Goal: Task Accomplishment & Management: Use online tool/utility

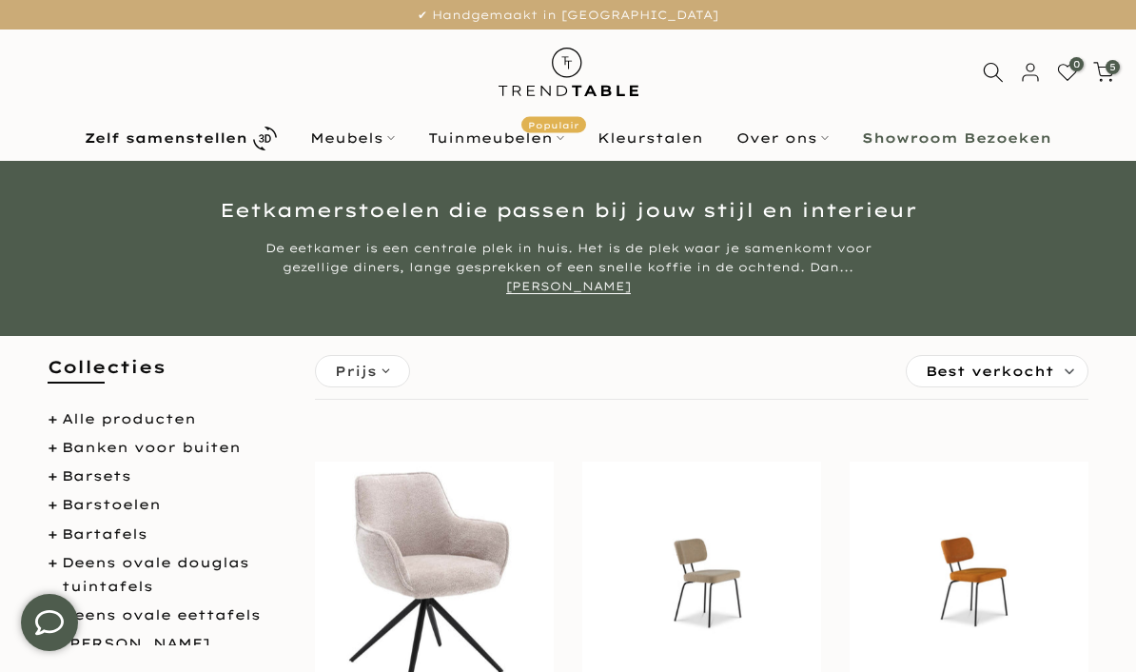
click at [1114, 73] on span "5" at bounding box center [1113, 67] width 14 height 14
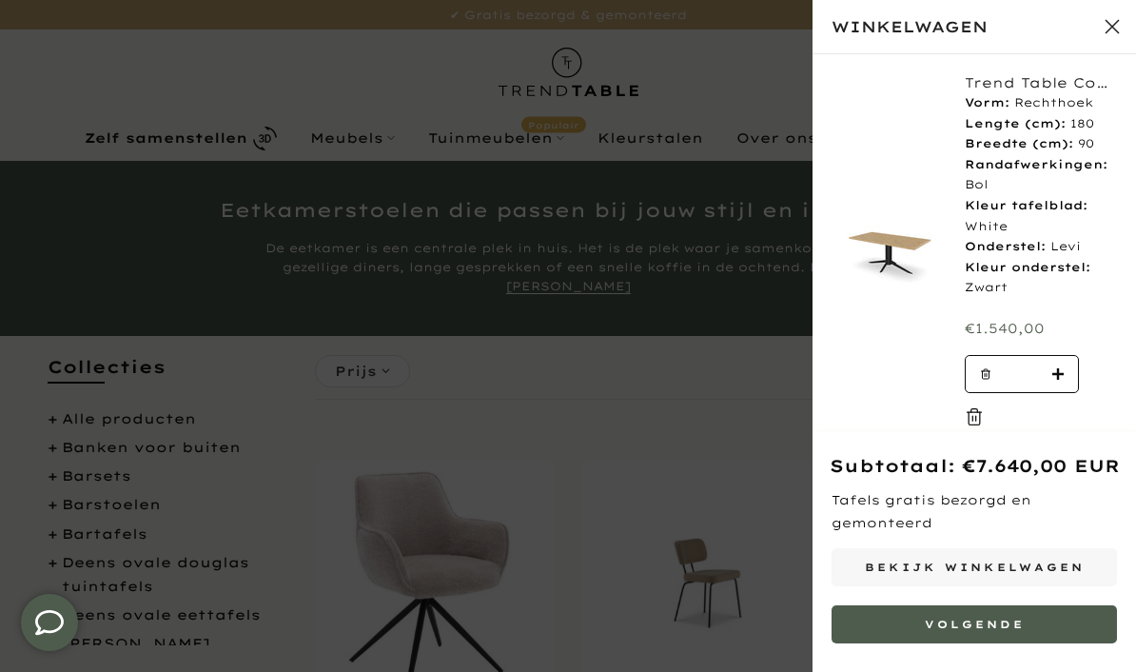
click at [1041, 558] on link "Bekijk winkelwagen" at bounding box center [974, 567] width 285 height 38
click at [1115, 20] on button "Sluit winkelwagen" at bounding box center [1113, 27] width 48 height 48
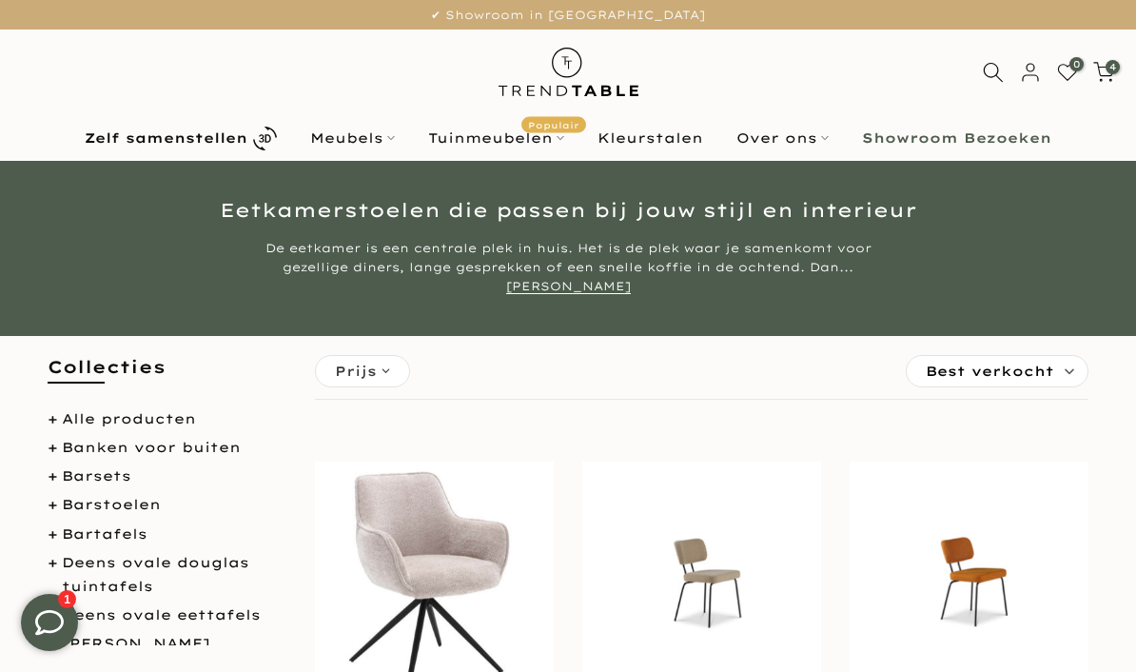
click at [227, 147] on link "Zelf samenstellen" at bounding box center [182, 138] width 226 height 33
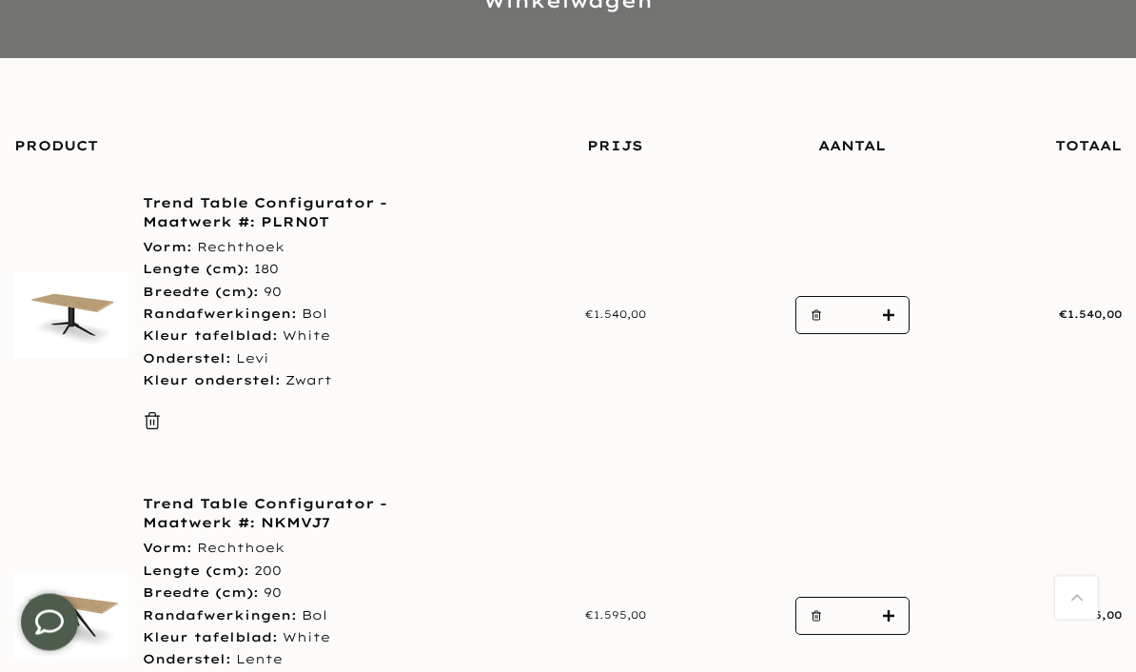
scroll to position [217, 0]
click at [809, 311] on button "button" at bounding box center [810, 316] width 29 height 38
type input "*"
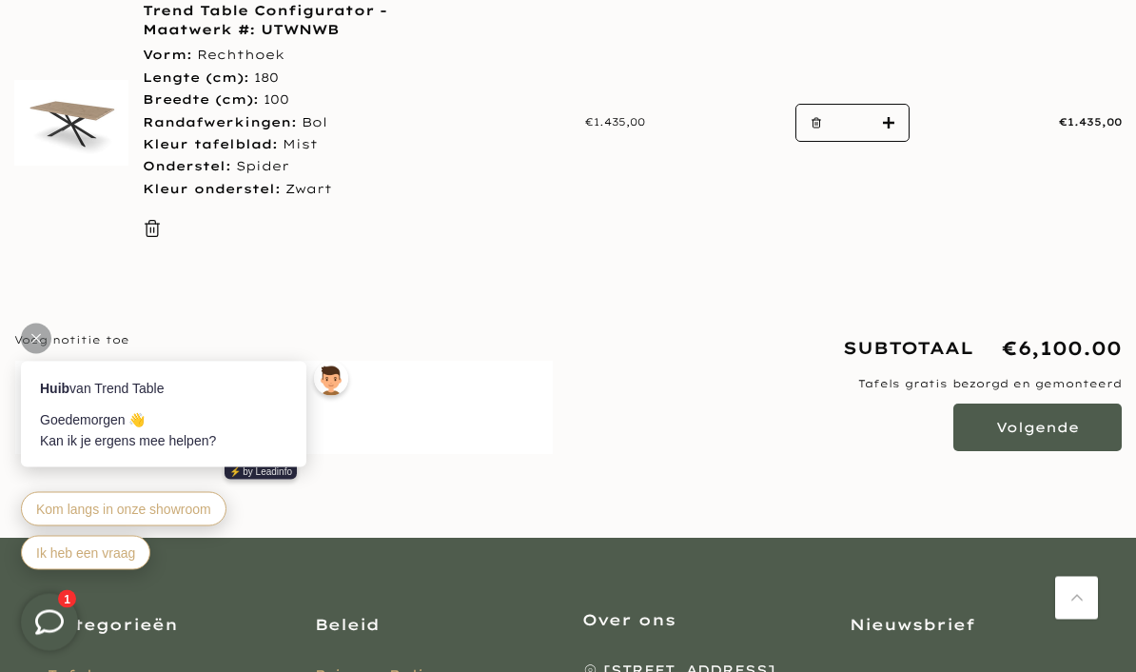
scroll to position [1312, 0]
click at [41, 335] on div at bounding box center [36, 339] width 30 height 30
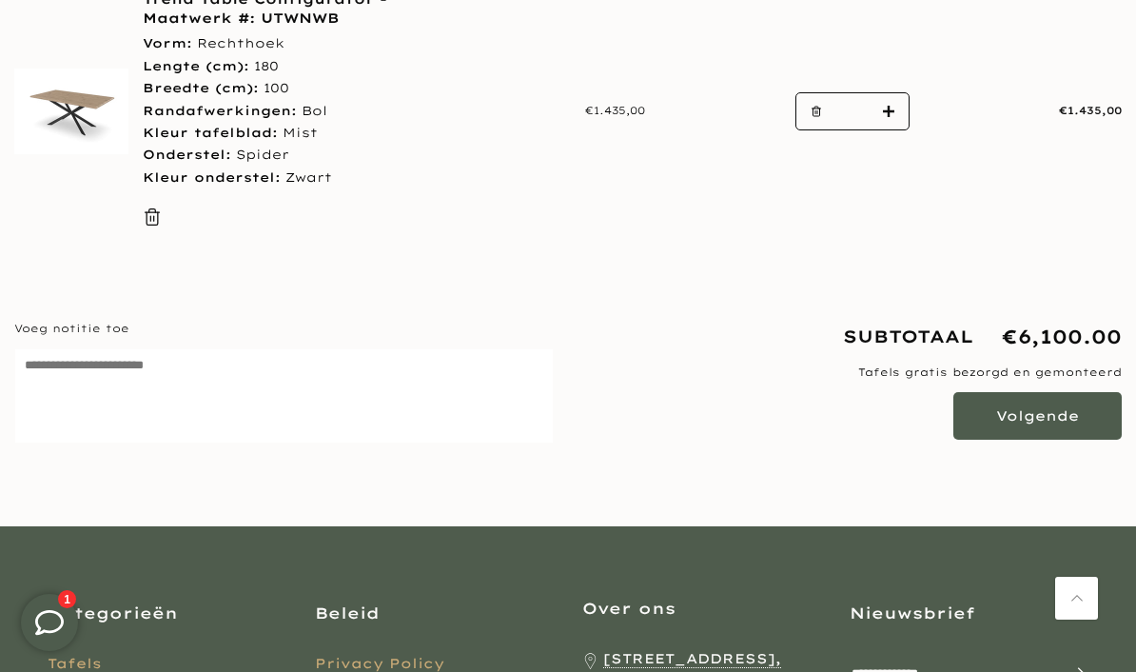
scroll to position [1351, 0]
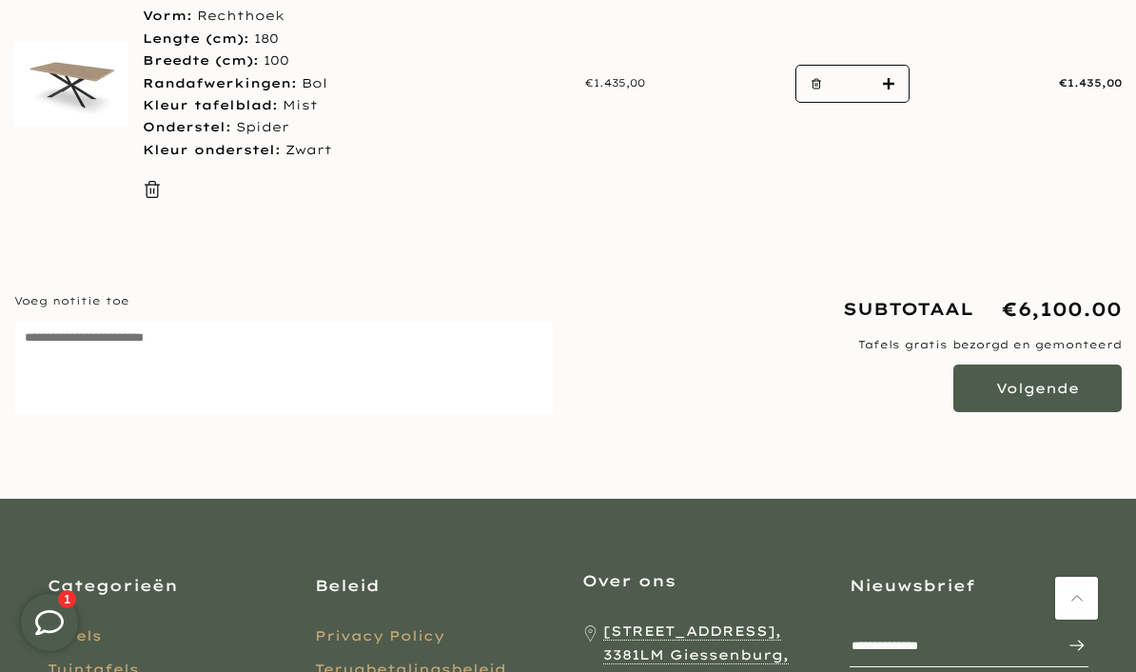
click at [1052, 371] on button "Volgende" at bounding box center [1037, 388] width 168 height 48
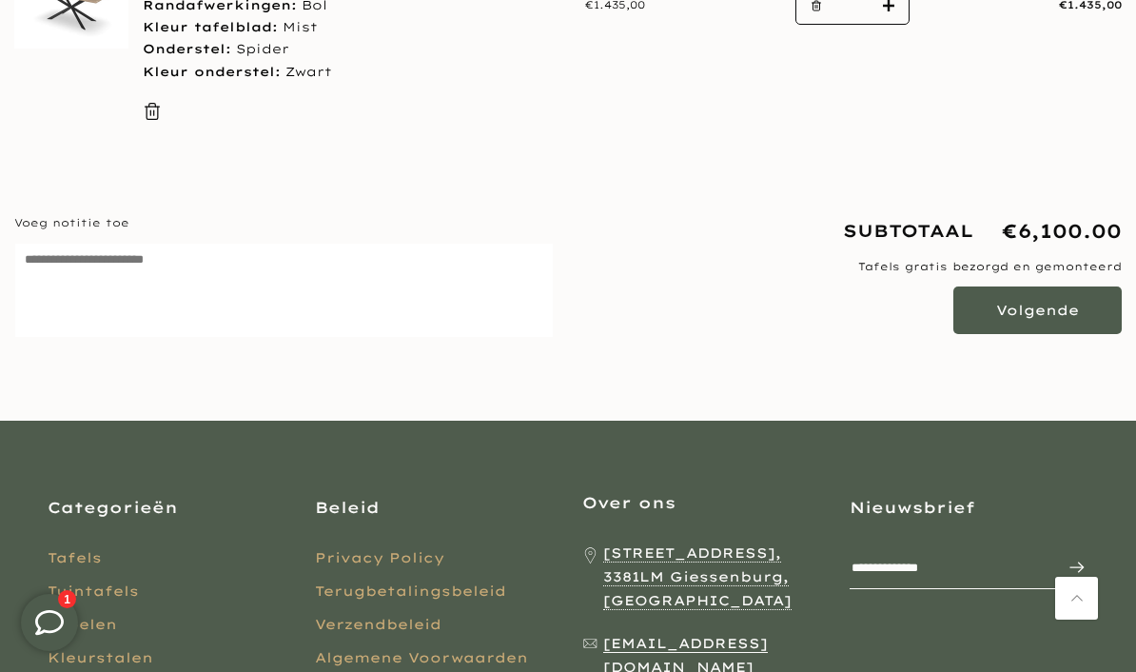
scroll to position [161, 0]
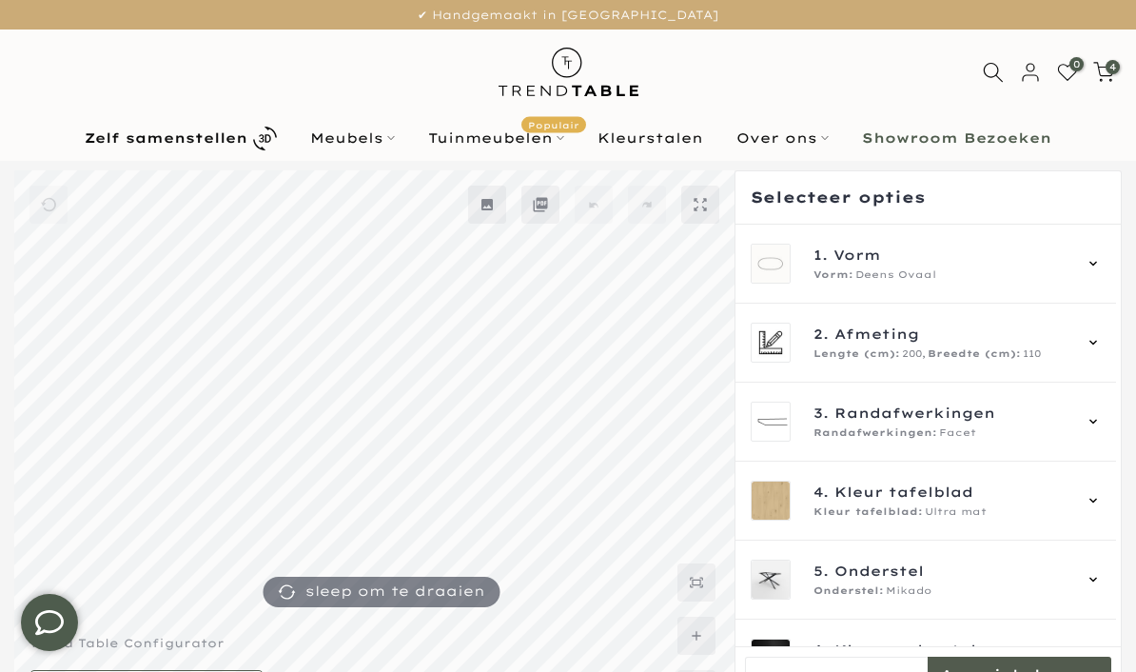
click at [1111, 258] on div "1. Vorm Vorm: Deens Ovaal" at bounding box center [926, 264] width 381 height 79
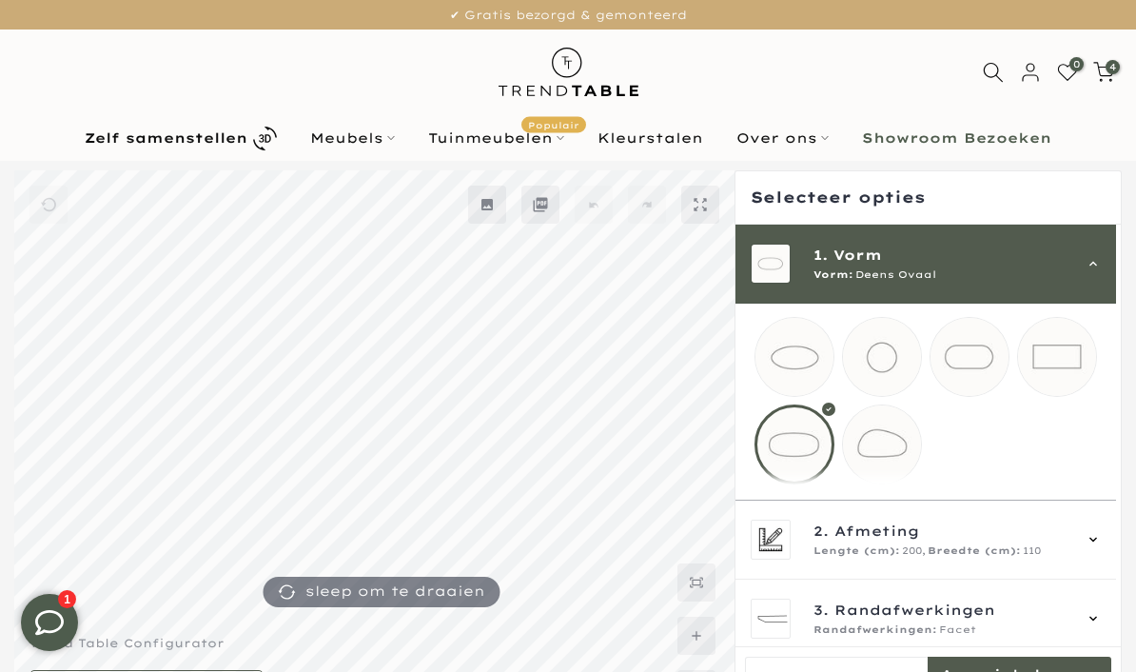
scroll to position [4, 0]
click at [1071, 352] on mmq-loader at bounding box center [1057, 359] width 78 height 78
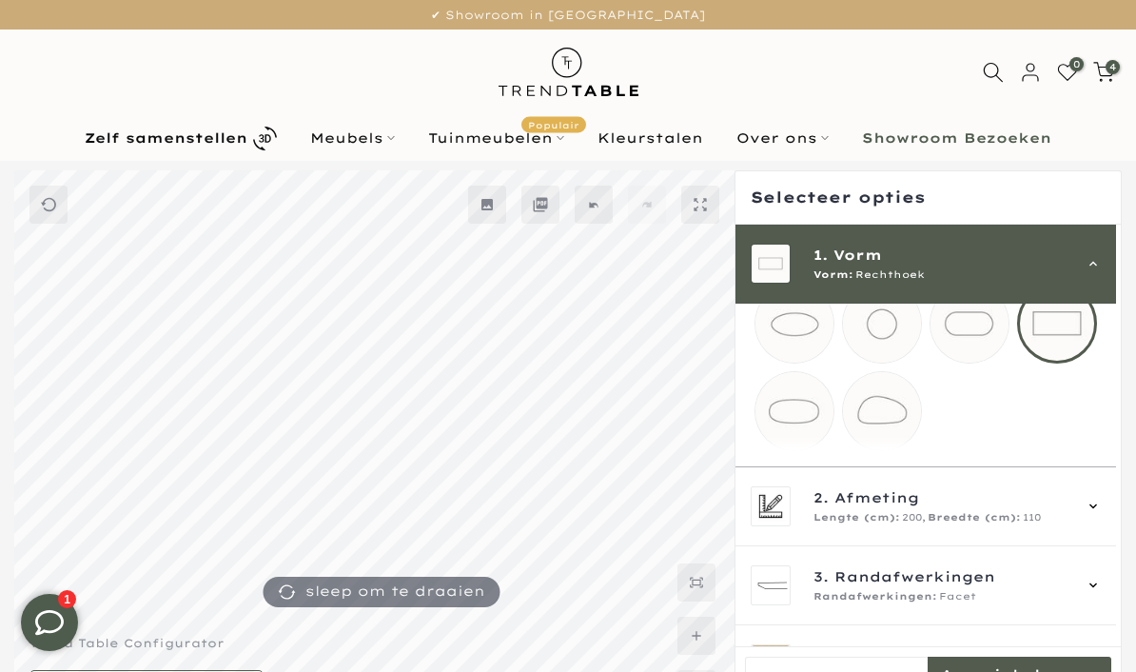
scroll to position [50, 0]
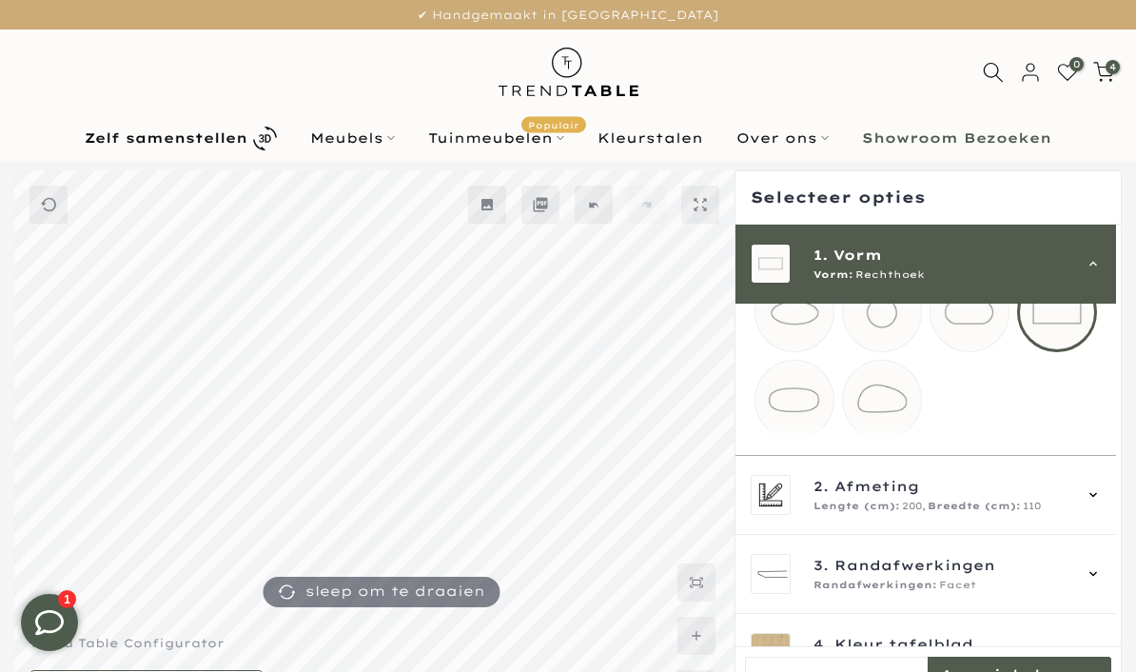
click at [1101, 502] on icon at bounding box center [1093, 494] width 15 height 15
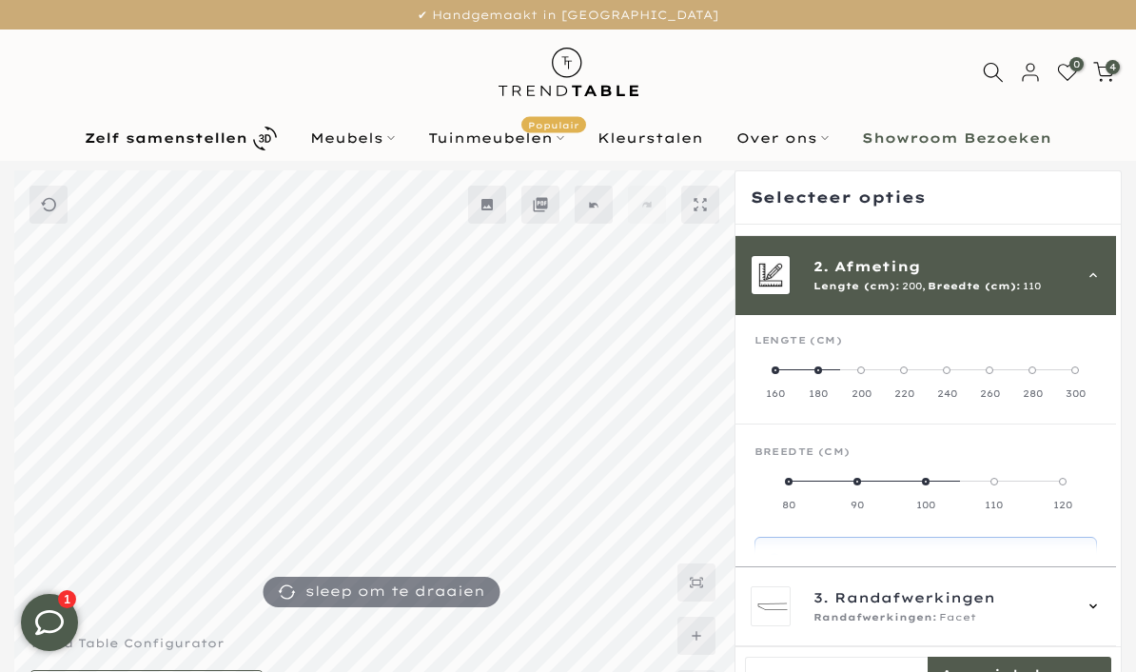
scroll to position [79, 0]
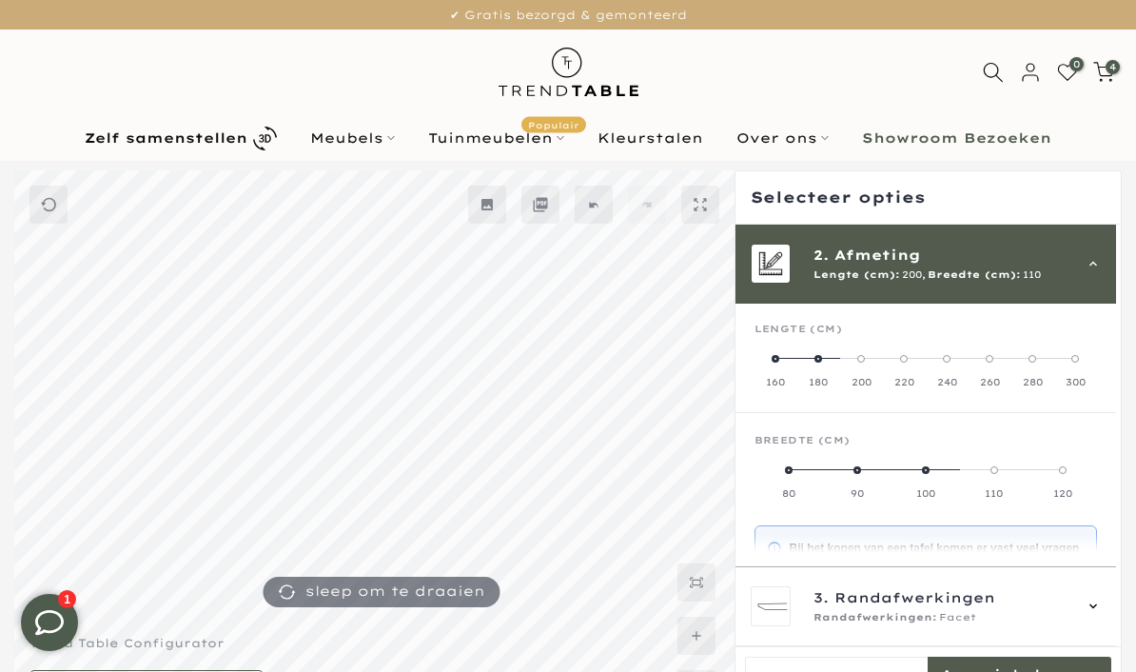
click at [783, 358] on label "160" at bounding box center [776, 370] width 43 height 38
click at [1029, 471] on label "90" at bounding box center [1011, 481] width 171 height 38
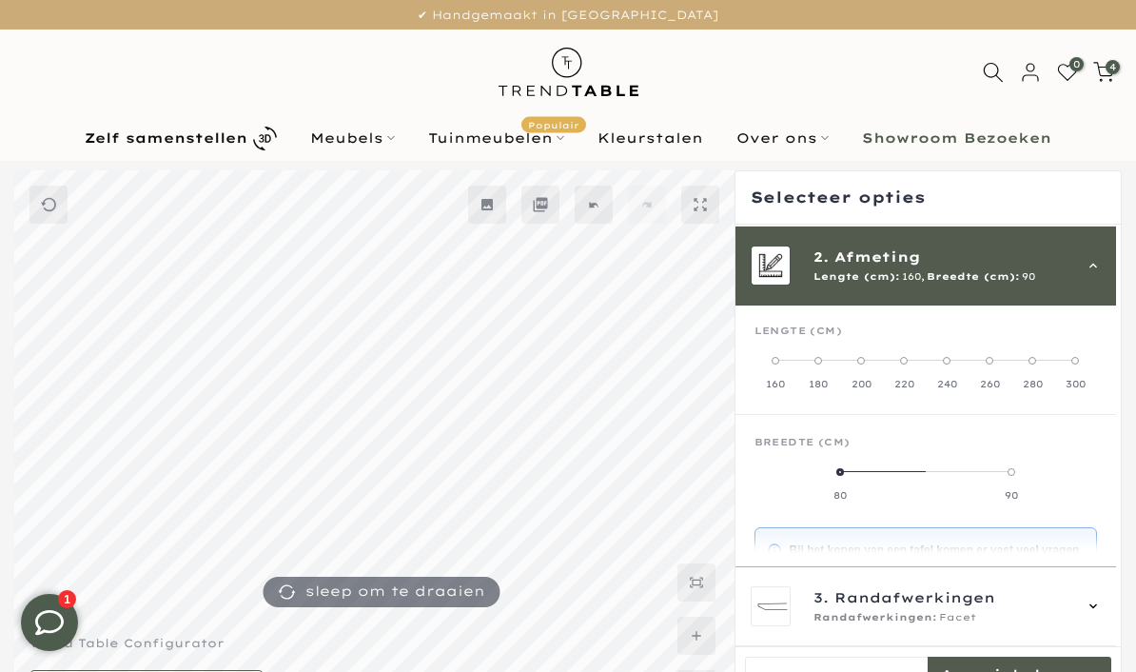
scroll to position [77, 0]
click at [1097, 454] on div "Breedte (cm)" at bounding box center [926, 450] width 343 height 29
click at [817, 361] on span at bounding box center [818, 361] width 8 height 8
click at [1058, 481] on label "100" at bounding box center [1040, 483] width 114 height 38
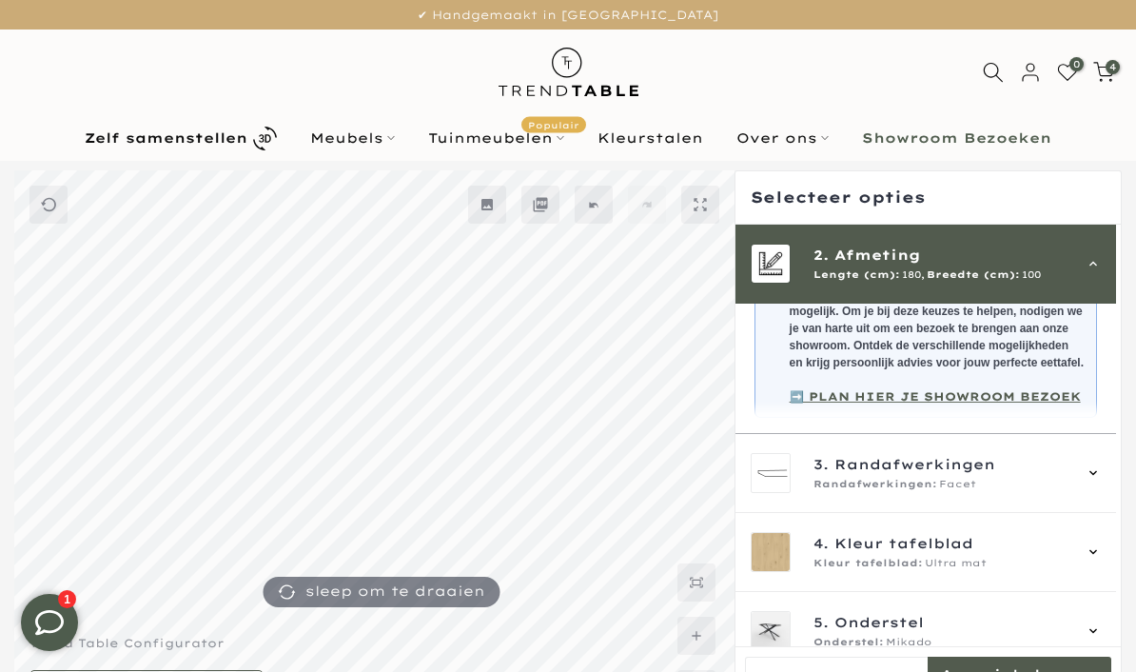
scroll to position [367, 0]
click at [1101, 481] on icon at bounding box center [1093, 472] width 15 height 15
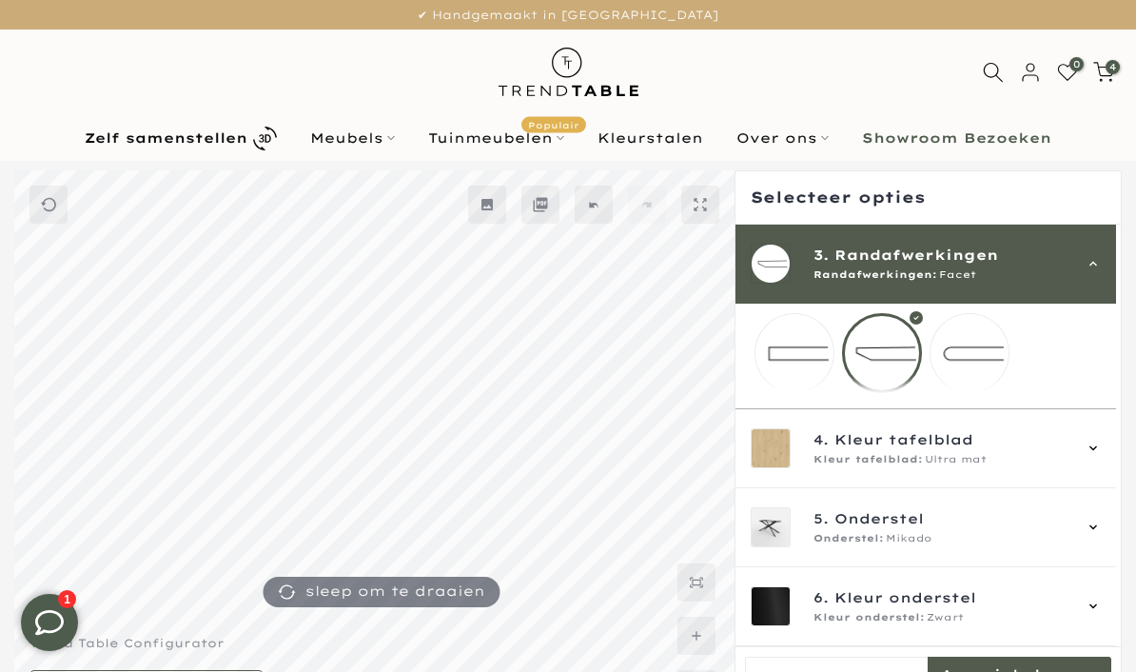
scroll to position [108, 0]
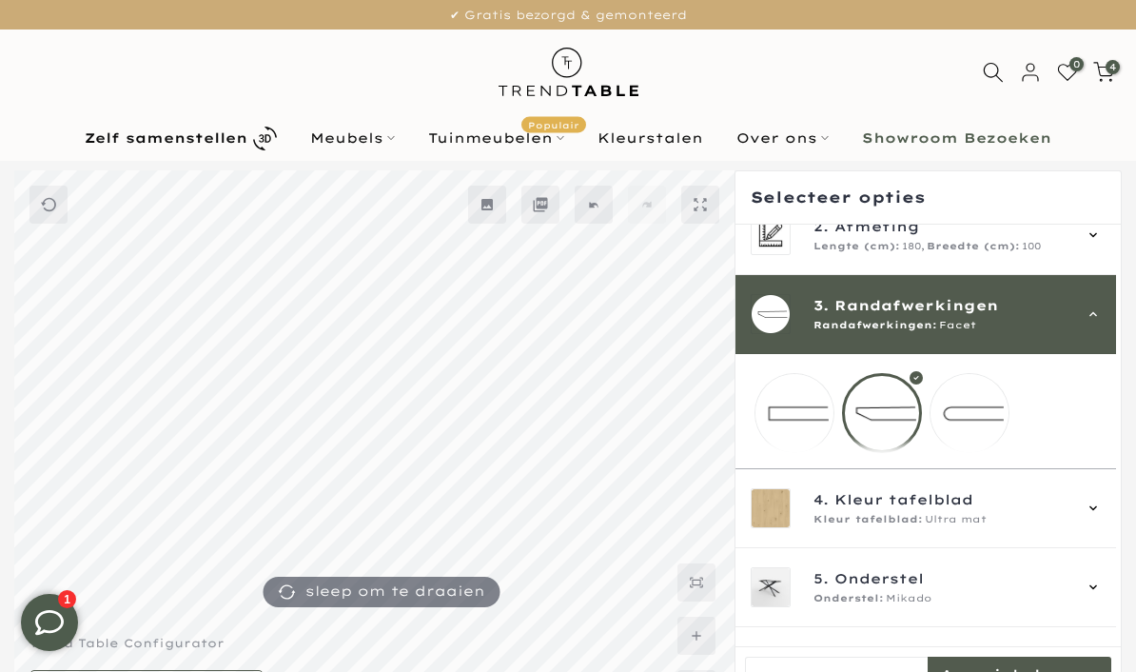
click at [984, 412] on mmq-loader at bounding box center [970, 413] width 78 height 78
click at [1101, 516] on icon at bounding box center [1093, 507] width 15 height 15
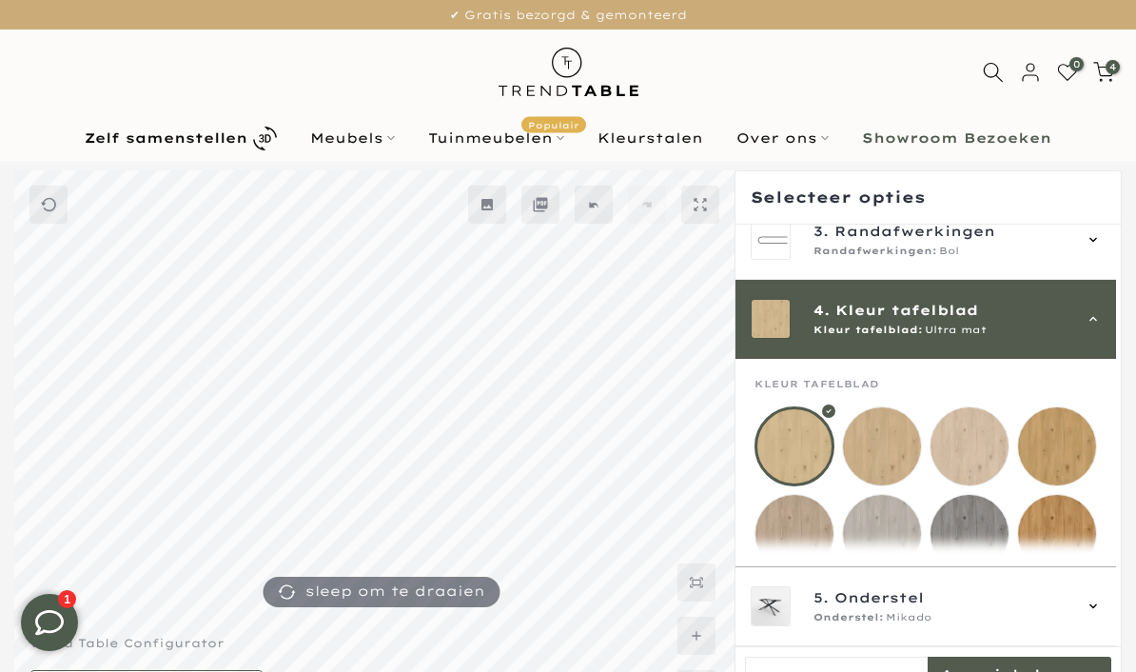
scroll to position [237, 0]
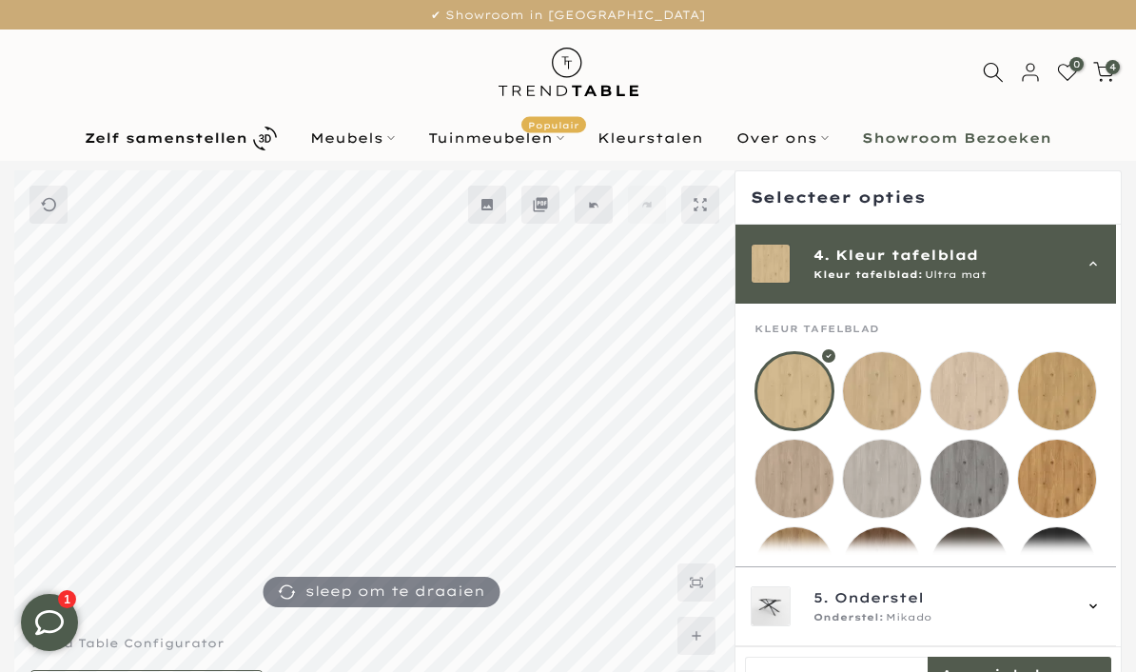
click at [884, 386] on mmq-loader at bounding box center [882, 391] width 78 height 78
click at [1071, 392] on mmq-loader at bounding box center [1057, 391] width 78 height 78
click at [883, 389] on mmq-loader at bounding box center [882, 391] width 78 height 78
click at [785, 391] on mmq-loader at bounding box center [794, 391] width 78 height 78
click at [899, 409] on mmq-loader at bounding box center [882, 391] width 78 height 78
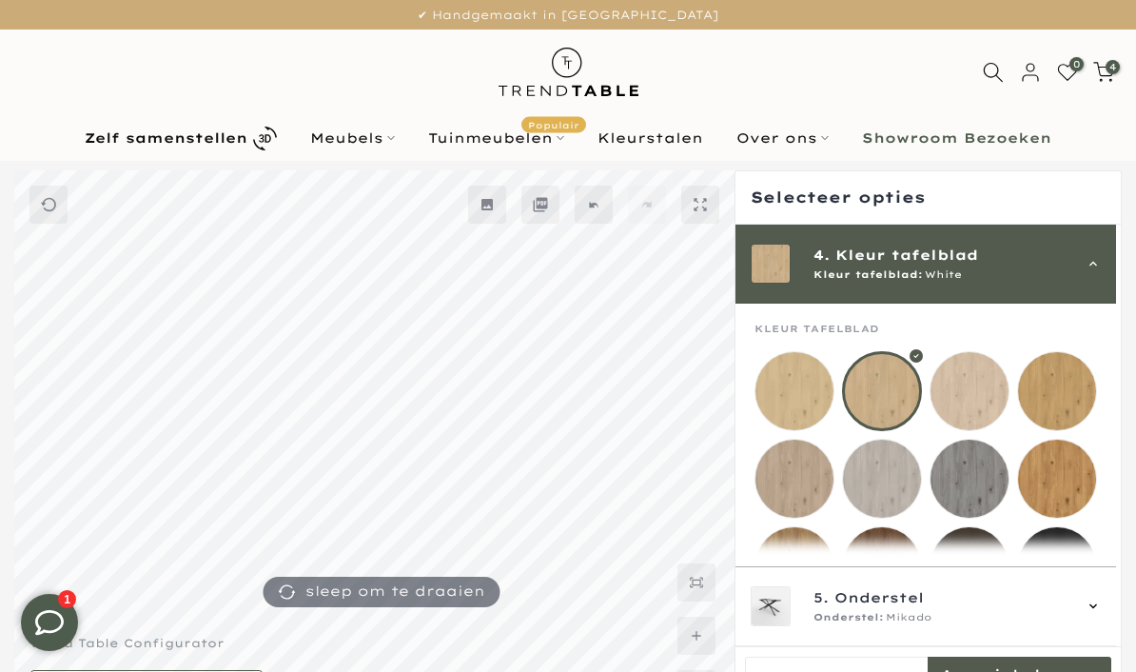
click at [975, 395] on mmq-loader at bounding box center [970, 391] width 78 height 78
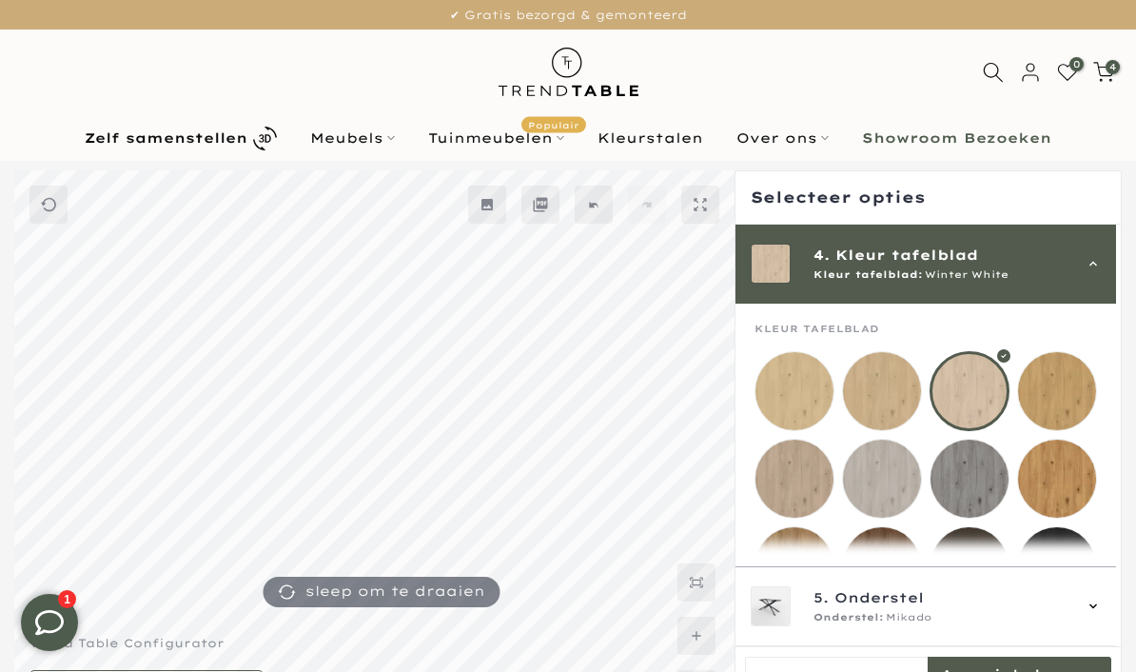
click at [1069, 395] on mmq-loader at bounding box center [1057, 391] width 78 height 78
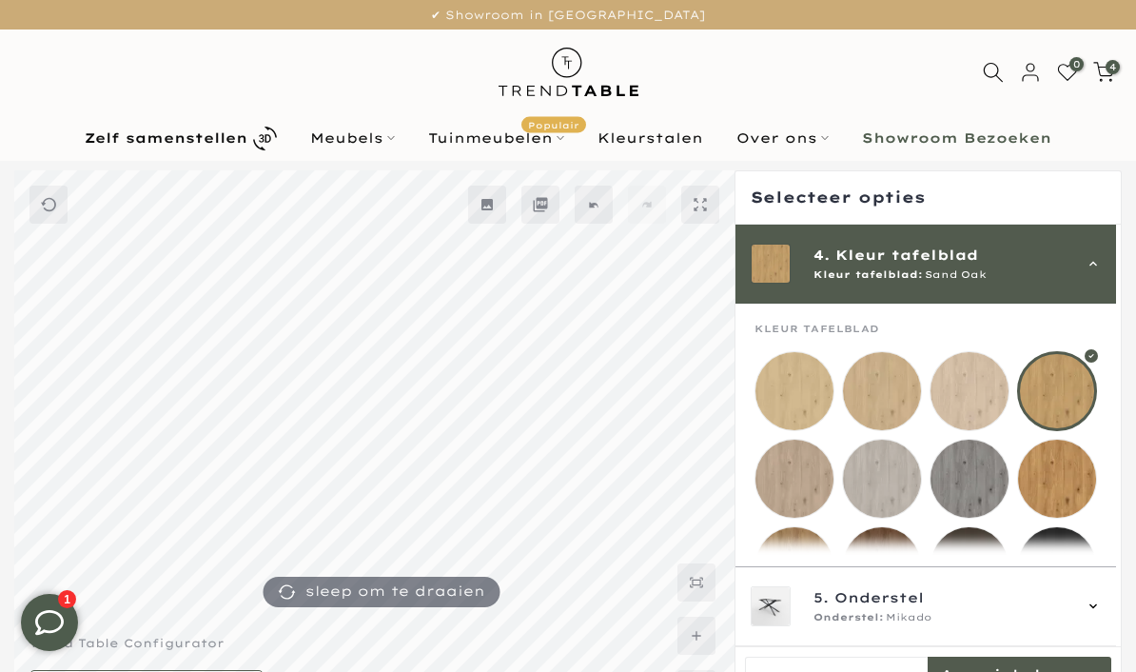
click at [890, 390] on mmq-loader at bounding box center [882, 391] width 78 height 78
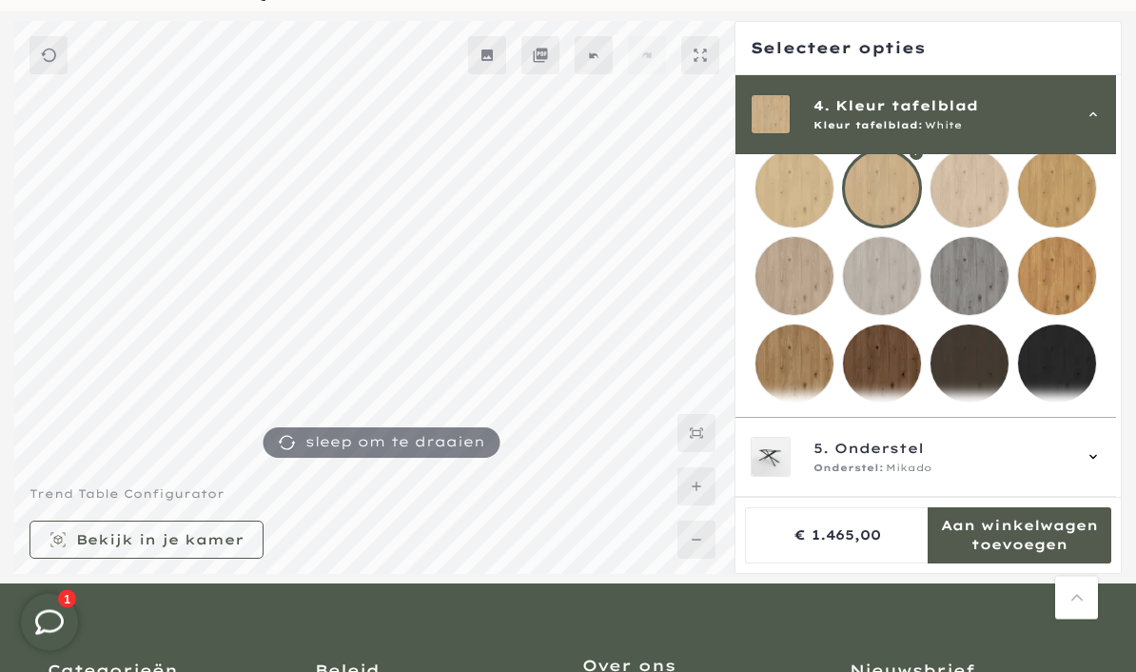
scroll to position [149, 0]
click at [1110, 497] on div "5. Onderstel Onderstel: Mikado" at bounding box center [926, 457] width 381 height 79
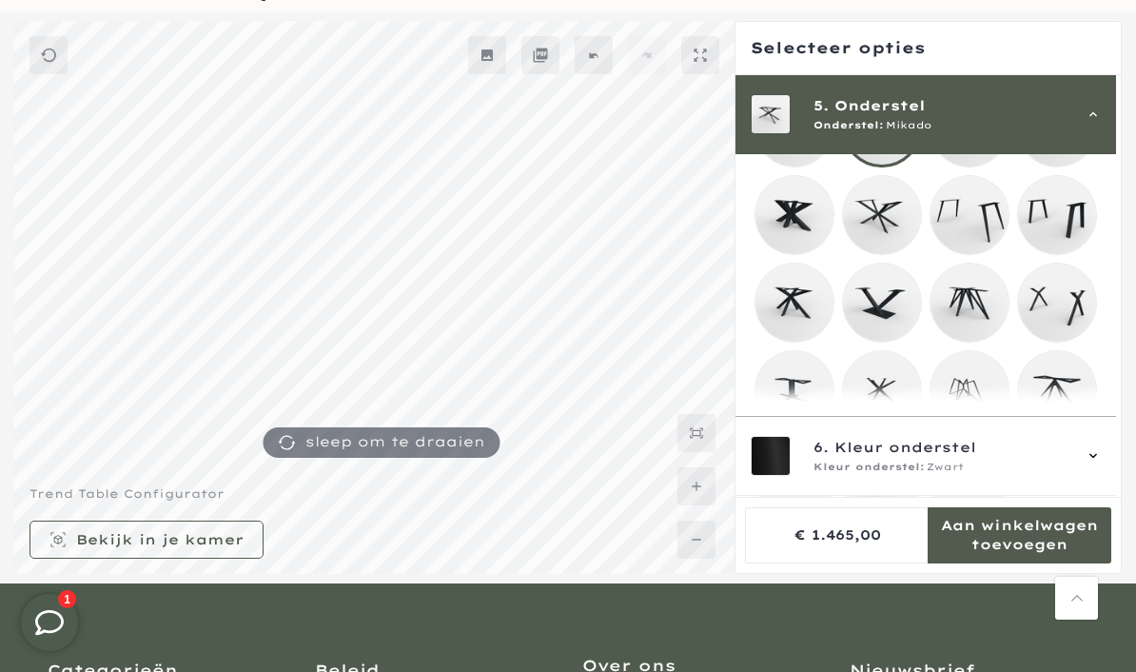
scroll to position [402, 0]
click at [799, 314] on mmq-loader at bounding box center [794, 303] width 78 height 78
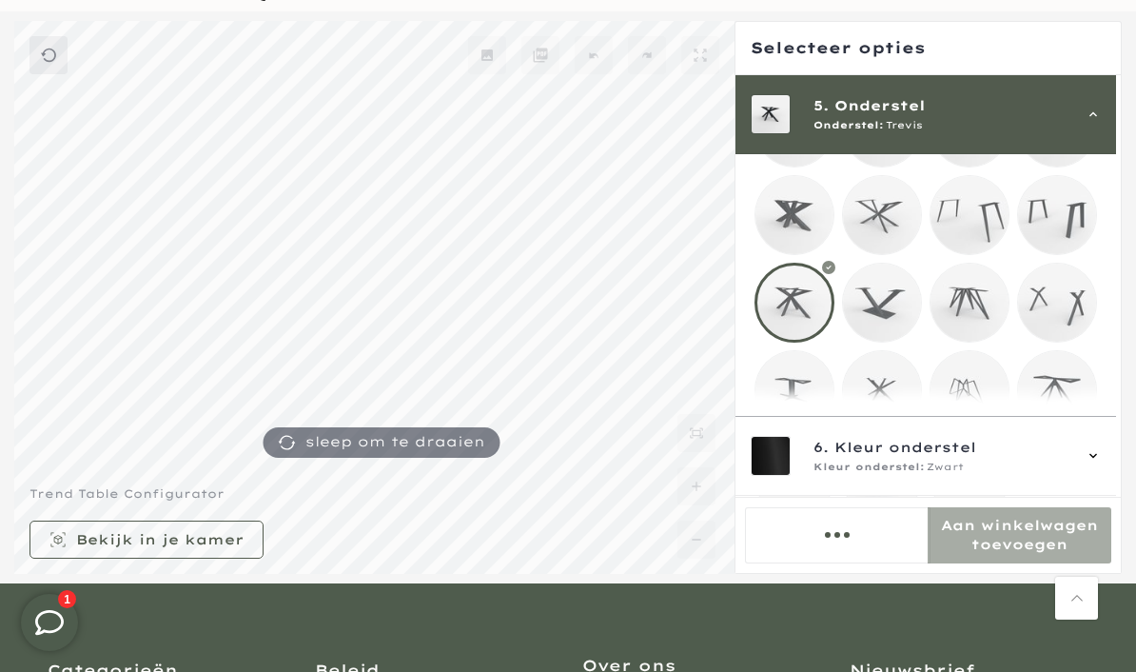
scroll to position [227, 0]
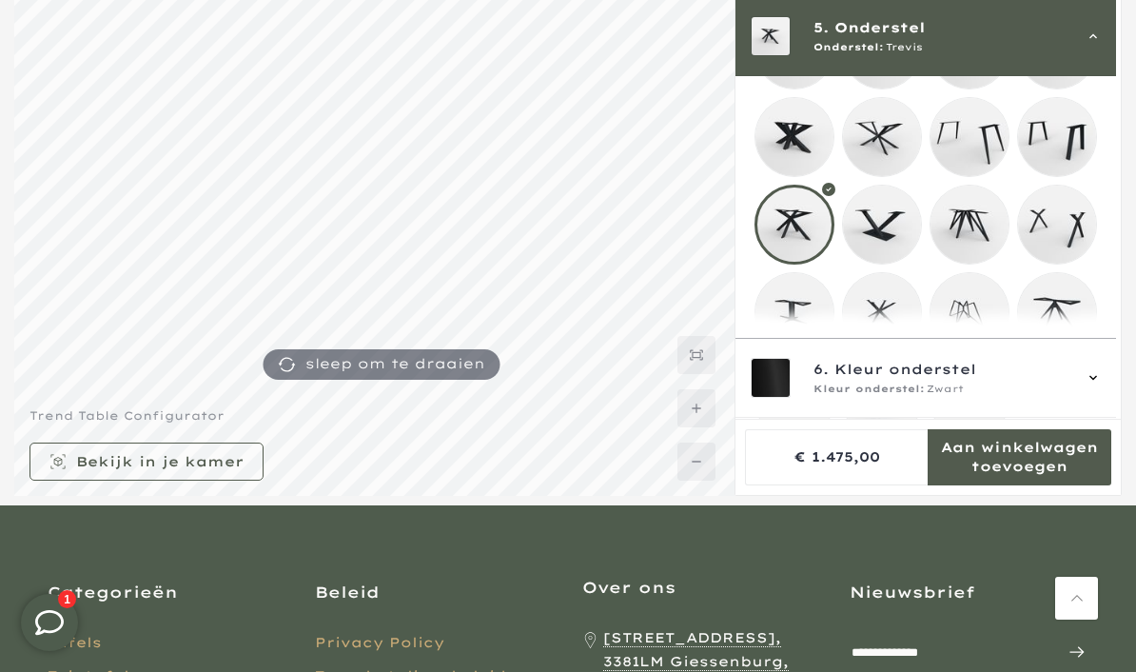
click at [899, 322] on mmq-loader at bounding box center [882, 312] width 78 height 78
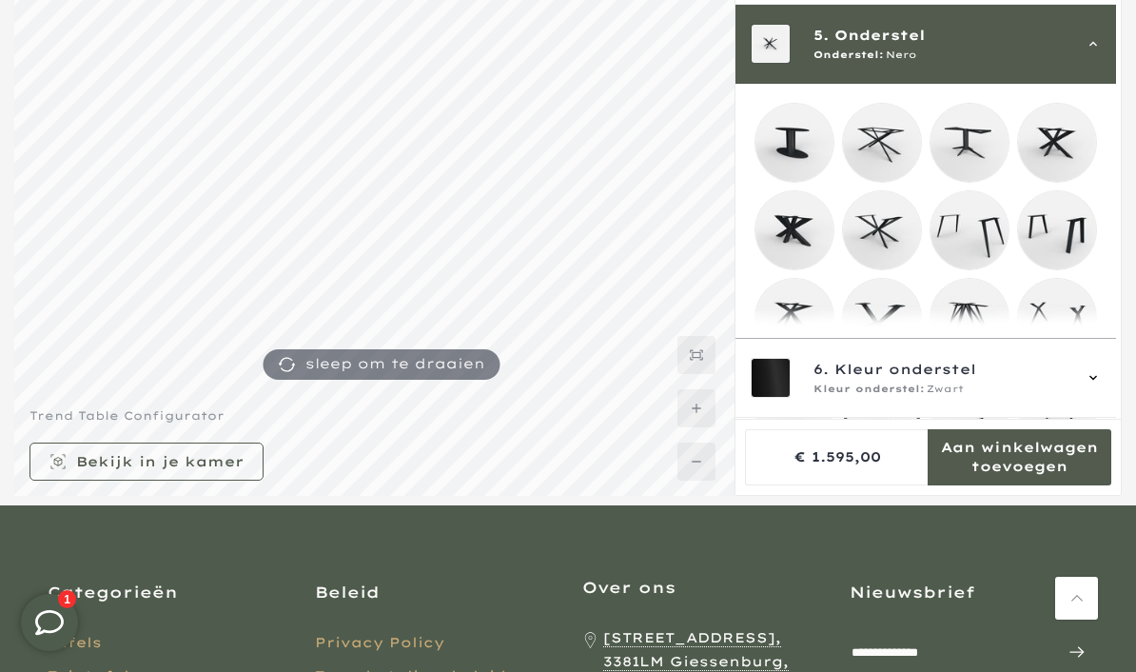
scroll to position [308, 0]
click at [889, 153] on mmq-loader at bounding box center [882, 143] width 78 height 78
click at [1075, 156] on mmq-loader at bounding box center [1057, 143] width 78 height 78
click at [888, 233] on mmq-loader at bounding box center [882, 230] width 78 height 78
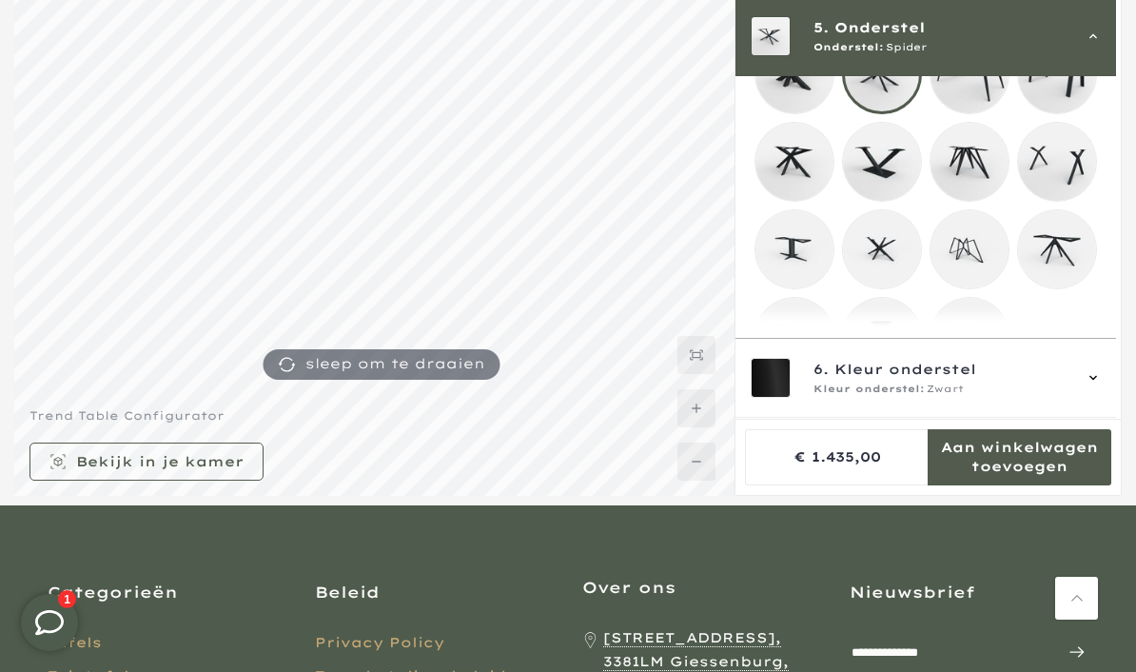
scroll to position [466, 0]
click at [895, 259] on mmq-loader at bounding box center [882, 247] width 78 height 78
click at [981, 351] on mmq-loader at bounding box center [970, 335] width 78 height 78
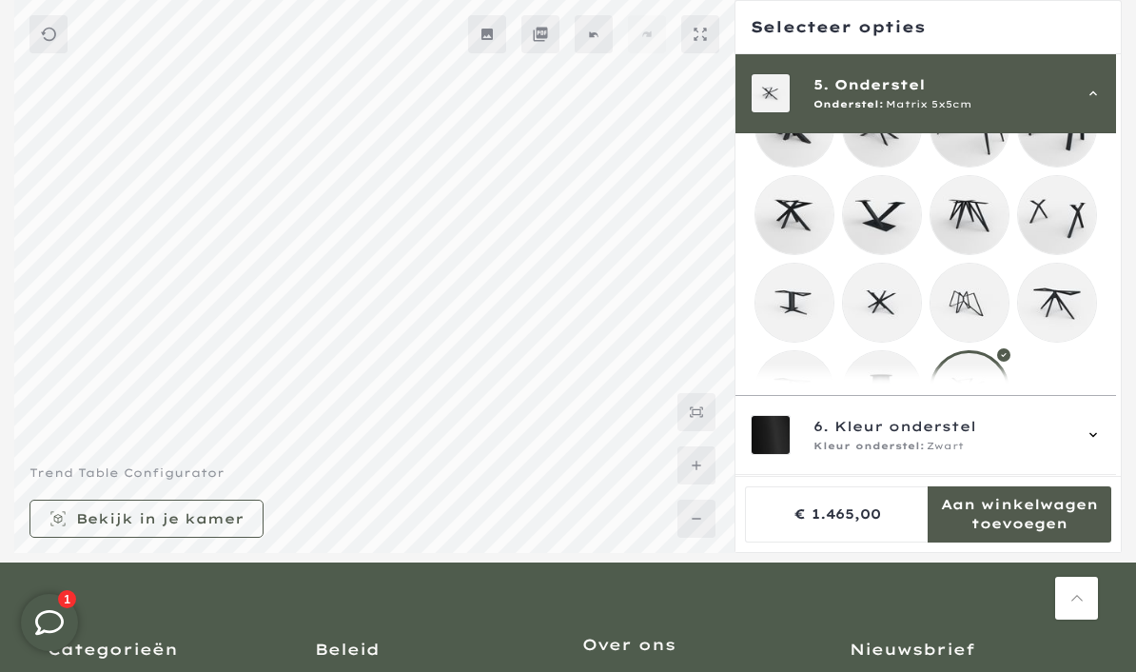
scroll to position [467, 0]
click at [1101, 443] on icon at bounding box center [1093, 435] width 15 height 15
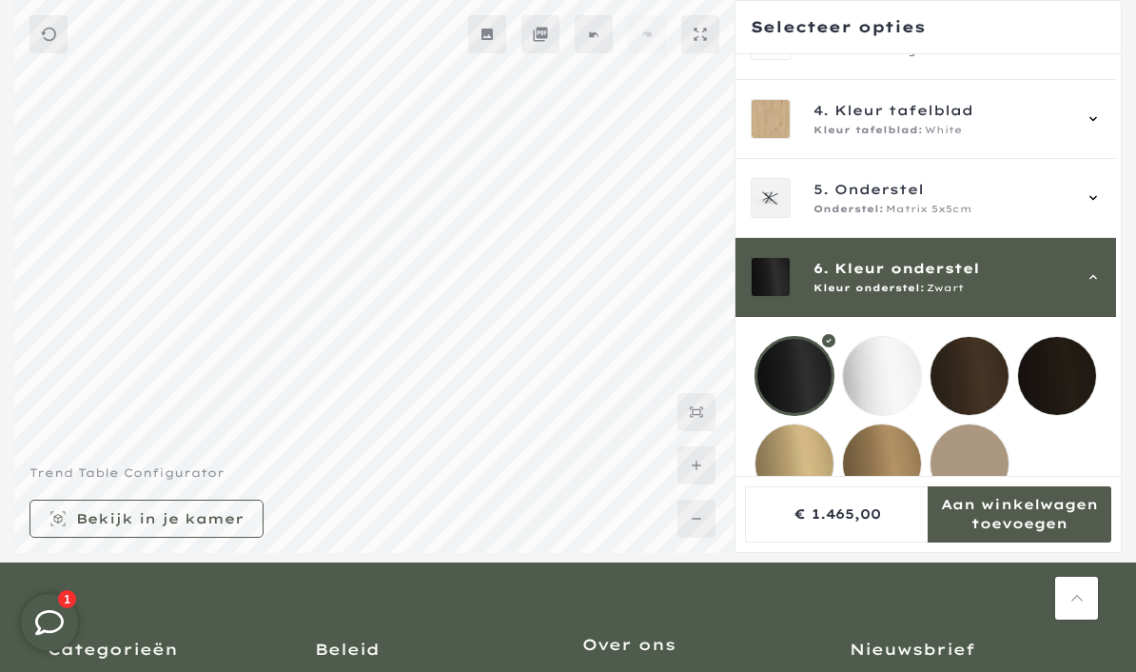
scroll to position [196, 0]
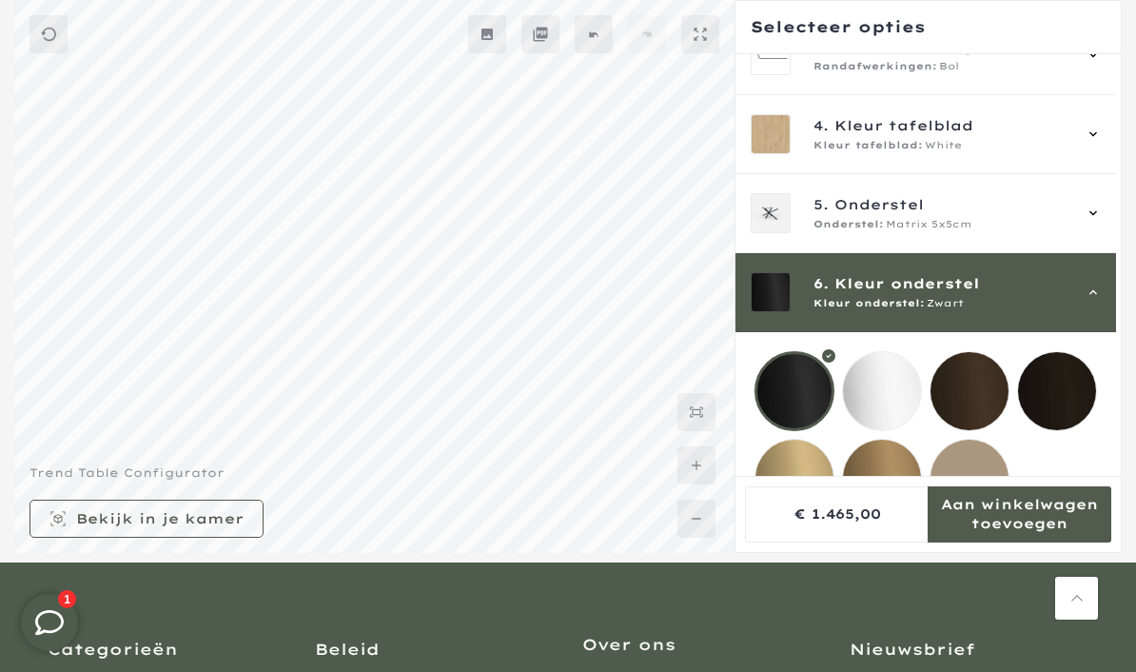
click at [885, 487] on mmq-loader at bounding box center [882, 479] width 78 height 78
click at [984, 488] on mmq-loader at bounding box center [970, 479] width 78 height 78
click at [881, 478] on mmq-loader at bounding box center [882, 479] width 78 height 78
click at [799, 477] on mmq-loader at bounding box center [794, 479] width 78 height 78
click at [893, 481] on mmq-loader at bounding box center [882, 479] width 78 height 78
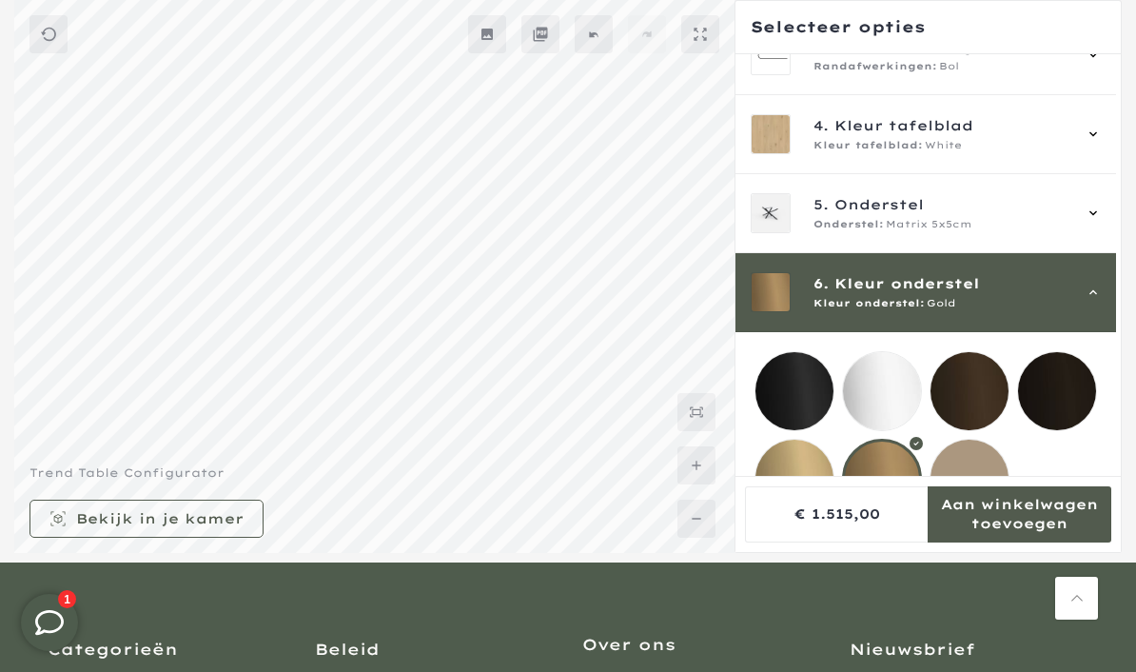
click at [790, 383] on mmq-loader at bounding box center [794, 391] width 78 height 78
click at [885, 385] on mmq-loader at bounding box center [882, 391] width 78 height 78
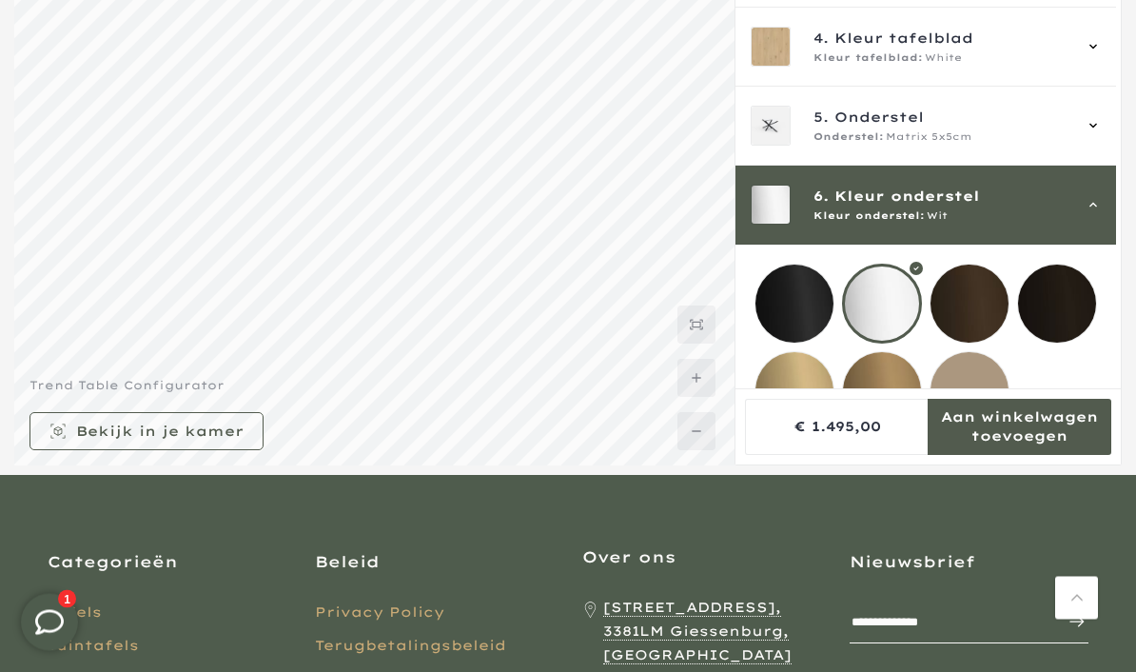
scroll to position [258, 0]
click at [227, 441] on mmq-formatted-message at bounding box center [159, 431] width 167 height 19
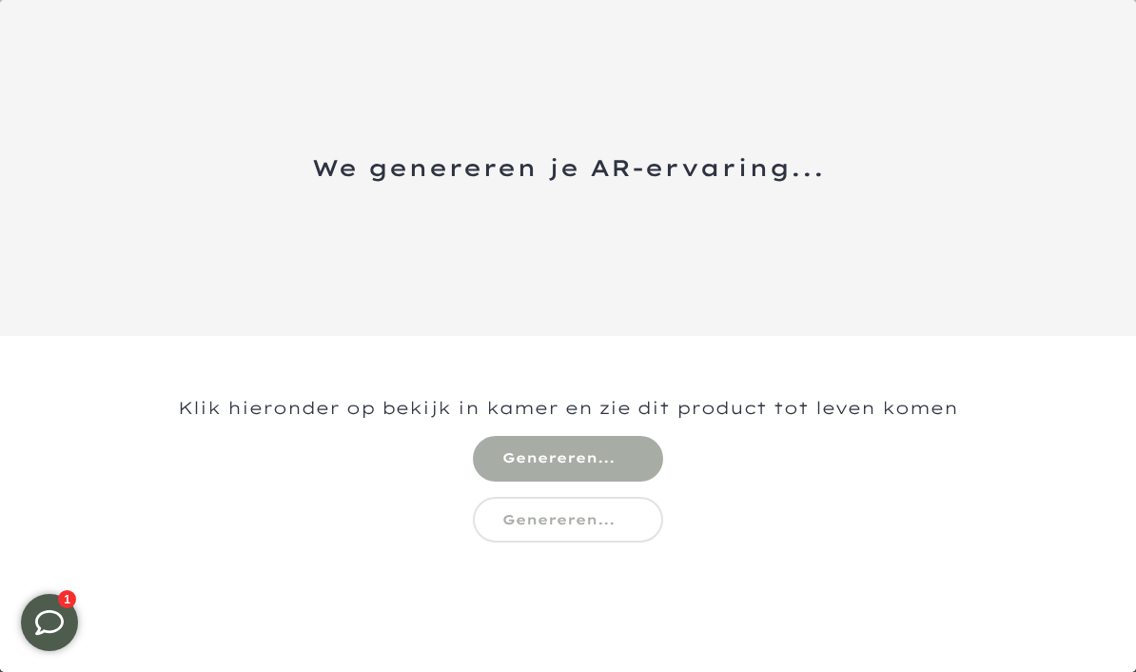
scroll to position [336, 0]
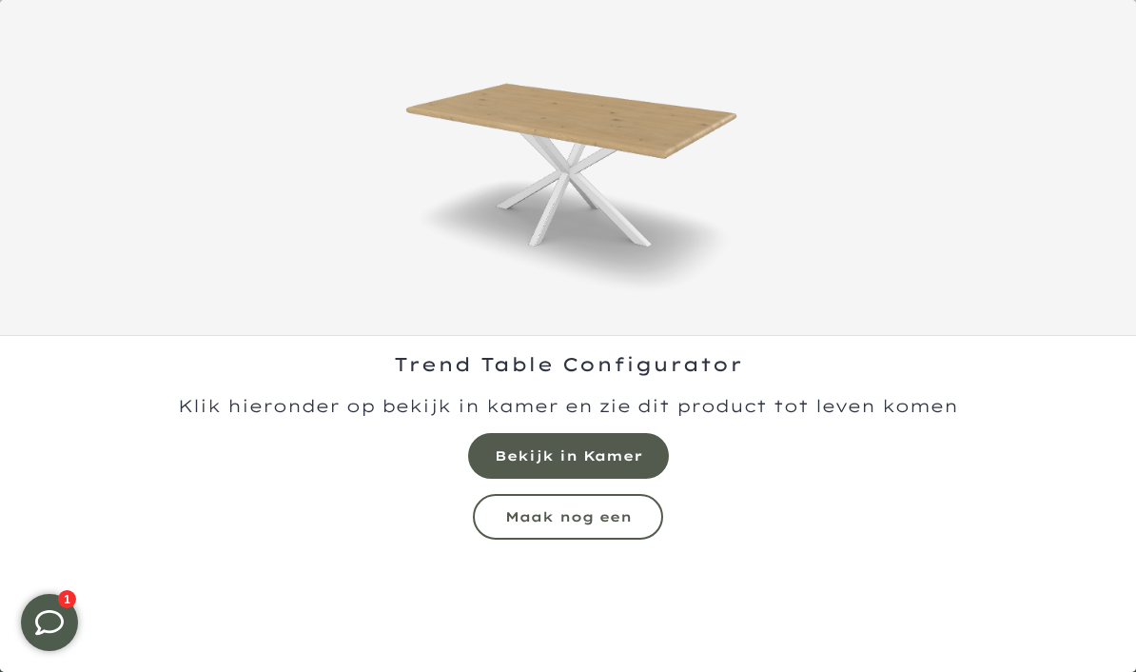
click at [21, 523] on div "Trend Table Configurator" at bounding box center [568, 504] width 1136 height 336
click at [618, 446] on mmq-formatted-message at bounding box center [568, 455] width 147 height 19
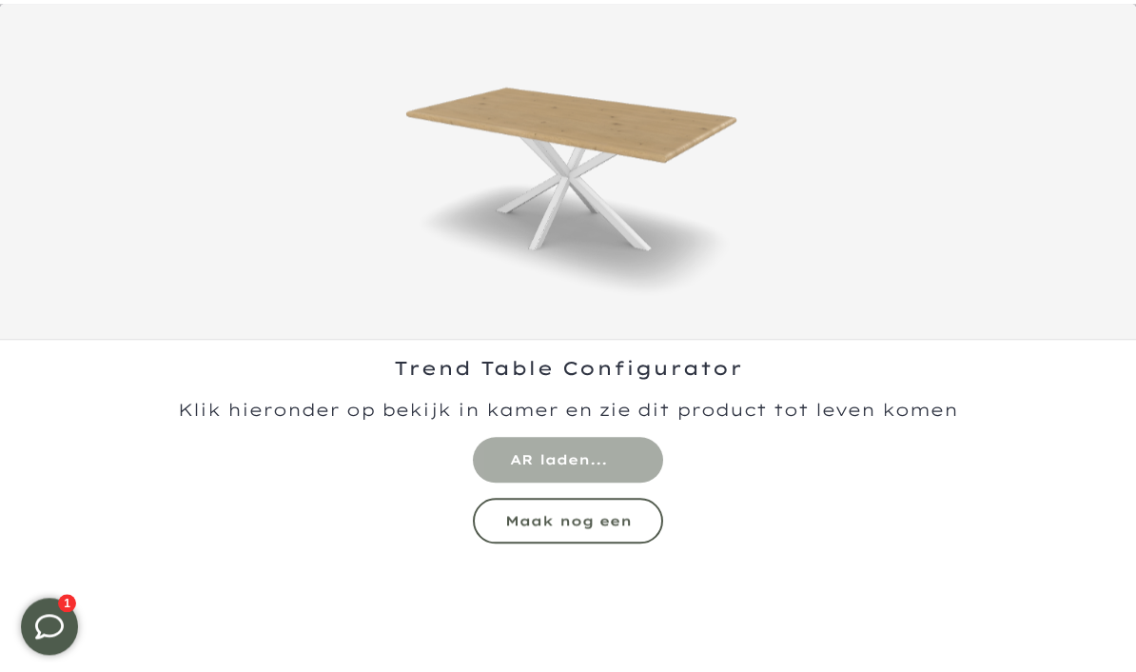
scroll to position [0, 0]
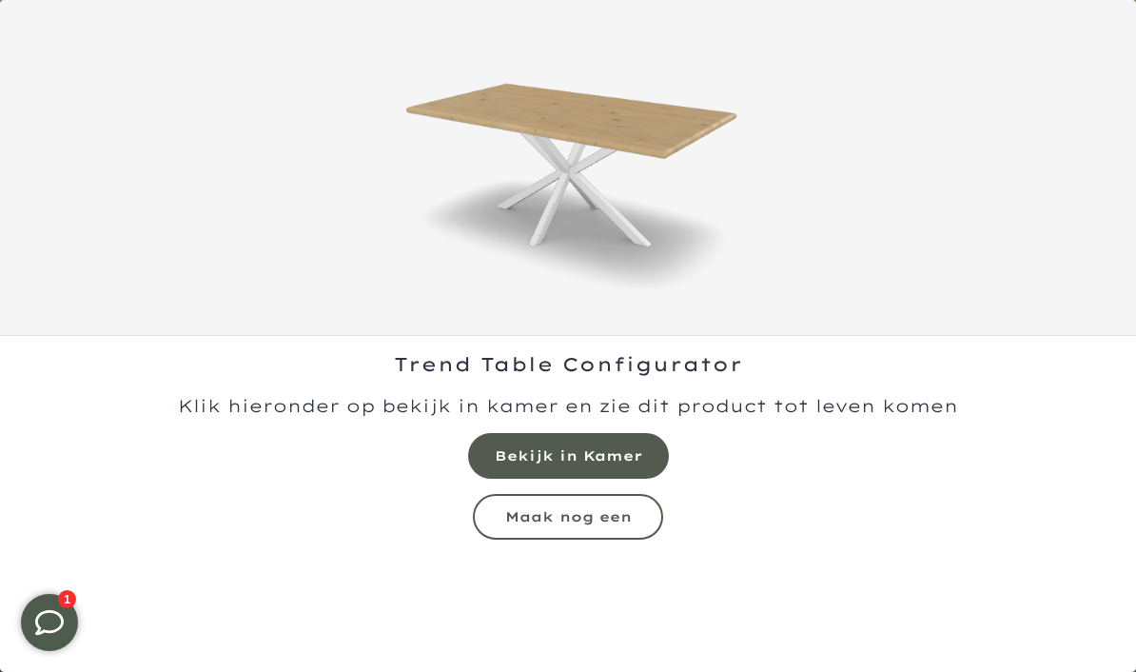
click at [612, 457] on mmq-formatted-message at bounding box center [568, 455] width 147 height 19
click at [594, 454] on mmq-formatted-message at bounding box center [568, 455] width 147 height 19
click at [626, 517] on mmq-formatted-message at bounding box center [568, 516] width 127 height 17
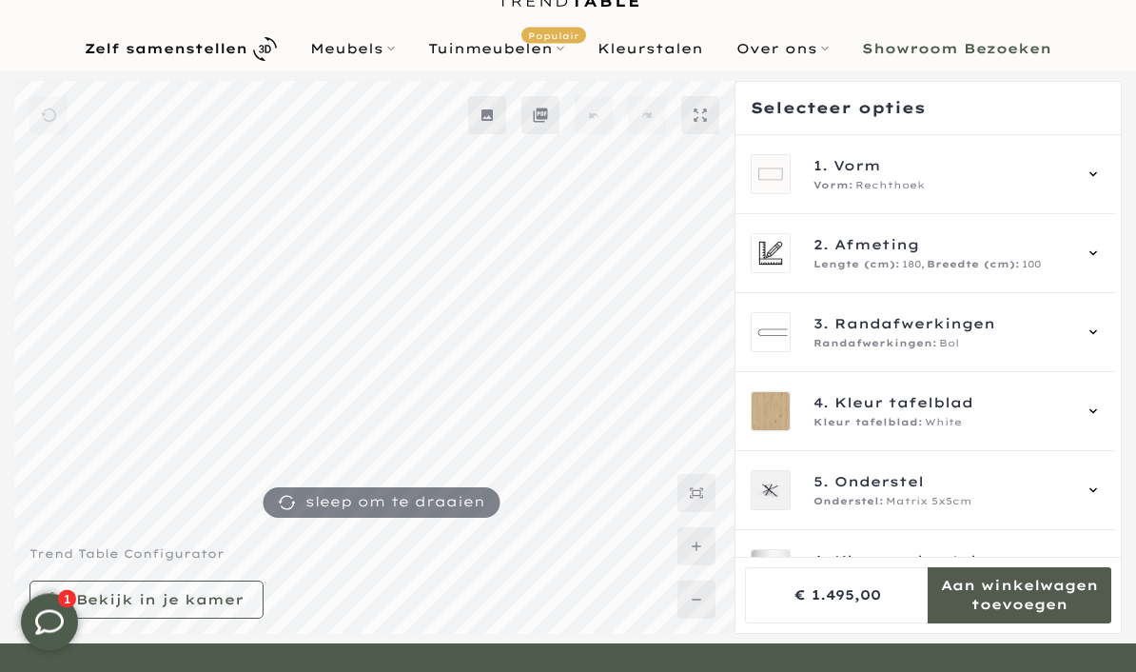
scroll to position [93, 0]
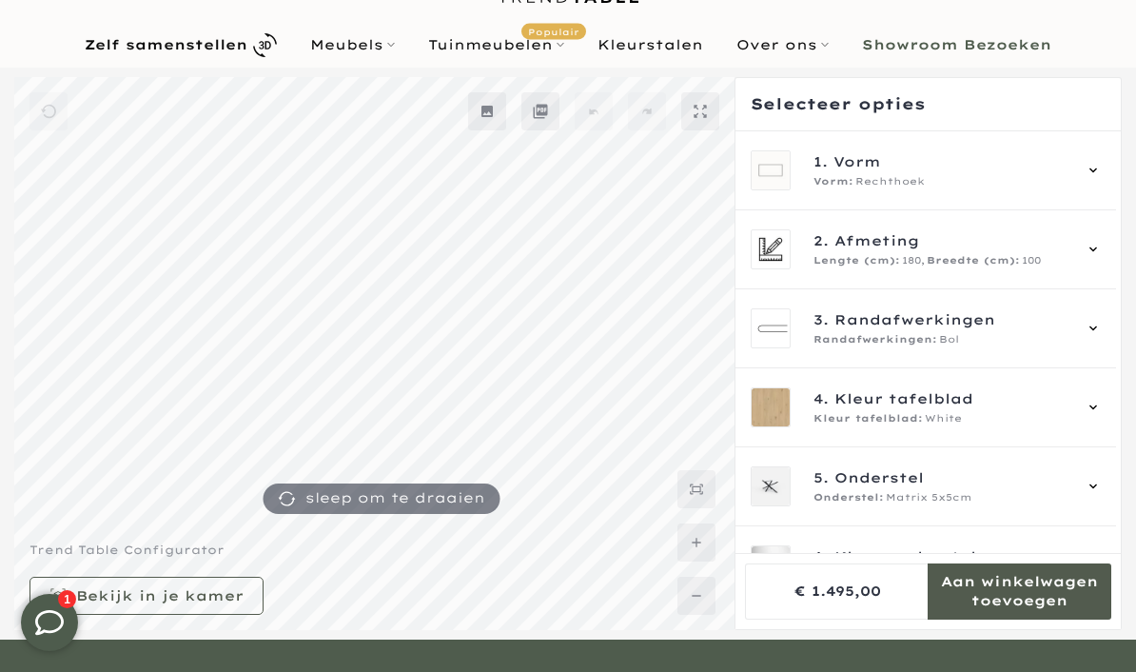
click at [1110, 566] on div "6. Kleur onderstel Kleur onderstel: Wit" at bounding box center [926, 565] width 381 height 79
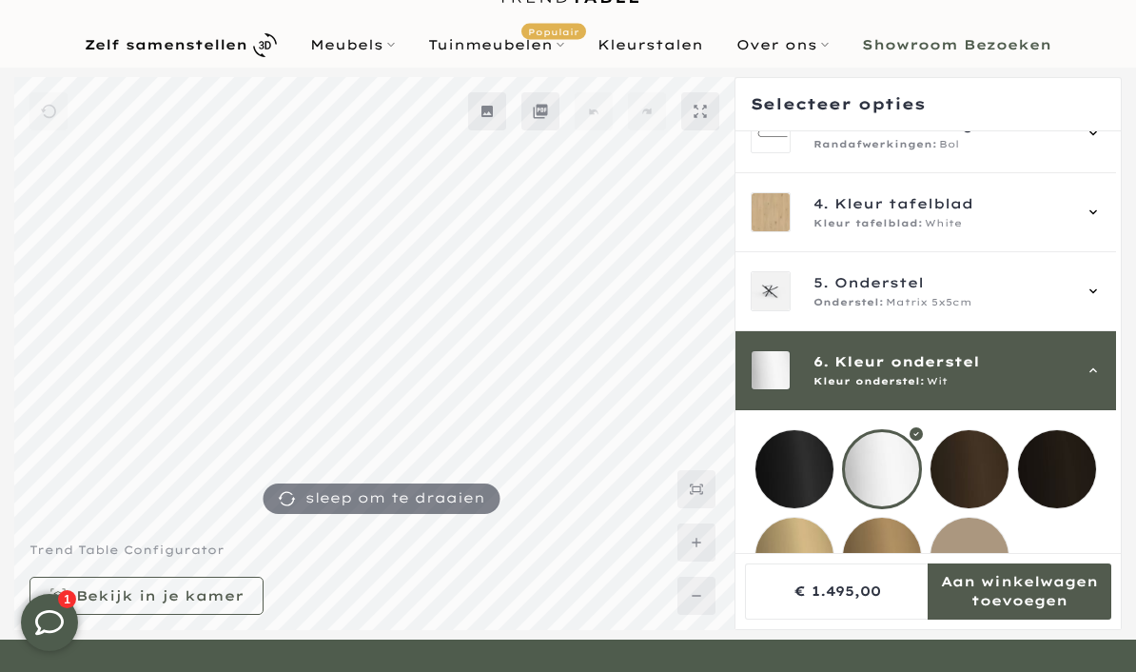
scroll to position [196, 0]
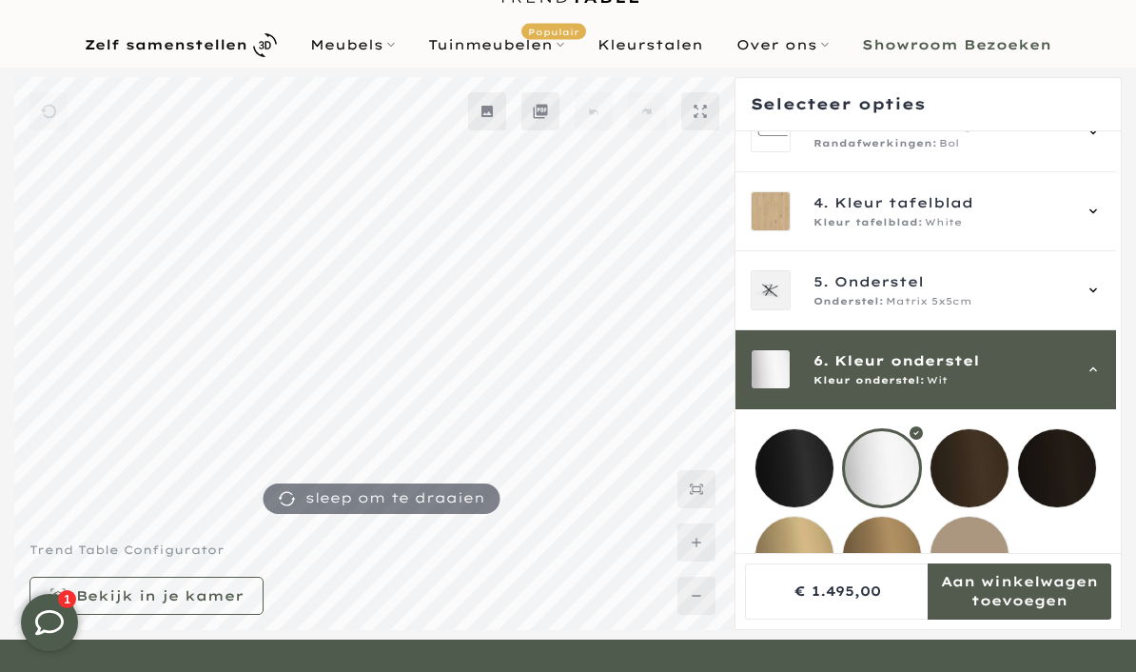
click at [794, 464] on mmq-loader at bounding box center [794, 468] width 78 height 78
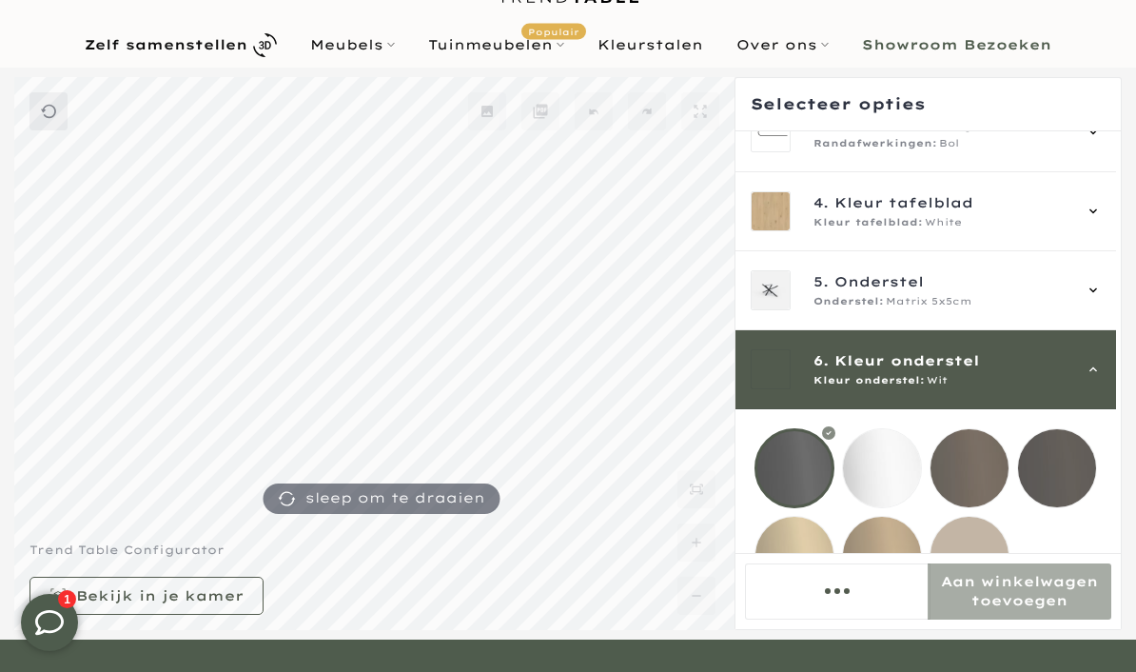
scroll to position [171, 0]
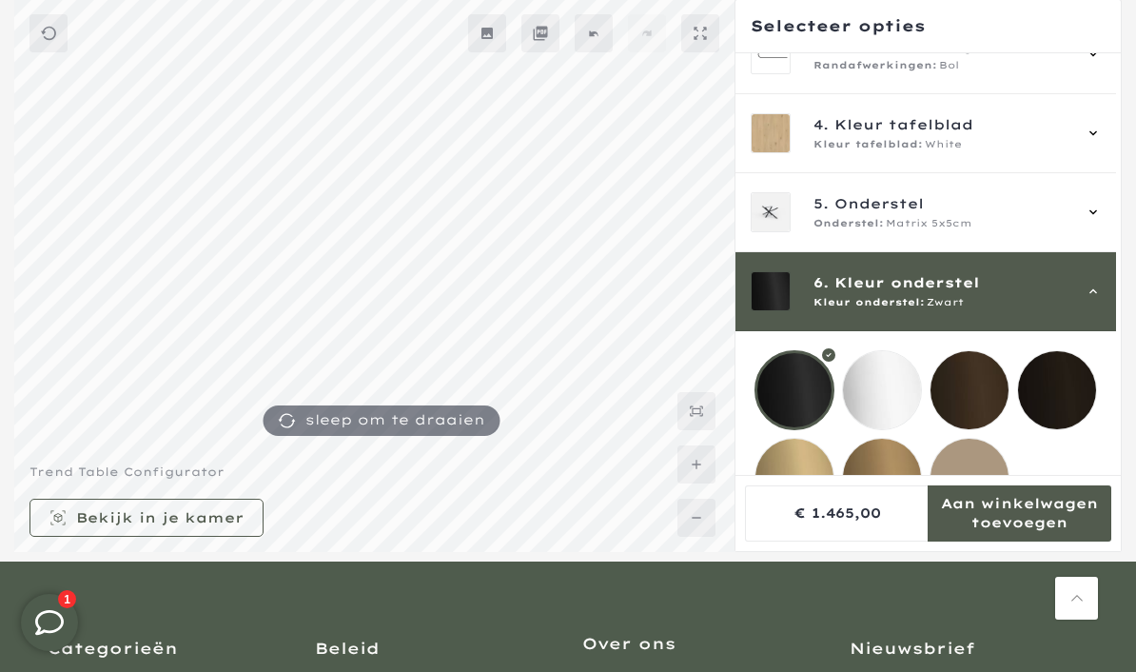
click at [226, 537] on mmq-button at bounding box center [146, 518] width 234 height 38
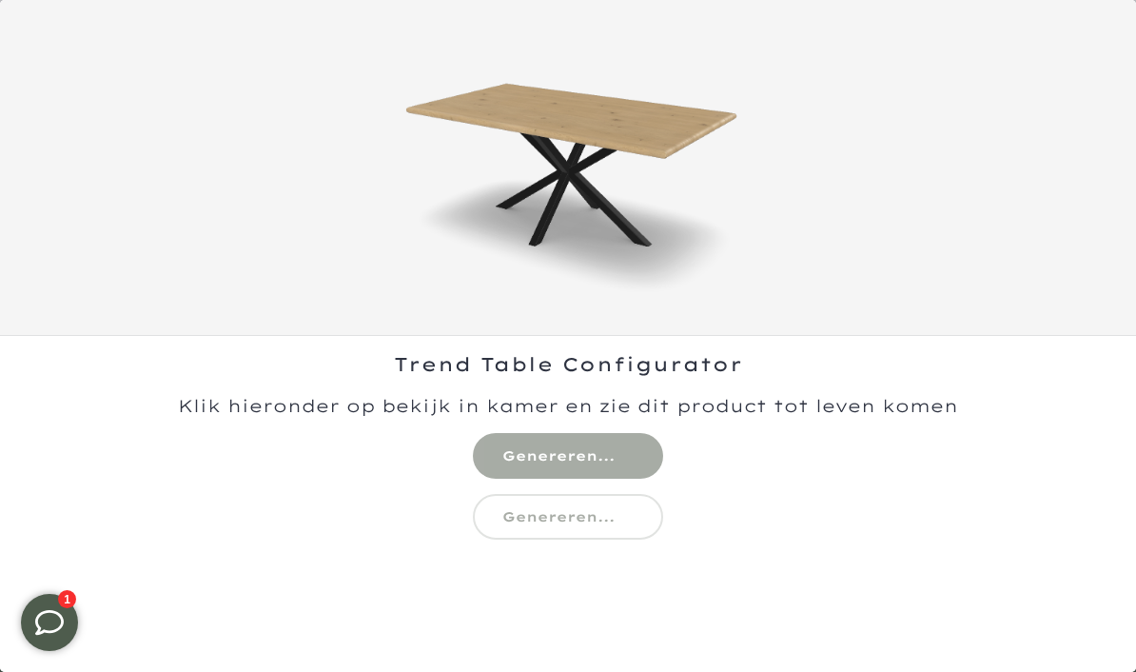
scroll to position [132, 0]
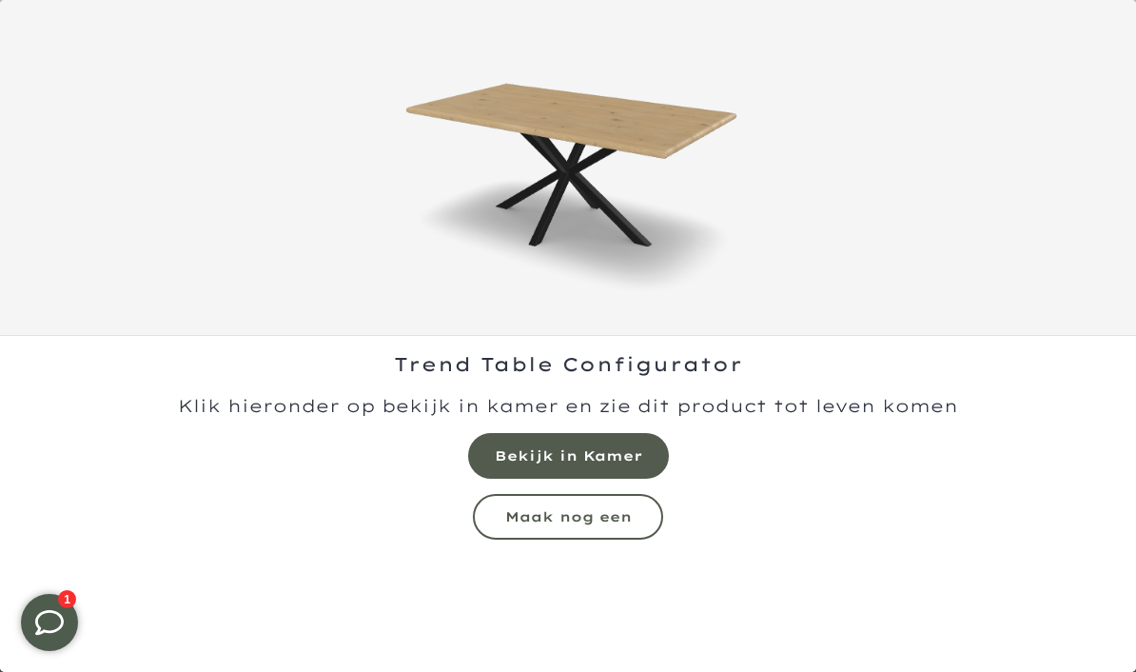
click at [616, 446] on mmq-formatted-message at bounding box center [568, 455] width 147 height 19
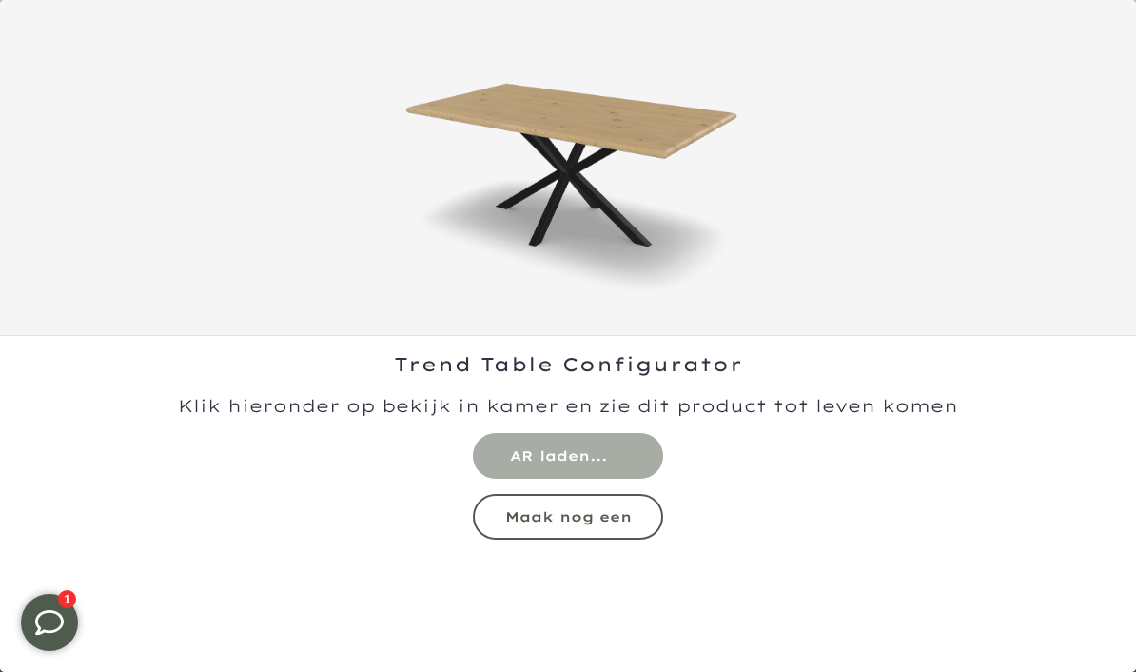
scroll to position [0, 0]
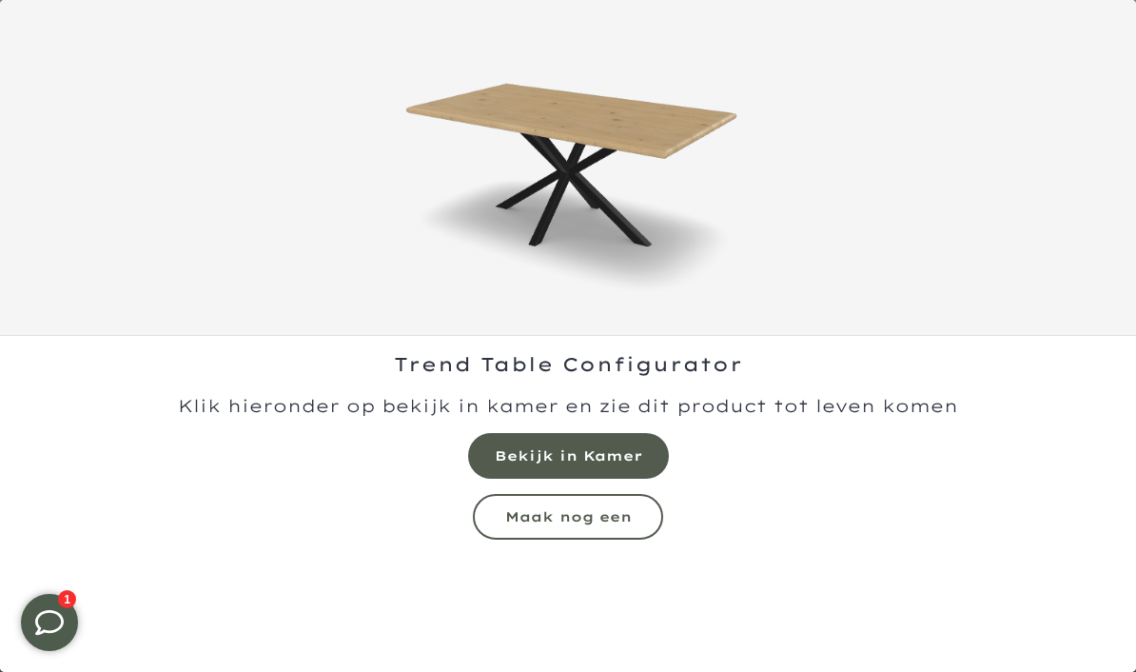
click at [625, 515] on mmq-formatted-message at bounding box center [568, 516] width 127 height 17
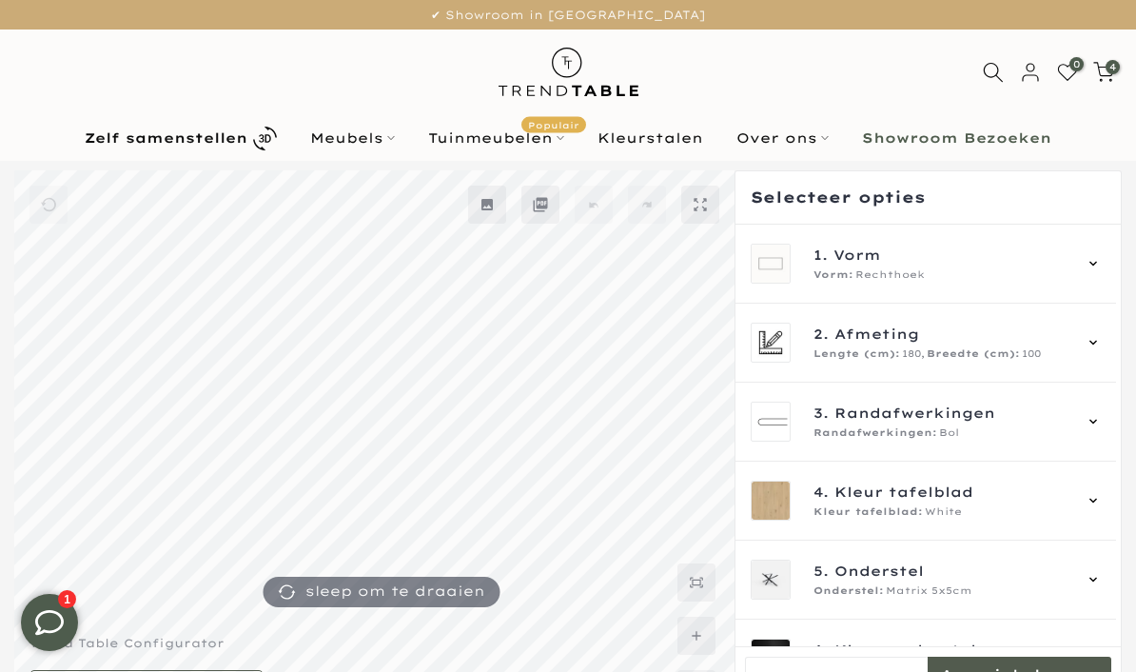
click at [1101, 492] on div "4. Kleur tafelblad Kleur tafelblad: White" at bounding box center [926, 501] width 350 height 40
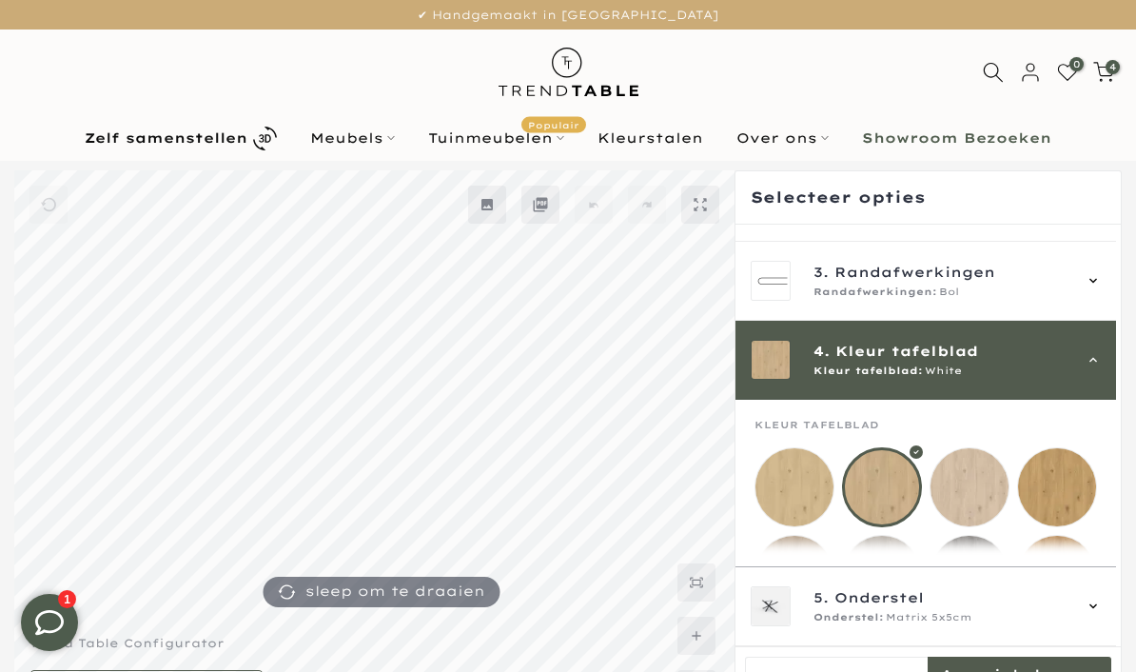
scroll to position [237, 0]
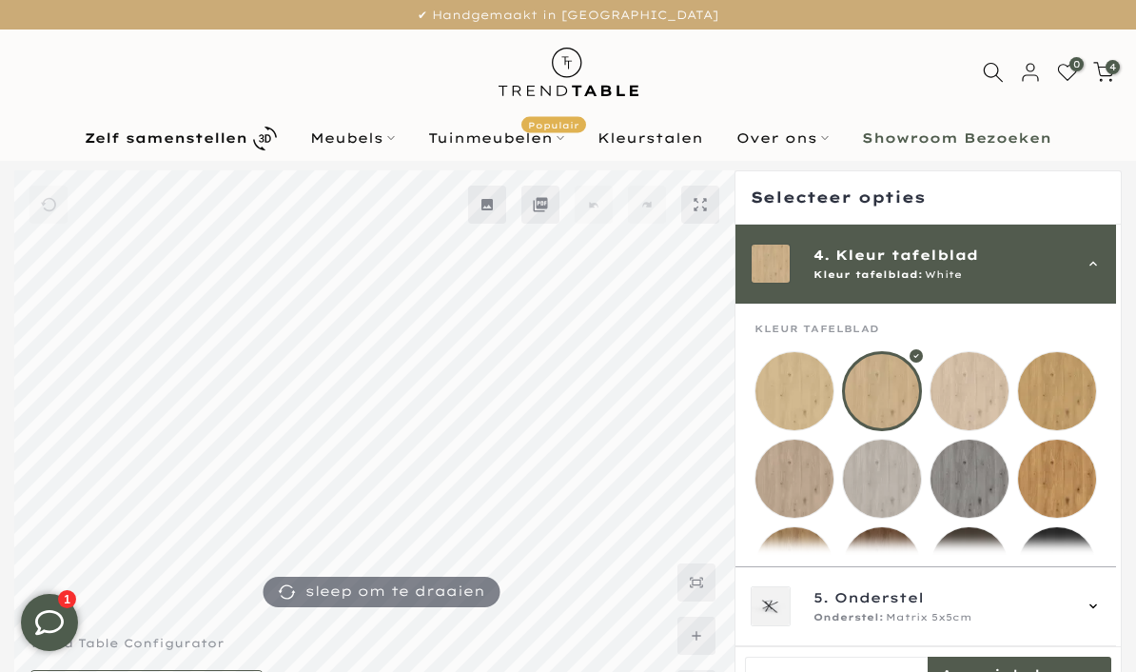
click at [1065, 399] on mmq-loader at bounding box center [1057, 391] width 78 height 78
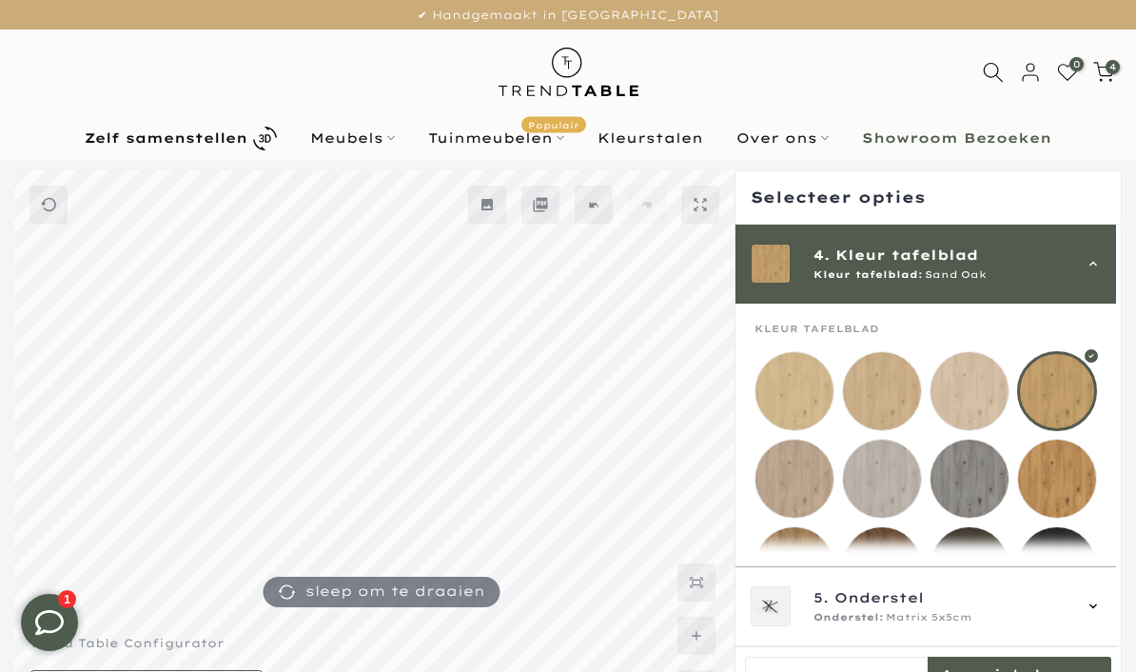
click at [1063, 484] on mmq-loader at bounding box center [1057, 479] width 78 height 78
click at [1069, 403] on mmq-loader at bounding box center [1057, 391] width 78 height 78
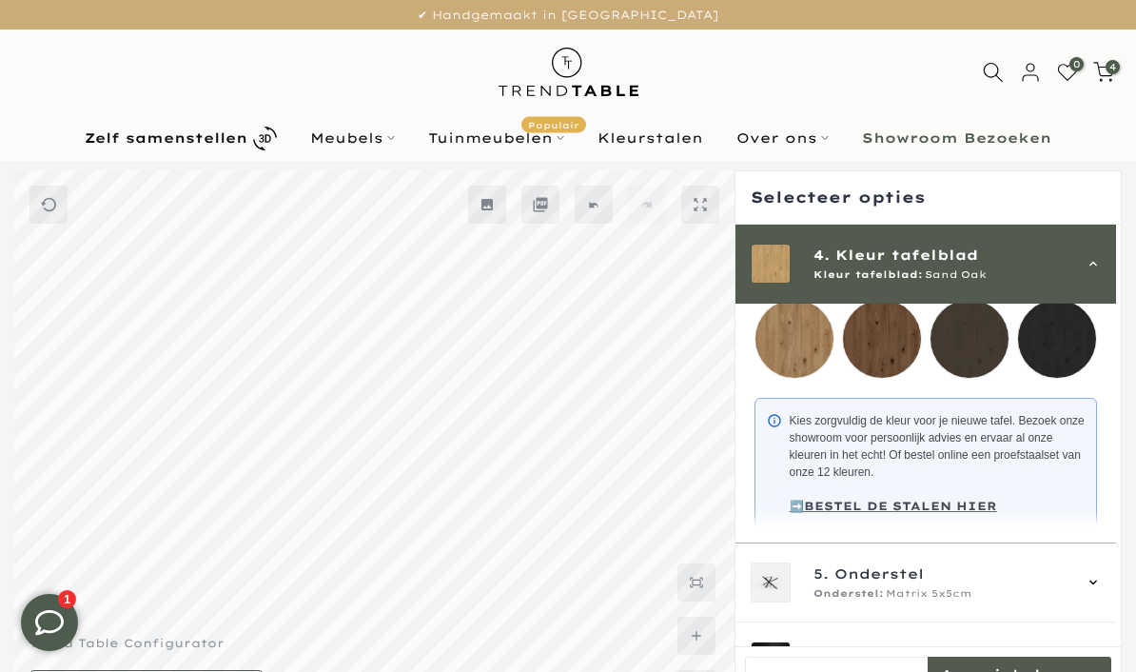
scroll to position [51, 0]
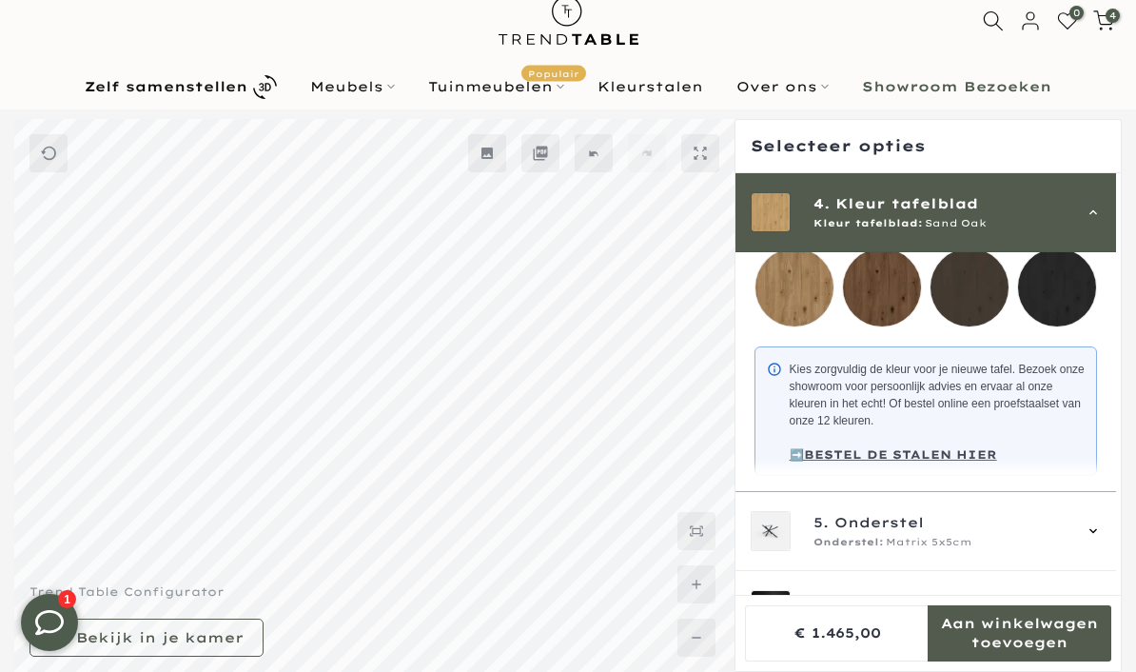
click at [222, 647] on mmq-formatted-message at bounding box center [159, 637] width 167 height 19
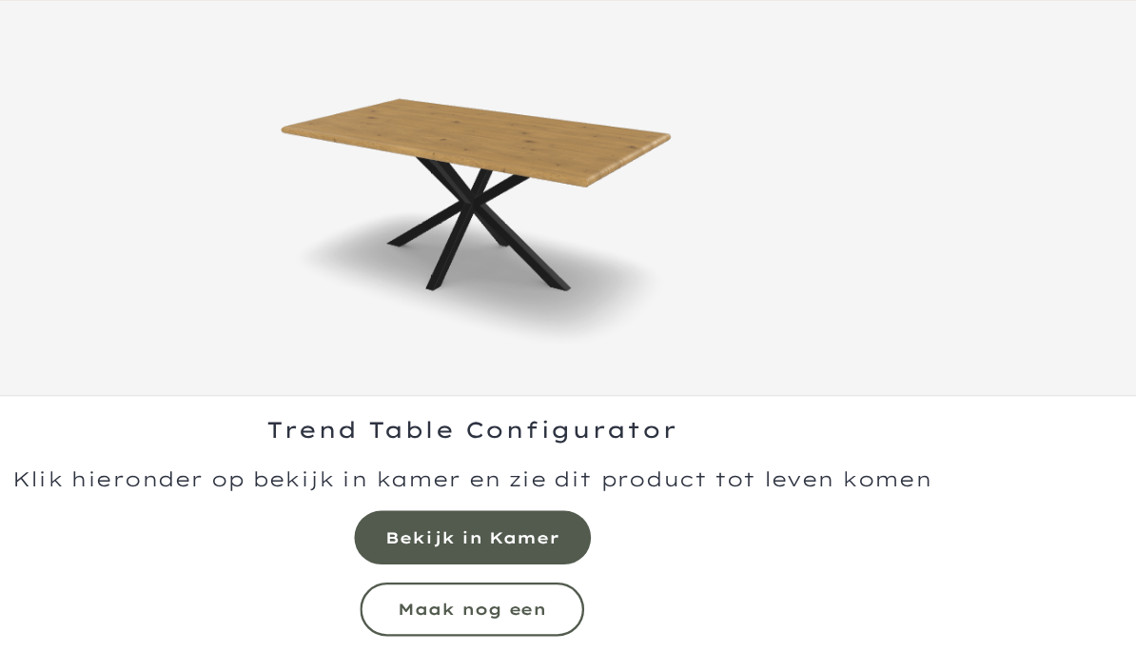
scroll to position [7, 0]
click at [495, 450] on mmq-formatted-message at bounding box center [568, 455] width 147 height 19
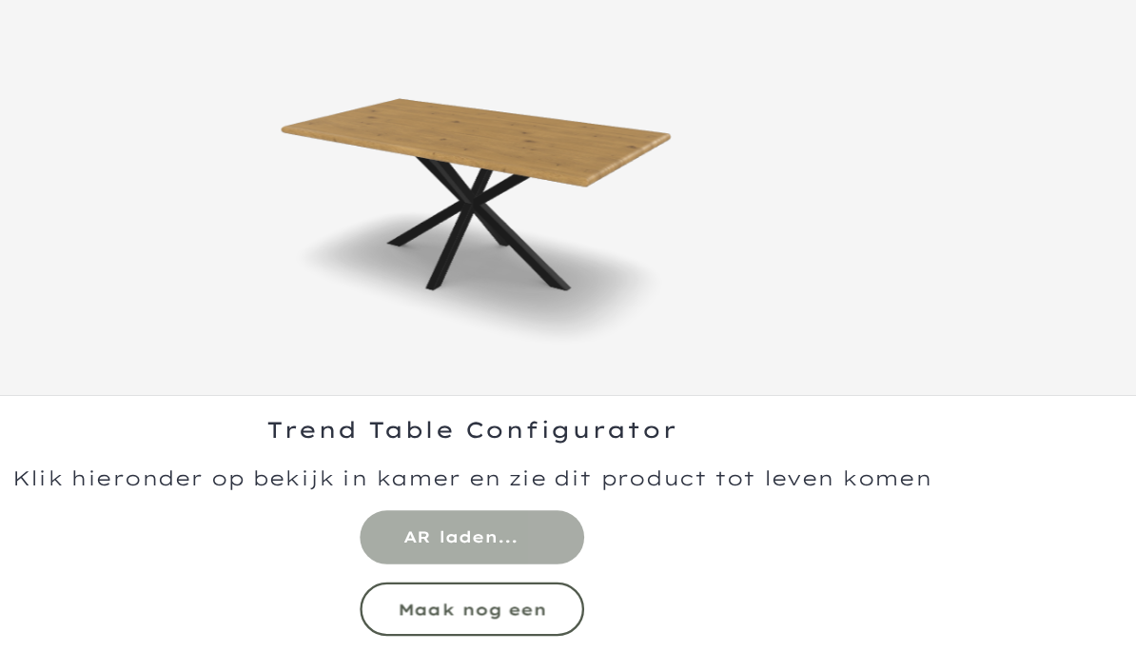
scroll to position [0, 0]
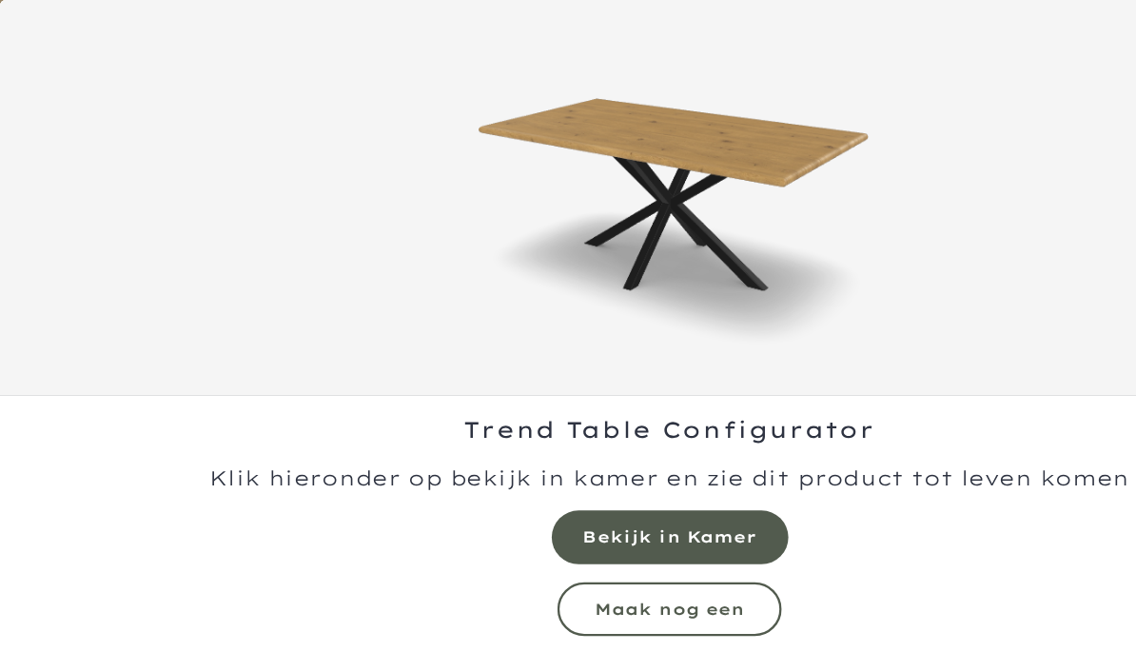
click at [614, 504] on mmq-button at bounding box center [568, 517] width 190 height 46
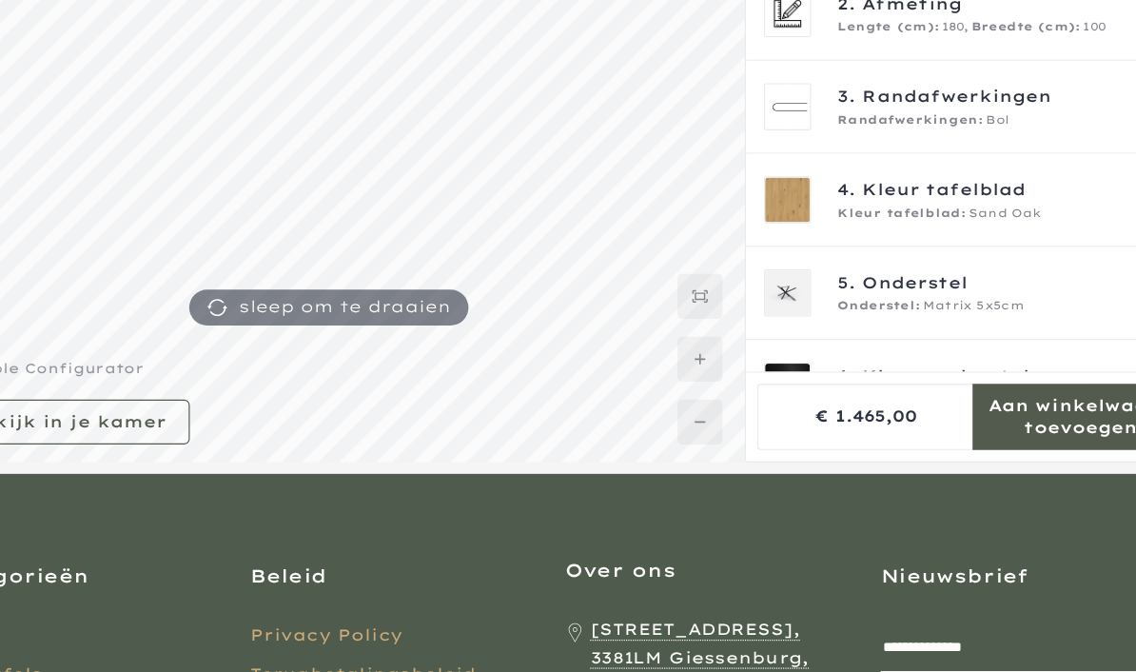
scroll to position [358, 0]
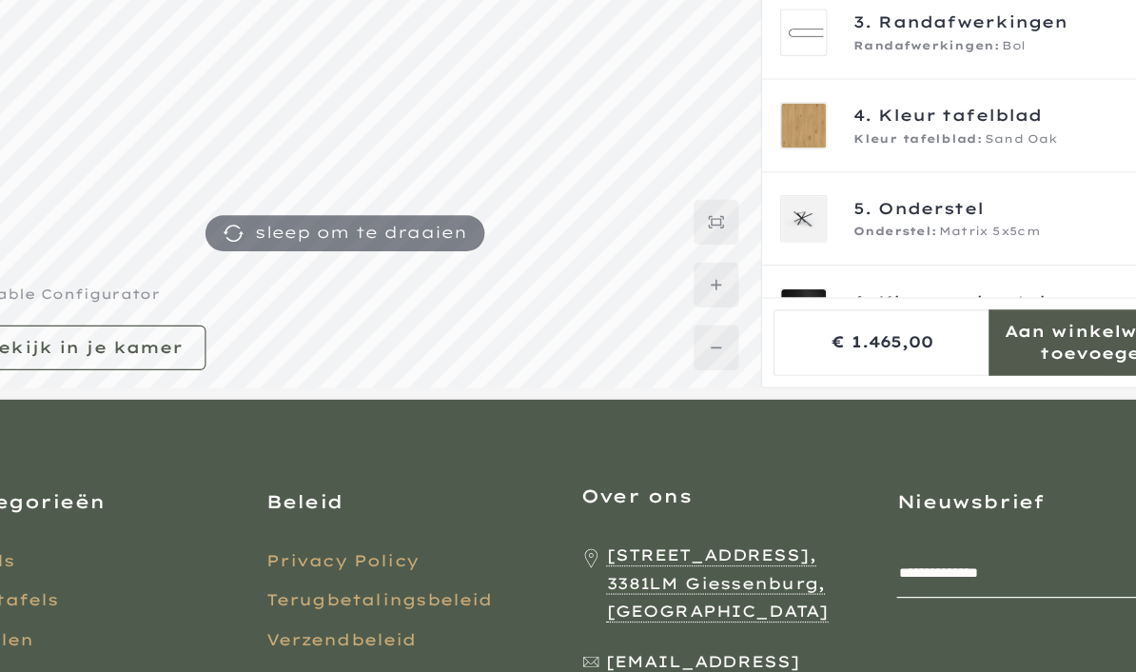
click at [927, 304] on span "Zwart" at bounding box center [945, 311] width 37 height 15
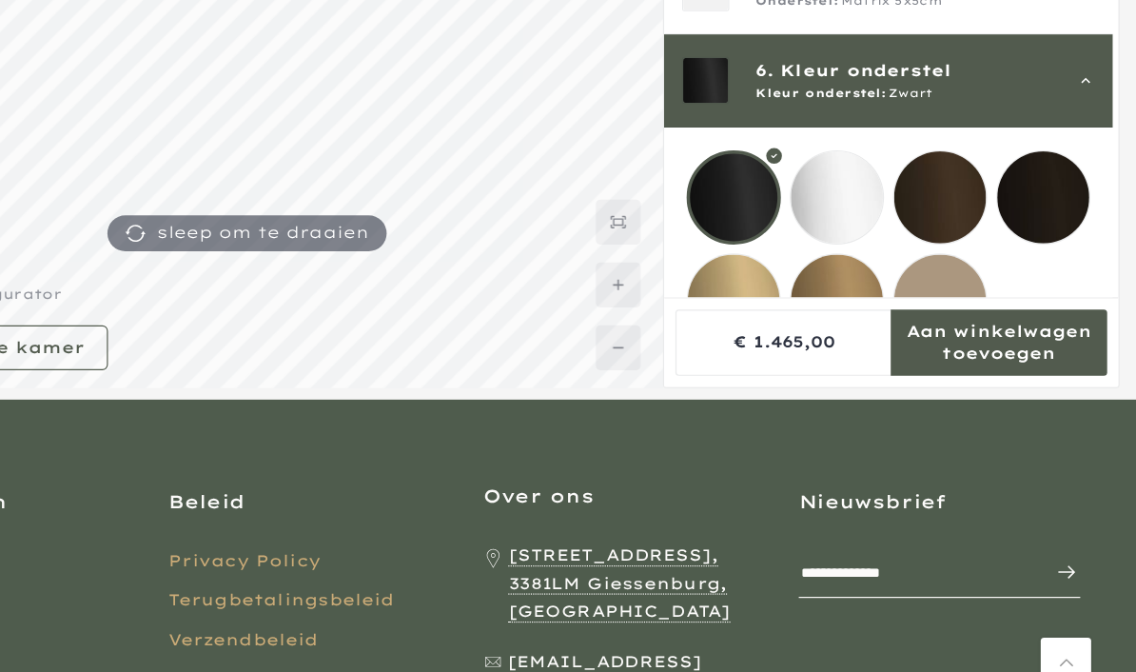
click at [931, 265] on mmq-loader at bounding box center [970, 291] width 78 height 78
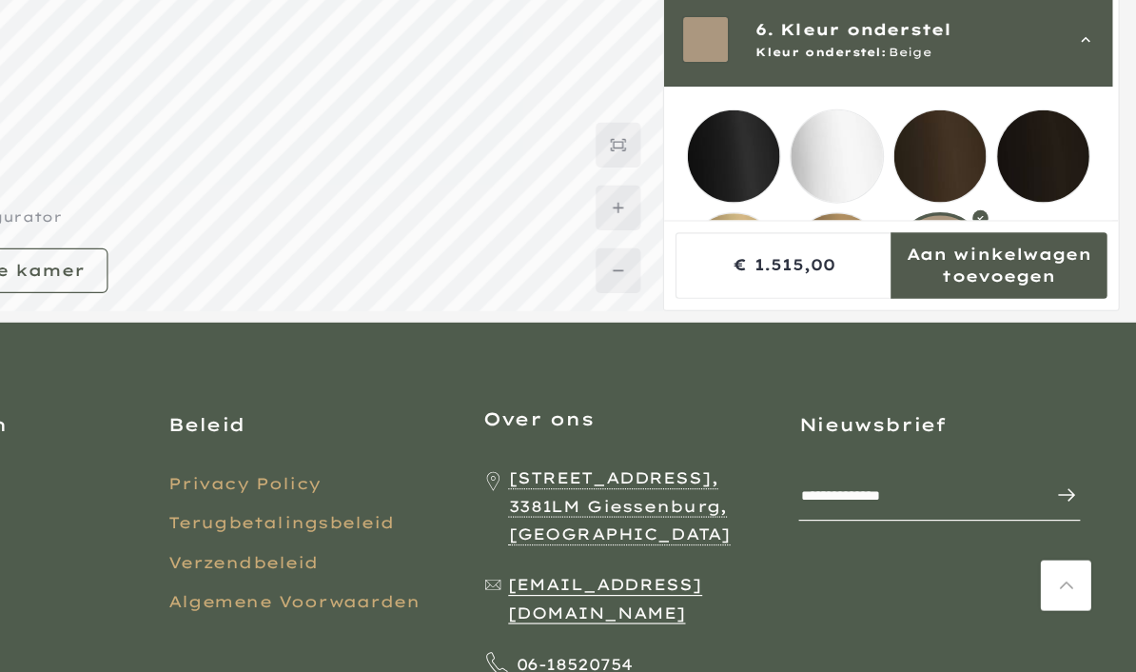
scroll to position [169, 0]
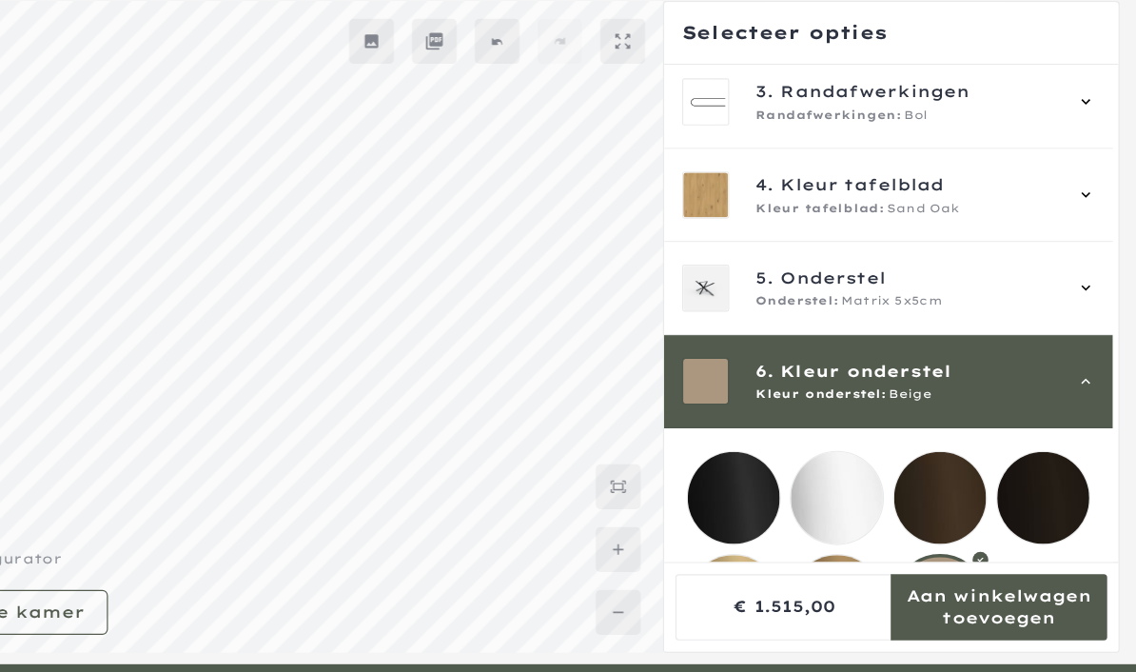
click at [843, 502] on mmq-loader at bounding box center [882, 510] width 78 height 78
click at [755, 500] on mmq-loader at bounding box center [794, 510] width 78 height 78
click at [931, 422] on mmq-loader at bounding box center [970, 422] width 78 height 78
click at [1018, 430] on mmq-loader at bounding box center [1057, 422] width 78 height 78
click at [931, 513] on mmq-loader at bounding box center [970, 510] width 78 height 78
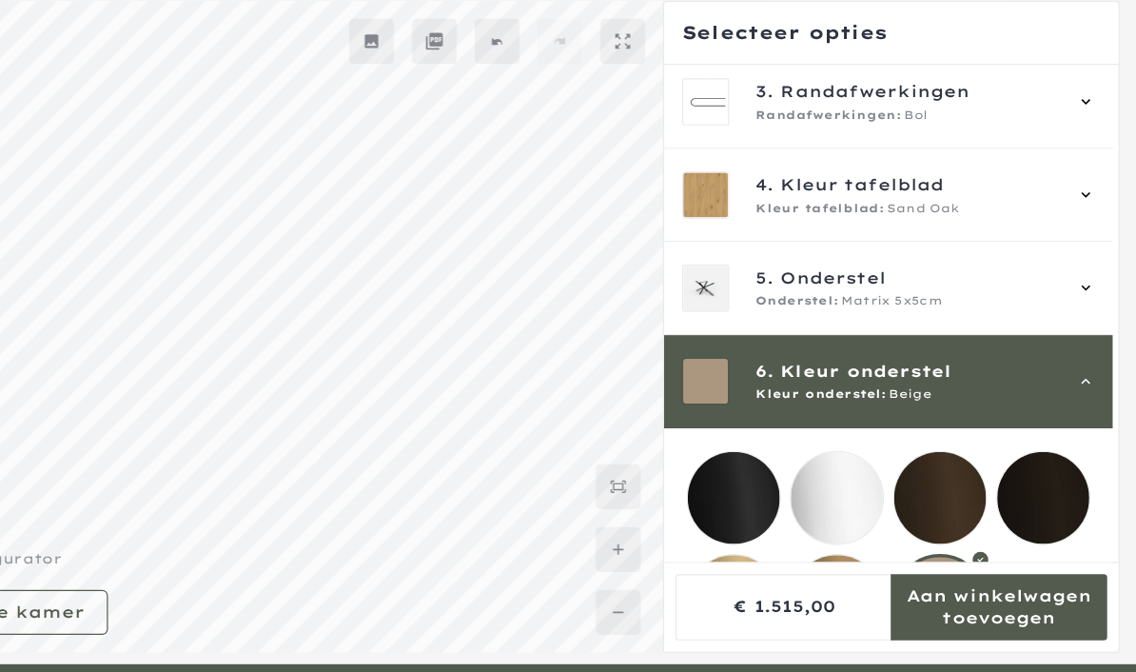
click at [843, 509] on mmq-loader at bounding box center [882, 510] width 78 height 78
click at [755, 510] on mmq-loader at bounding box center [794, 510] width 78 height 78
click at [1018, 426] on mmq-loader at bounding box center [1057, 422] width 78 height 78
click at [1017, 425] on div at bounding box center [1057, 423] width 80 height 80
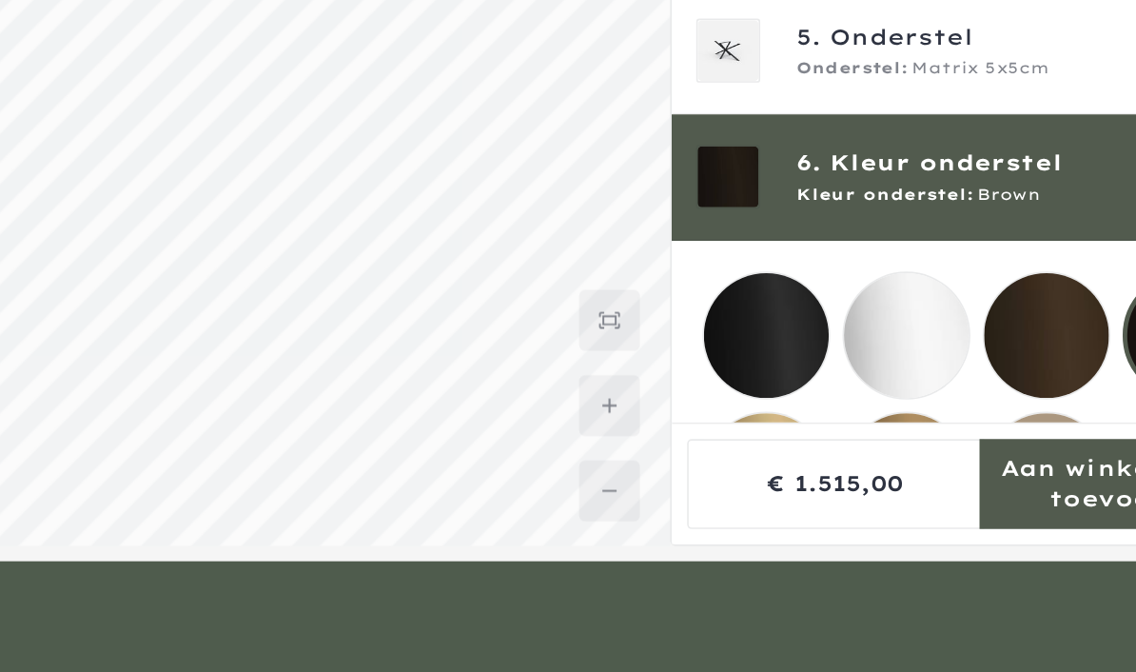
click at [931, 383] on mmq-loader at bounding box center [970, 422] width 78 height 78
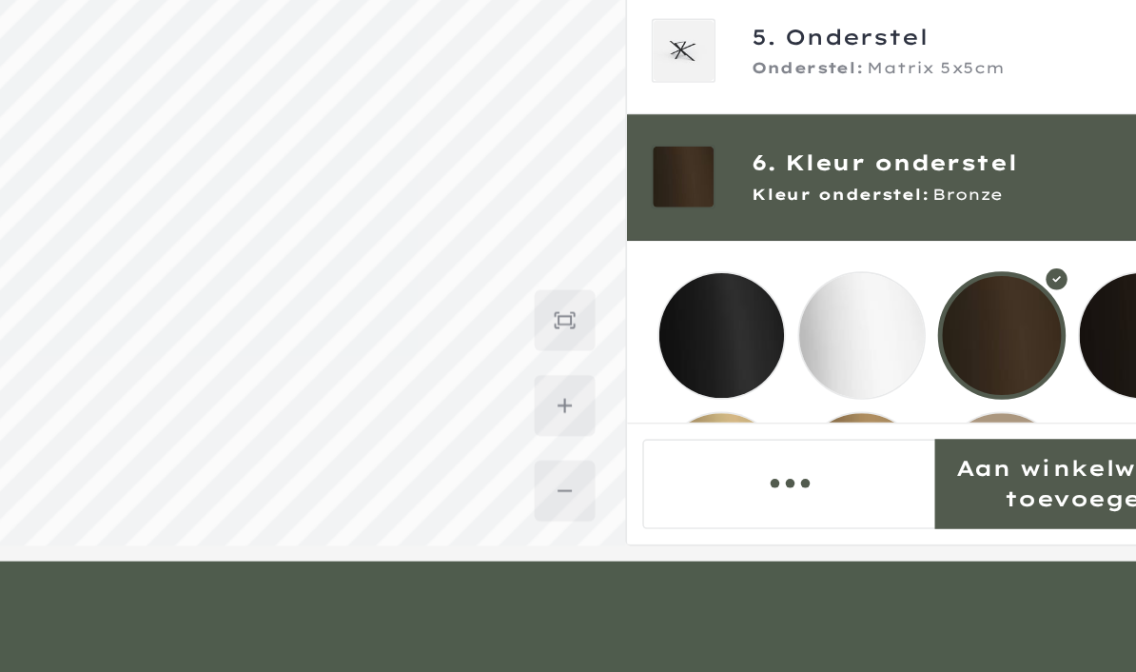
click at [930, 383] on div at bounding box center [970, 423] width 80 height 80
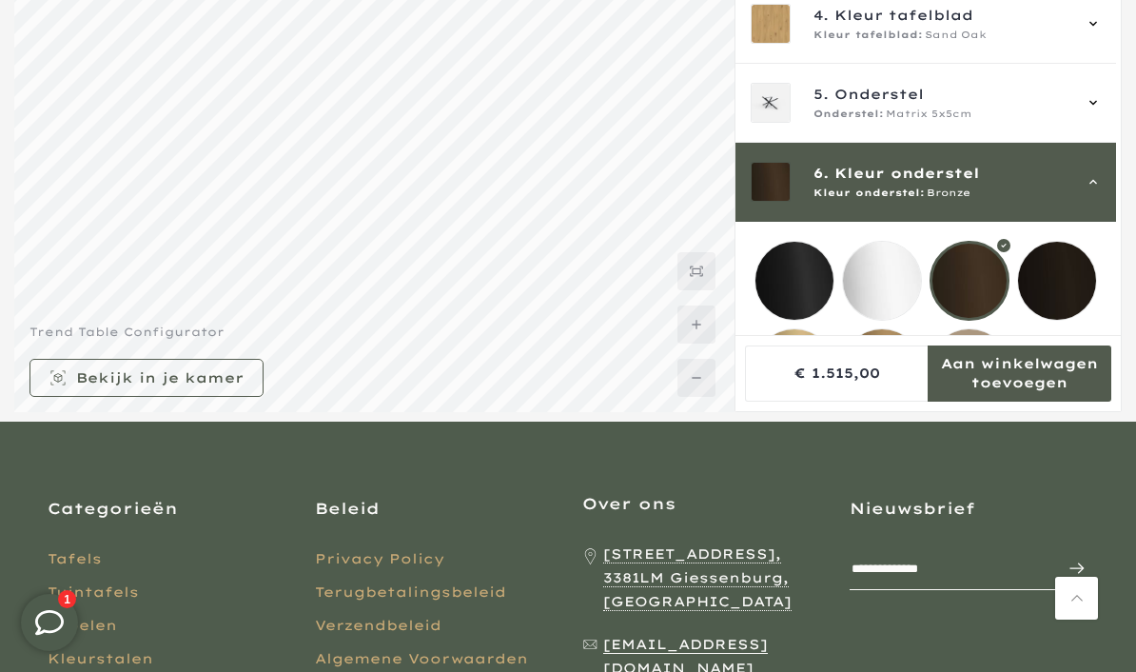
click at [975, 267] on div at bounding box center [970, 281] width 80 height 80
click at [1078, 264] on mmq-loader at bounding box center [1057, 281] width 78 height 78
click at [800, 364] on mmq-loader at bounding box center [794, 368] width 78 height 78
click at [881, 377] on mmq-loader at bounding box center [882, 368] width 78 height 78
click at [964, 365] on mmq-loader at bounding box center [970, 368] width 78 height 78
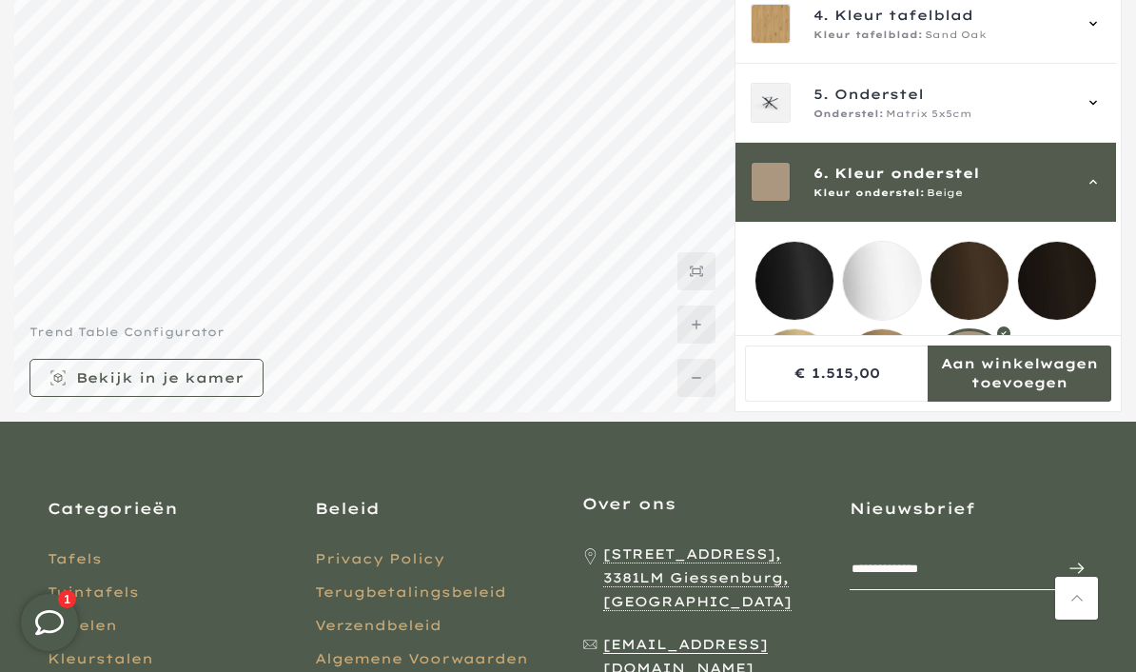
click at [873, 372] on mmq-loader at bounding box center [882, 368] width 78 height 78
click at [1077, 275] on mmq-loader at bounding box center [1057, 281] width 78 height 78
click at [774, 295] on mmq-loader at bounding box center [794, 281] width 78 height 78
click at [893, 281] on mmq-loader at bounding box center [882, 281] width 78 height 78
click at [793, 373] on mmq-loader at bounding box center [794, 368] width 78 height 78
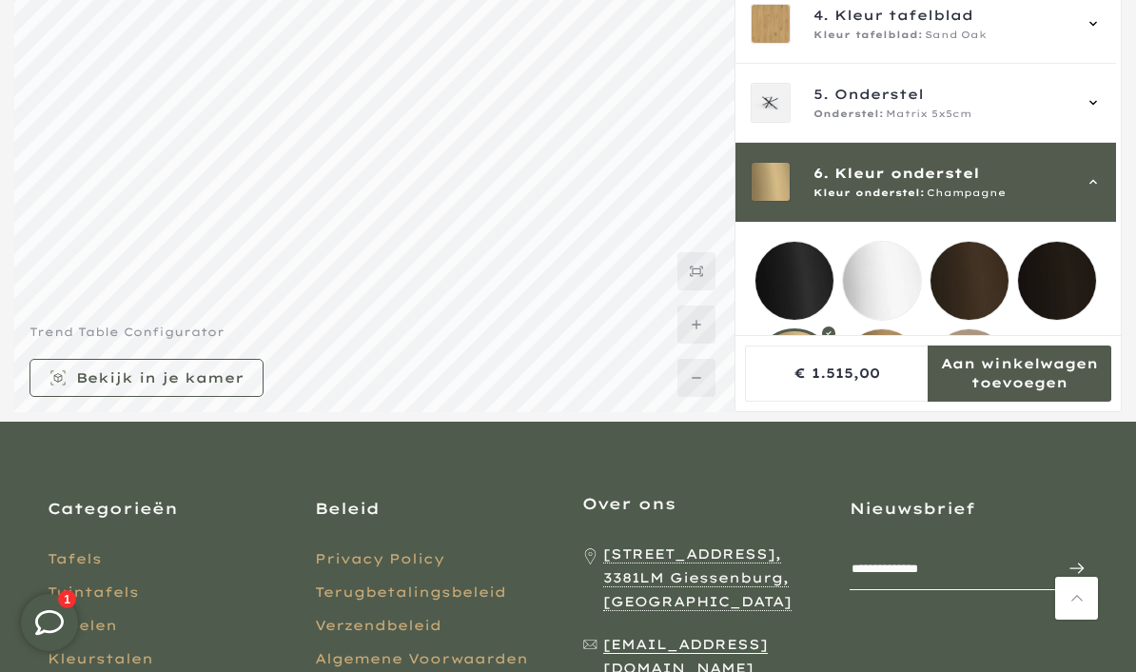
click at [796, 283] on mmq-loader at bounding box center [794, 281] width 78 height 78
click at [904, 362] on mmq-loader at bounding box center [882, 368] width 78 height 78
click at [783, 375] on mmq-loader at bounding box center [794, 368] width 78 height 78
click at [883, 361] on mmq-loader at bounding box center [882, 368] width 78 height 78
click at [973, 357] on mmq-loader at bounding box center [970, 368] width 78 height 78
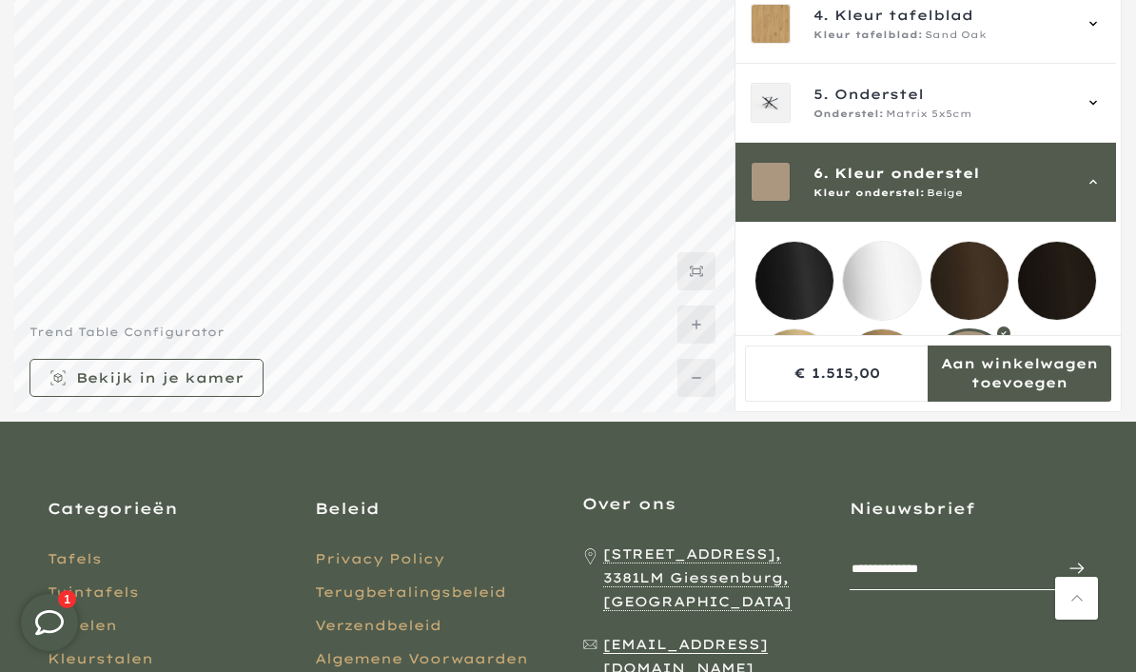
click at [1057, 279] on mmq-loader at bounding box center [1057, 281] width 78 height 78
click at [980, 279] on mmq-loader at bounding box center [970, 281] width 78 height 78
click at [775, 267] on mmq-loader at bounding box center [794, 281] width 78 height 78
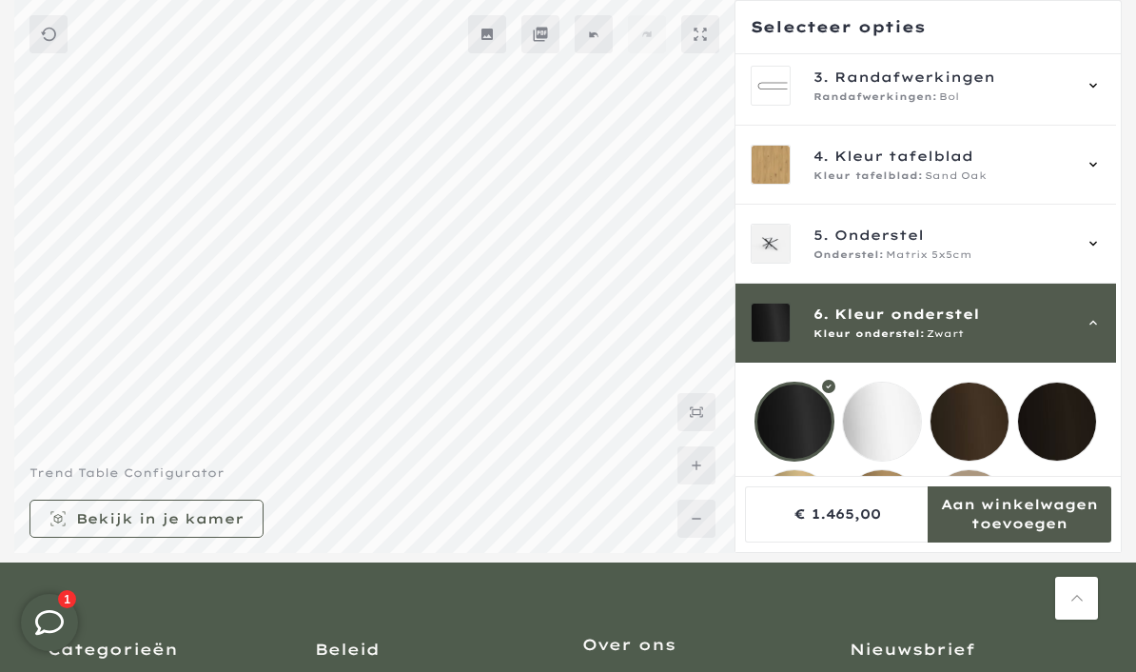
click at [1097, 166] on icon at bounding box center [1093, 164] width 8 height 5
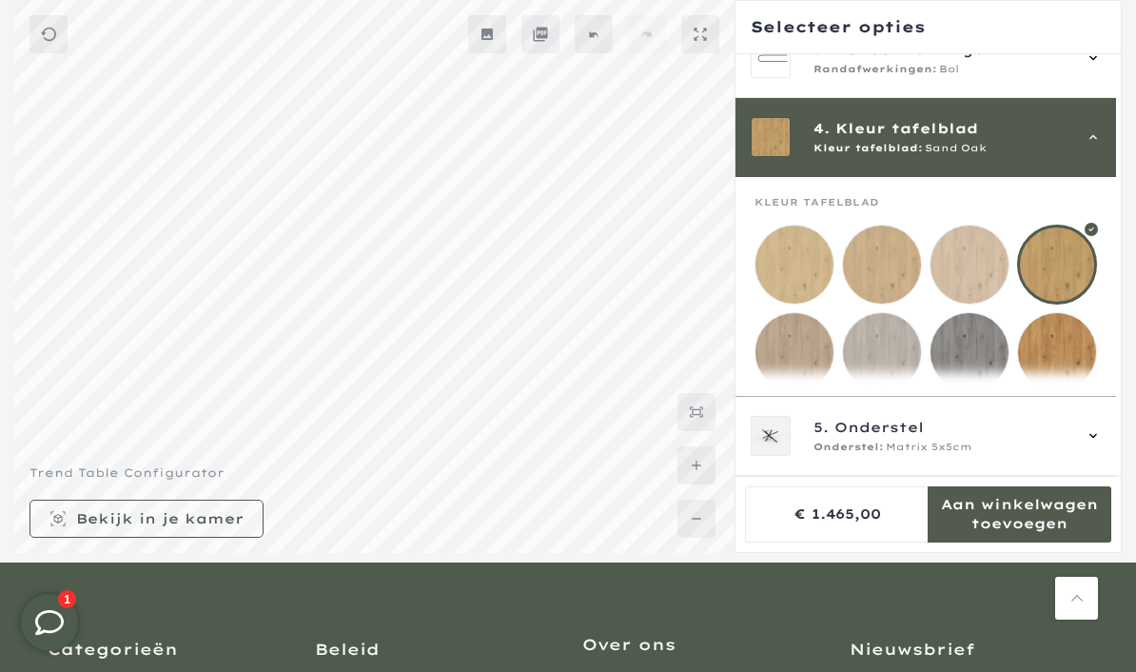
scroll to position [237, 0]
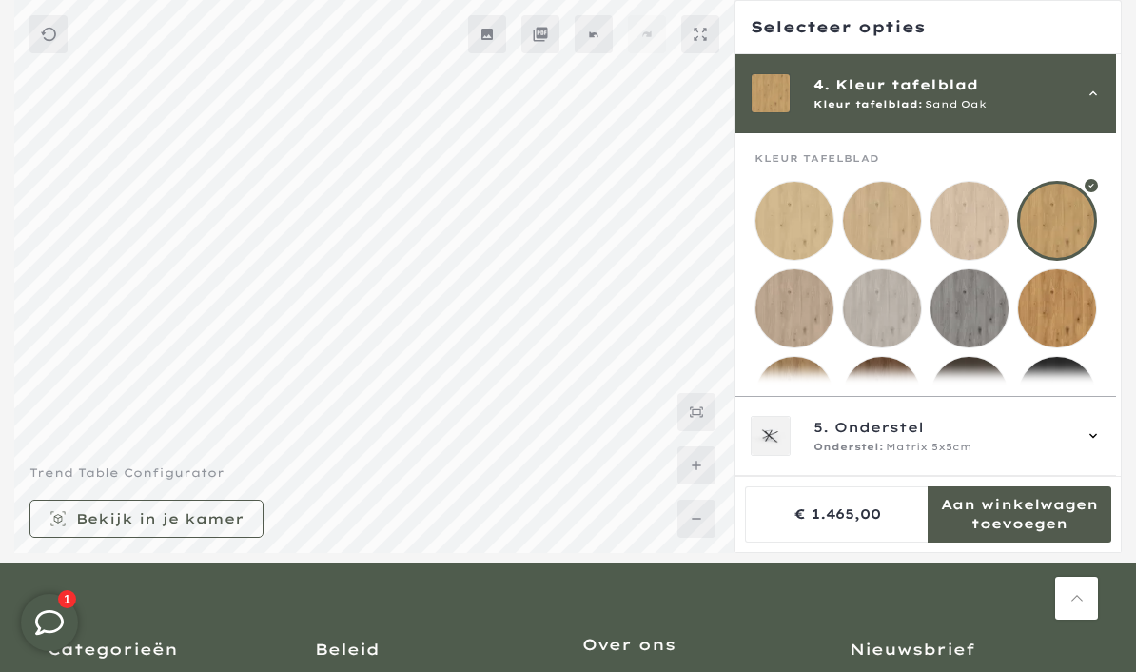
click at [793, 309] on mmq-loader at bounding box center [794, 308] width 78 height 78
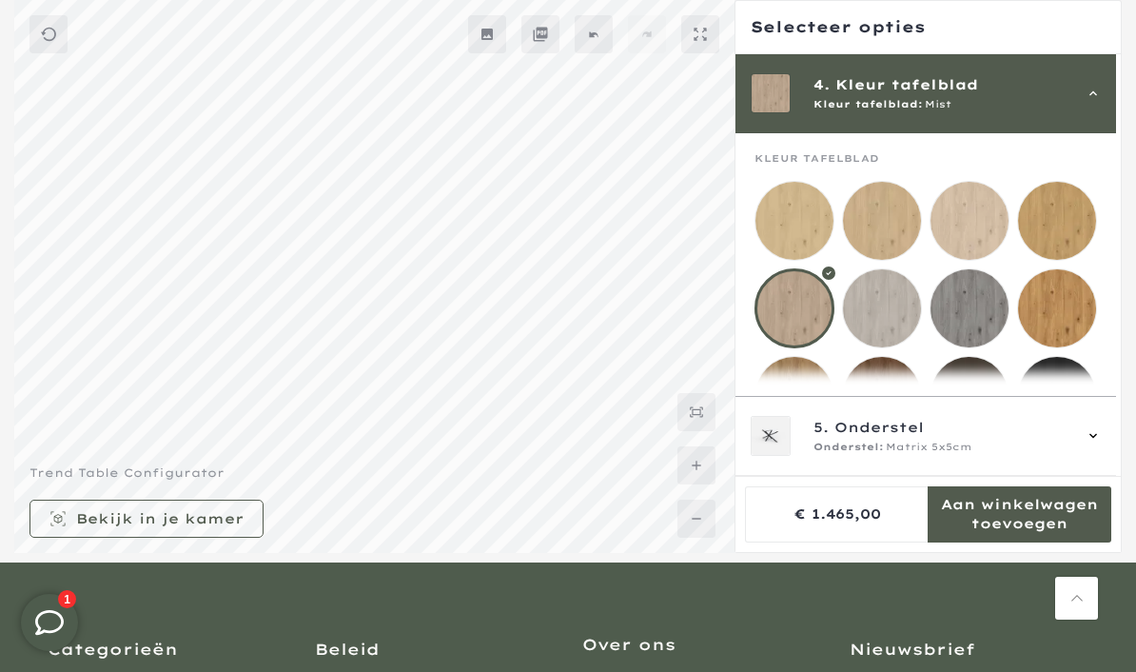
click at [886, 207] on mmq-loader at bounding box center [882, 221] width 78 height 78
click at [988, 221] on mmq-loader at bounding box center [970, 221] width 78 height 78
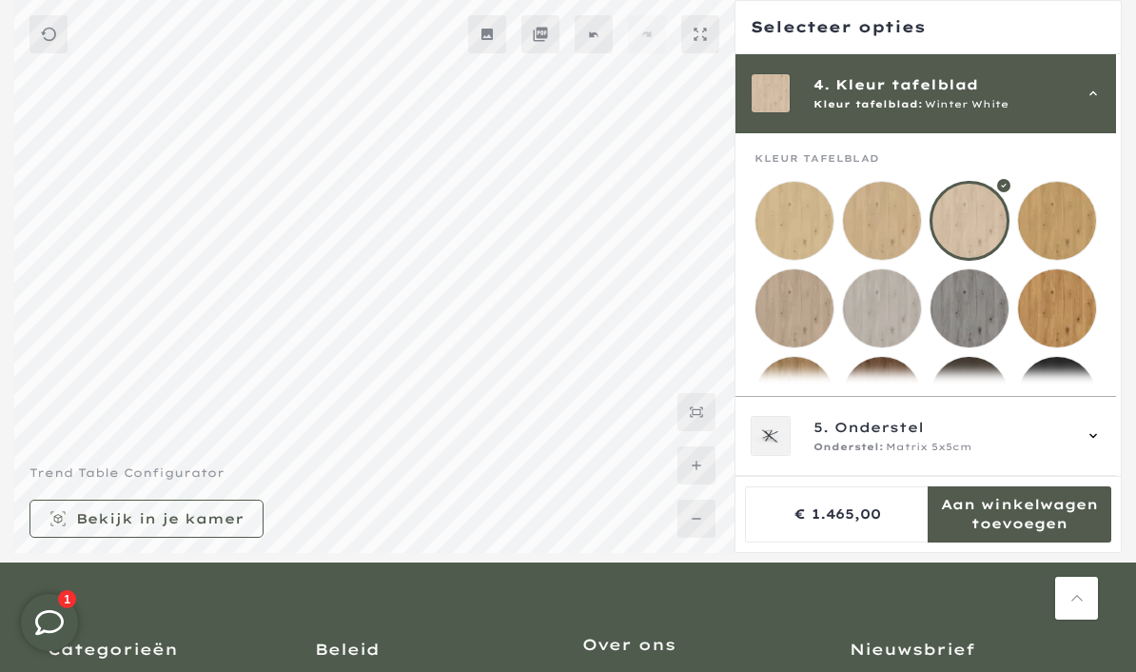
click at [1067, 221] on mmq-loader at bounding box center [1057, 221] width 78 height 78
click at [799, 223] on mmq-loader at bounding box center [794, 221] width 78 height 78
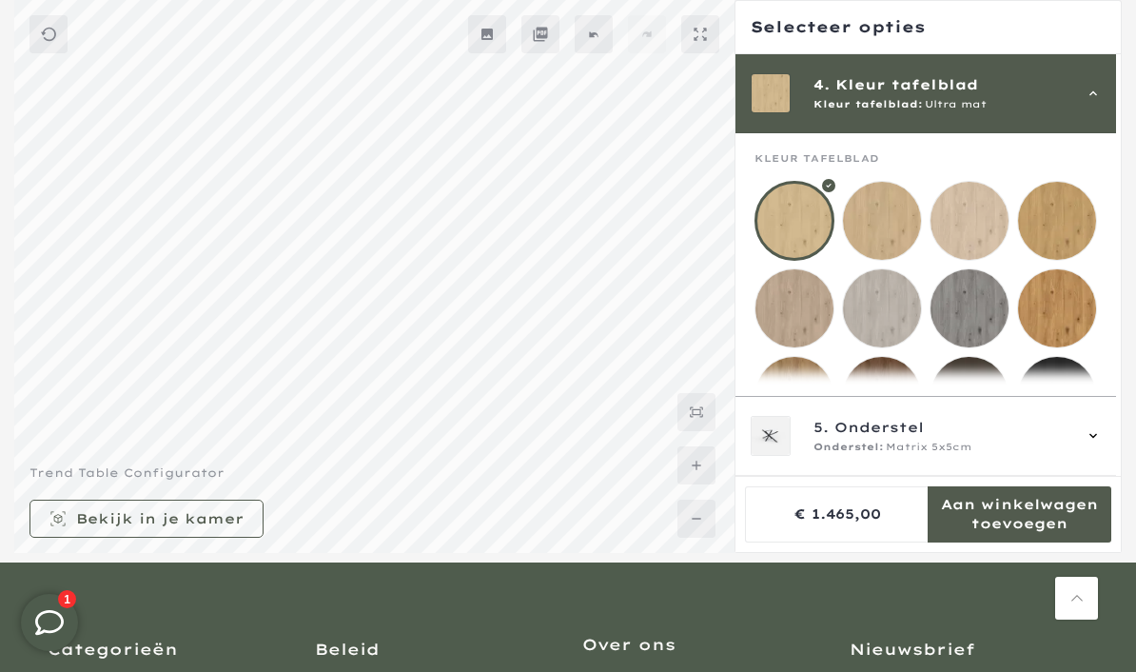
click at [892, 217] on mmq-loader at bounding box center [882, 221] width 78 height 78
click at [1101, 443] on icon at bounding box center [1093, 435] width 15 height 15
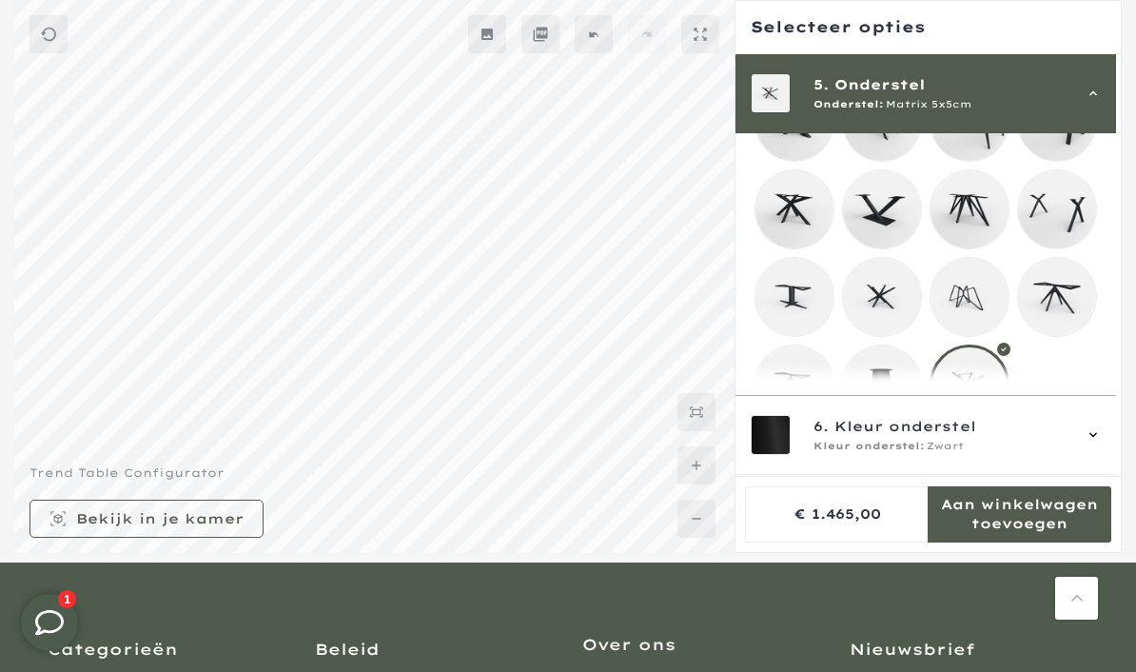
click at [1113, 398] on mmq-components-mapper at bounding box center [926, 207] width 381 height 465
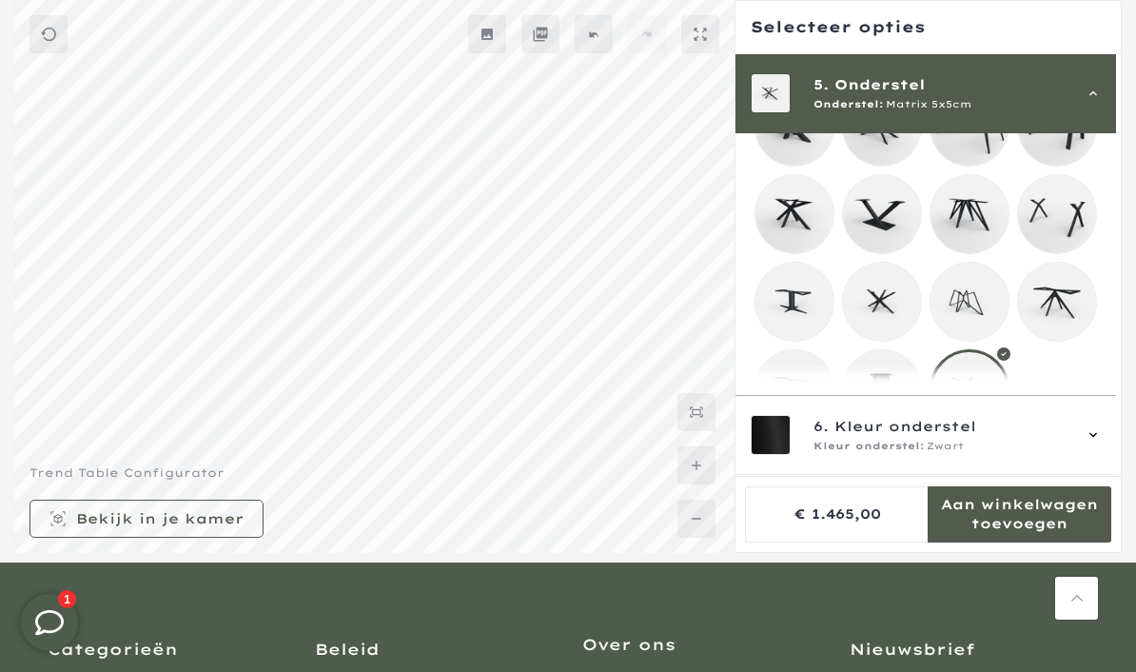
scroll to position [467, 0]
click at [1097, 438] on icon at bounding box center [1093, 435] width 8 height 5
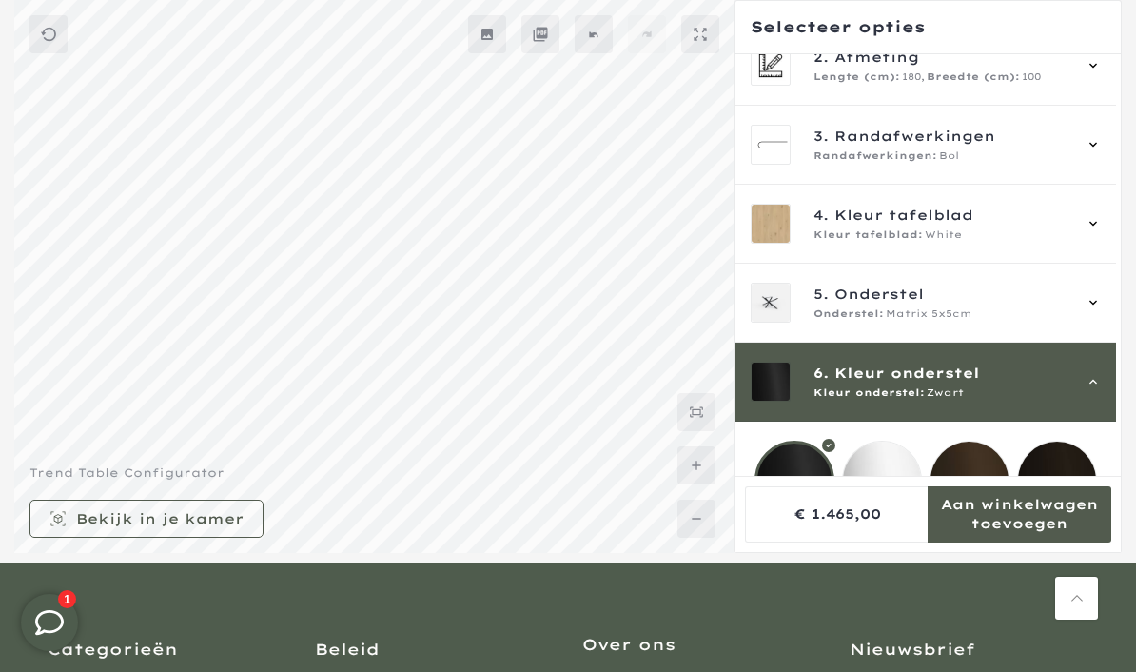
scroll to position [196, 0]
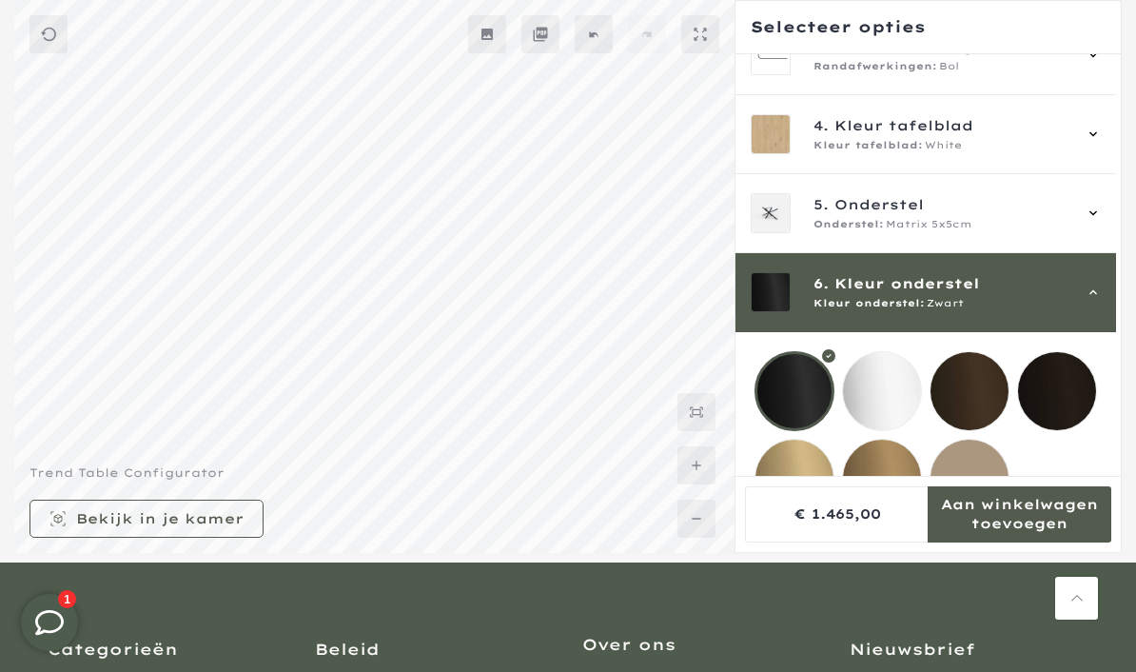
click at [797, 481] on mmq-loader at bounding box center [794, 479] width 78 height 78
click at [878, 483] on mmq-loader at bounding box center [882, 479] width 78 height 78
click at [791, 484] on mmq-loader at bounding box center [794, 479] width 78 height 78
click at [891, 483] on mmq-loader at bounding box center [882, 479] width 78 height 78
click at [989, 478] on mmq-loader at bounding box center [970, 479] width 78 height 78
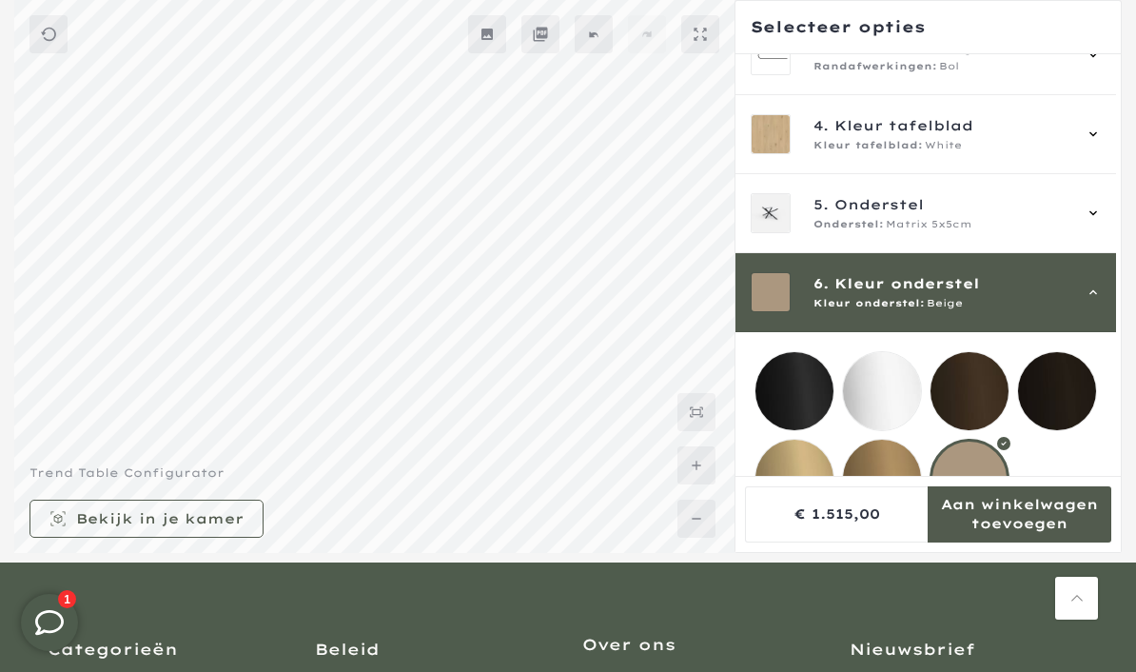
click at [893, 485] on mmq-loader at bounding box center [882, 479] width 78 height 78
click at [798, 481] on mmq-loader at bounding box center [794, 479] width 78 height 78
click at [1096, 209] on icon at bounding box center [1093, 213] width 15 height 15
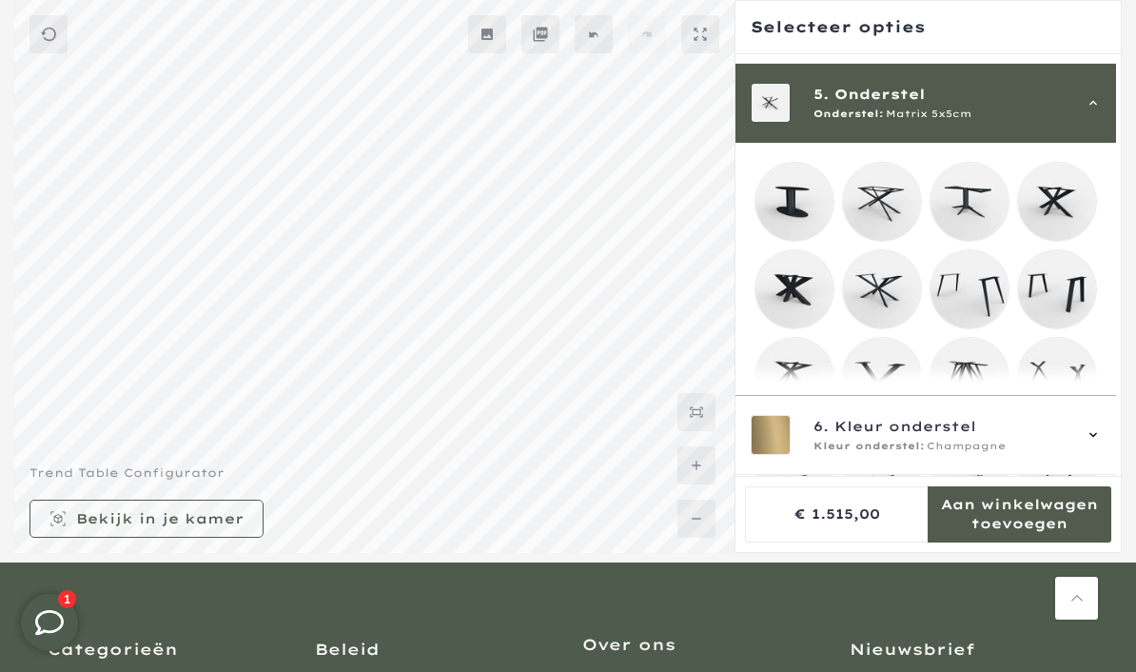
scroll to position [316, 0]
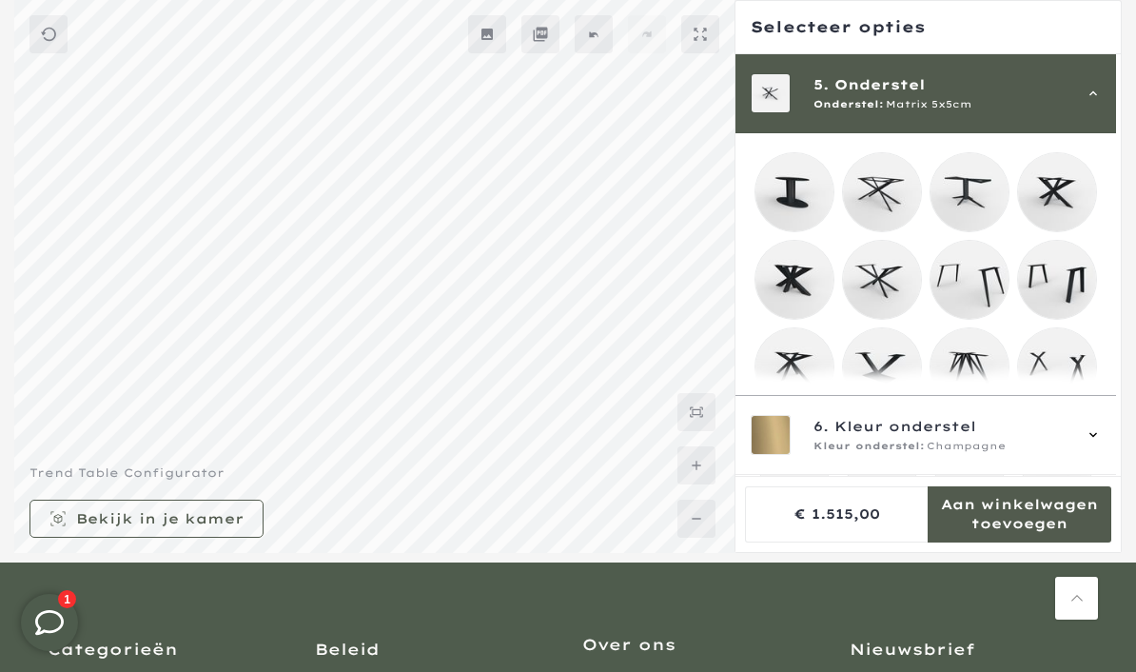
click at [886, 276] on mmq-loader at bounding box center [882, 280] width 78 height 78
click at [794, 390] on mmq-loader at bounding box center [794, 367] width 78 height 78
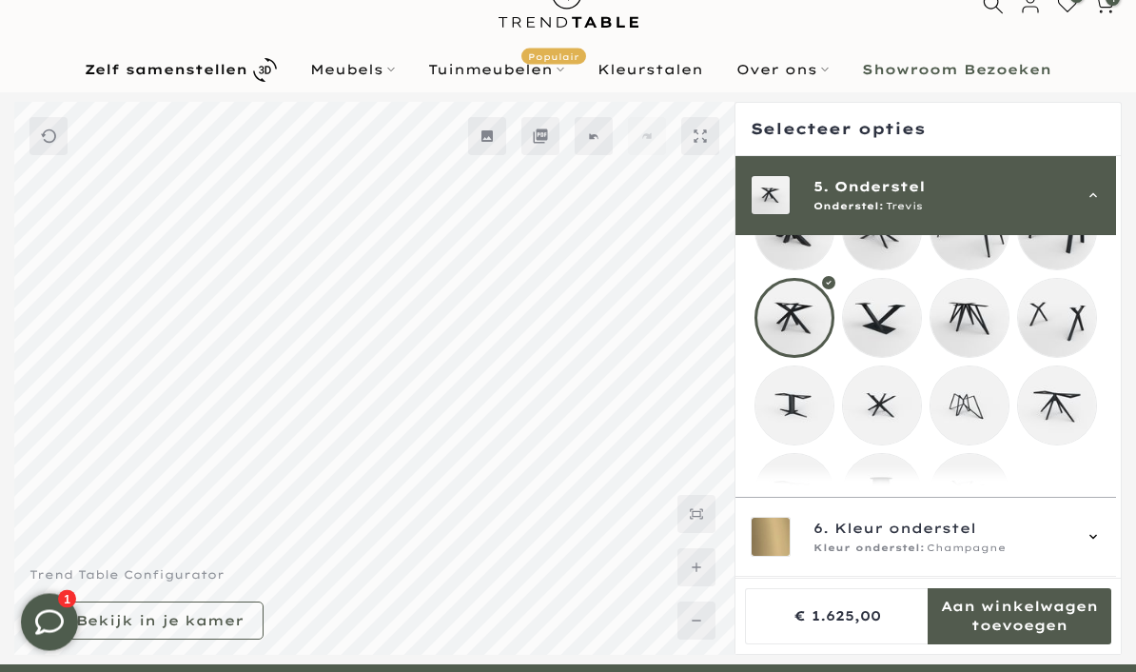
scroll to position [67, 0]
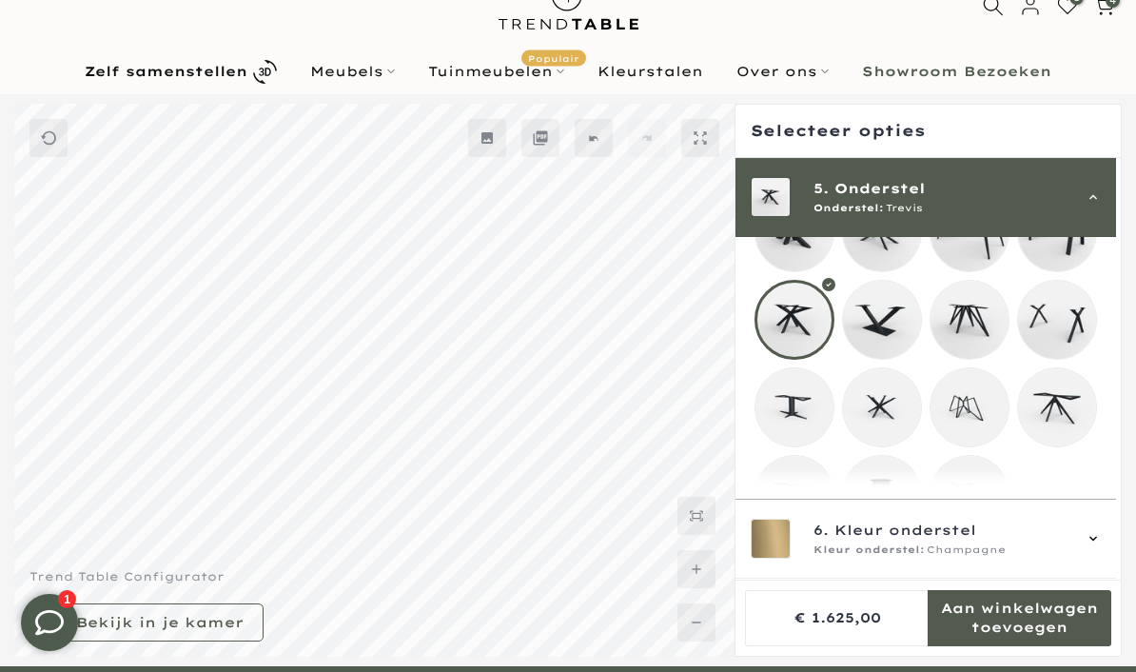
click at [1101, 547] on icon at bounding box center [1093, 539] width 15 height 15
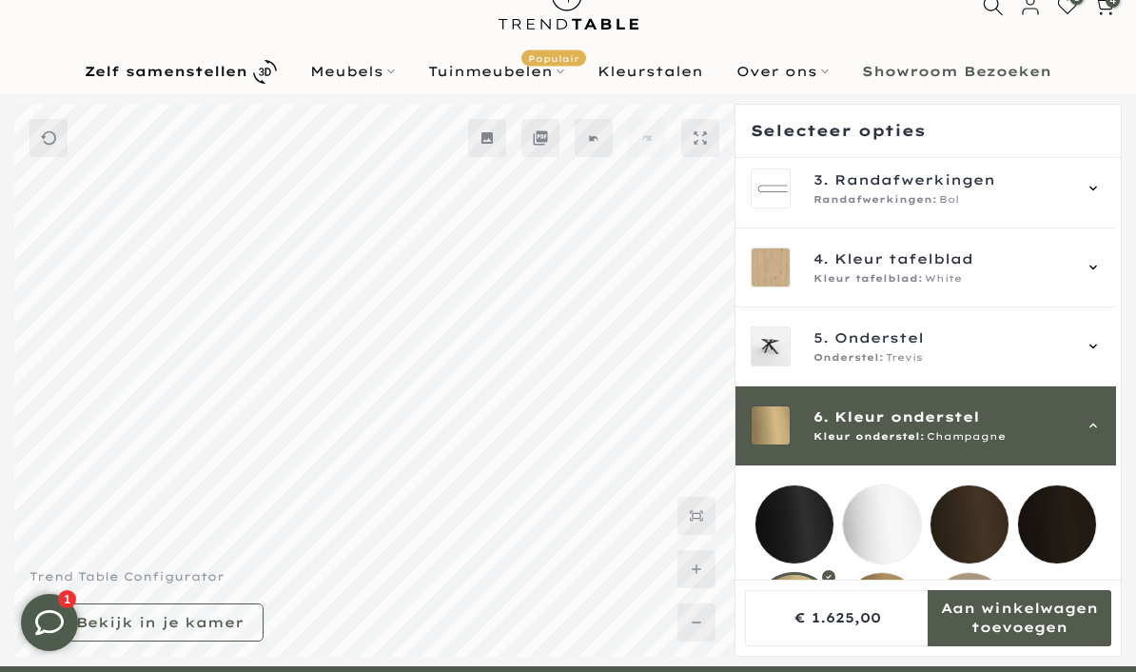
scroll to position [196, 0]
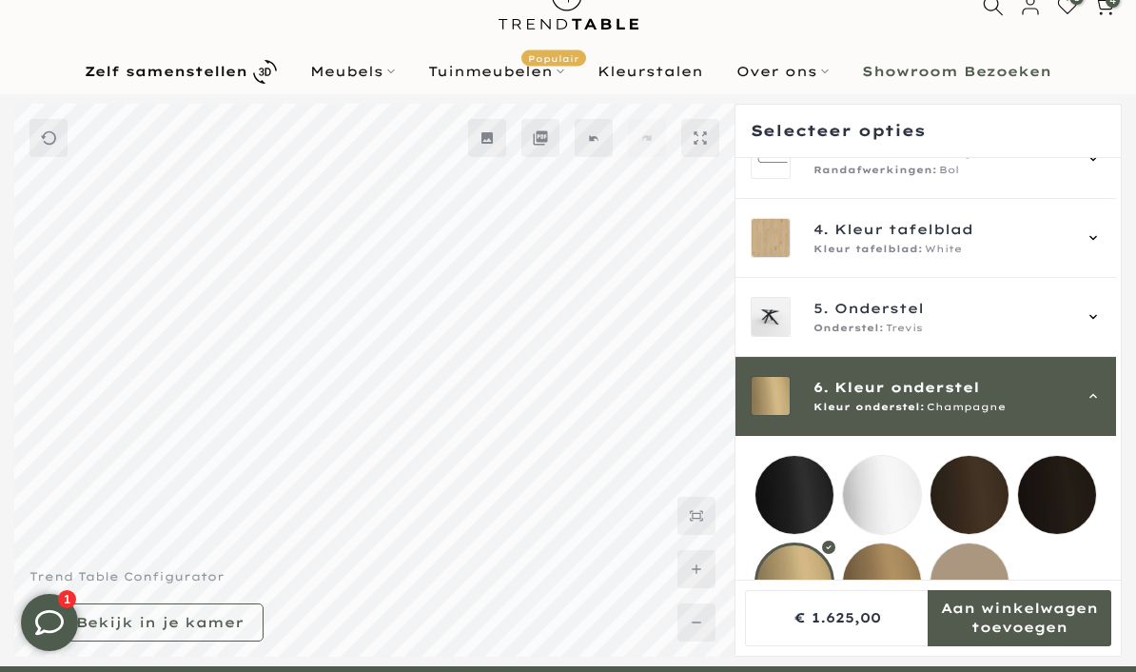
click at [888, 581] on mmq-loader at bounding box center [882, 582] width 78 height 78
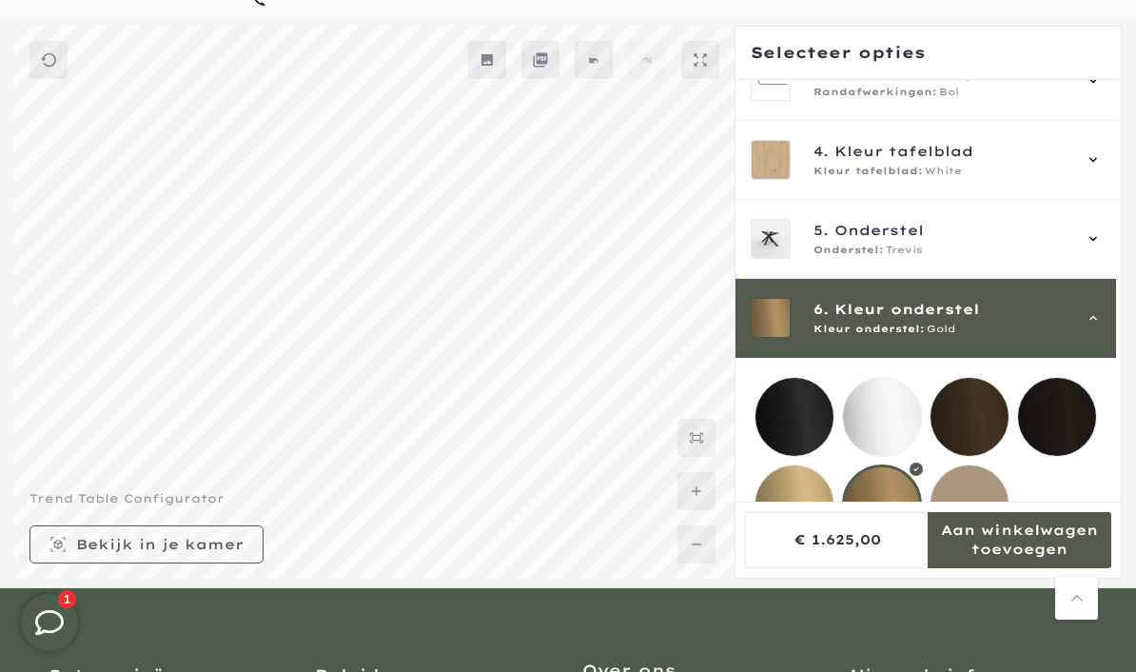
click at [988, 515] on mmq-loader at bounding box center [970, 504] width 78 height 78
click at [1101, 234] on icon at bounding box center [1093, 238] width 15 height 15
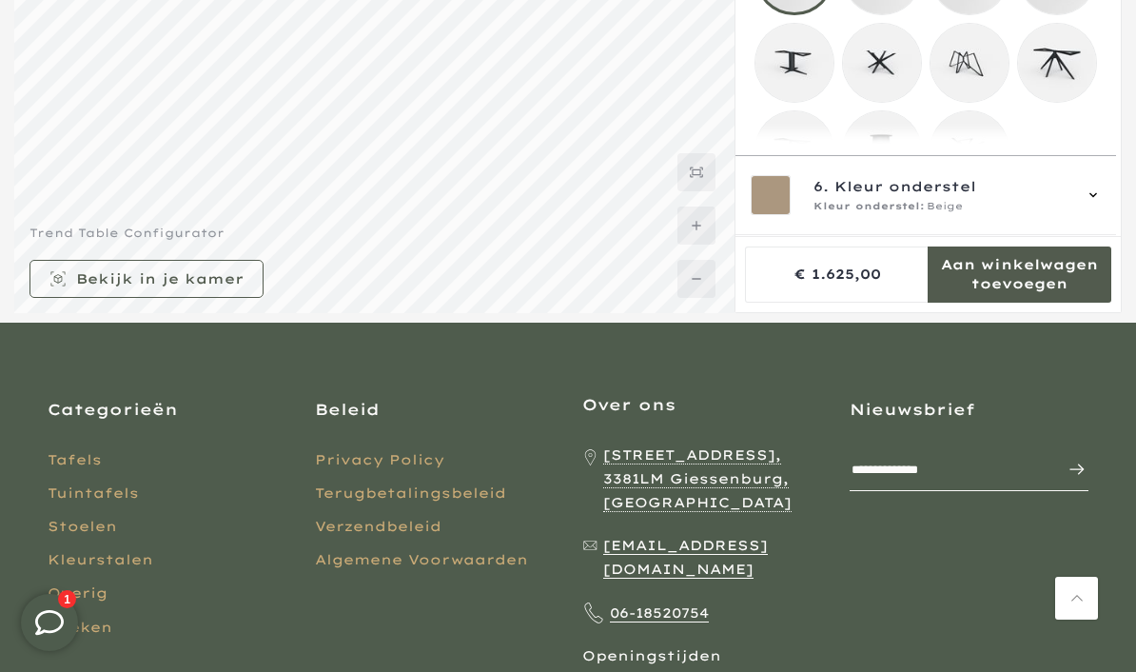
scroll to position [467, 0]
click at [975, 163] on mmq-loader at bounding box center [970, 151] width 78 height 78
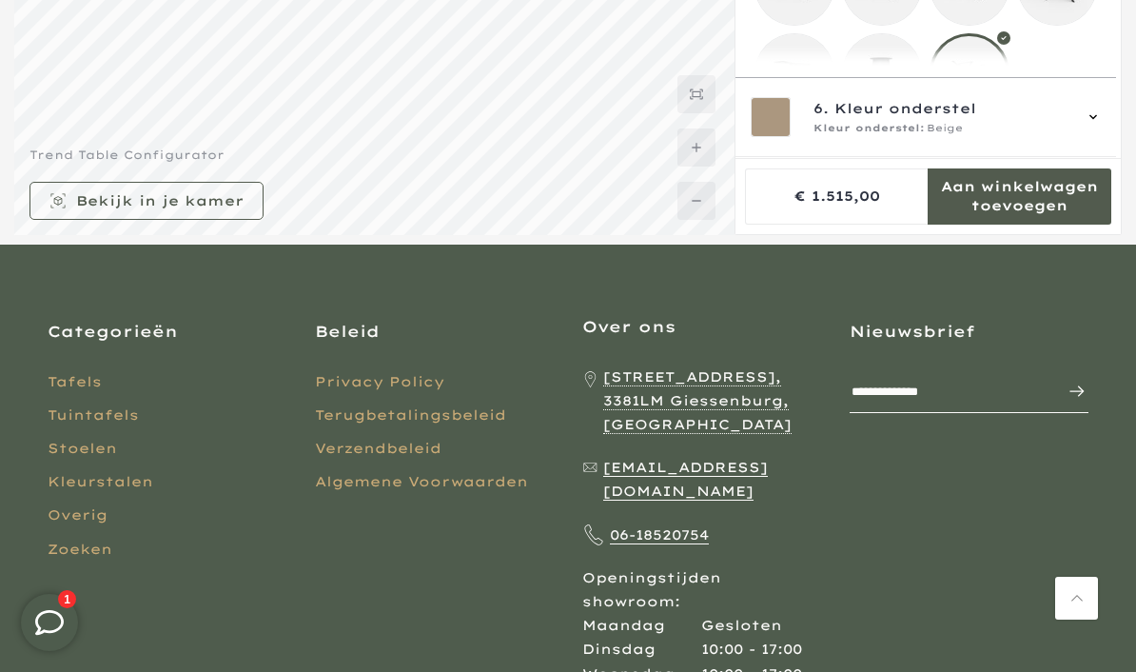
scroll to position [170, 0]
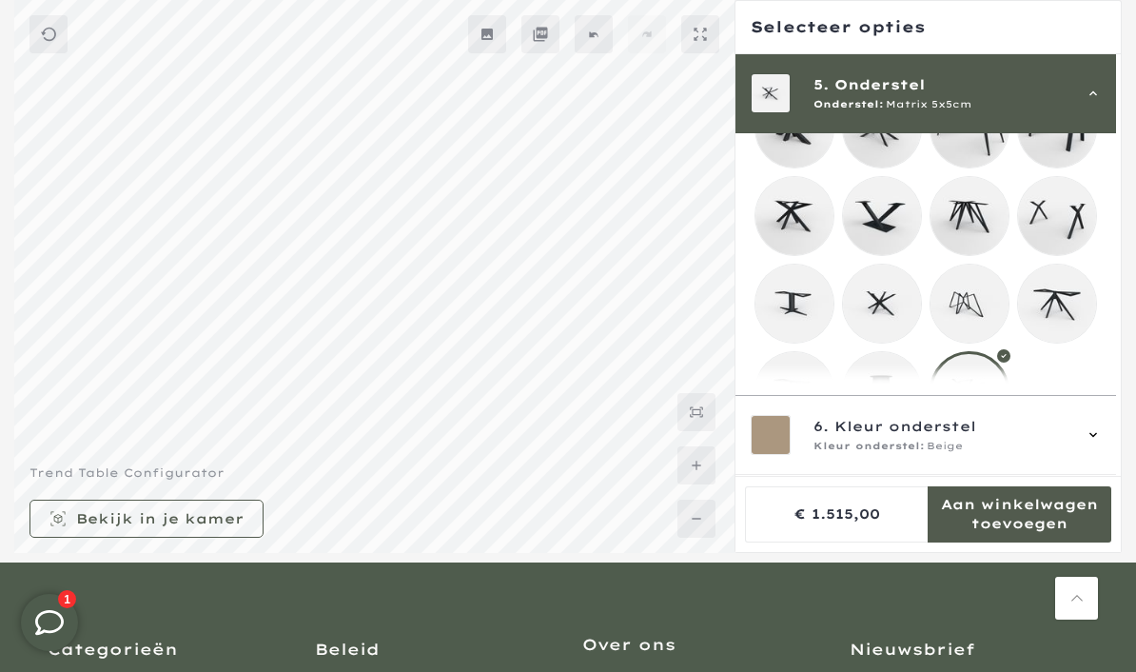
click at [793, 396] on mmq-loader at bounding box center [794, 391] width 78 height 78
click at [981, 398] on mmq-loader at bounding box center [970, 391] width 78 height 78
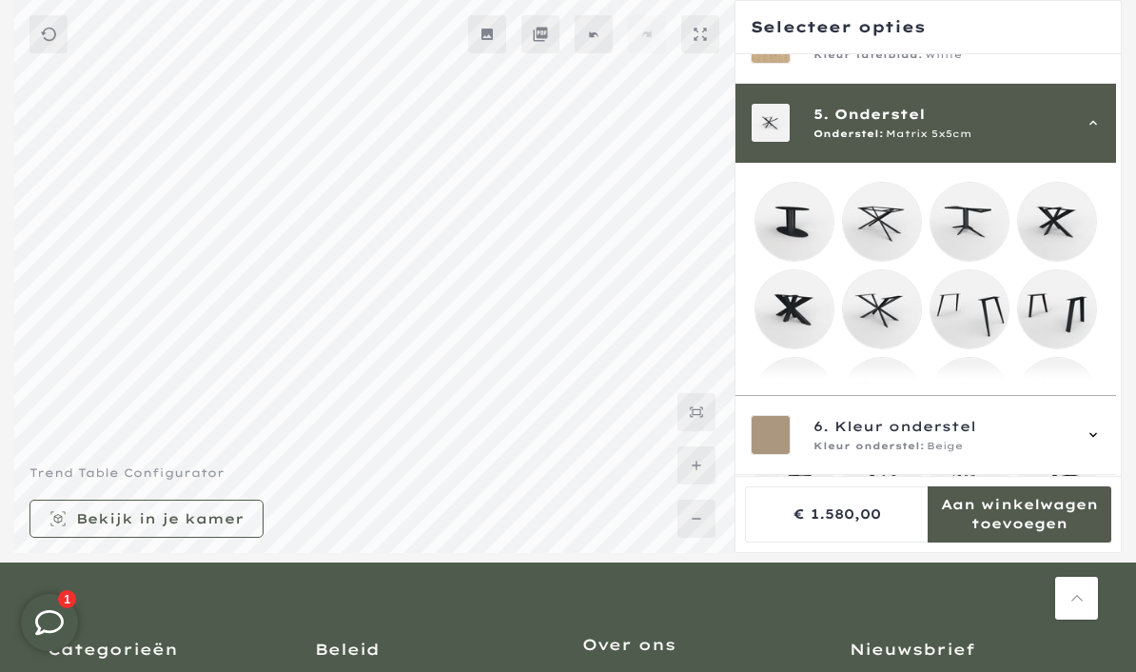
scroll to position [286, 0]
click at [883, 220] on mmq-loader at bounding box center [882, 222] width 78 height 78
click at [1068, 222] on mmq-loader at bounding box center [1057, 222] width 78 height 78
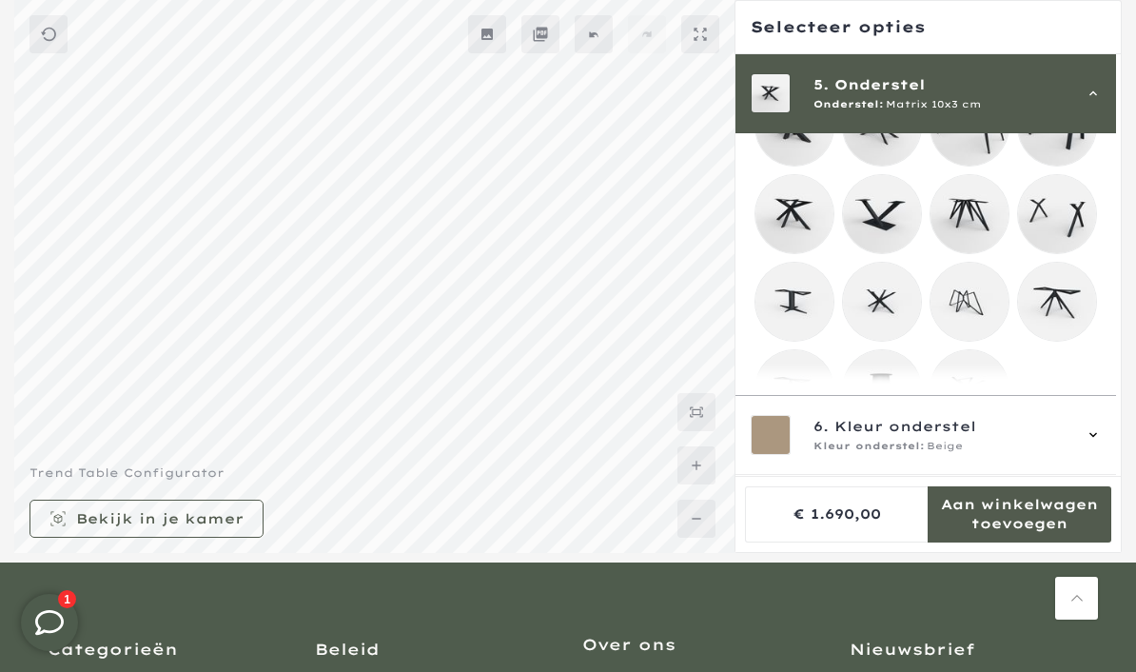
scroll to position [467, 0]
click at [980, 407] on mmq-loader at bounding box center [970, 391] width 78 height 78
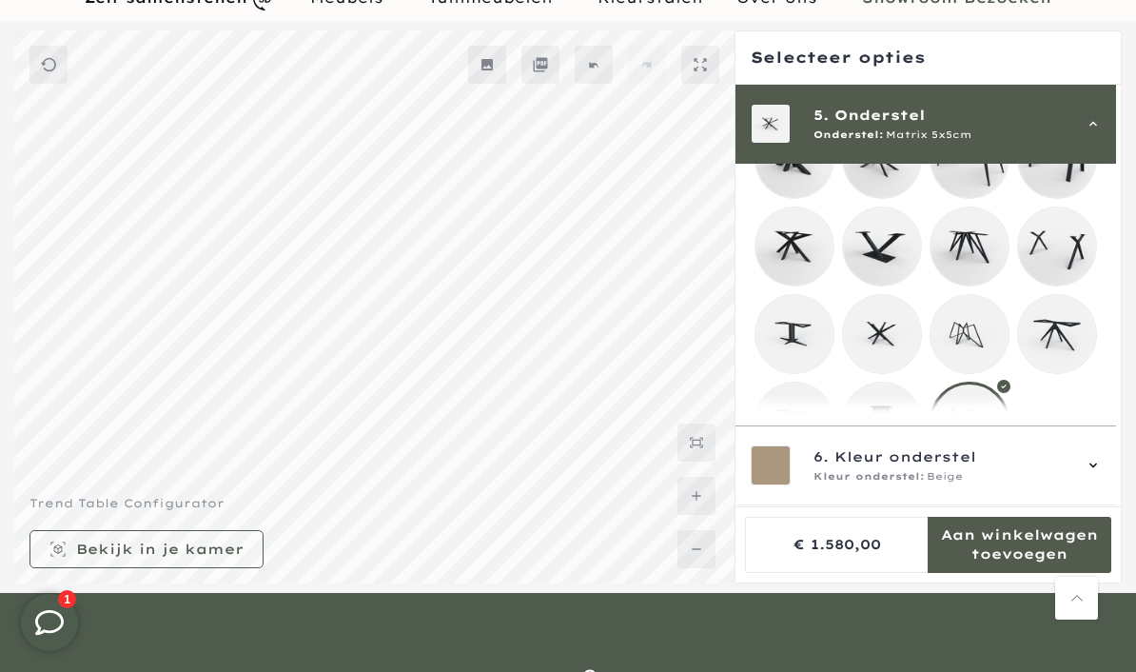
click at [237, 559] on mmq-formatted-message at bounding box center [159, 548] width 167 height 19
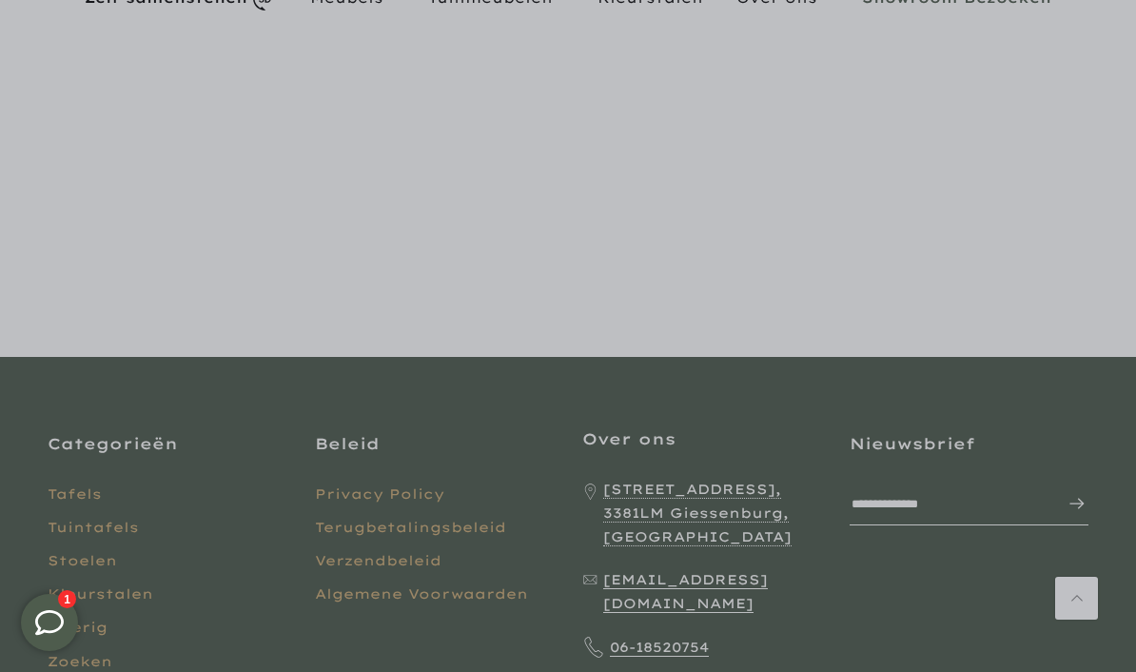
scroll to position [218, 0]
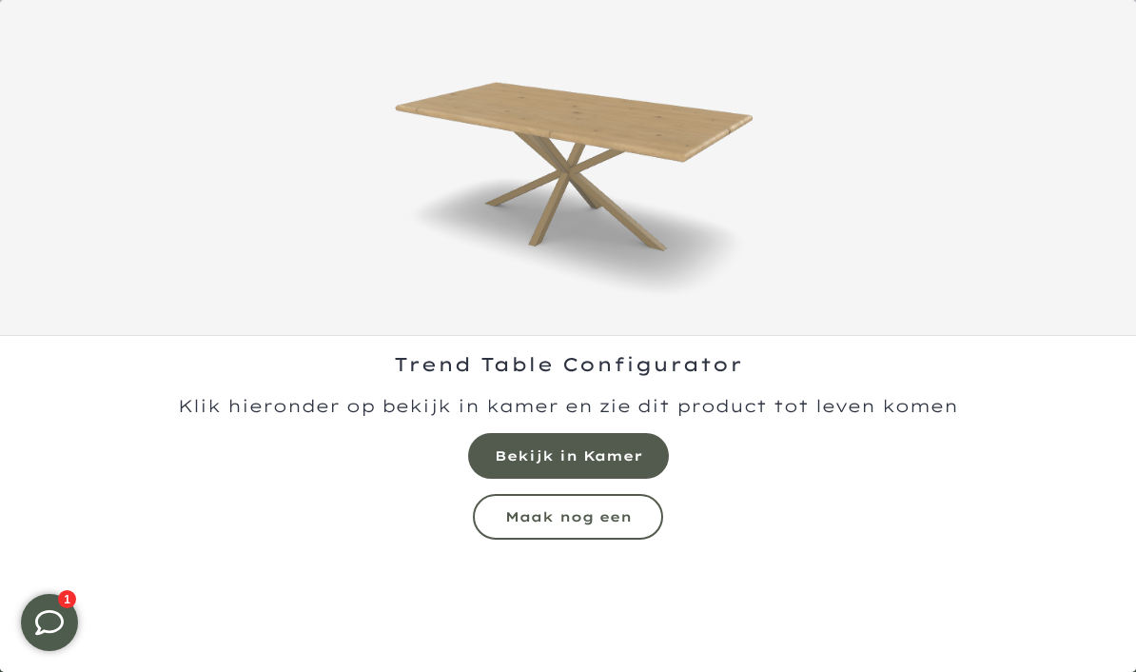
click at [606, 443] on mmq-button at bounding box center [568, 456] width 201 height 46
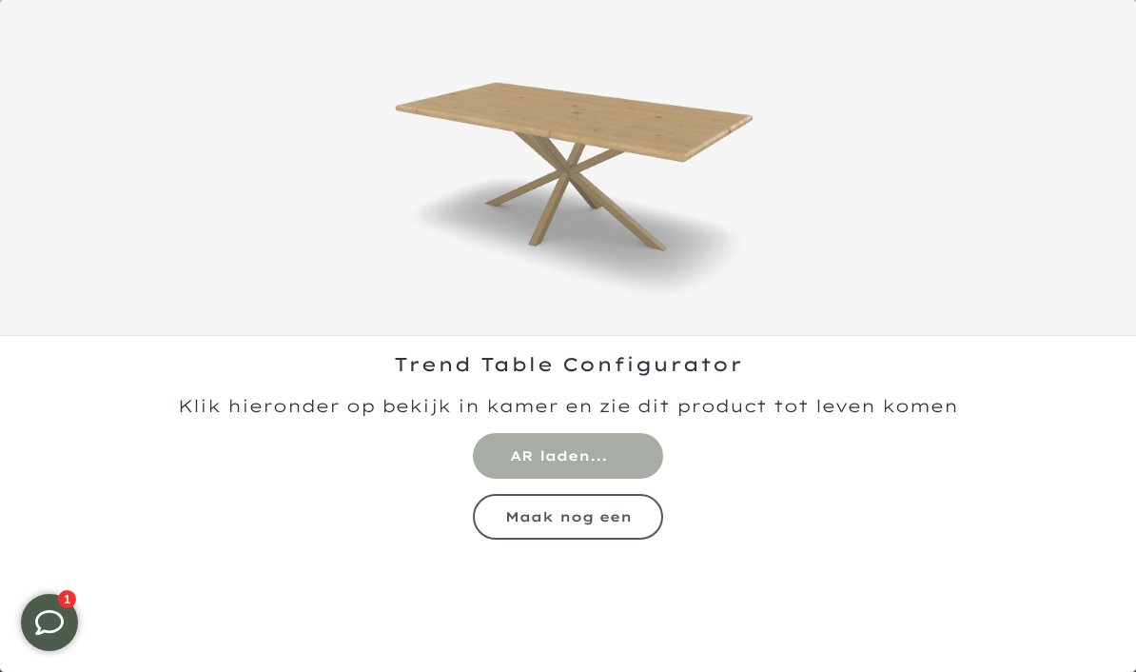
scroll to position [0, 0]
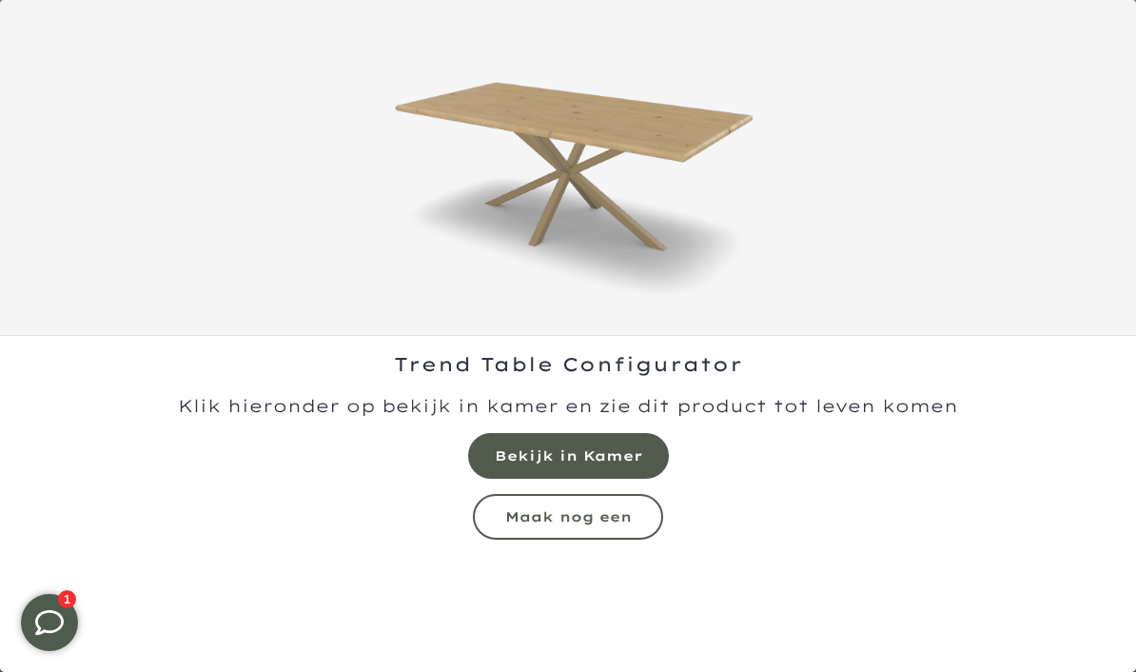
click at [610, 465] on mmq-button at bounding box center [568, 456] width 201 height 46
click at [621, 510] on mmq-formatted-message at bounding box center [568, 516] width 127 height 17
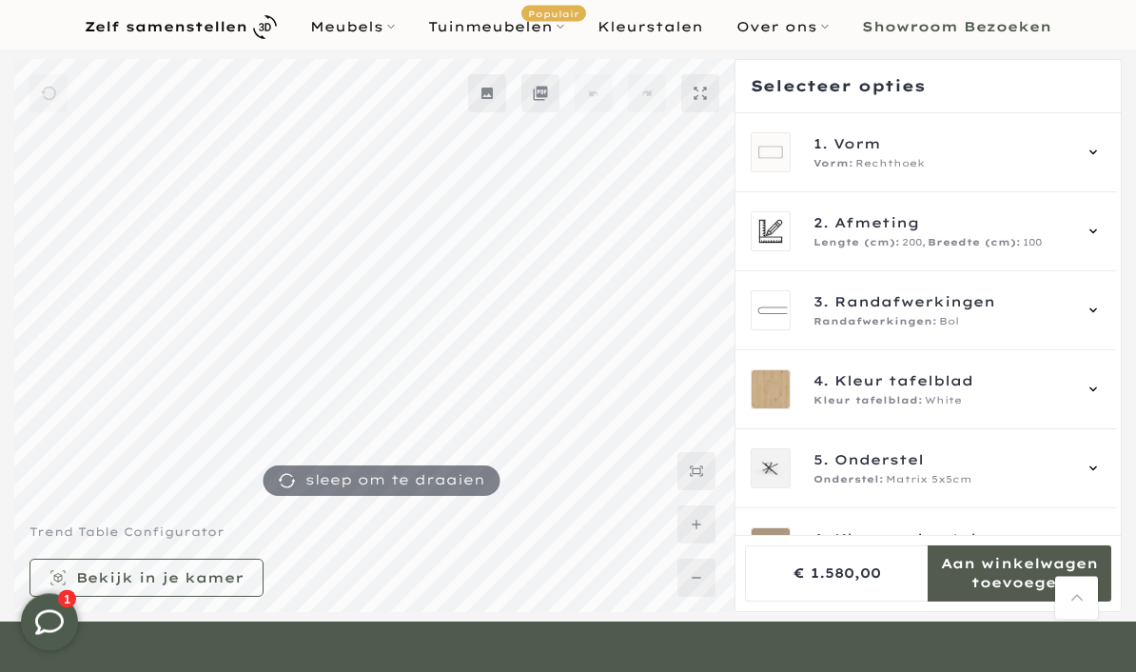
scroll to position [111, 0]
click at [1101, 384] on icon at bounding box center [1093, 389] width 15 height 15
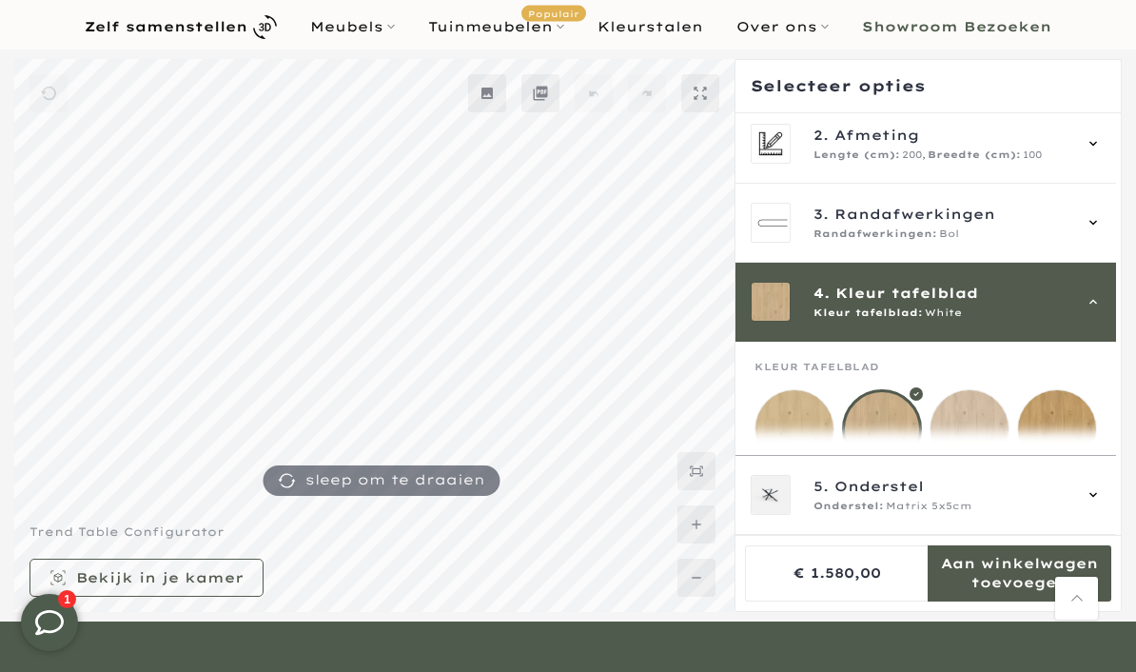
scroll to position [237, 0]
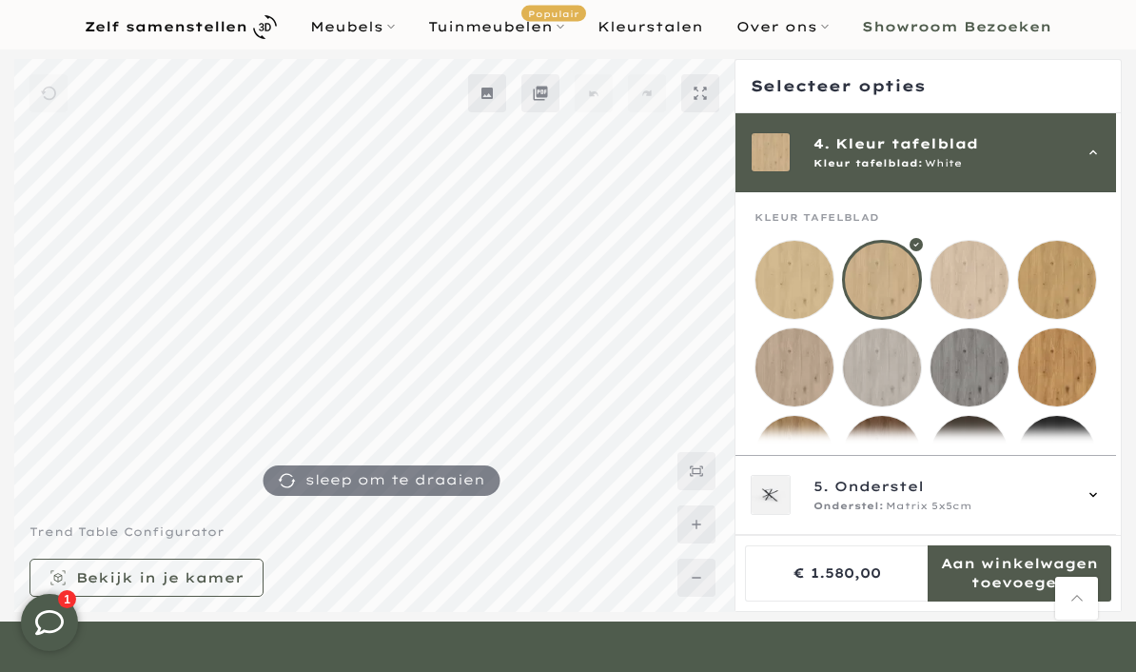
click at [1064, 281] on mmq-loader at bounding box center [1057, 280] width 78 height 78
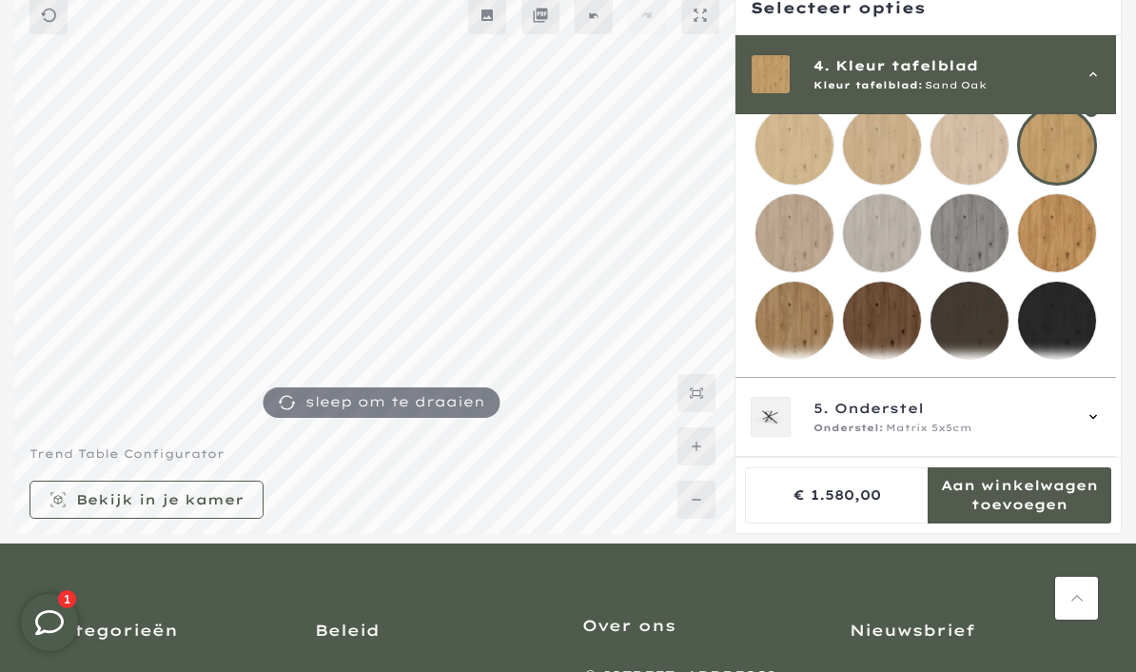
scroll to position [293, 0]
click at [1097, 419] on icon at bounding box center [1093, 416] width 8 height 5
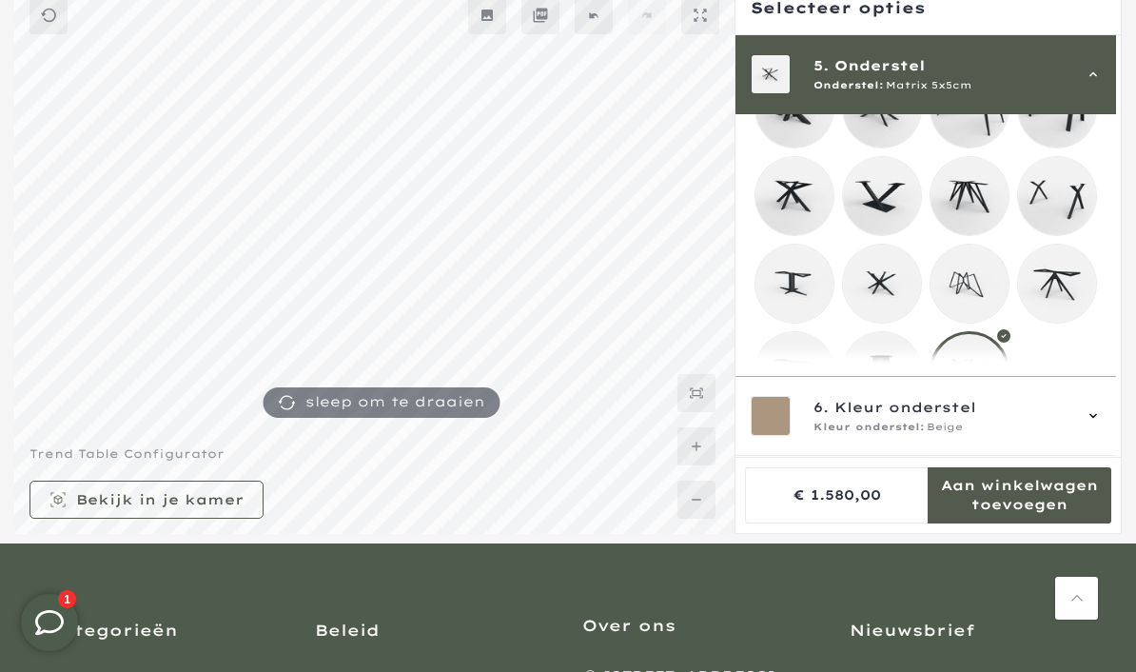
scroll to position [467, 0]
click at [1101, 424] on icon at bounding box center [1093, 416] width 15 height 15
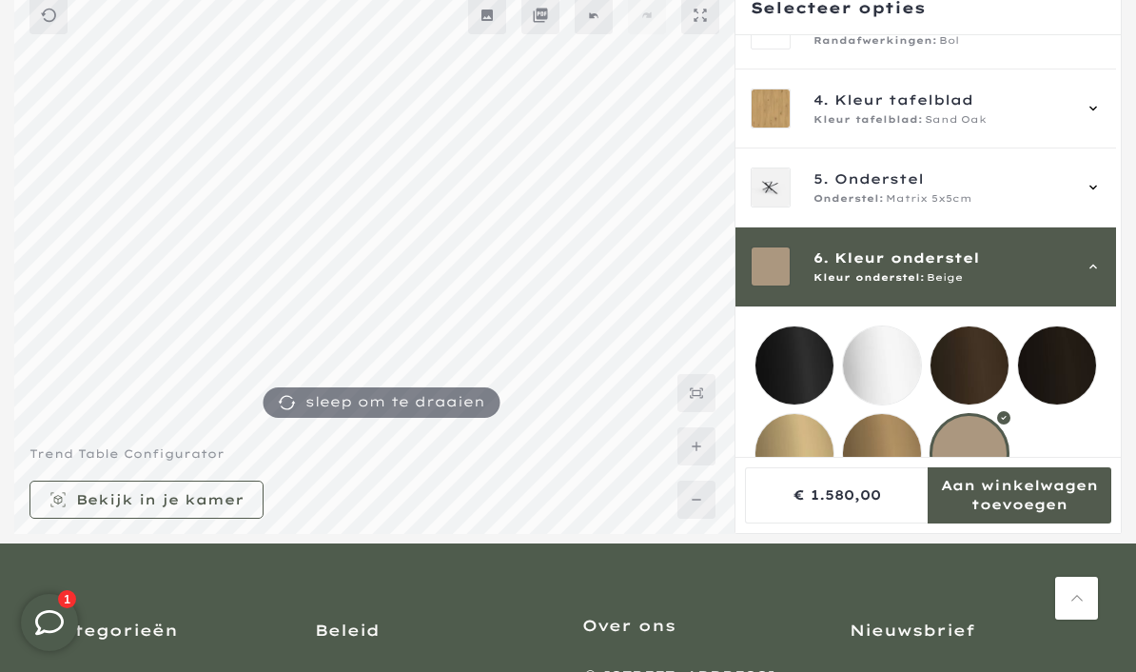
scroll to position [196, 0]
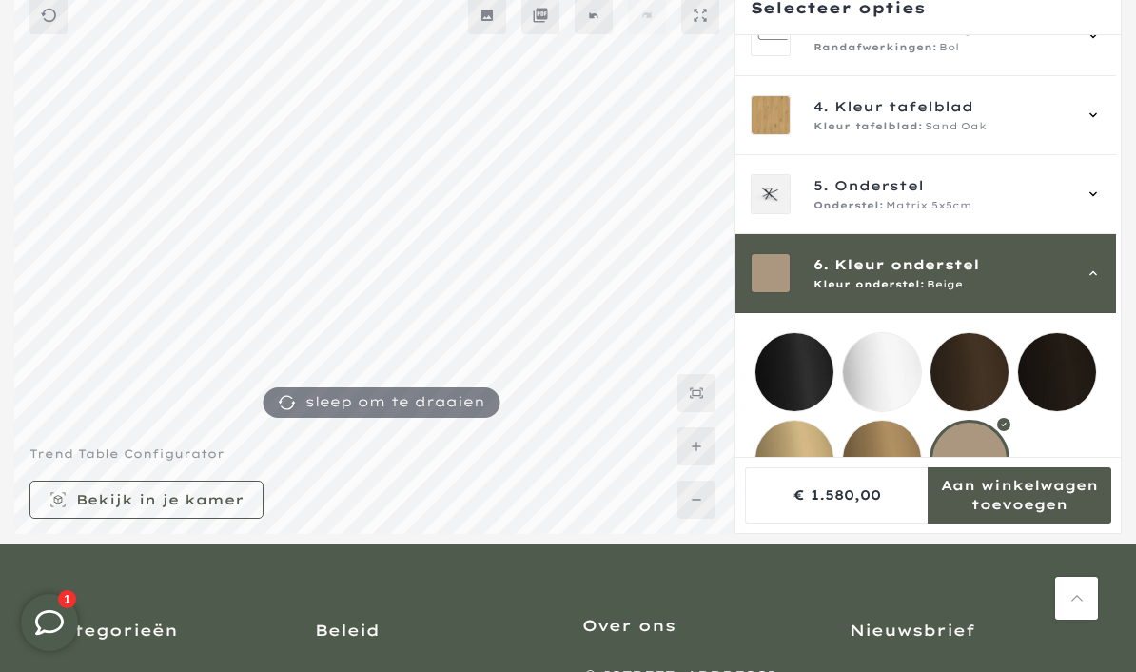
click at [978, 466] on div at bounding box center [970, 460] width 80 height 80
click at [975, 463] on div at bounding box center [970, 460] width 80 height 80
click at [980, 480] on div at bounding box center [970, 460] width 80 height 80
click at [788, 462] on mmq-loader at bounding box center [794, 460] width 78 height 78
click at [978, 463] on mmq-loader at bounding box center [970, 460] width 78 height 78
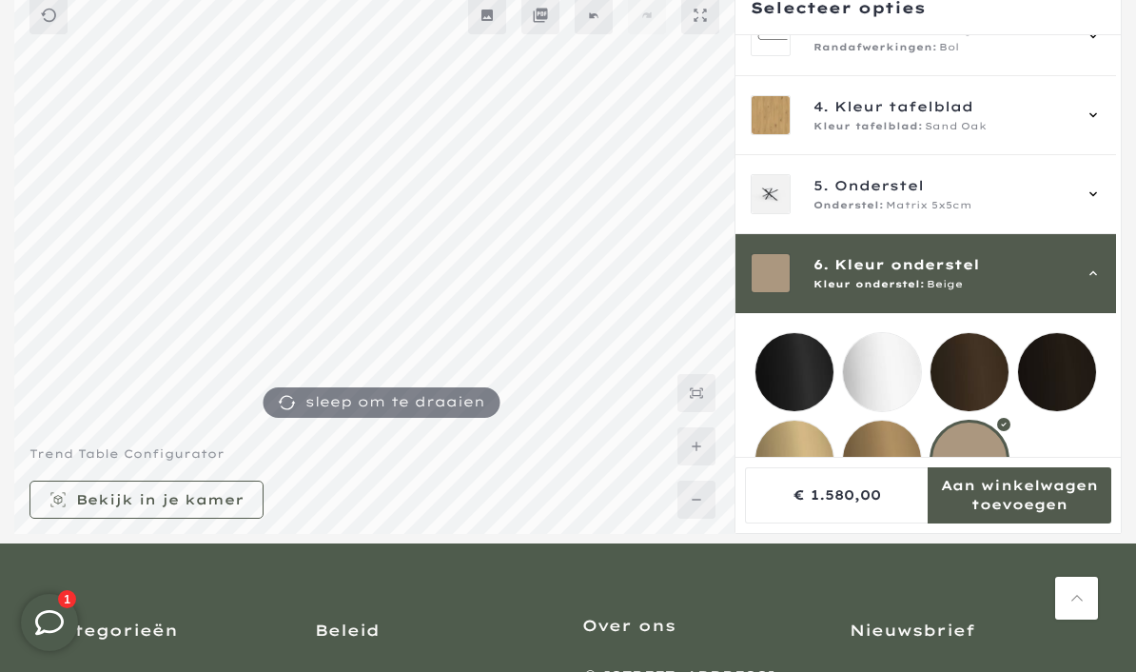
click at [887, 464] on mmq-loader at bounding box center [882, 460] width 78 height 78
click at [792, 466] on mmq-loader at bounding box center [794, 460] width 78 height 78
click at [1101, 193] on icon at bounding box center [1093, 193] width 15 height 15
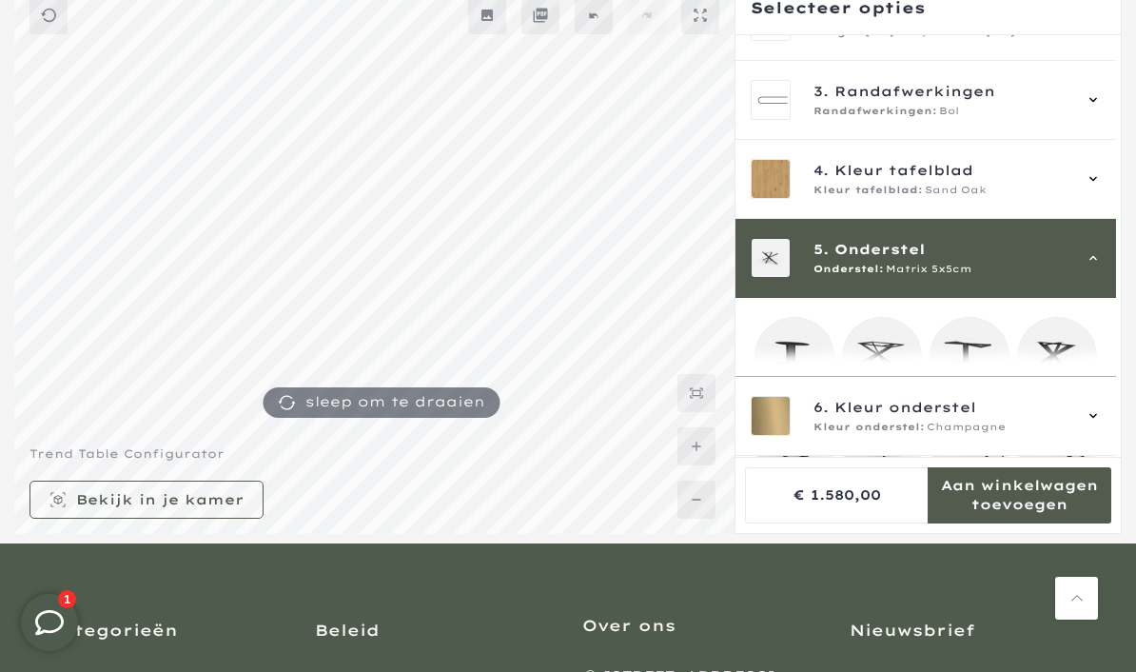
scroll to position [316, 0]
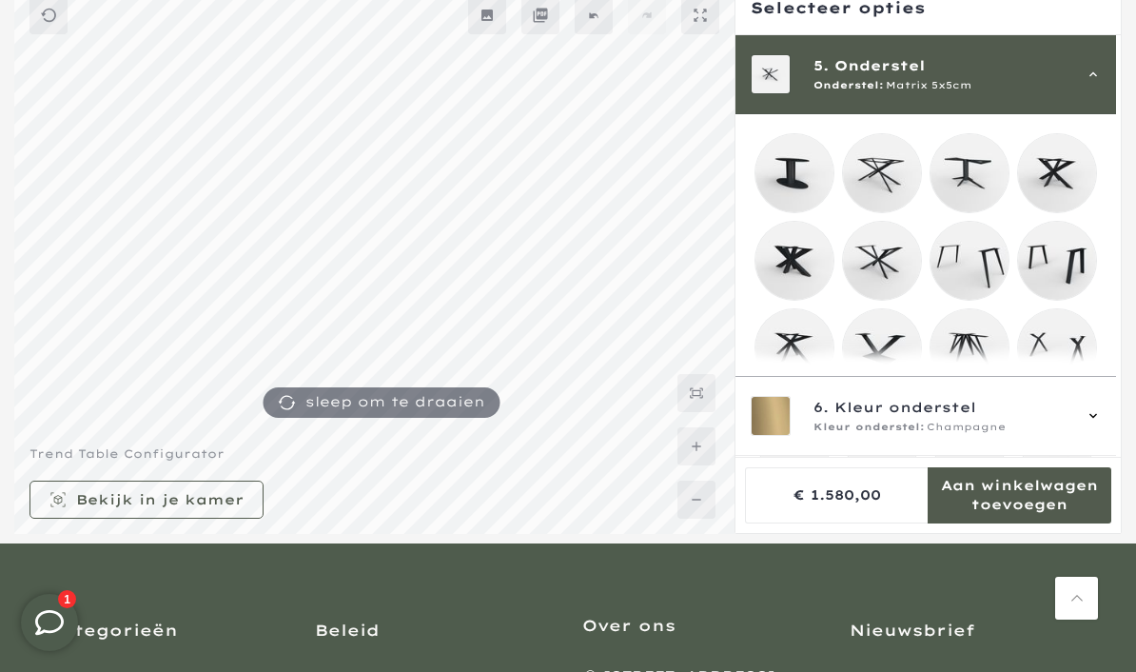
click at [1068, 172] on mmq-loader at bounding box center [1057, 173] width 78 height 78
click at [892, 262] on mmq-loader at bounding box center [882, 261] width 78 height 78
click at [808, 354] on mmq-loader at bounding box center [794, 348] width 78 height 78
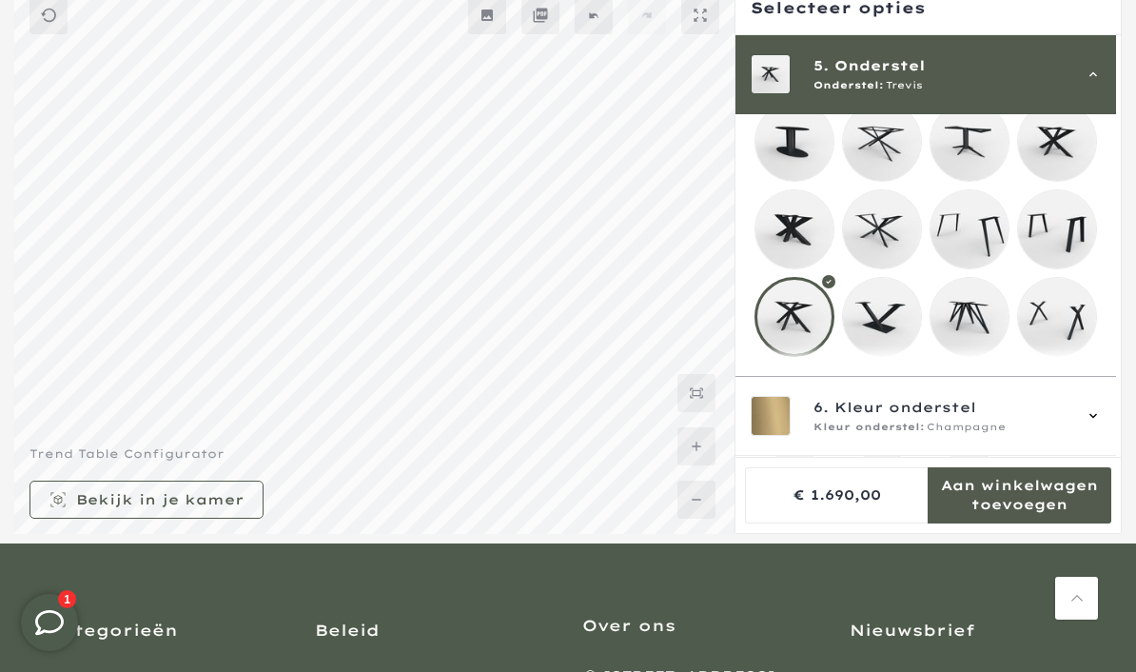
scroll to position [170, 0]
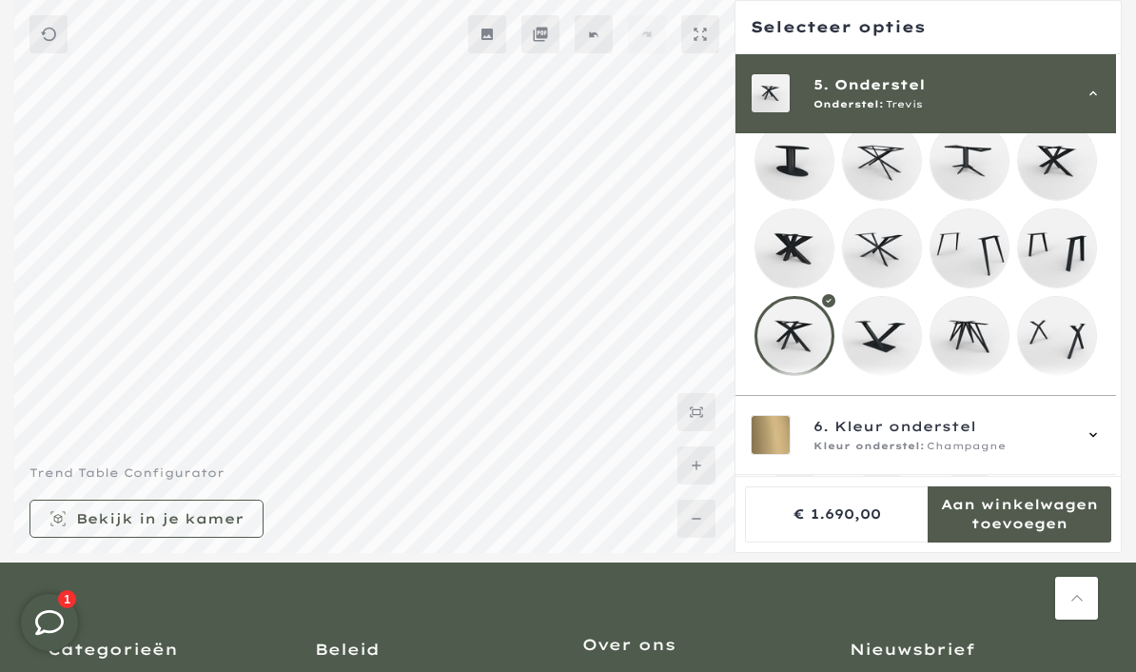
click at [219, 528] on mmq-formatted-message at bounding box center [159, 518] width 167 height 19
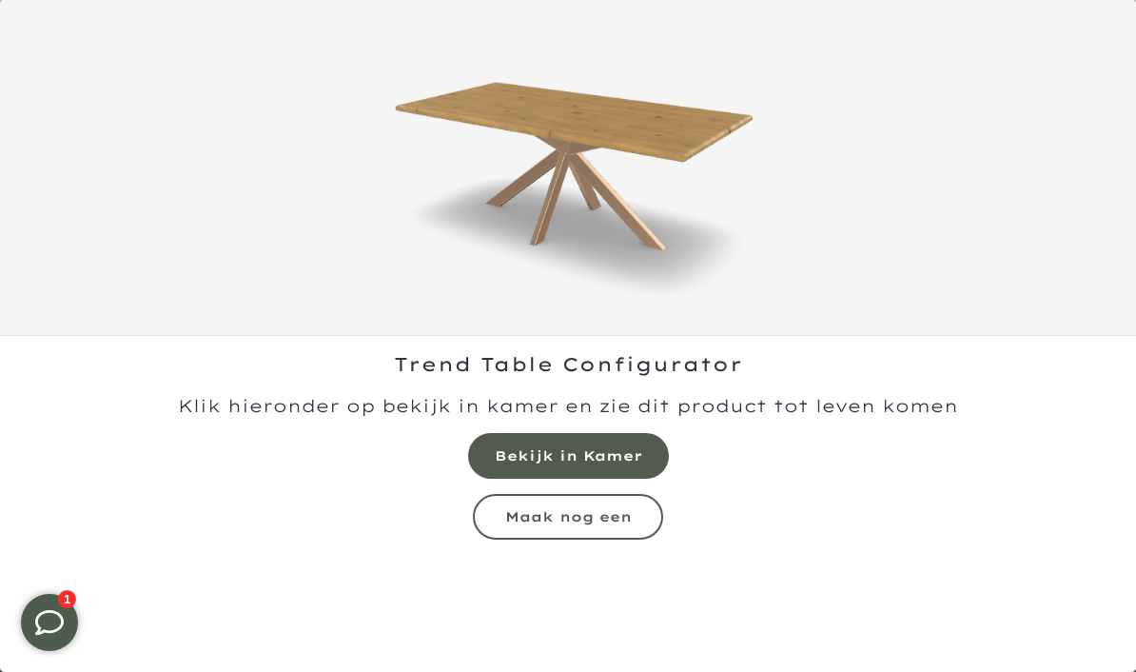
click at [624, 457] on mmq-formatted-message at bounding box center [568, 455] width 147 height 19
click at [635, 515] on mmq-button at bounding box center [568, 517] width 190 height 46
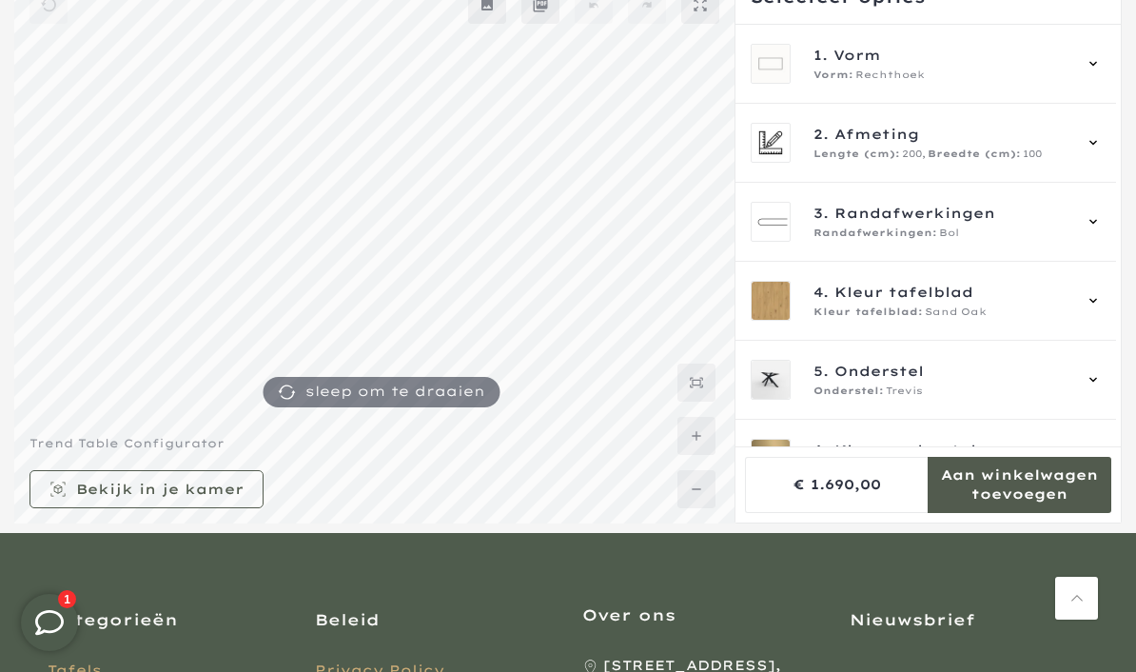
scroll to position [199, 0]
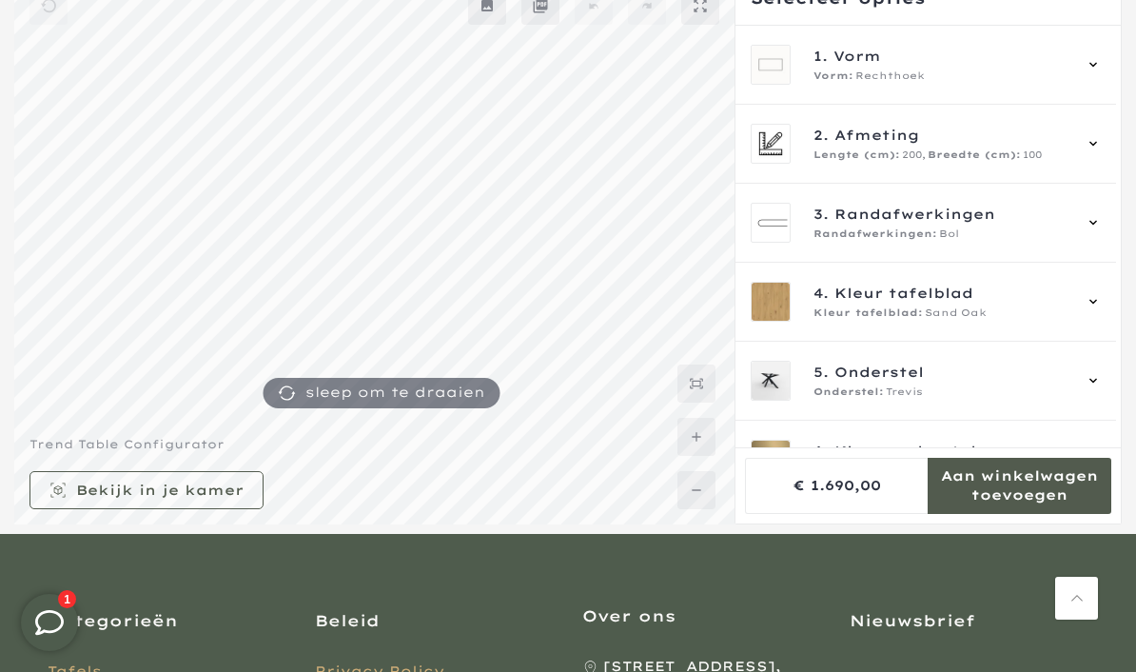
click at [1116, 458] on div "6. Kleur onderstel Kleur onderstel: Champagne" at bounding box center [926, 460] width 381 height 79
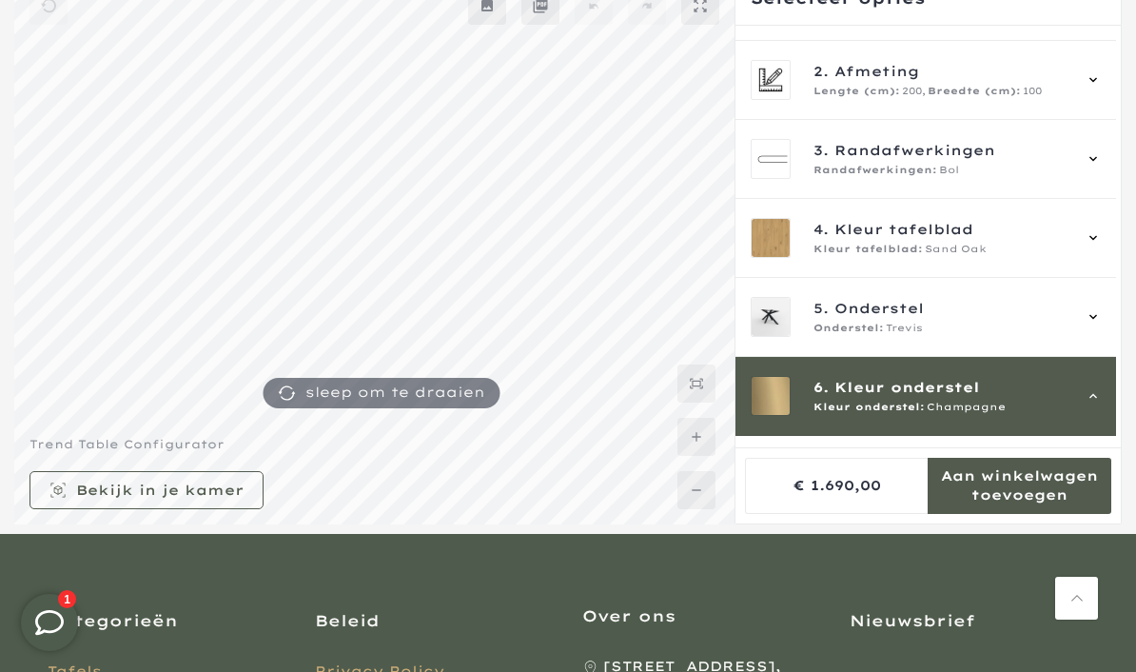
scroll to position [196, 0]
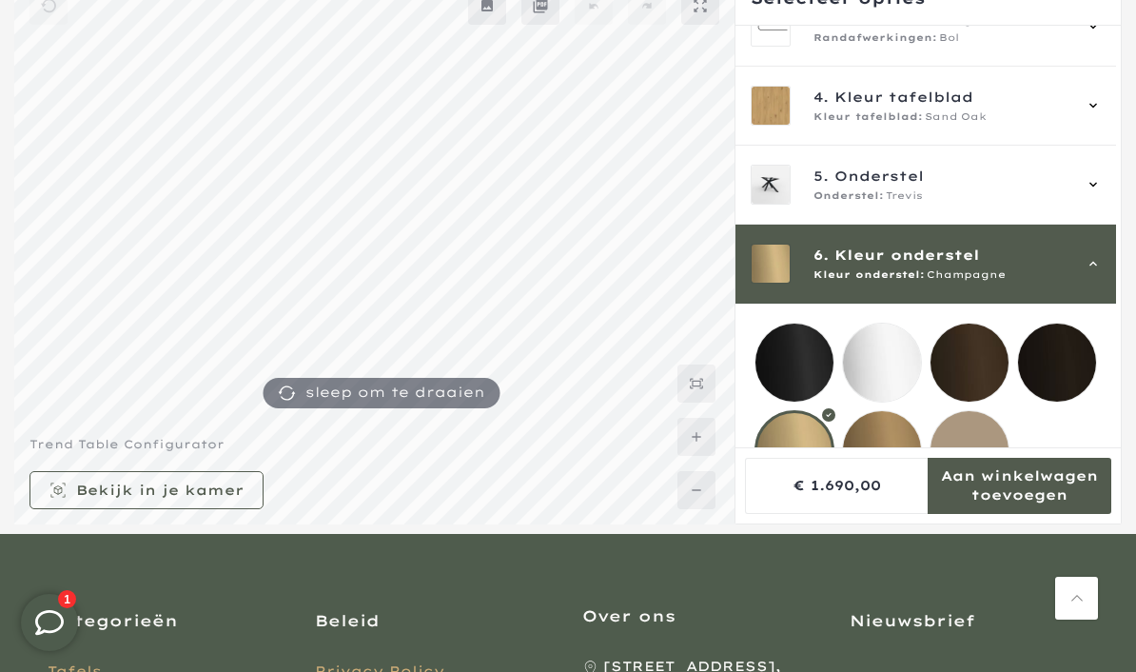
click at [886, 460] on mmq-loader at bounding box center [882, 450] width 78 height 78
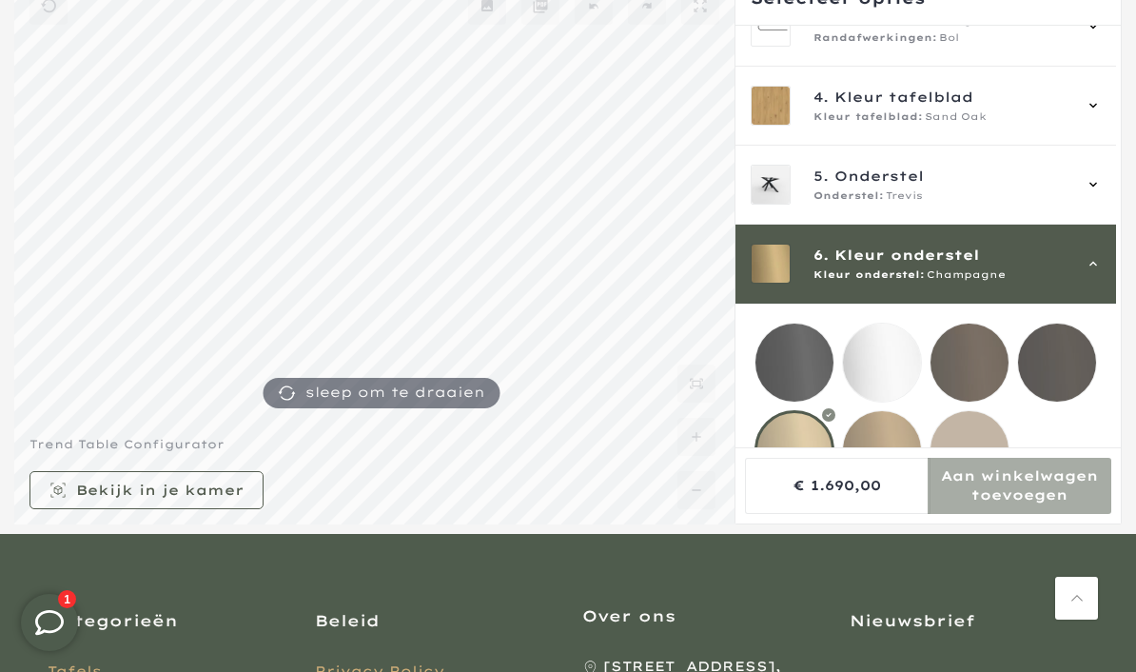
scroll to position [277, 0]
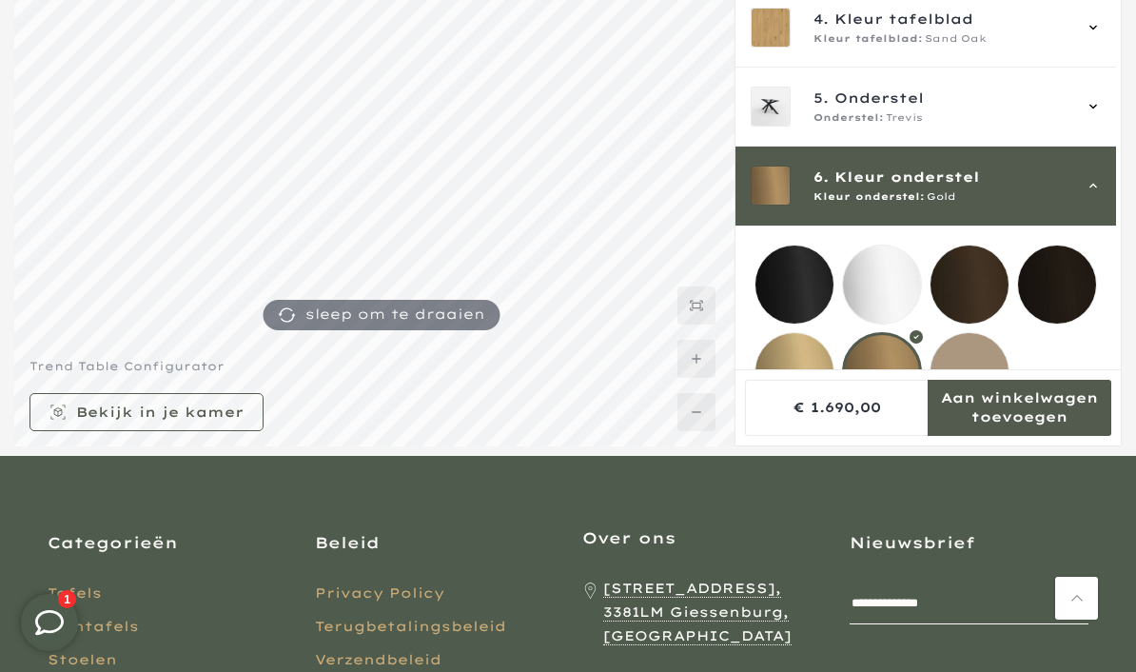
click at [981, 372] on mmq-loader at bounding box center [970, 372] width 78 height 78
click at [990, 369] on div at bounding box center [970, 372] width 80 height 80
click at [1101, 107] on icon at bounding box center [1093, 106] width 15 height 15
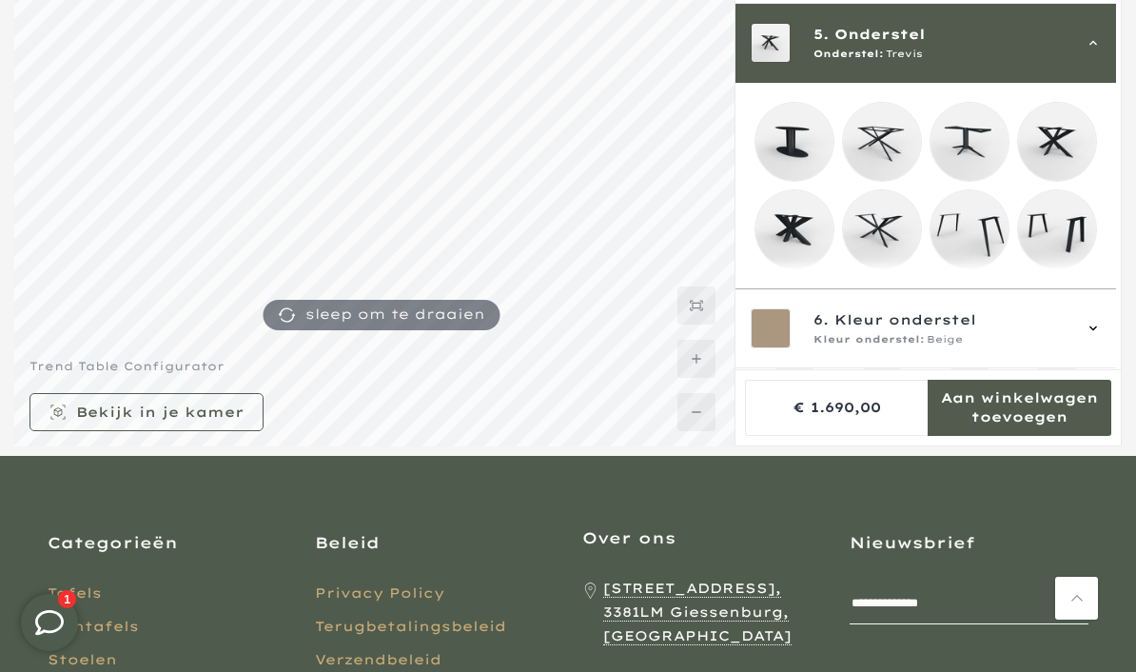
scroll to position [316, 0]
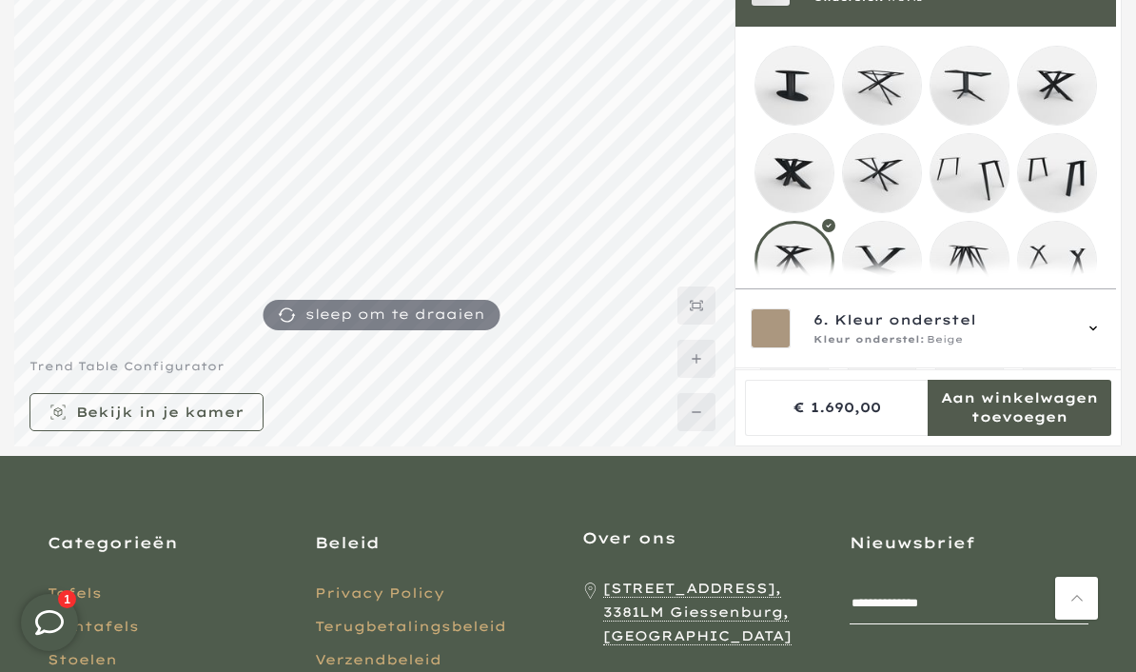
click at [804, 258] on div at bounding box center [795, 261] width 80 height 80
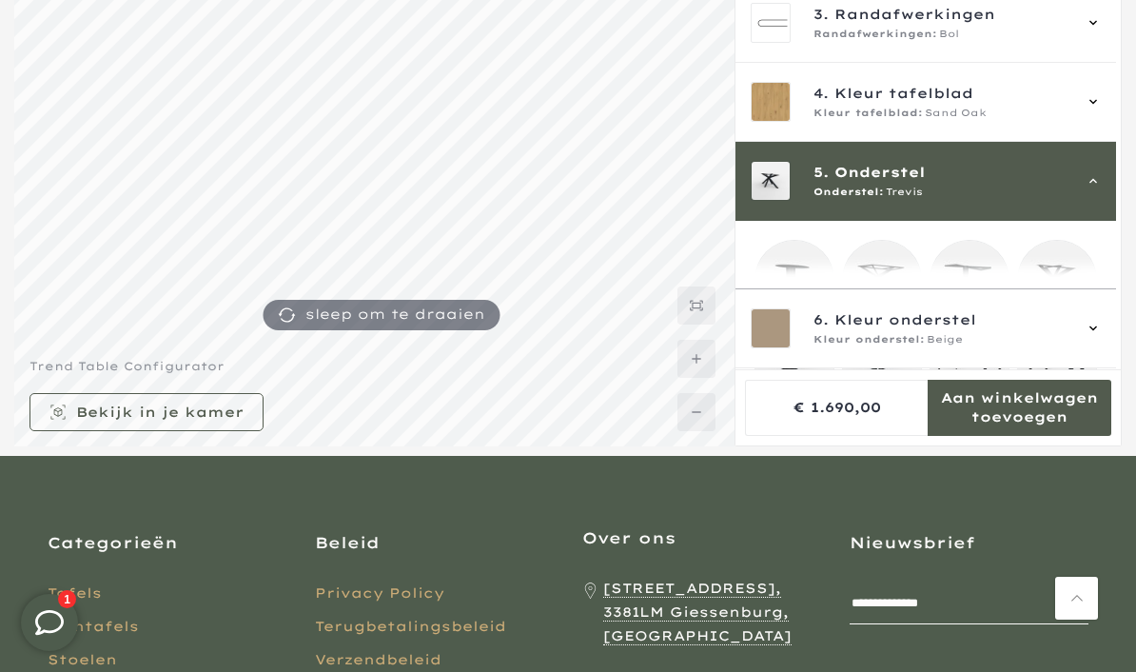
scroll to position [121, 0]
click at [1100, 95] on icon at bounding box center [1093, 102] width 15 height 15
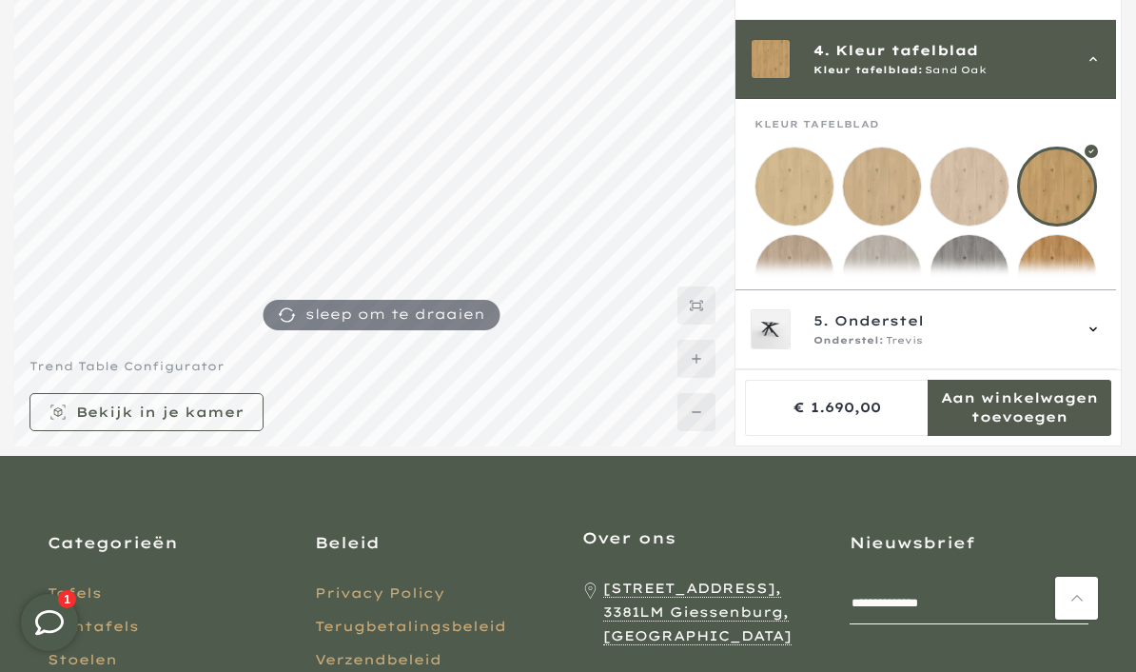
scroll to position [237, 0]
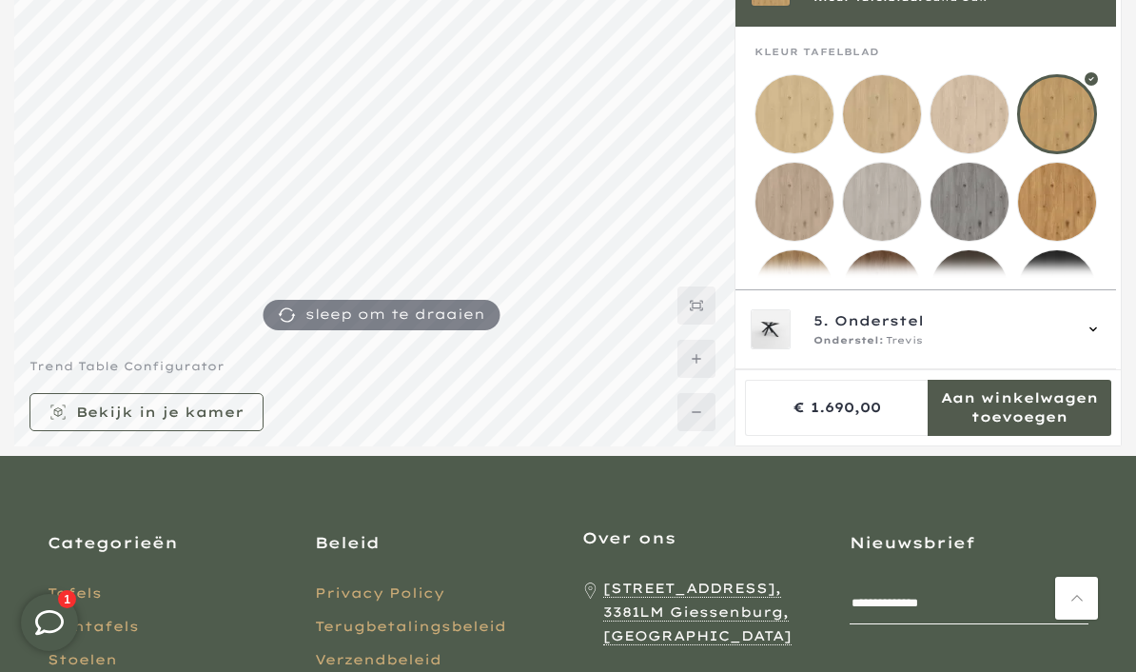
click at [881, 113] on mmq-loader at bounding box center [882, 114] width 78 height 78
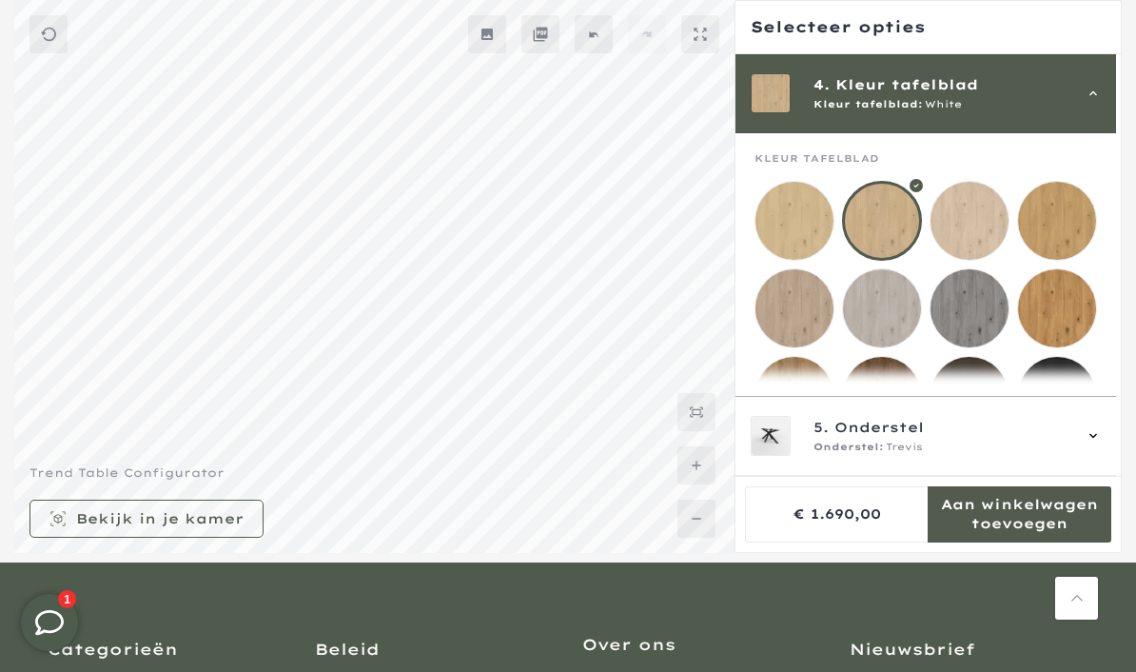
click at [234, 528] on mmq-formatted-message at bounding box center [159, 518] width 167 height 19
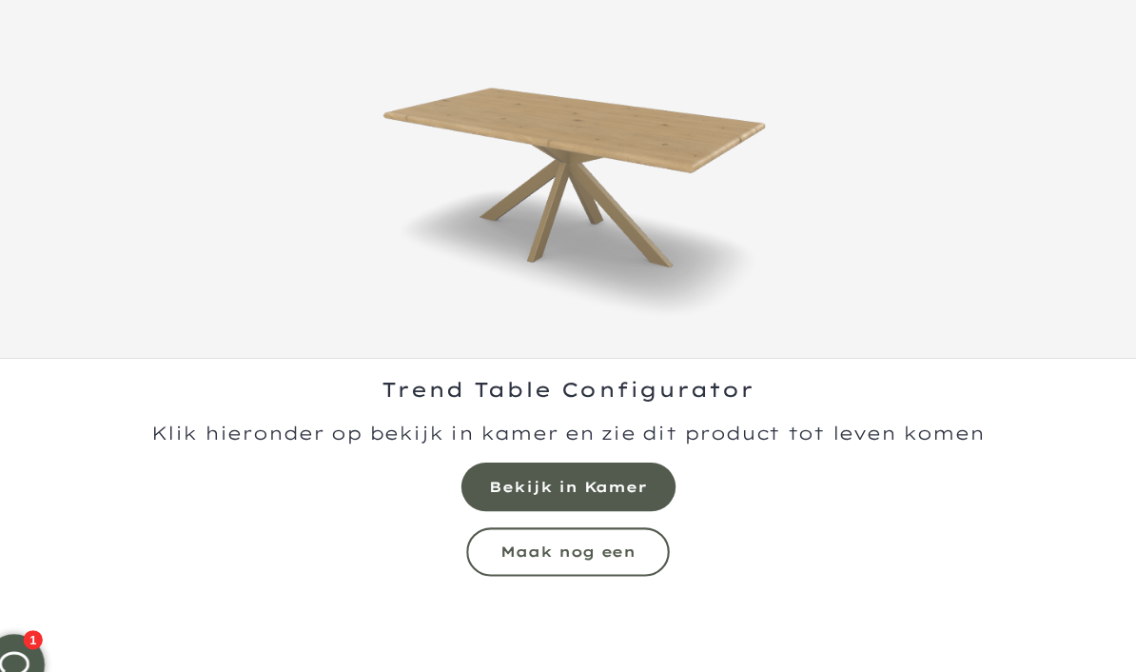
click at [606, 453] on mmq-formatted-message at bounding box center [568, 455] width 147 height 19
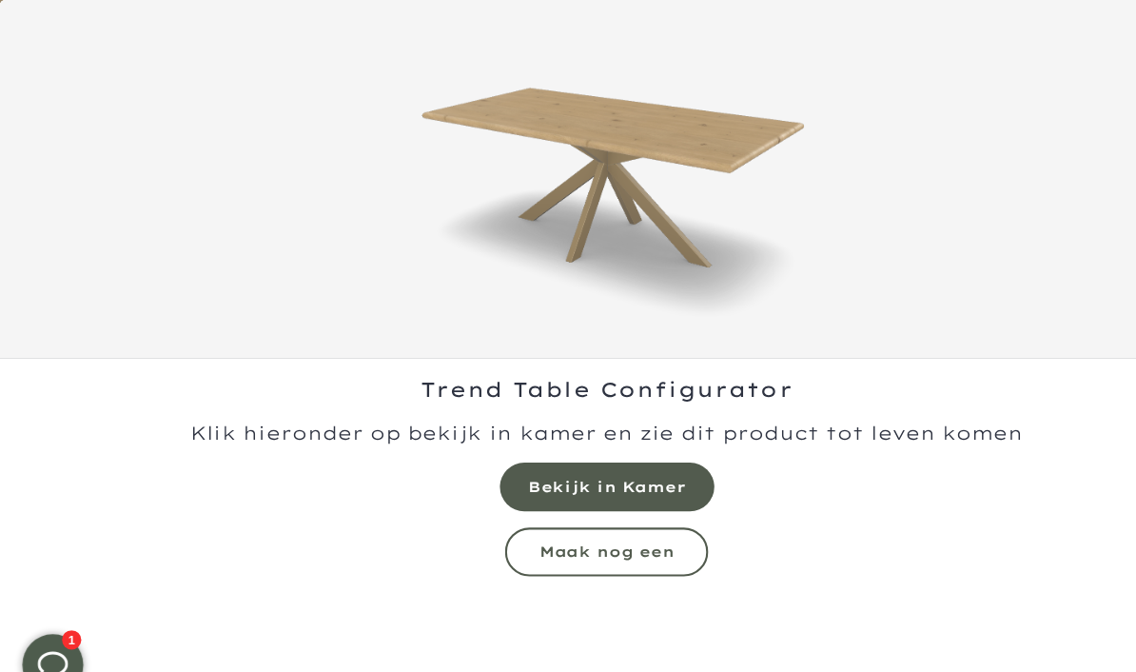
click at [634, 516] on mmq-button at bounding box center [568, 517] width 190 height 46
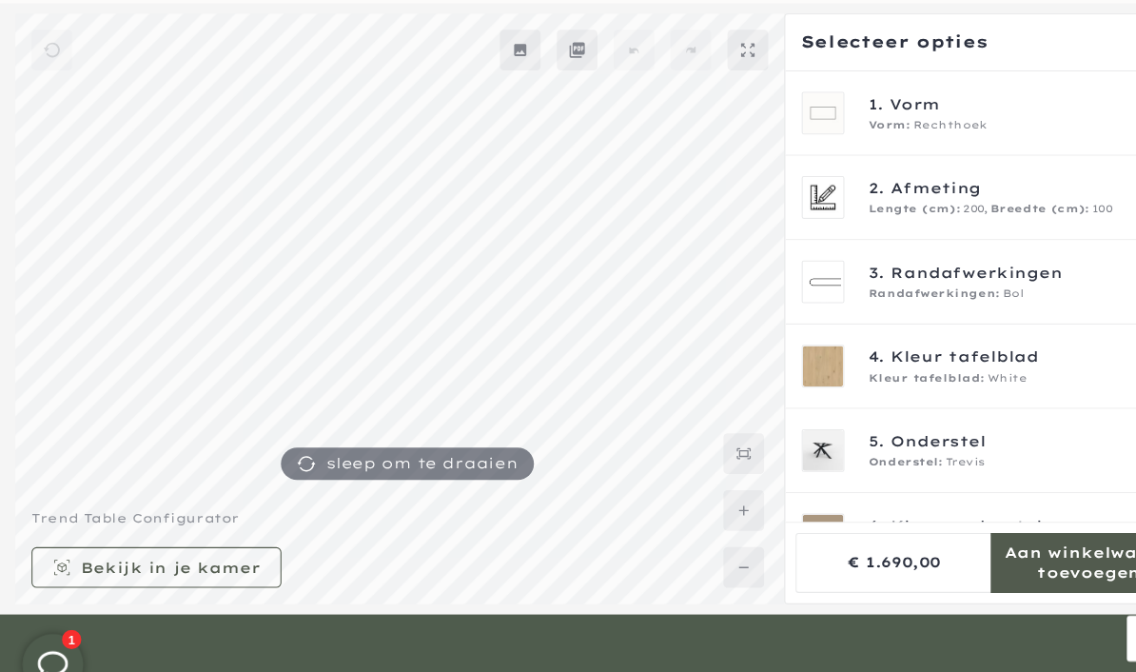
scroll to position [158, 0]
click at [936, 505] on span "Beige" at bounding box center [945, 511] width 36 height 15
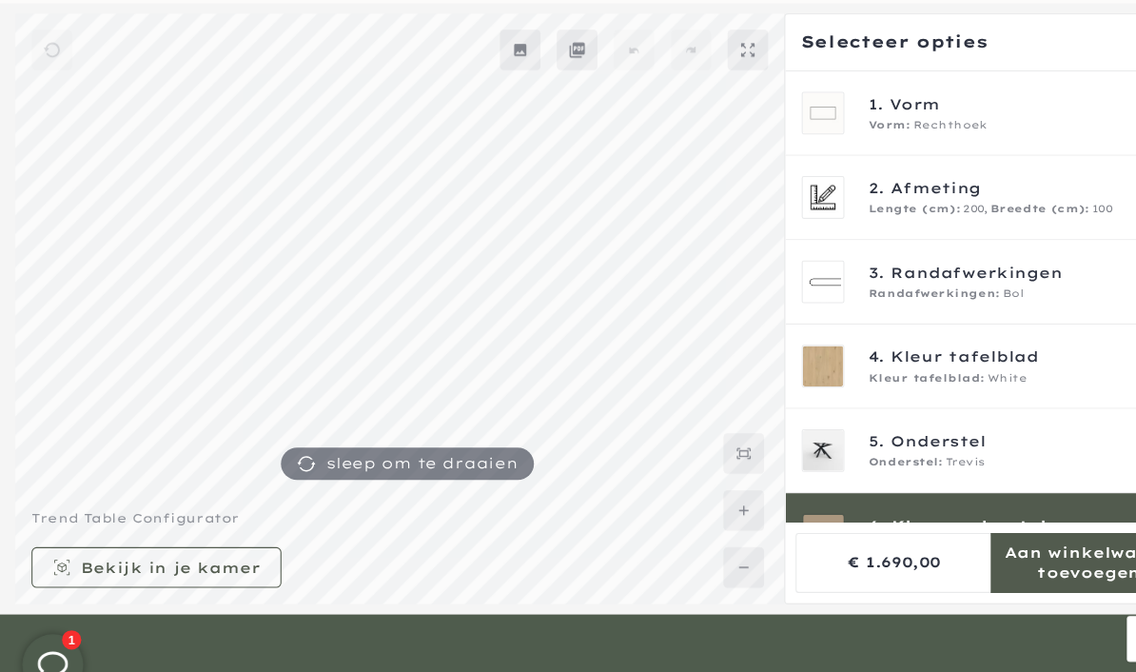
scroll to position [196, 0]
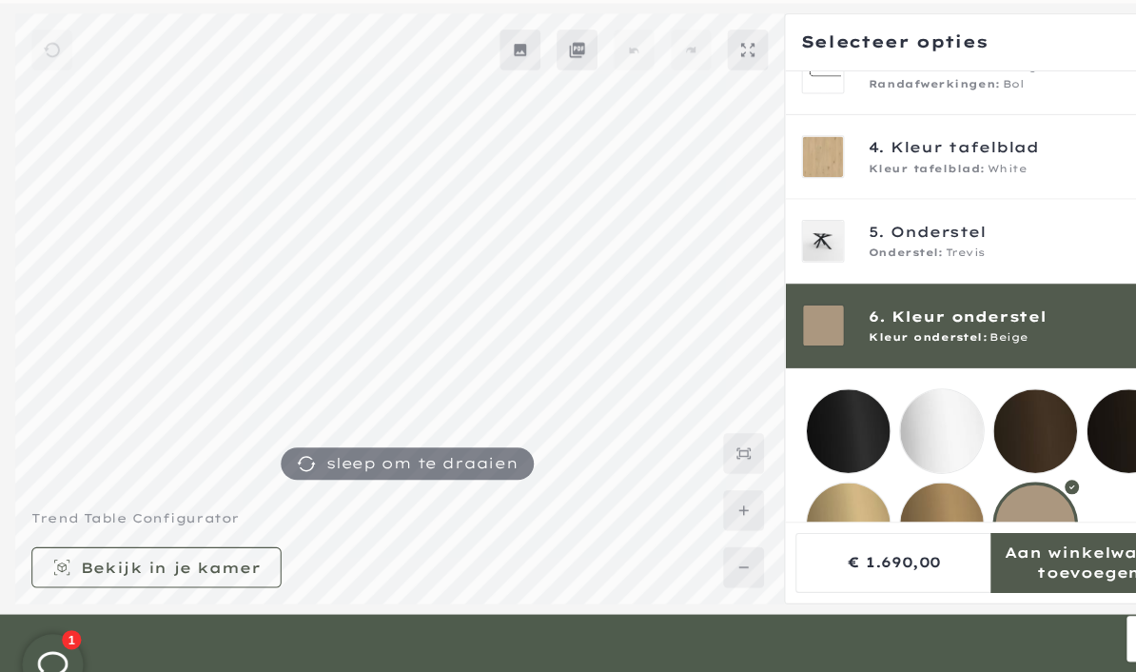
click at [880, 502] on mmq-loader at bounding box center [882, 491] width 78 height 78
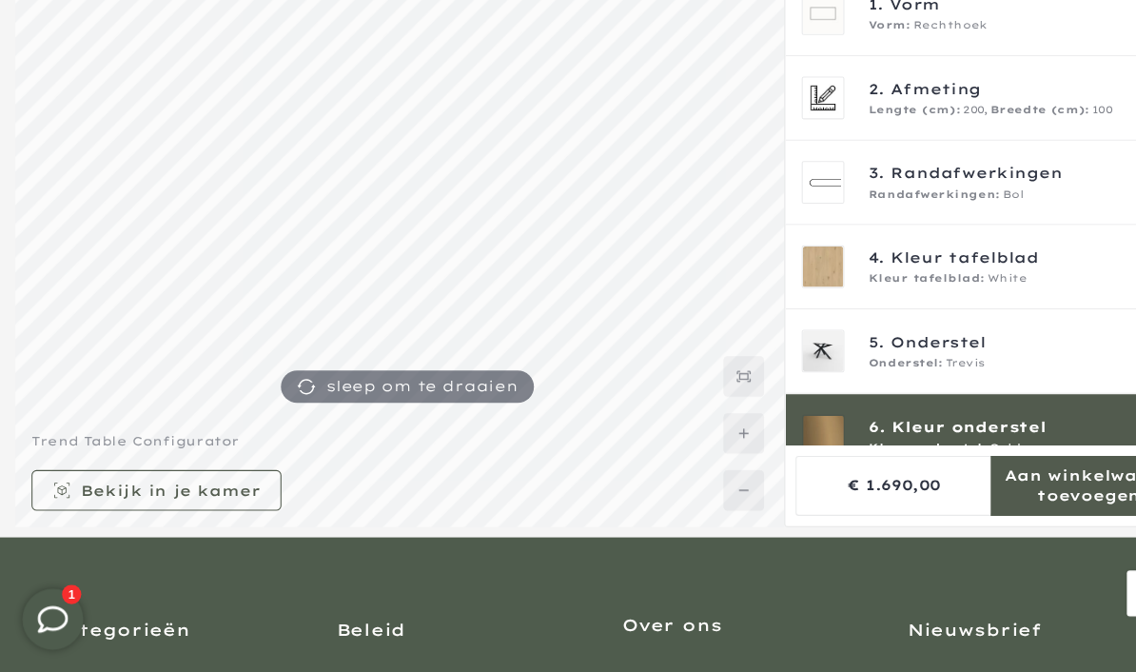
scroll to position [29, 0]
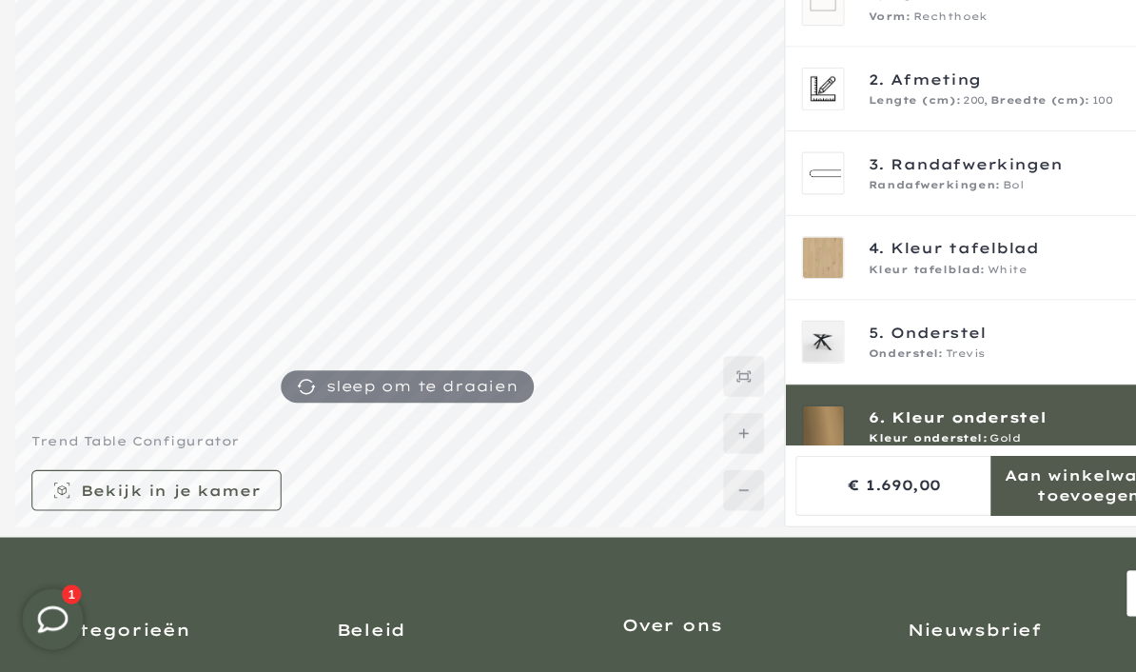
click at [873, 107] on span "Afmeting" at bounding box center [876, 117] width 85 height 21
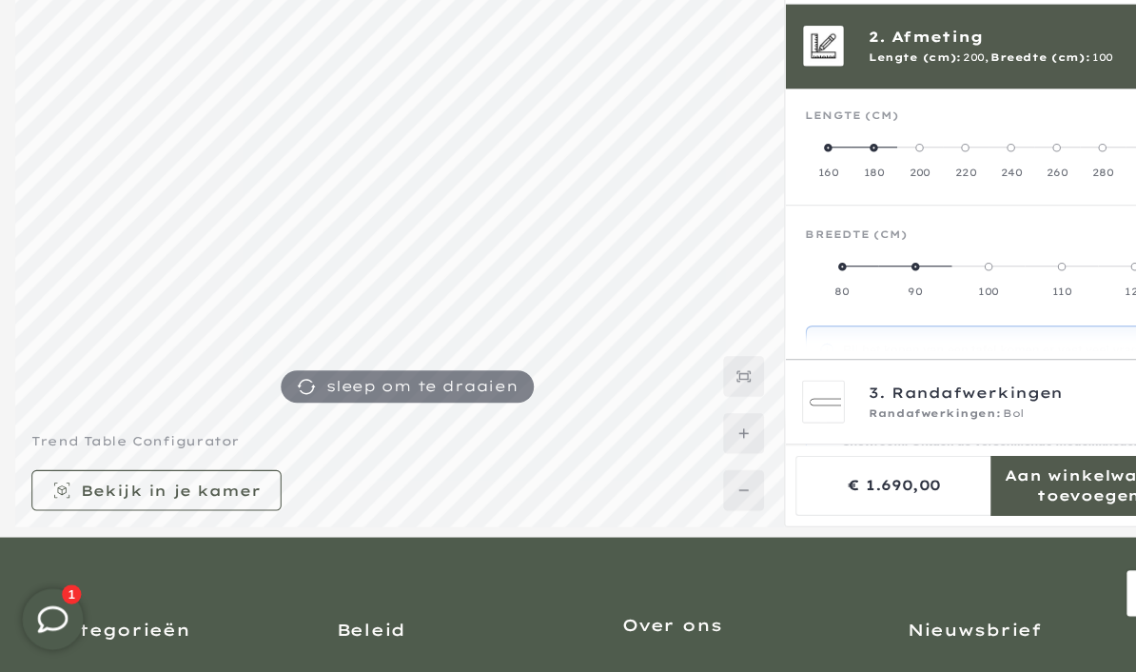
scroll to position [79, 0]
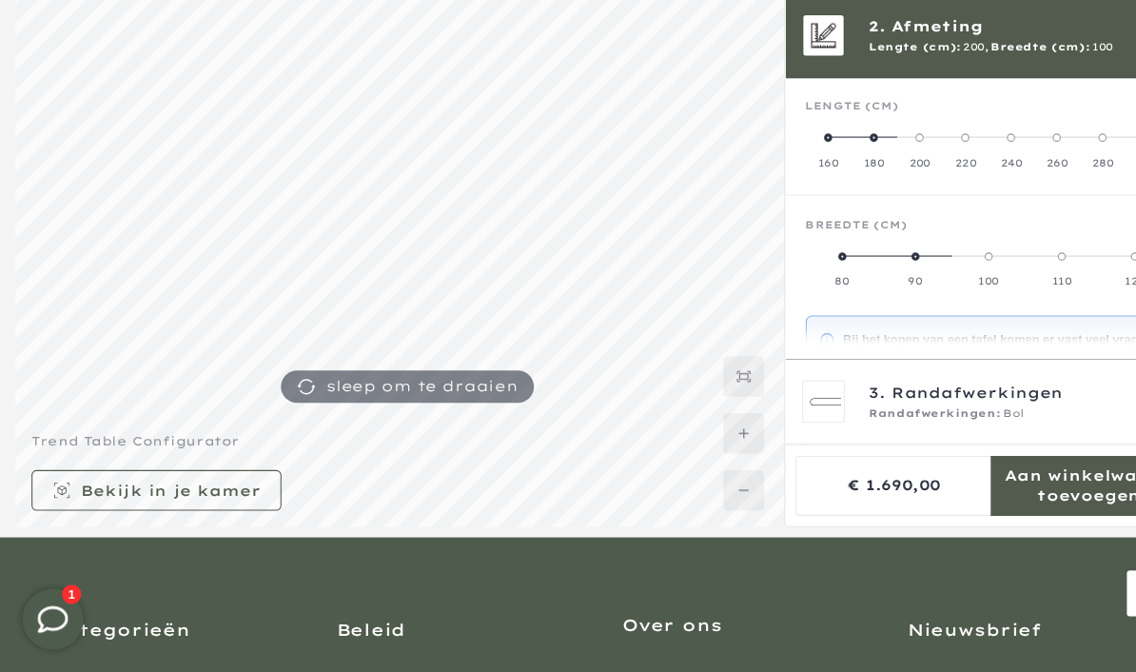
click at [819, 167] on span at bounding box center [818, 171] width 8 height 8
click at [780, 164] on label "160" at bounding box center [776, 183] width 43 height 38
click at [1015, 279] on span at bounding box center [1012, 283] width 8 height 8
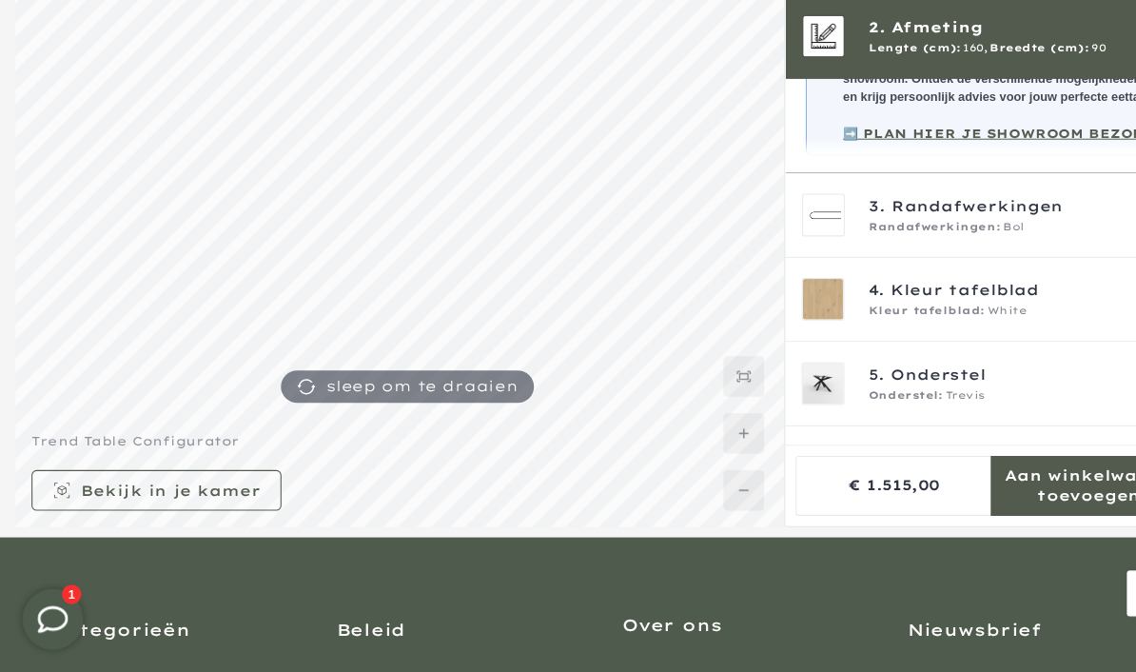
scroll to position [408, 0]
click at [812, 461] on div "6. Kleur onderstel Kleur onderstel: Gold" at bounding box center [926, 481] width 350 height 40
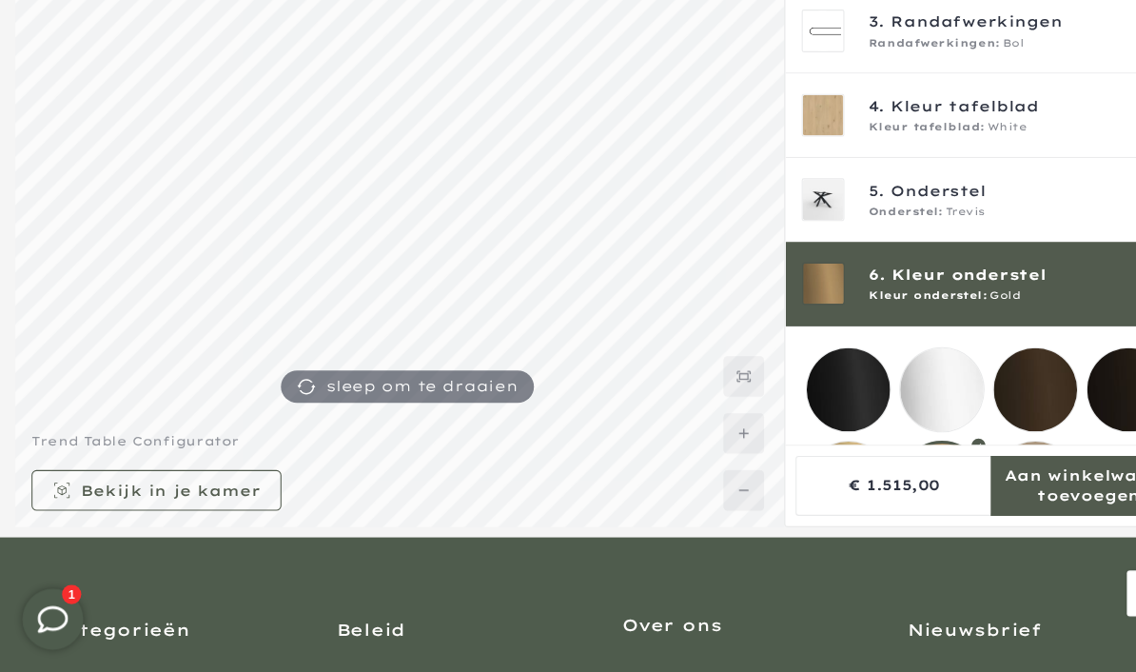
scroll to position [196, 0]
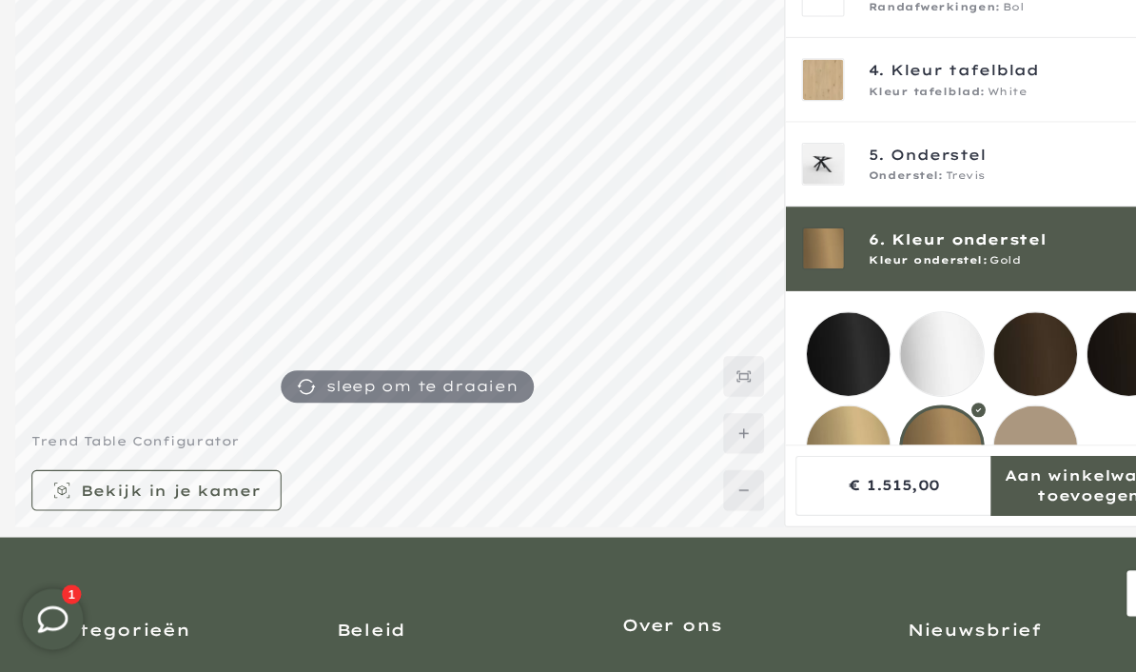
click at [800, 431] on mmq-loader at bounding box center [794, 461] width 78 height 78
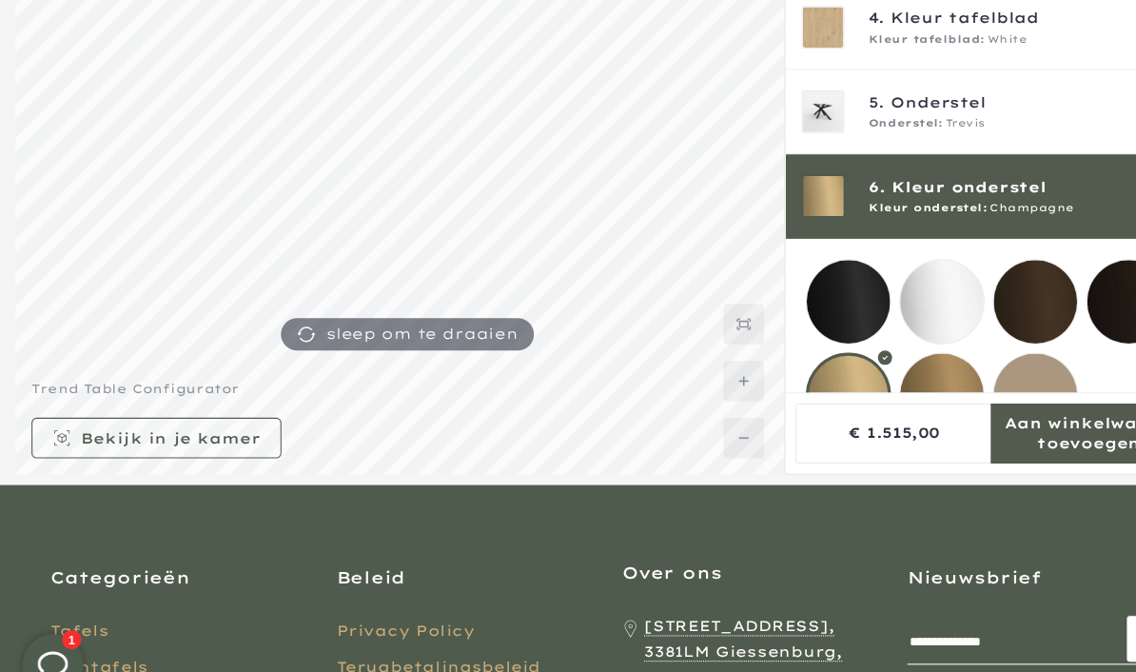
scroll to position [280, 0]
click at [209, 419] on mmq-formatted-message at bounding box center [159, 409] width 167 height 19
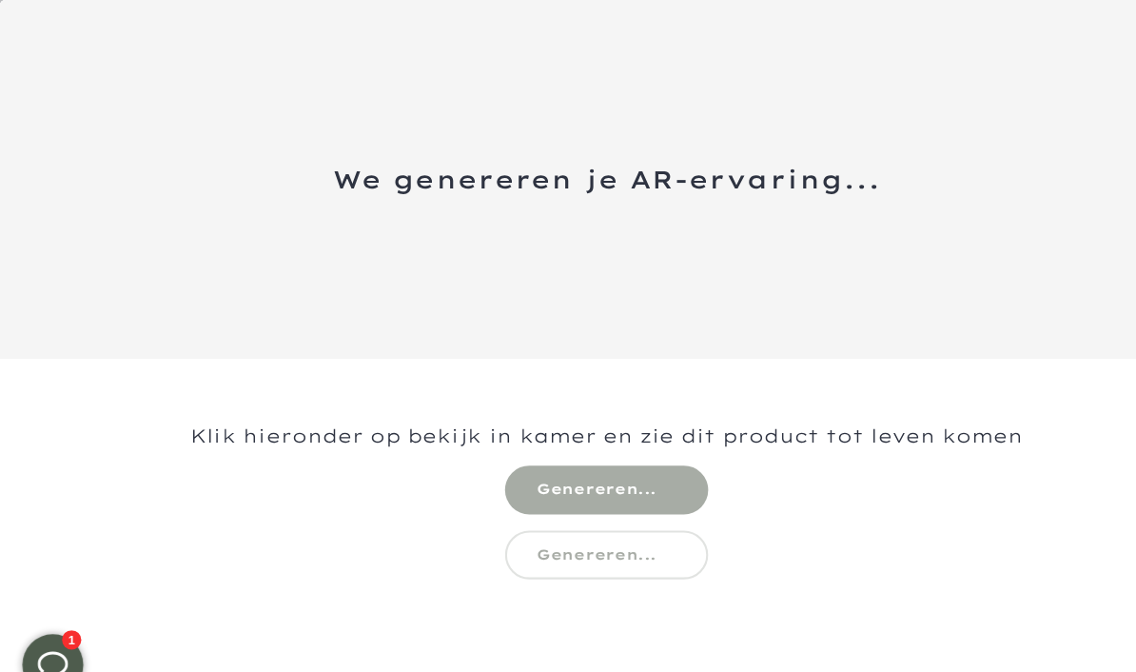
scroll to position [310, 0]
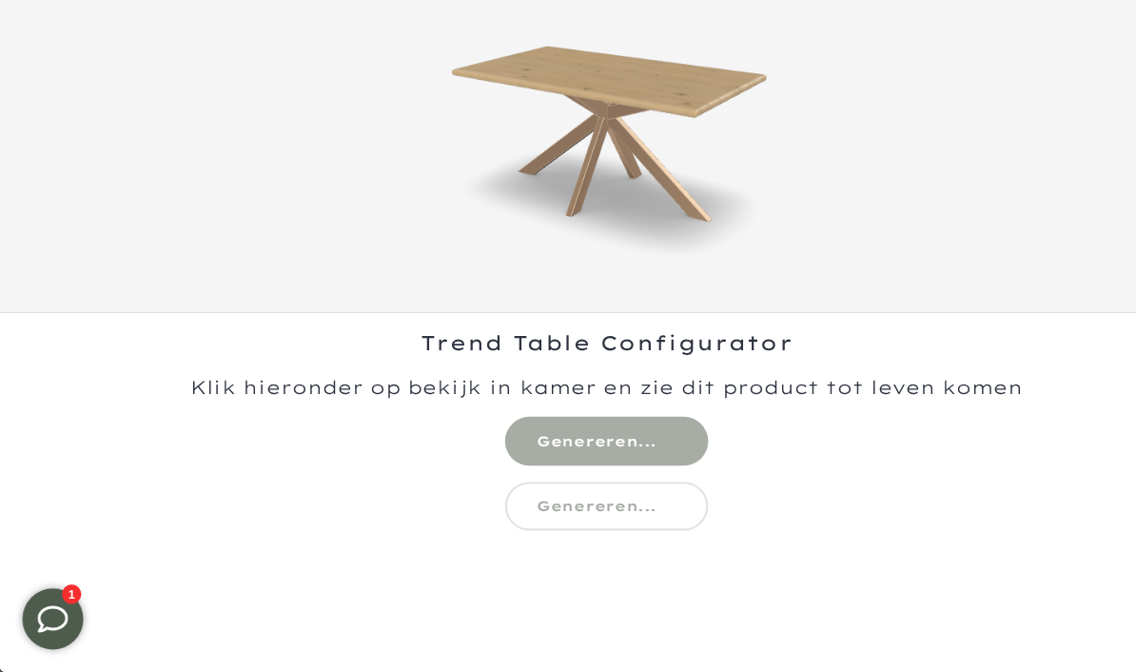
click at [580, 392] on div "Trend Table Configurator" at bounding box center [568, 504] width 1136 height 336
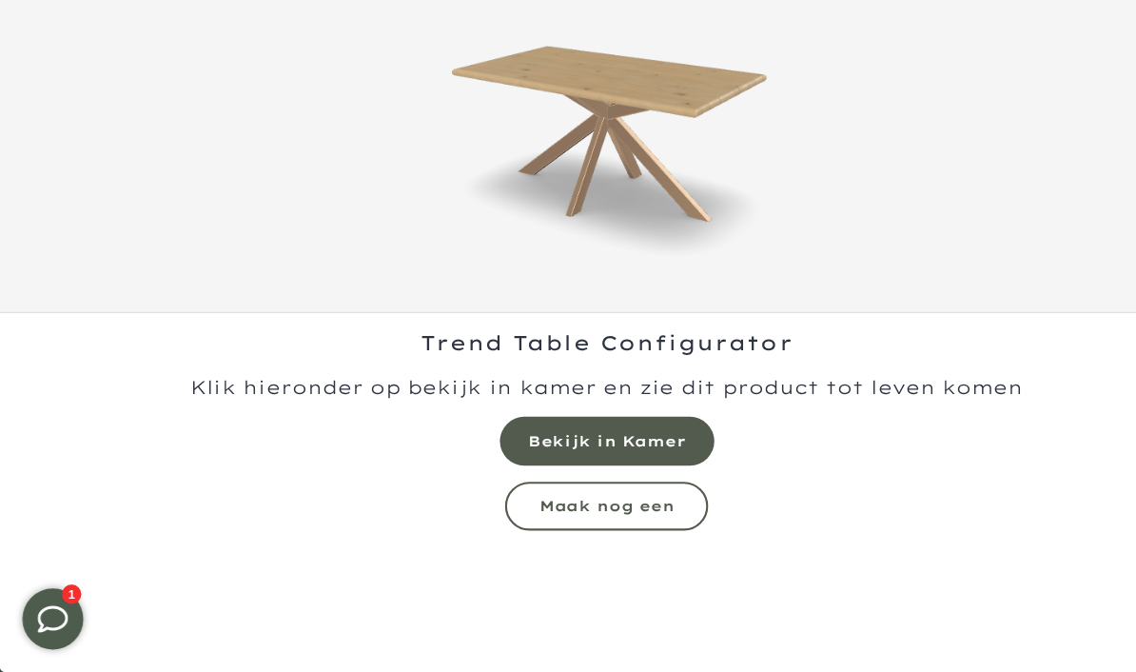
click at [611, 446] on mmq-formatted-message at bounding box center [568, 455] width 147 height 19
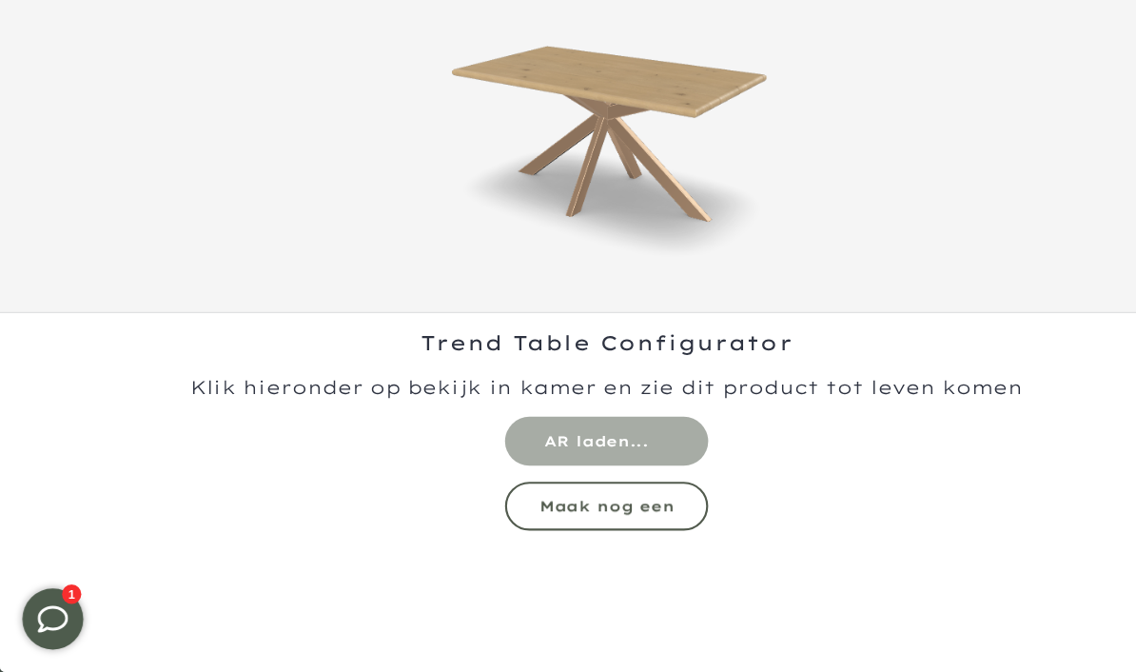
scroll to position [0, 0]
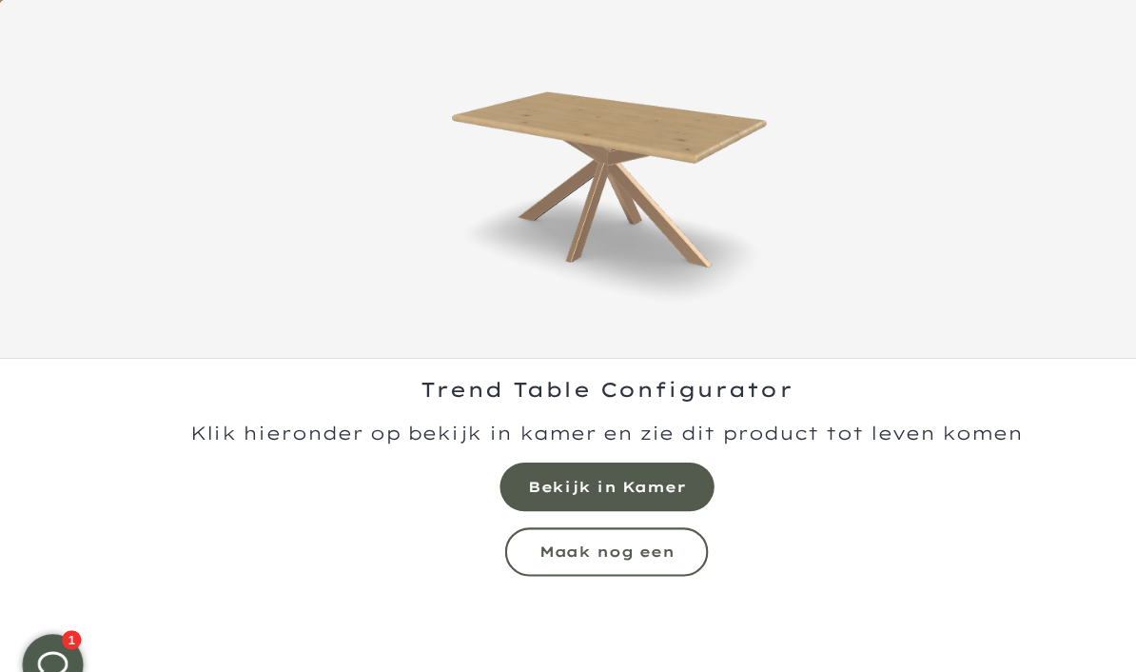
click at [601, 502] on mmq-button at bounding box center [568, 517] width 190 height 46
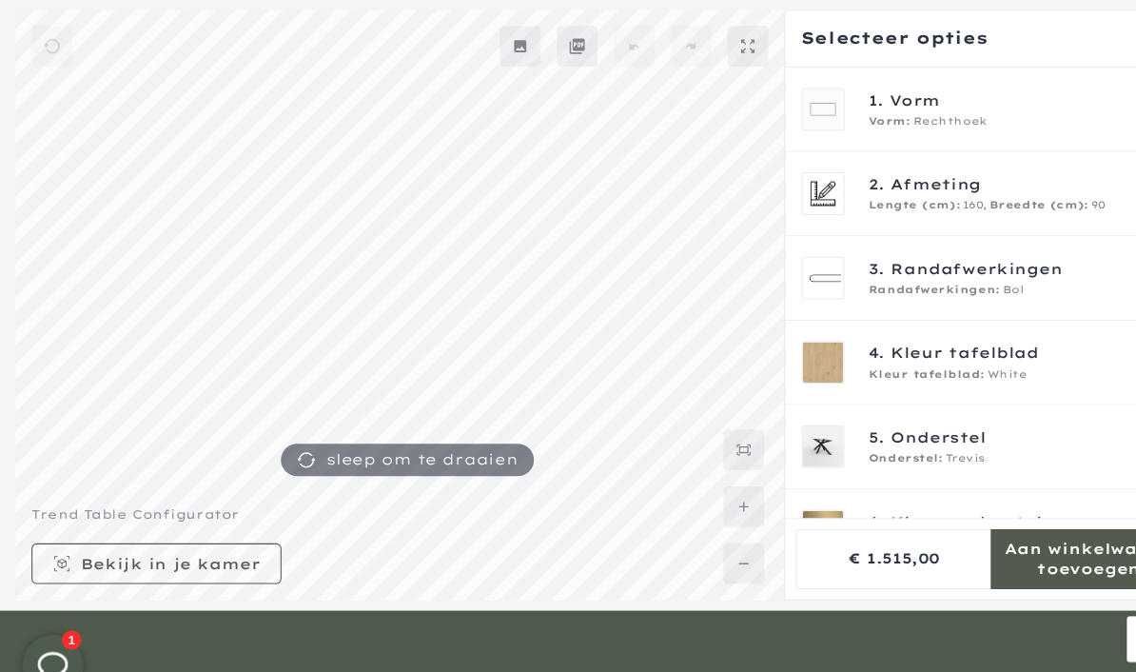
scroll to position [162, 0]
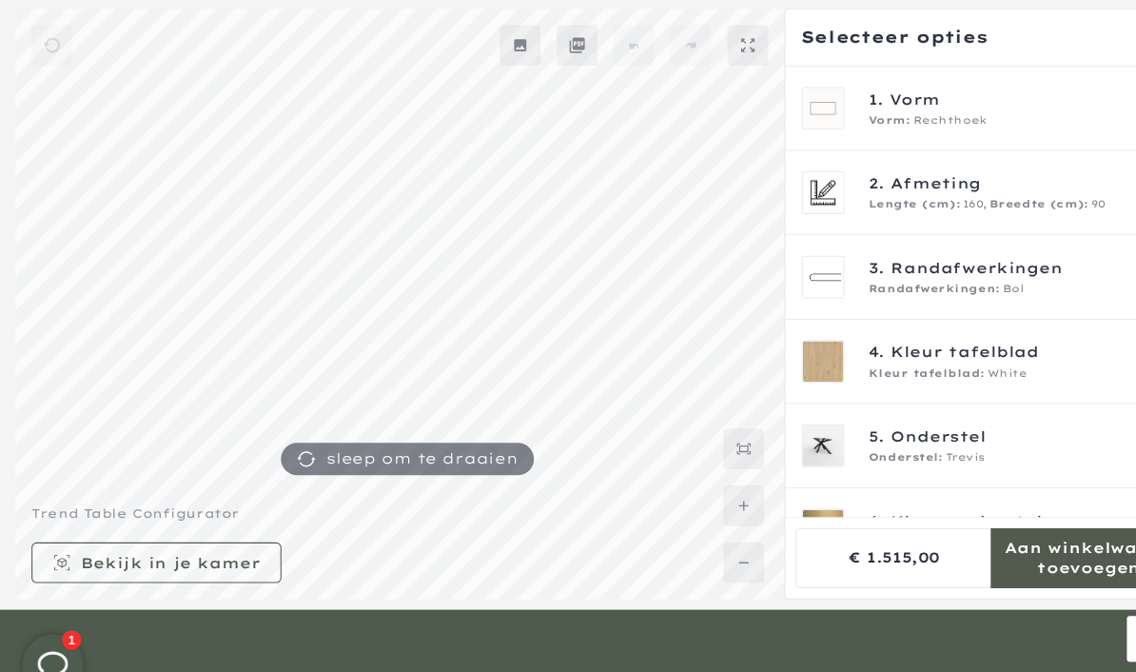
click at [928, 492] on span "Kleur onderstel" at bounding box center [905, 488] width 142 height 21
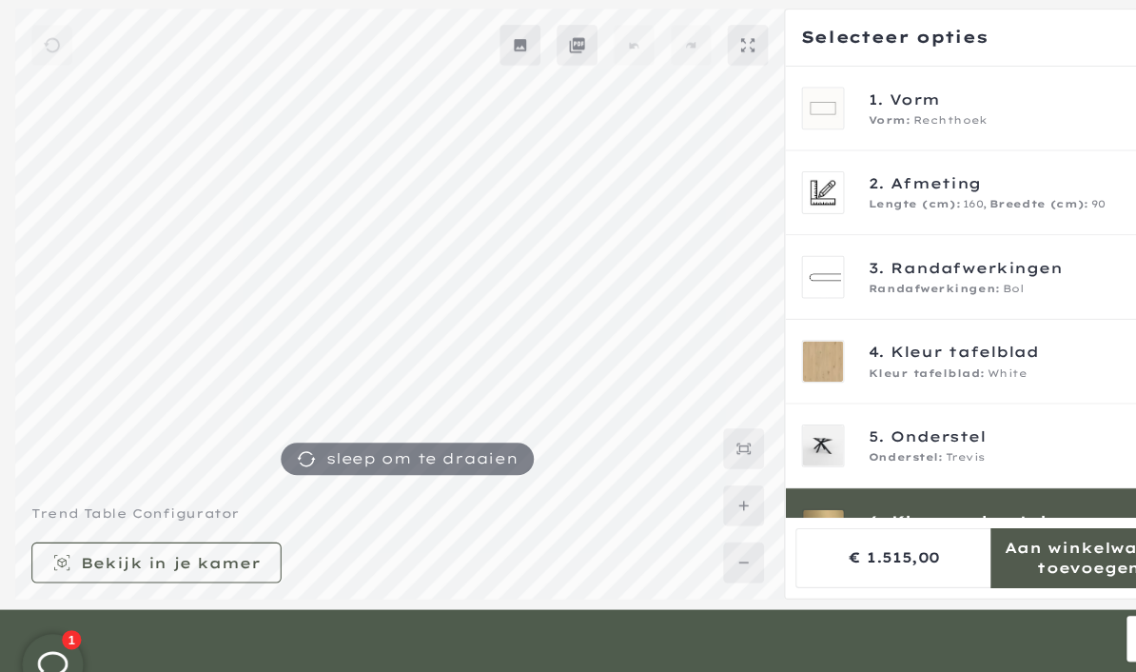
scroll to position [196, 0]
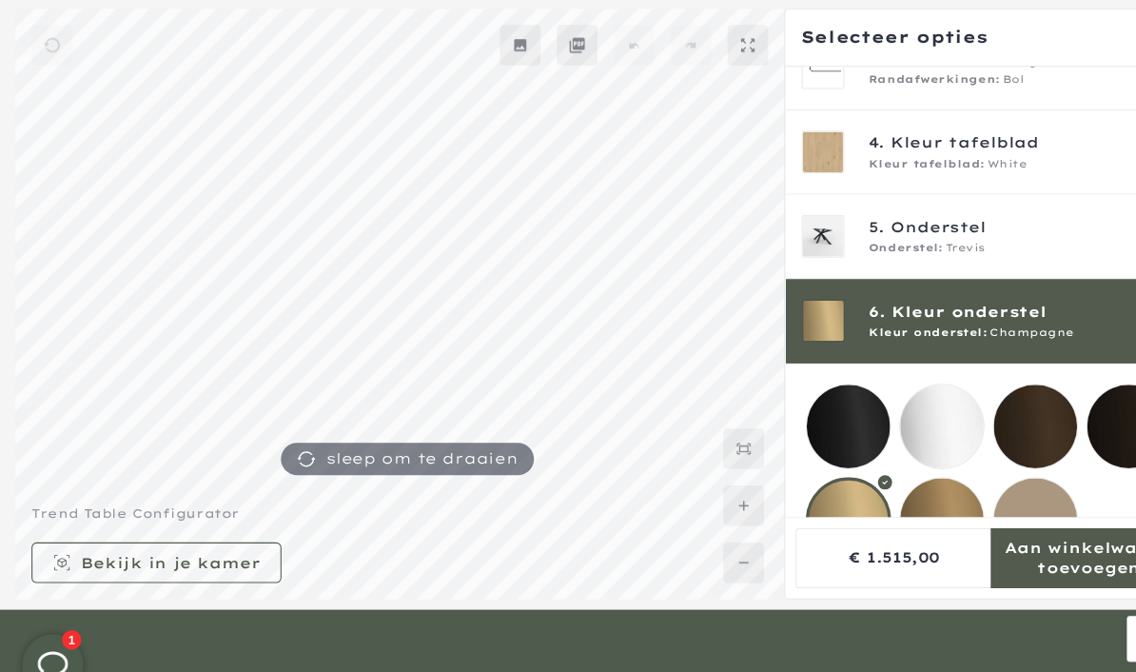
click at [978, 386] on mmq-loader at bounding box center [970, 400] width 78 height 78
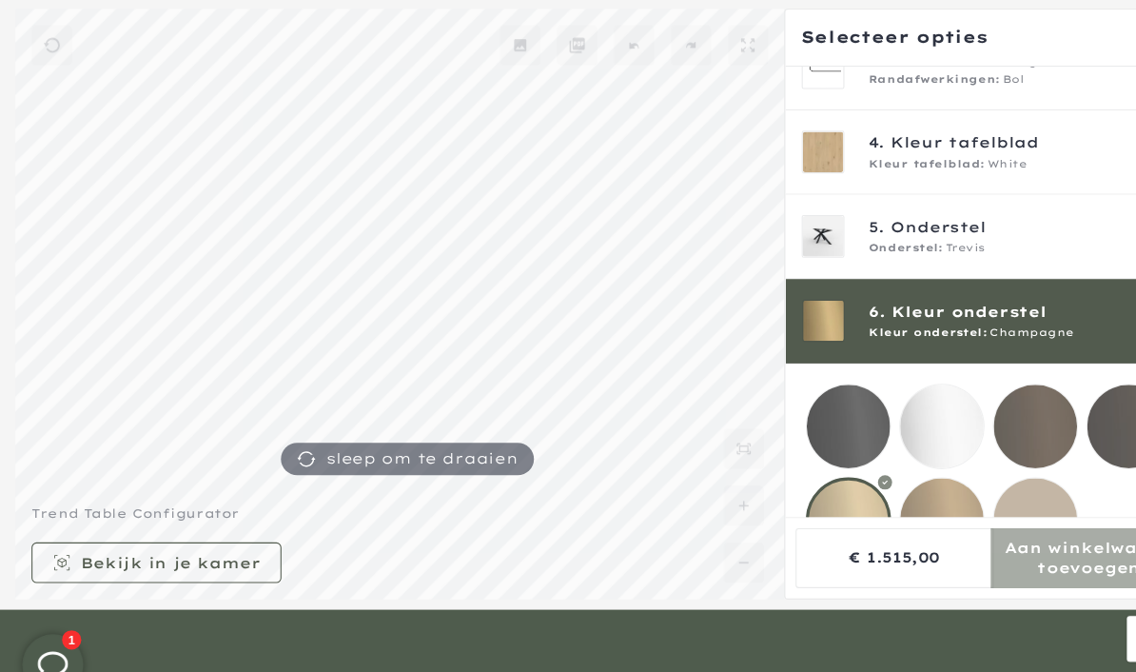
scroll to position [192, 0]
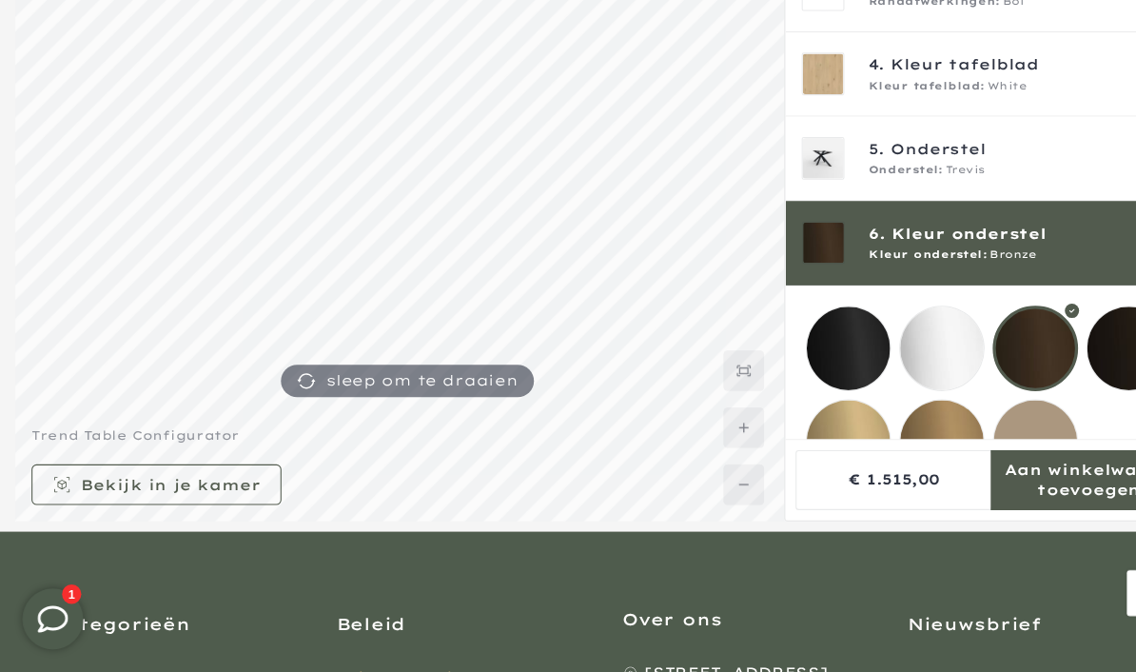
click at [883, 418] on mmq-loader at bounding box center [882, 457] width 78 height 78
click at [972, 330] on mmq-loader at bounding box center [970, 369] width 78 height 78
click at [886, 418] on mmq-loader at bounding box center [882, 457] width 78 height 78
click at [892, 417] on div at bounding box center [882, 457] width 80 height 80
click at [199, 506] on mmq-formatted-message at bounding box center [159, 496] width 167 height 19
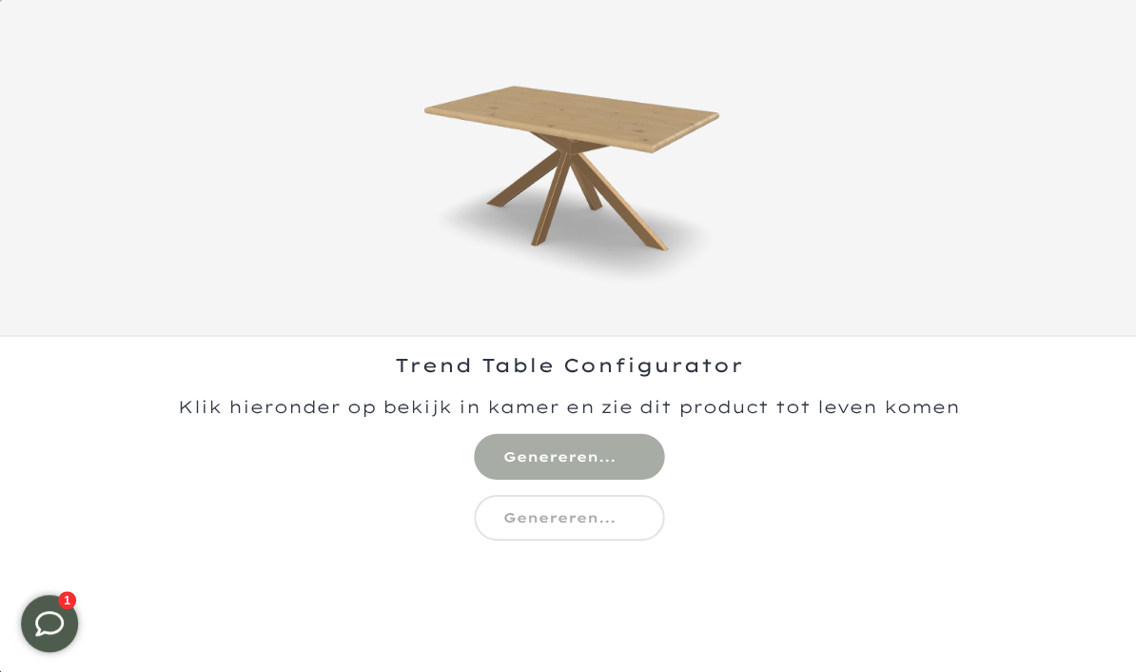
scroll to position [130, 0]
click at [596, 495] on div "Trend Table Configurator" at bounding box center [568, 504] width 1136 height 336
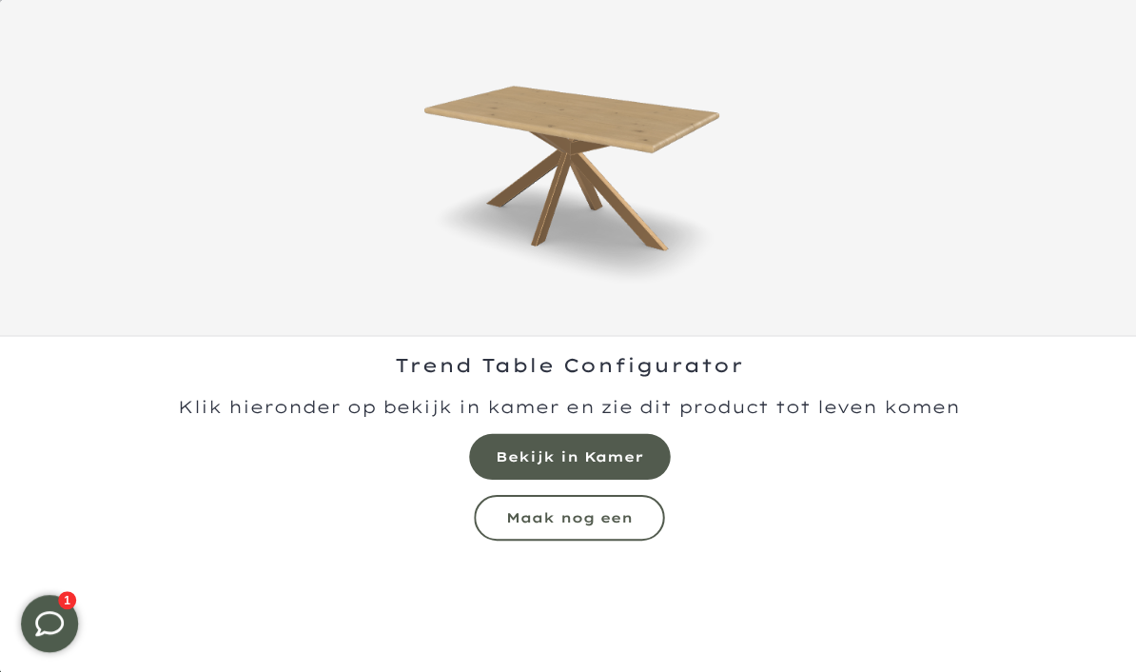
click at [598, 465] on mmq-formatted-message at bounding box center [568, 455] width 147 height 19
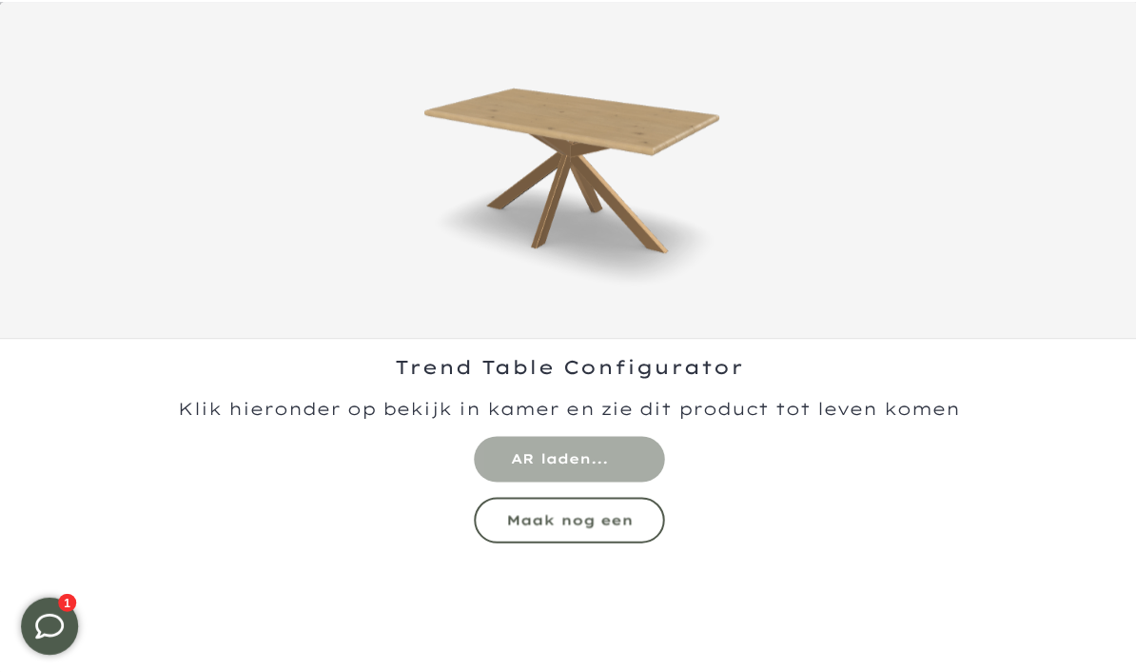
scroll to position [0, 0]
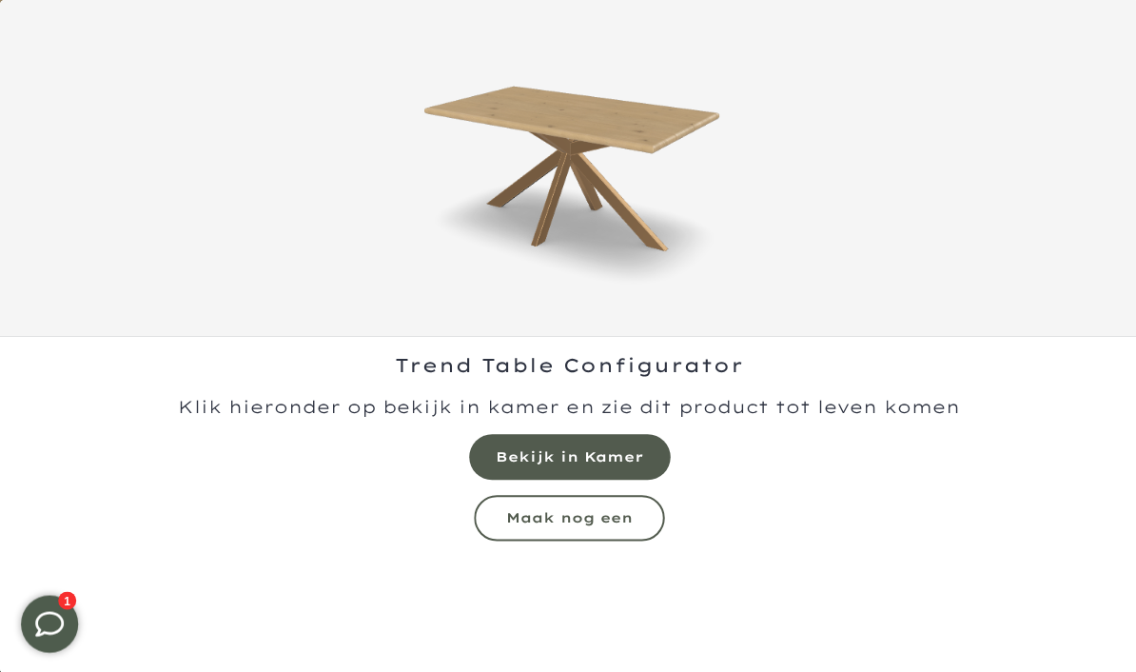
click at [592, 447] on mmq-formatted-message at bounding box center [568, 455] width 147 height 19
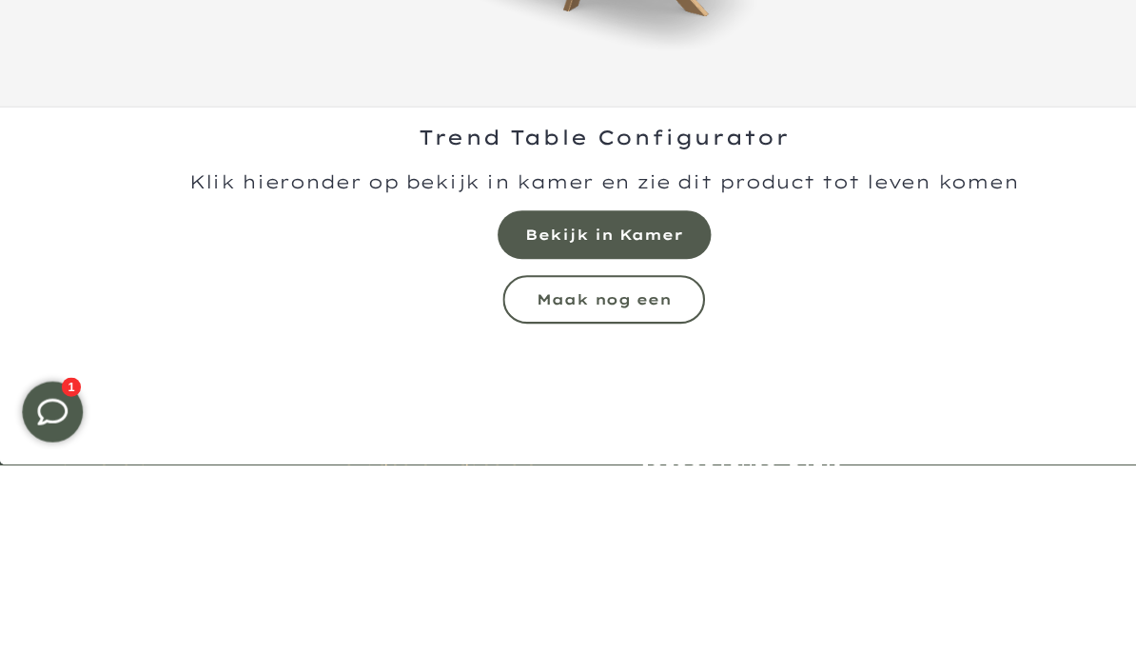
scroll to position [195, 0]
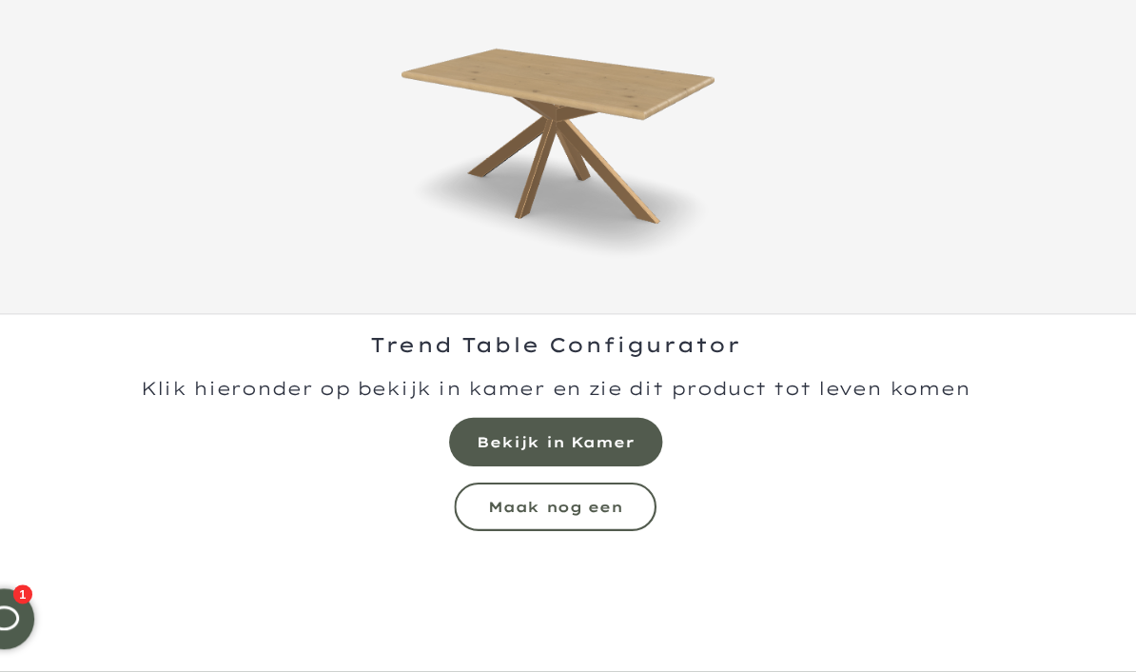
scroll to position [195, 0]
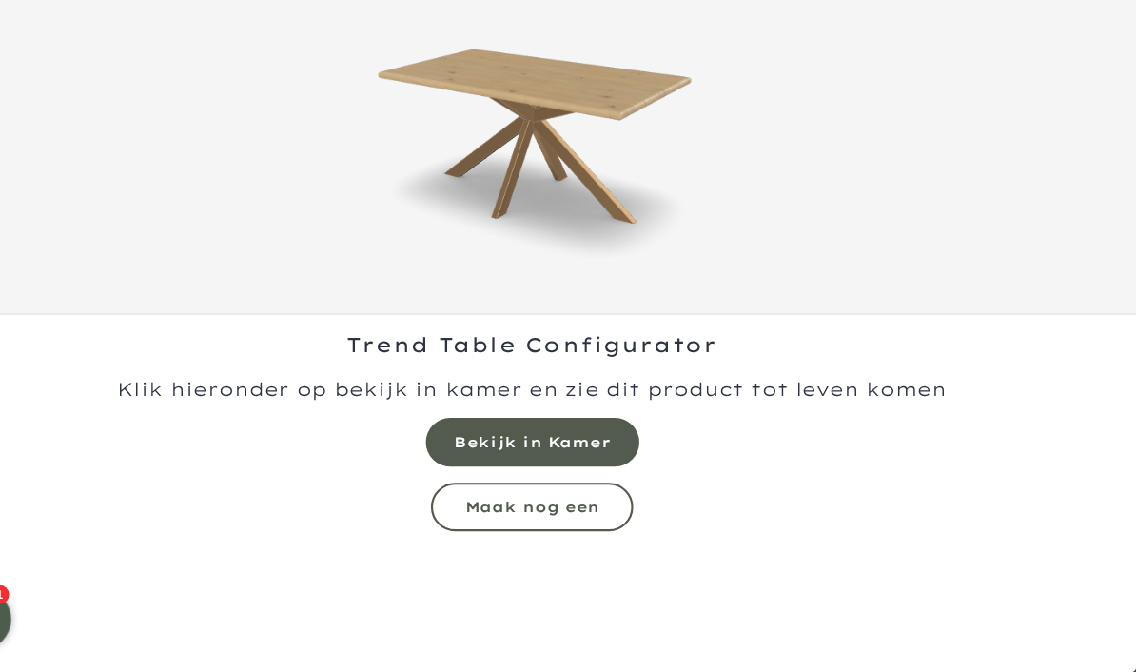
click at [574, 494] on mmq-button at bounding box center [568, 517] width 190 height 46
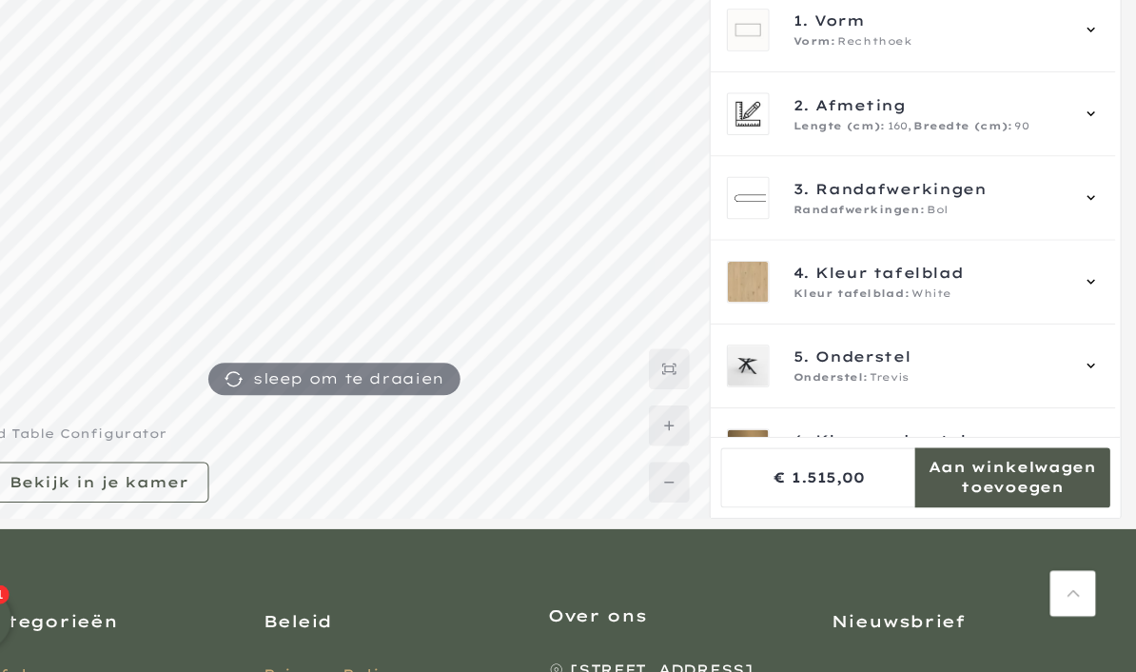
click at [1086, 456] on icon at bounding box center [1093, 463] width 15 height 15
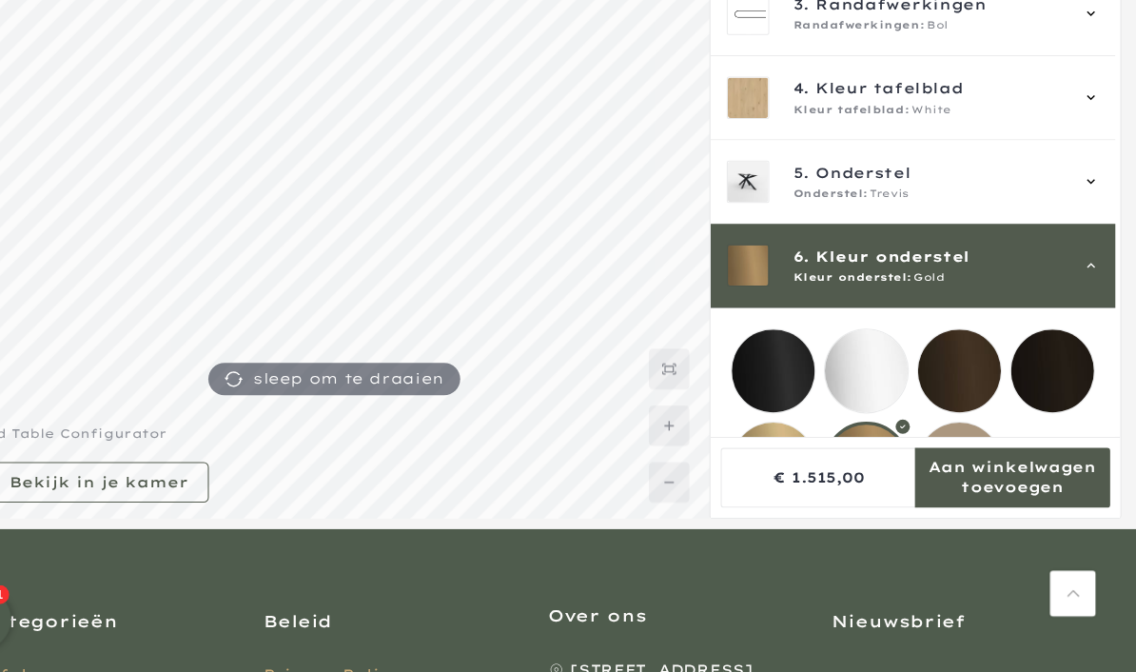
scroll to position [196, 0]
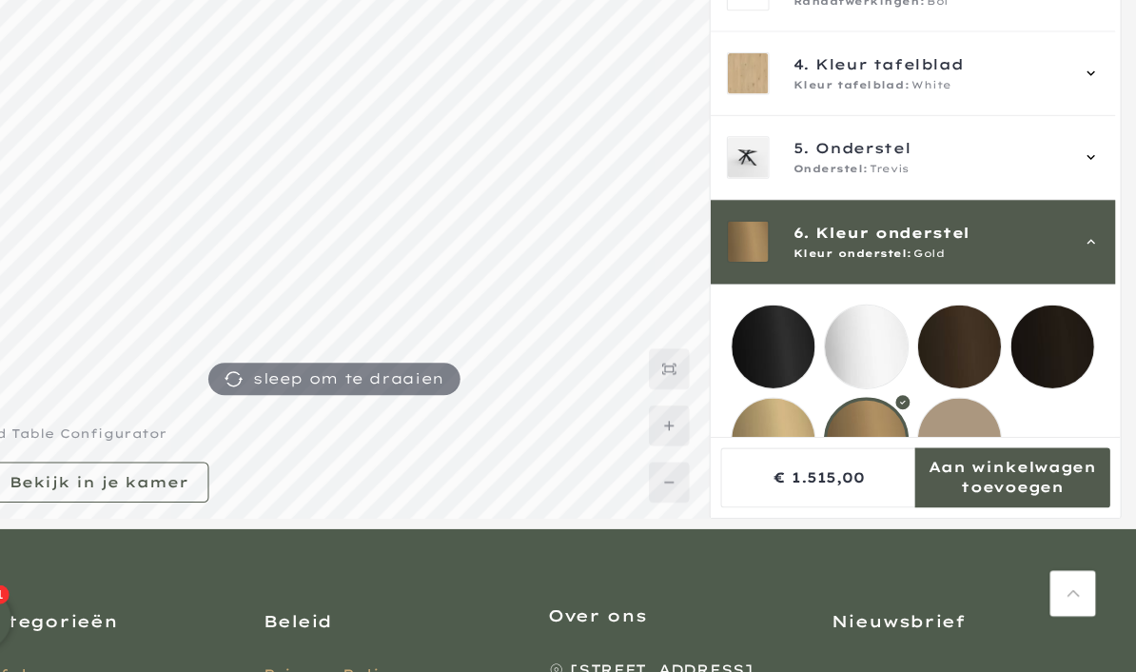
click at [755, 415] on mmq-loader at bounding box center [794, 454] width 78 height 78
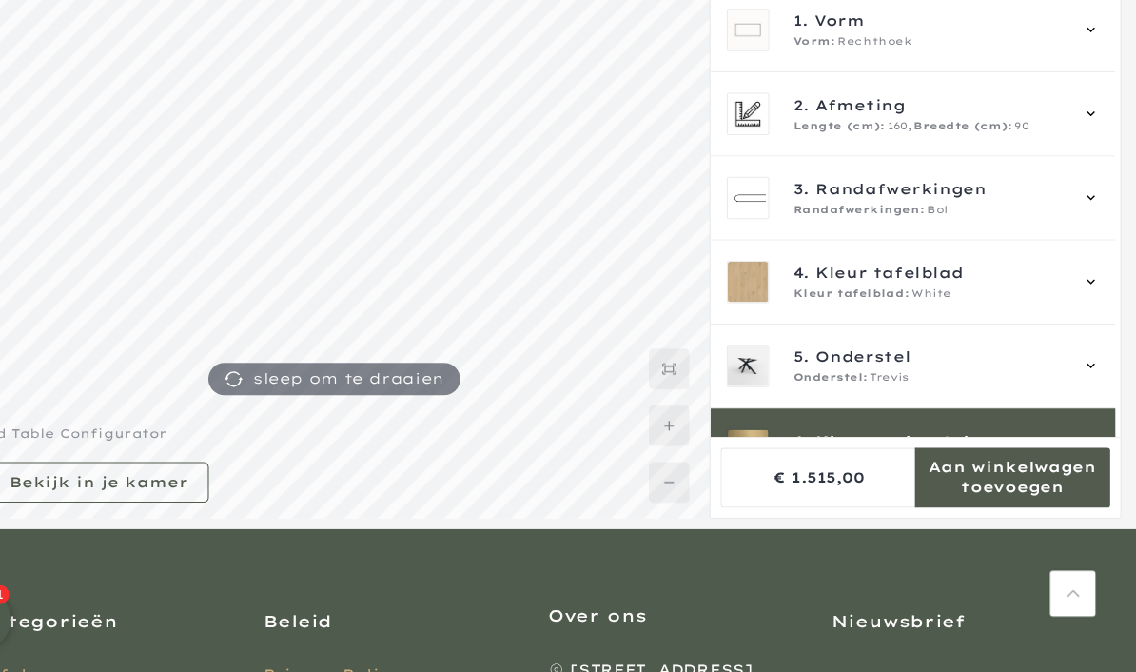
click at [1036, 364] on div "5. Onderstel Onderstel: Trevis" at bounding box center [926, 384] width 350 height 40
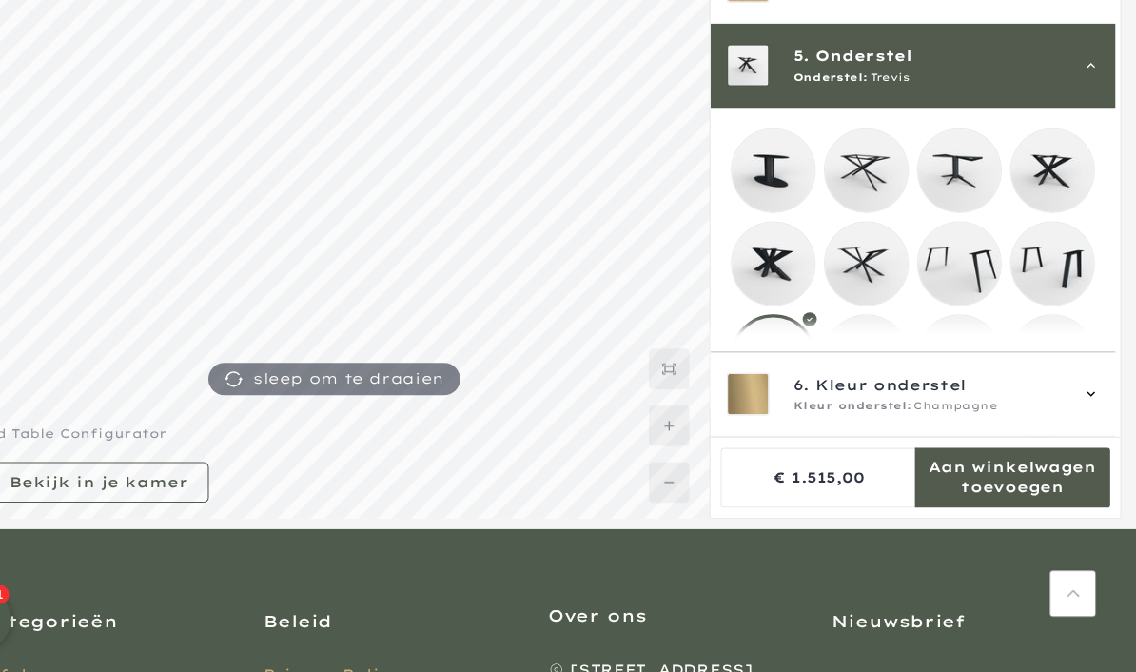
scroll to position [316, 0]
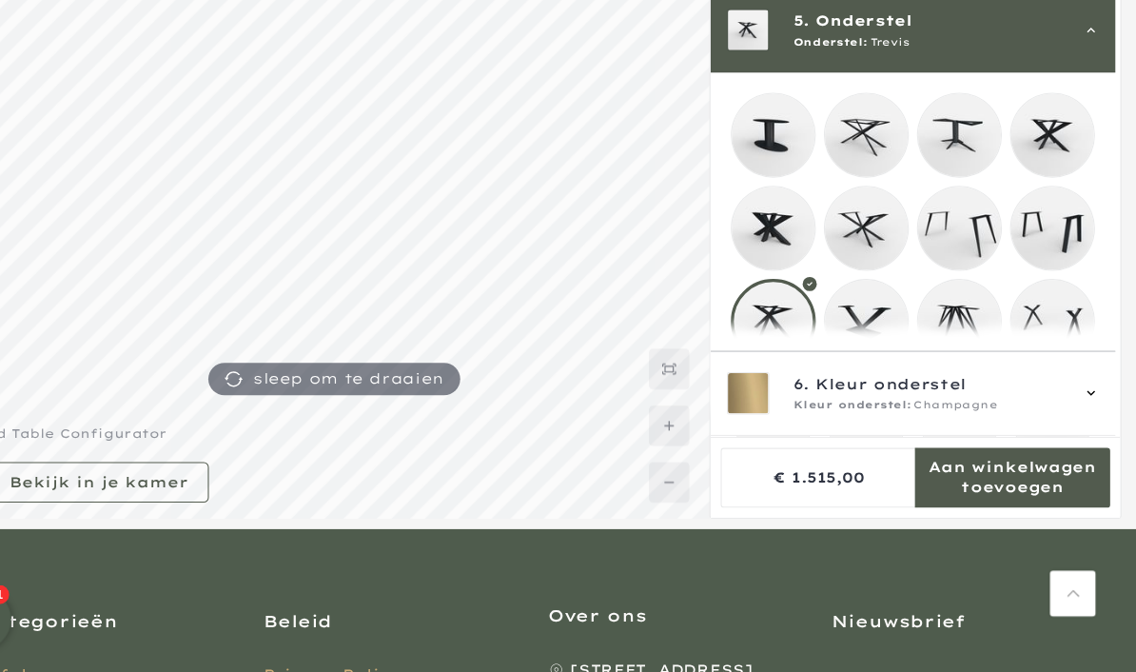
click at [843, 224] on mmq-loader at bounding box center [882, 255] width 78 height 78
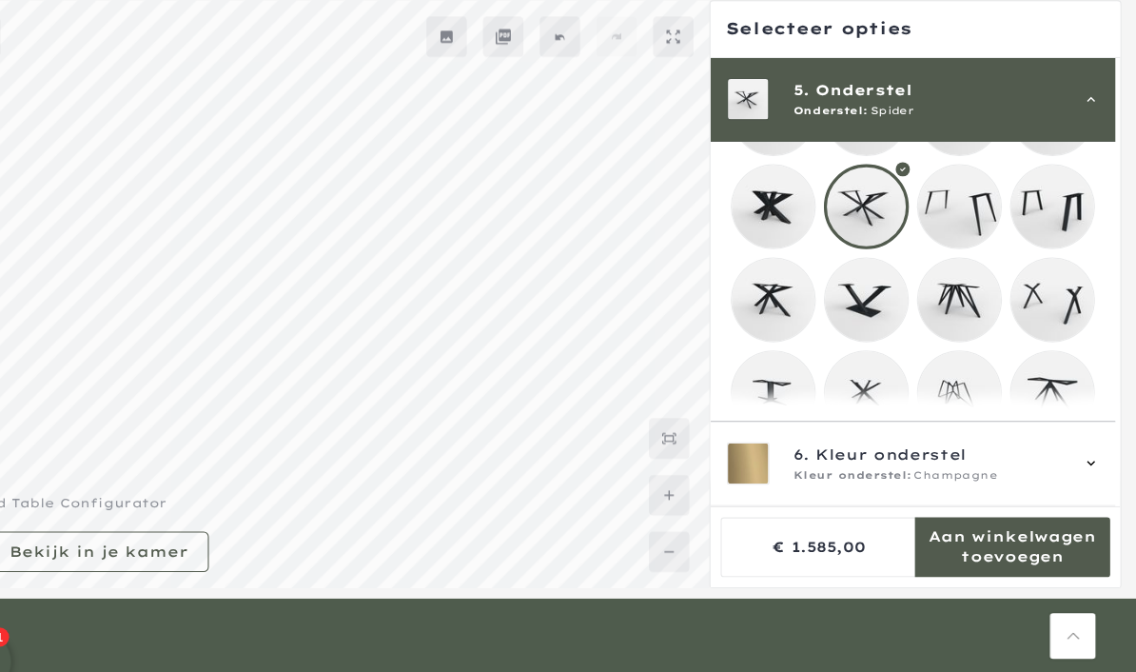
scroll to position [406, 0]
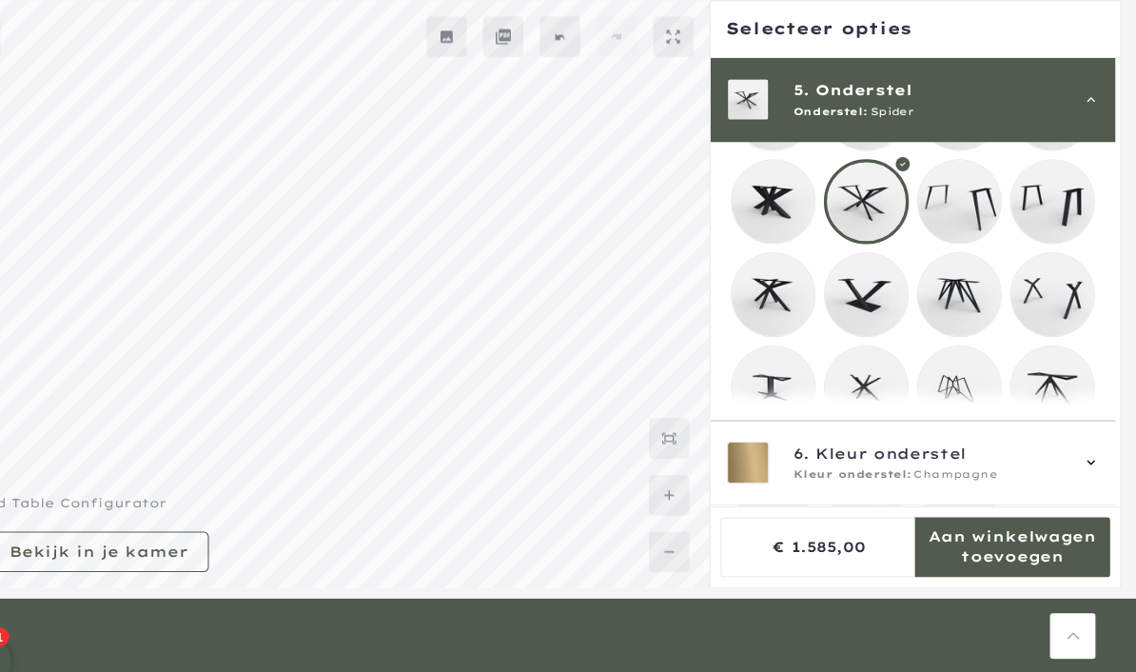
click at [843, 383] on mmq-loader at bounding box center [882, 364] width 78 height 78
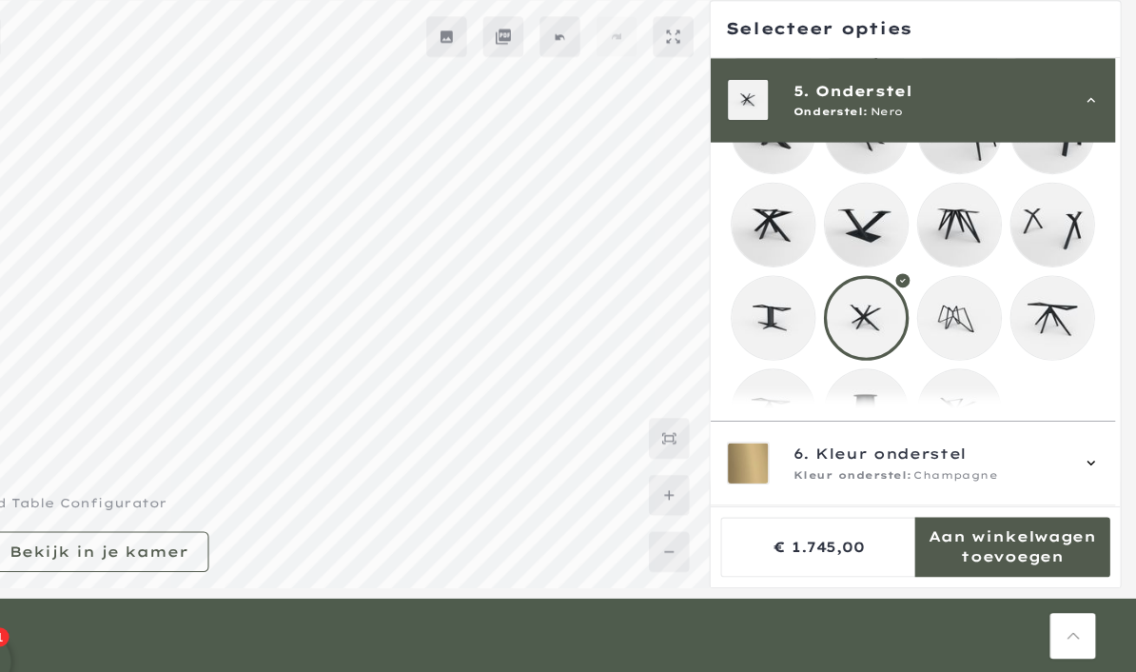
scroll to position [467, 0]
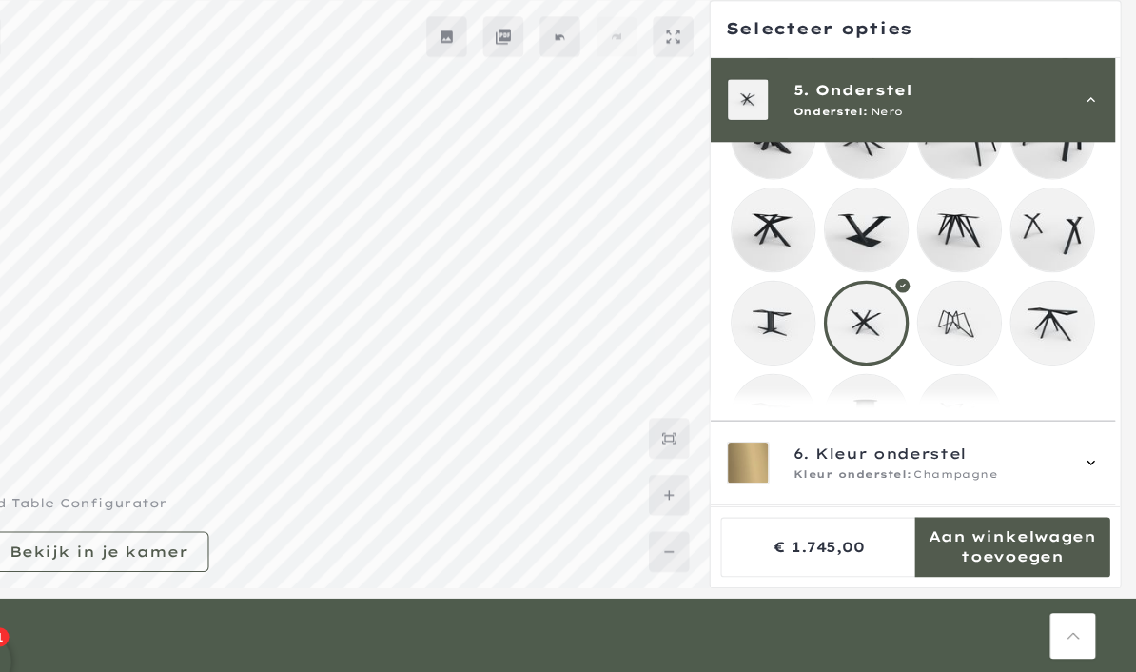
click at [755, 392] on mmq-loader at bounding box center [794, 391] width 78 height 78
click at [931, 408] on mmq-loader at bounding box center [970, 391] width 78 height 78
click at [1018, 317] on mmq-loader at bounding box center [1057, 304] width 78 height 78
click at [755, 406] on mmq-loader at bounding box center [794, 391] width 78 height 78
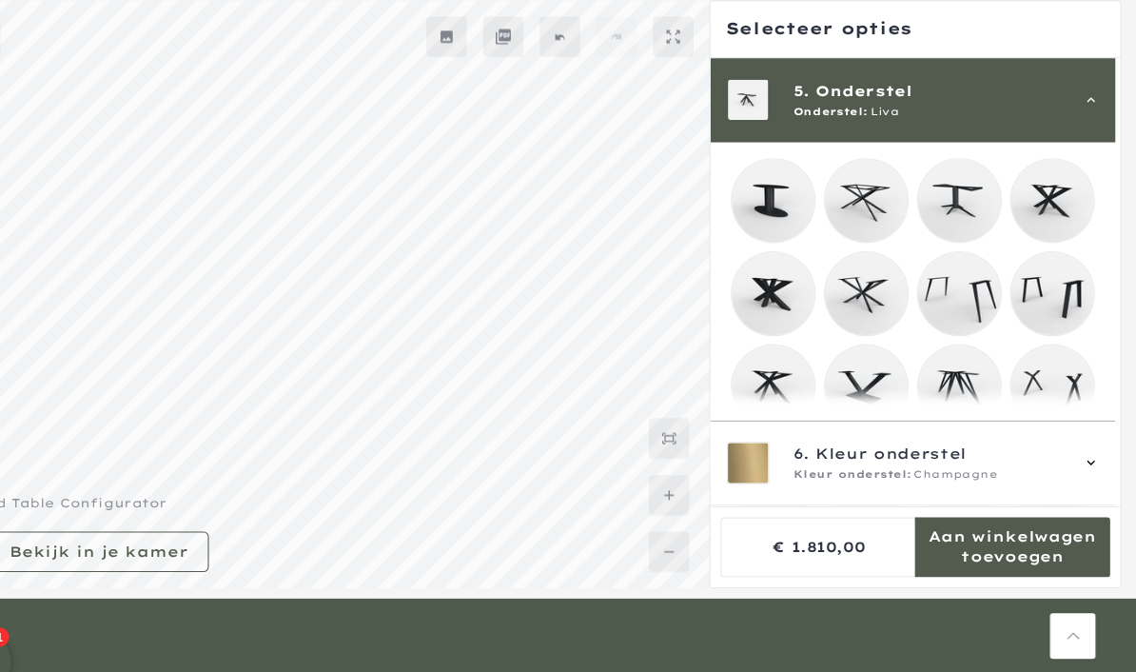
scroll to position [318, 0]
click at [843, 288] on mmq-loader at bounding box center [882, 278] width 78 height 78
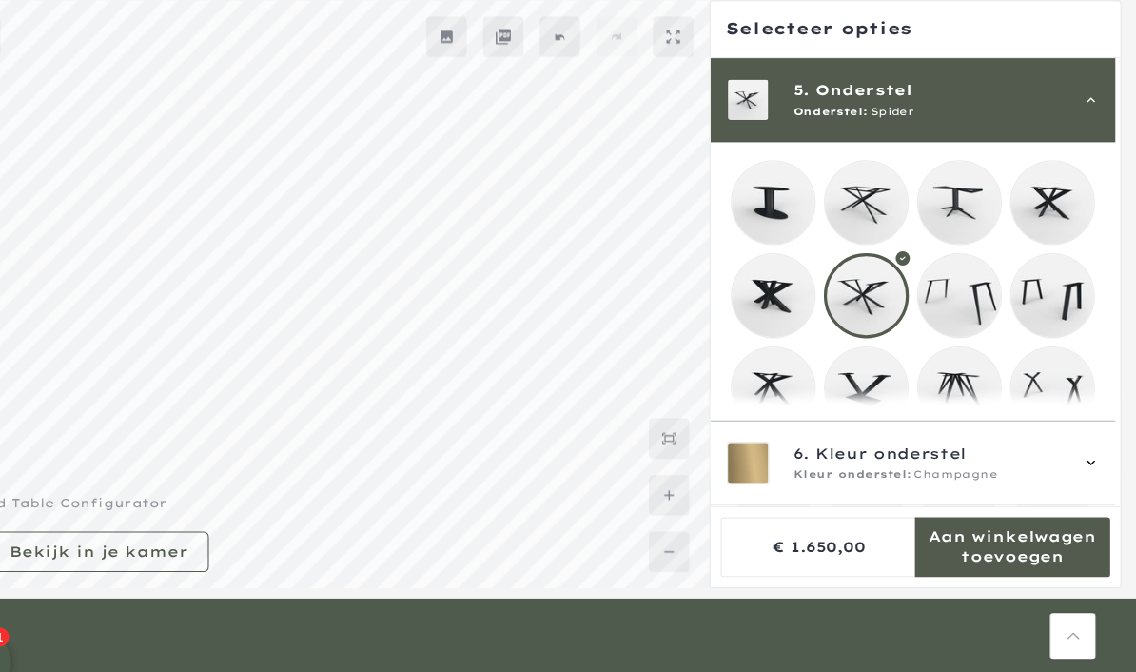
click at [1018, 190] on mmq-loader at bounding box center [1057, 190] width 78 height 78
click at [931, 201] on mmq-loader at bounding box center [970, 190] width 78 height 78
click at [843, 196] on mmq-loader at bounding box center [882, 190] width 78 height 78
click at [843, 288] on mmq-loader at bounding box center [882, 278] width 78 height 78
click at [755, 370] on mmq-loader at bounding box center [794, 365] width 78 height 78
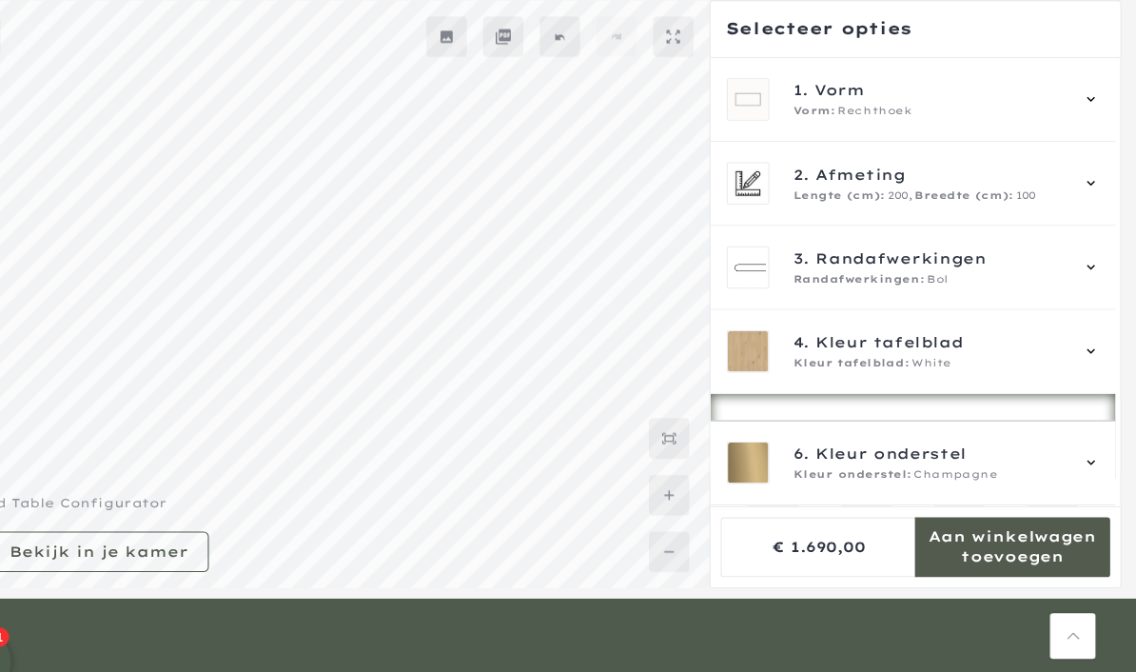
click at [1086, 175] on icon at bounding box center [1093, 172] width 15 height 15
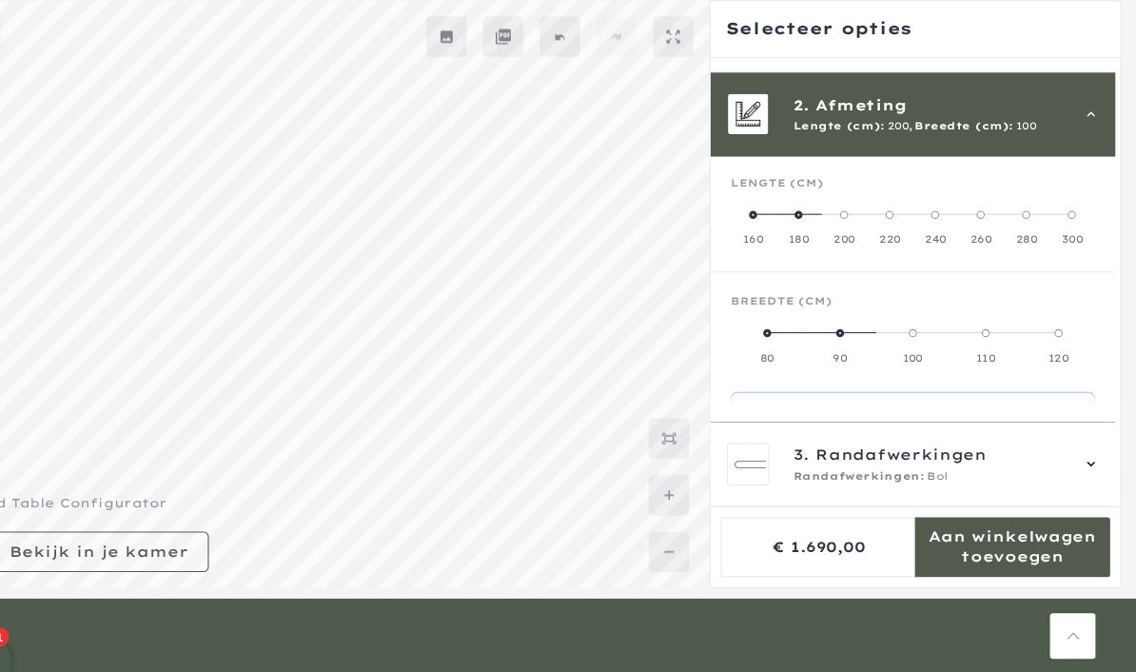
scroll to position [79, 0]
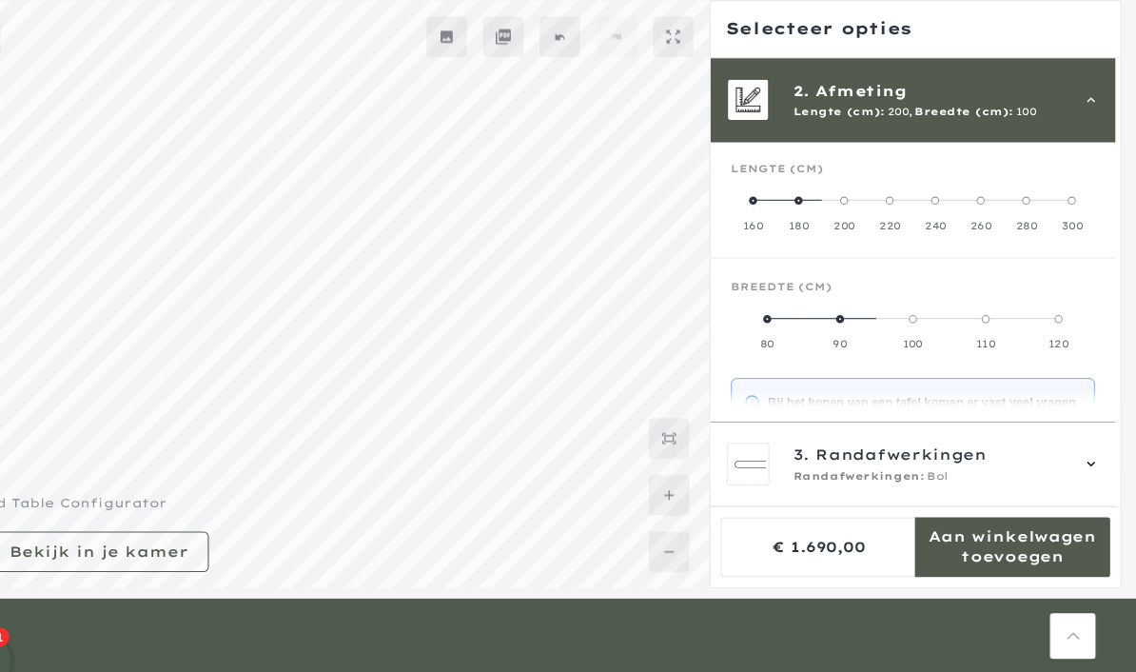
click at [772, 185] on span at bounding box center [776, 189] width 8 height 8
click at [1008, 298] on span at bounding box center [1012, 300] width 8 height 8
click at [814, 187] on span at bounding box center [818, 189] width 8 height 8
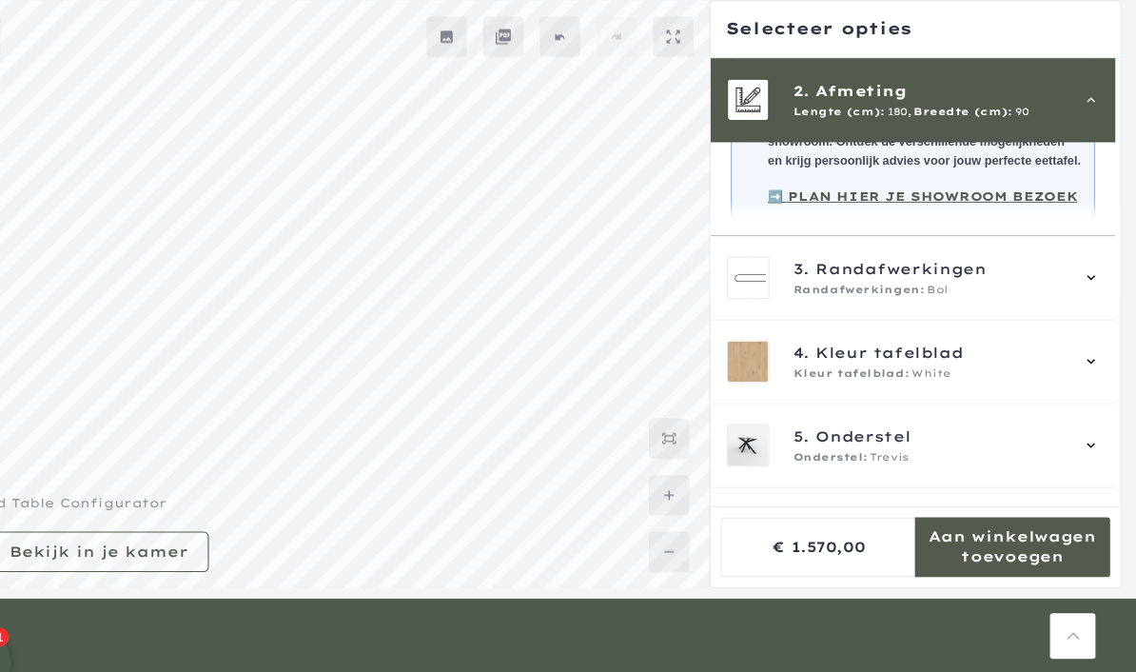
scroll to position [408, 0]
click at [1086, 427] on icon at bounding box center [1093, 419] width 15 height 15
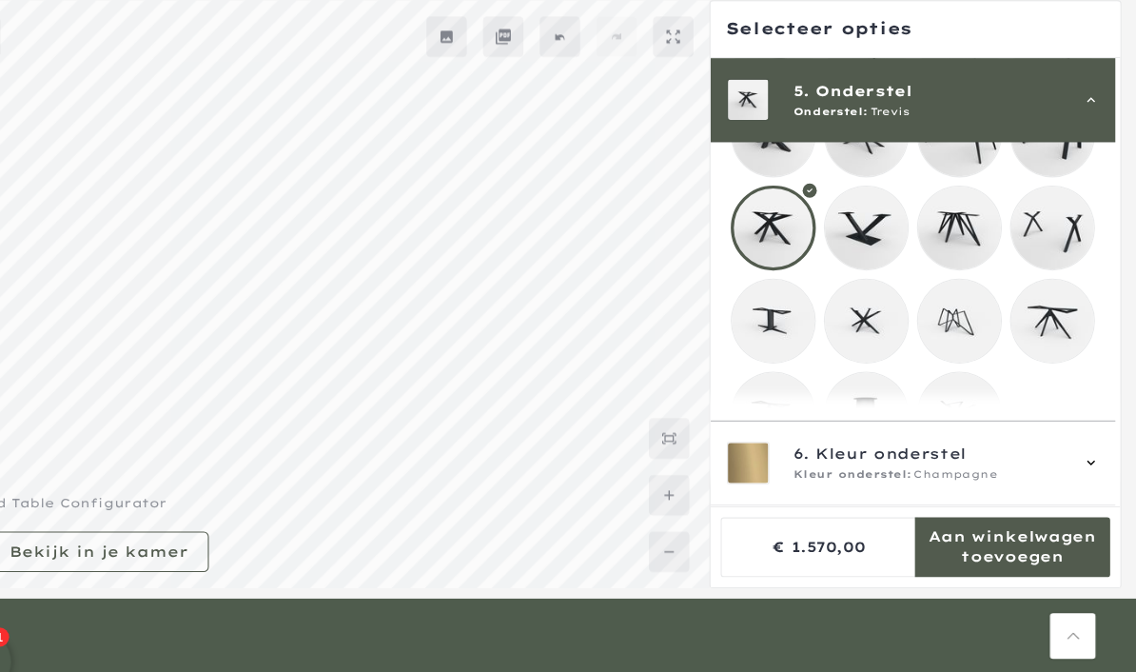
scroll to position [467, 0]
click at [755, 410] on mmq-loader at bounding box center [794, 391] width 78 height 78
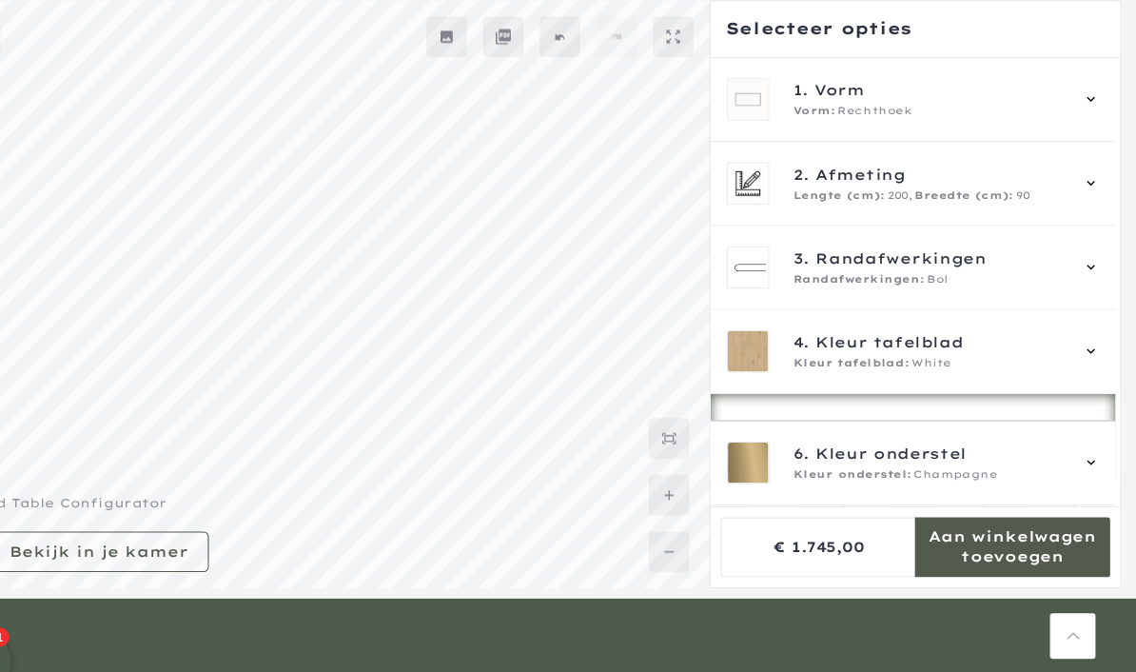
click at [1086, 177] on icon at bounding box center [1093, 172] width 15 height 15
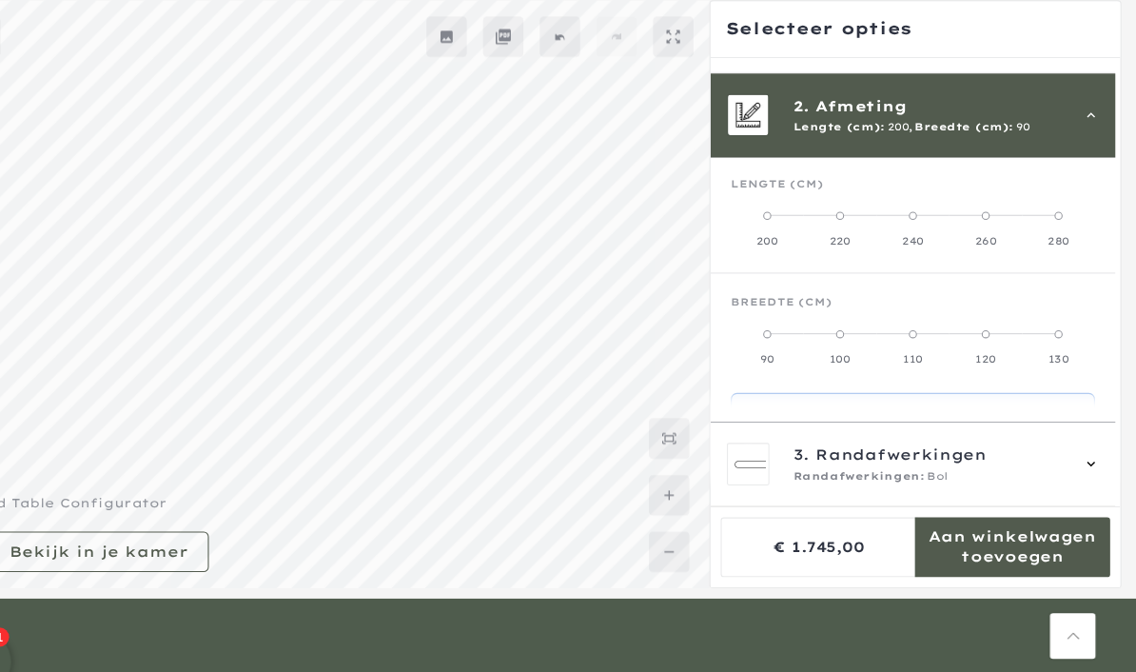
scroll to position [79, 0]
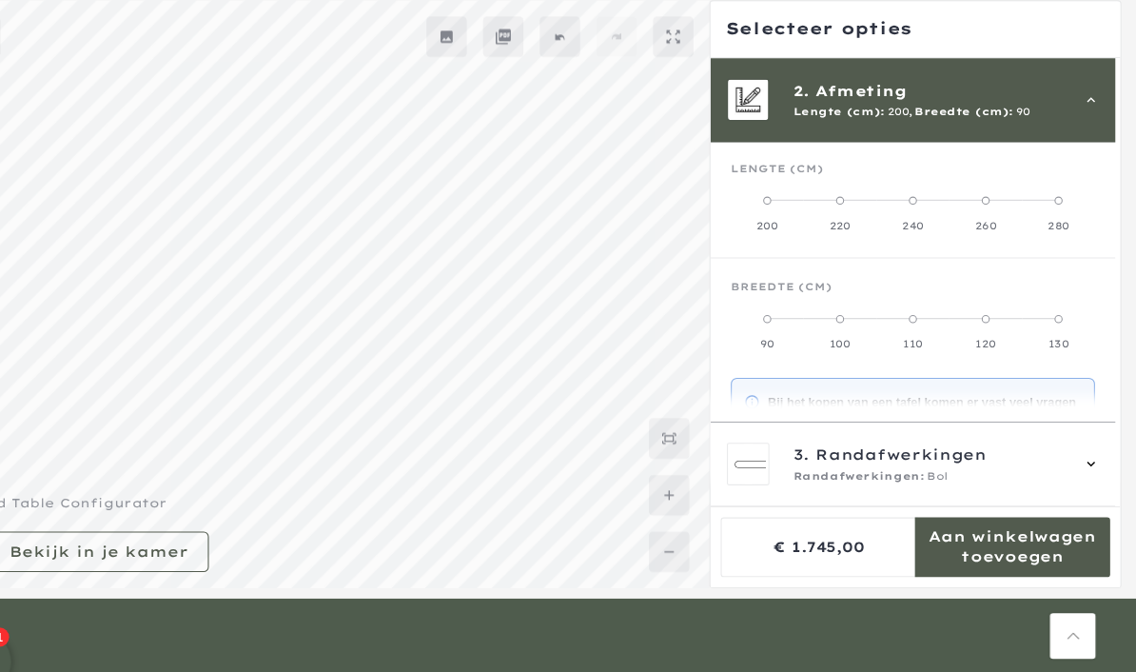
click at [823, 191] on label "220" at bounding box center [857, 200] width 69 height 38
click at [755, 193] on label "200" at bounding box center [789, 200] width 69 height 38
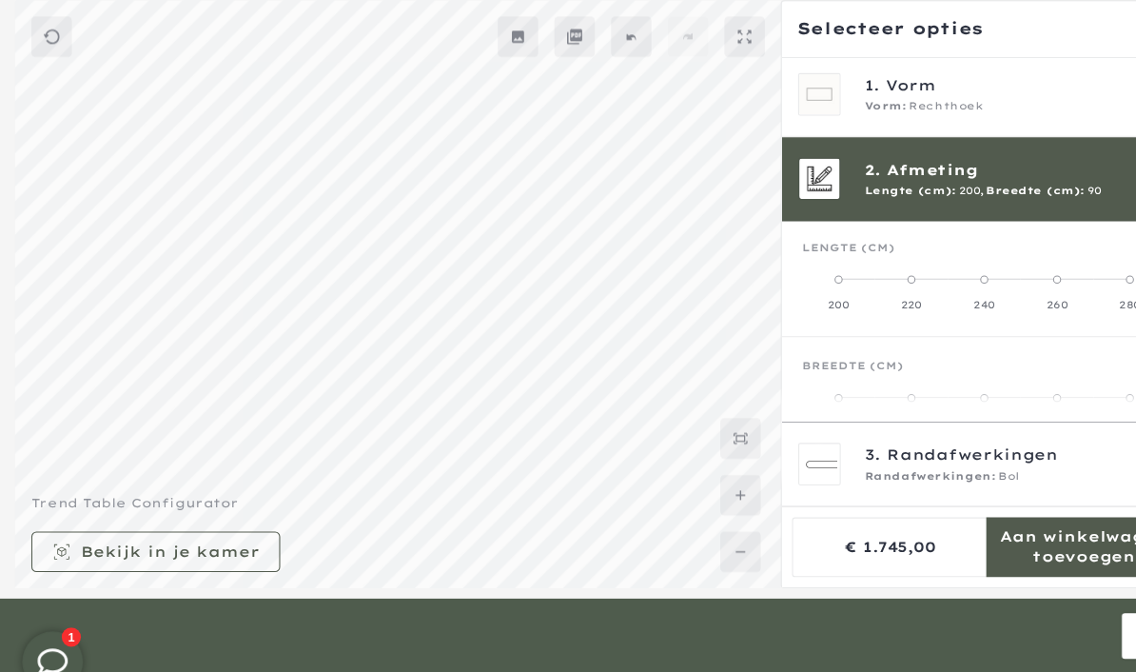
scroll to position [5, 0]
click at [864, 166] on span "Afmeting" at bounding box center [877, 158] width 87 height 21
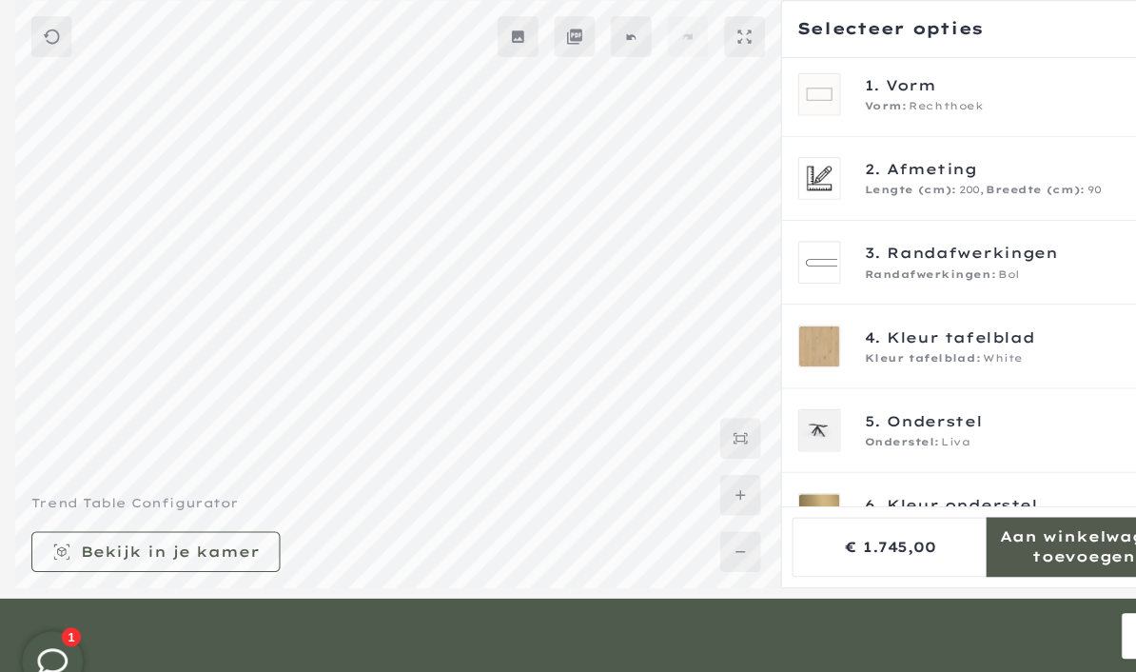
scroll to position [0, 0]
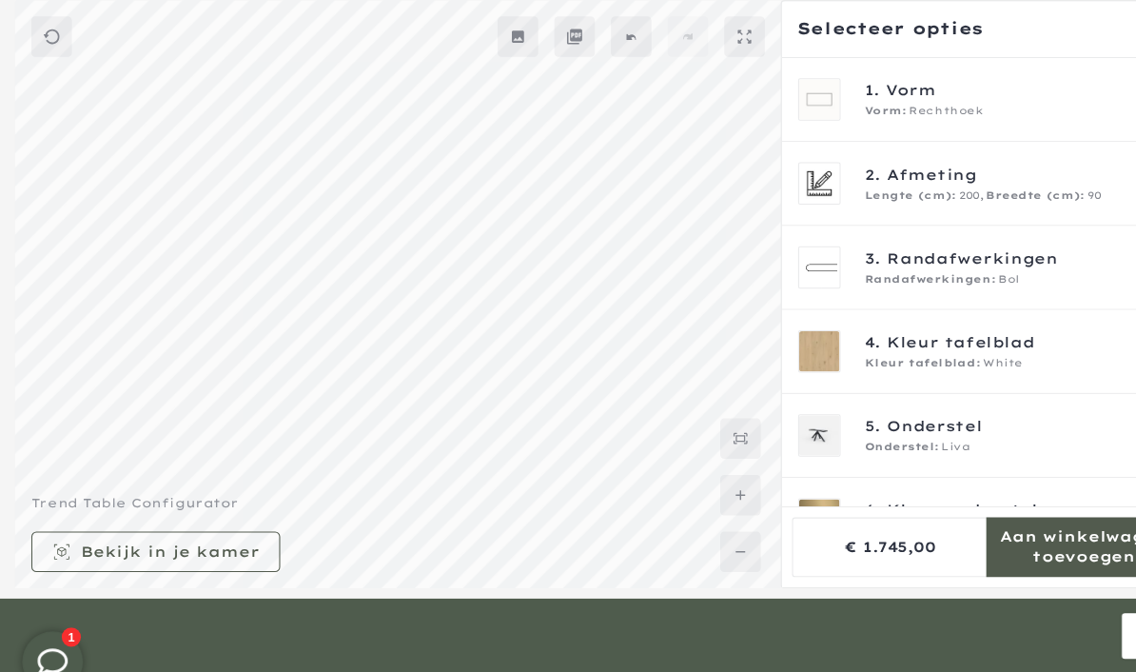
click at [858, 172] on span "Afmeting" at bounding box center [876, 163] width 85 height 21
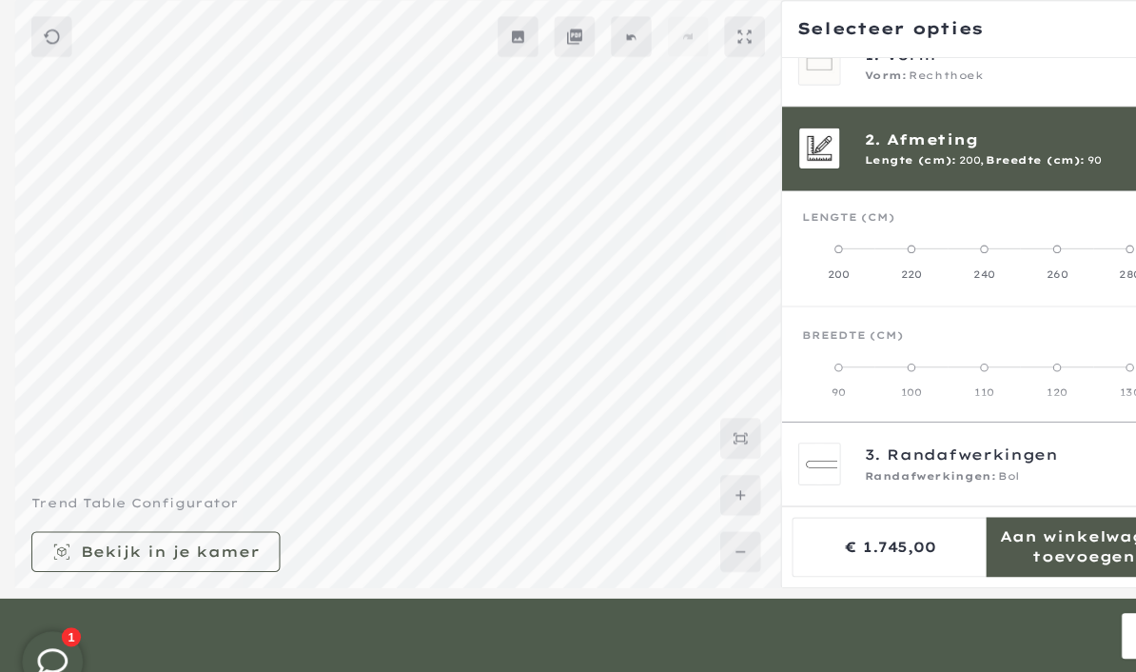
scroll to position [79, 0]
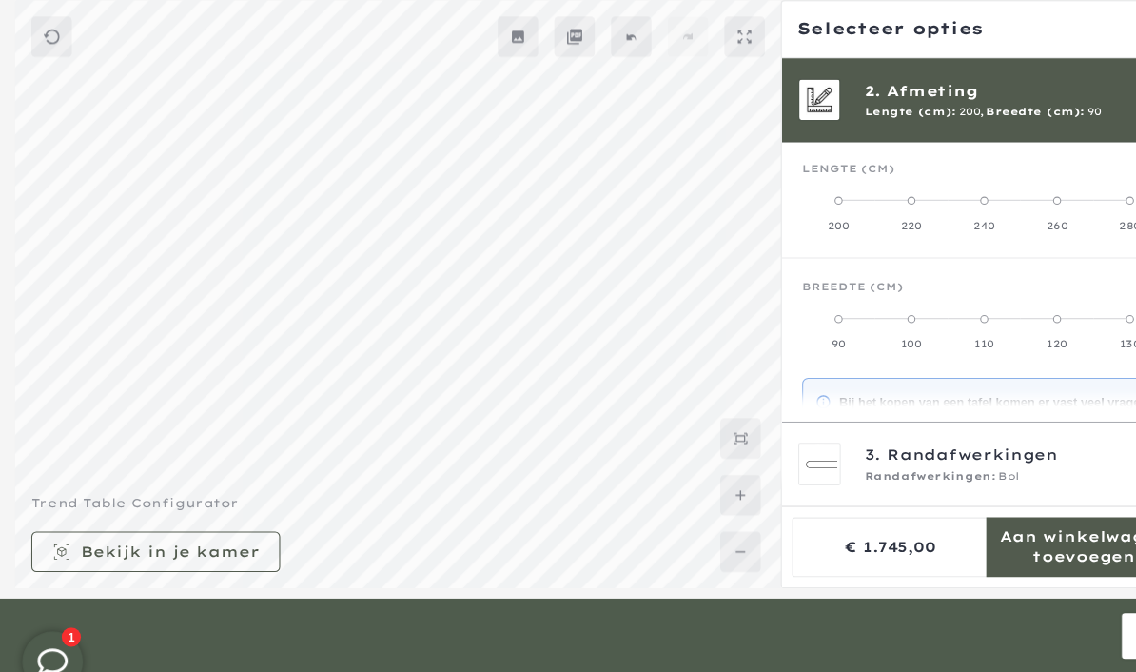
click at [849, 17] on mmq-formatted-message at bounding box center [838, 26] width 174 height 19
click at [839, 29] on mmq-formatted-message at bounding box center [838, 26] width 174 height 19
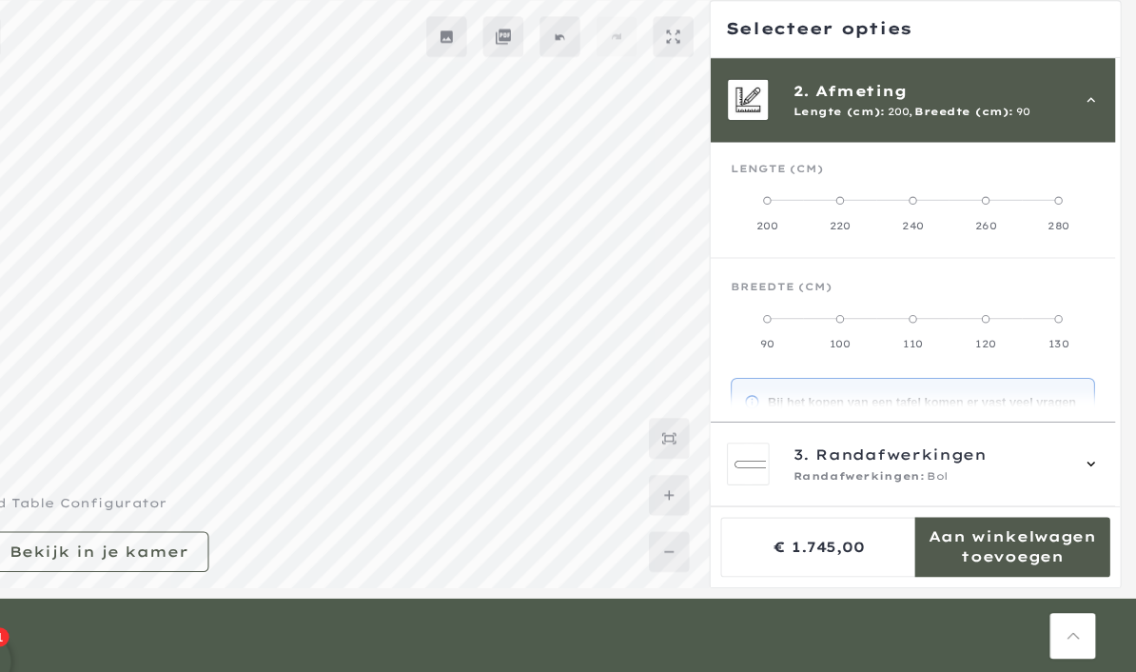
click at [928, 103] on span "Breedte (cm):" at bounding box center [974, 104] width 93 height 15
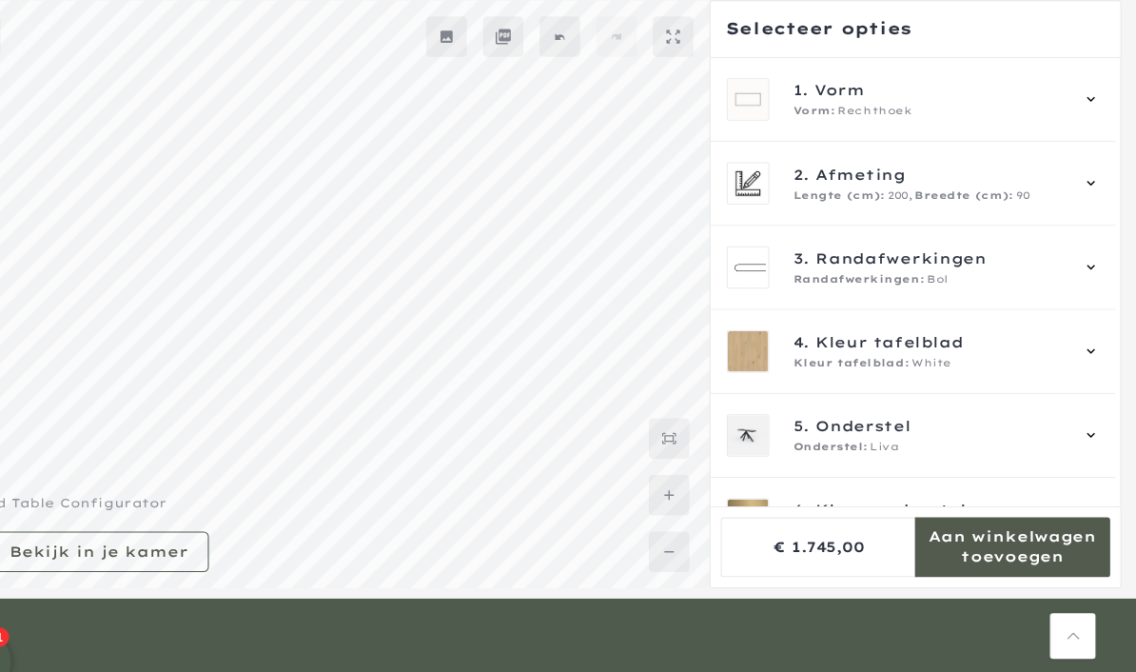
click at [862, 163] on span "2. Afmeting" at bounding box center [942, 163] width 257 height 21
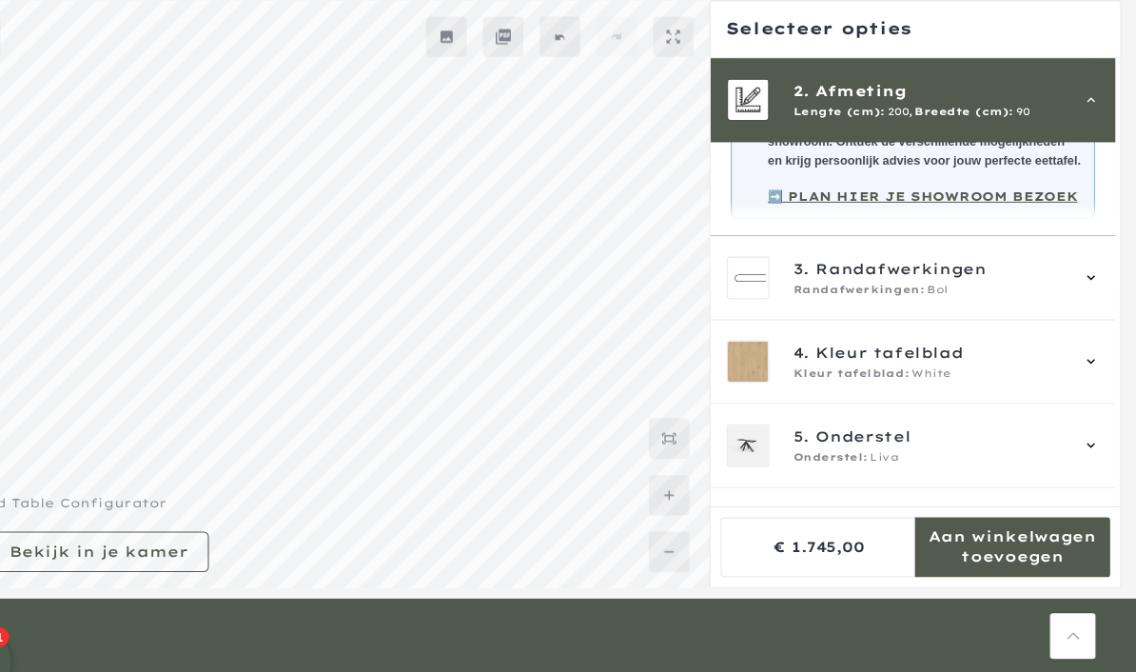
scroll to position [408, 0]
click at [1086, 506] on icon at bounding box center [1093, 498] width 15 height 15
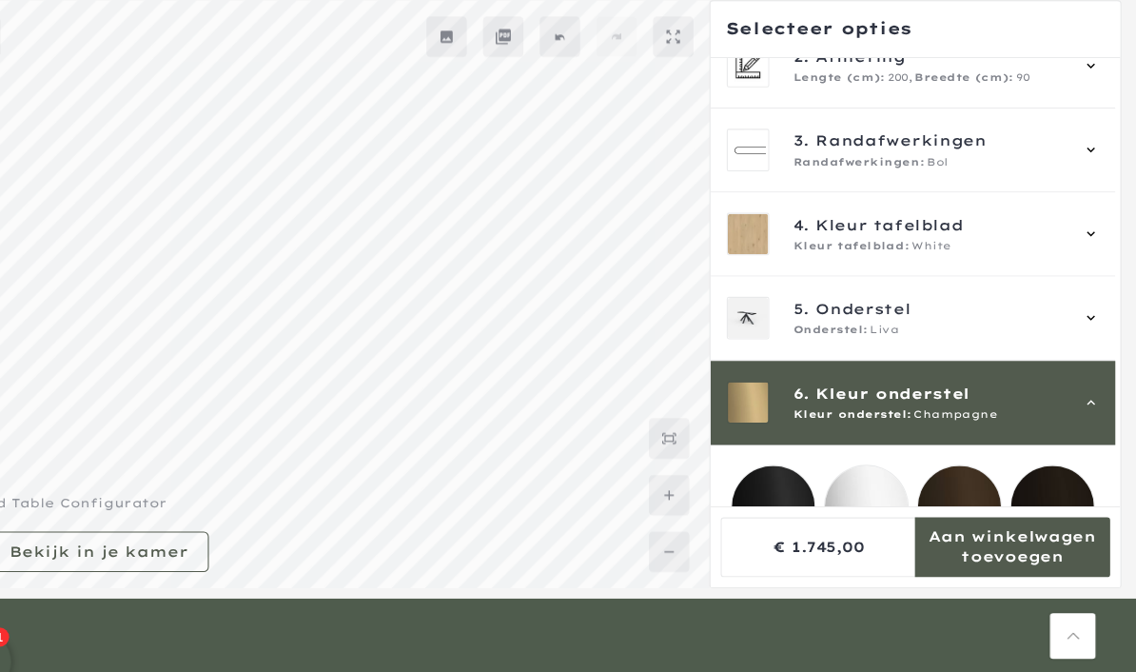
scroll to position [196, 0]
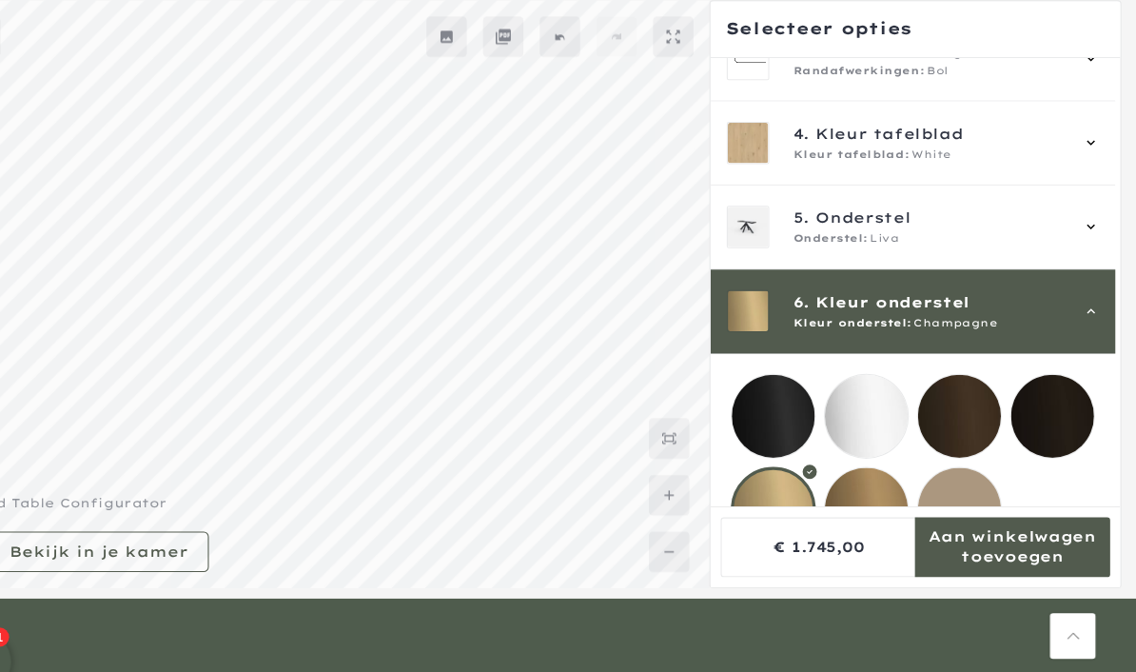
click at [755, 386] on mmq-loader at bounding box center [794, 391] width 78 height 78
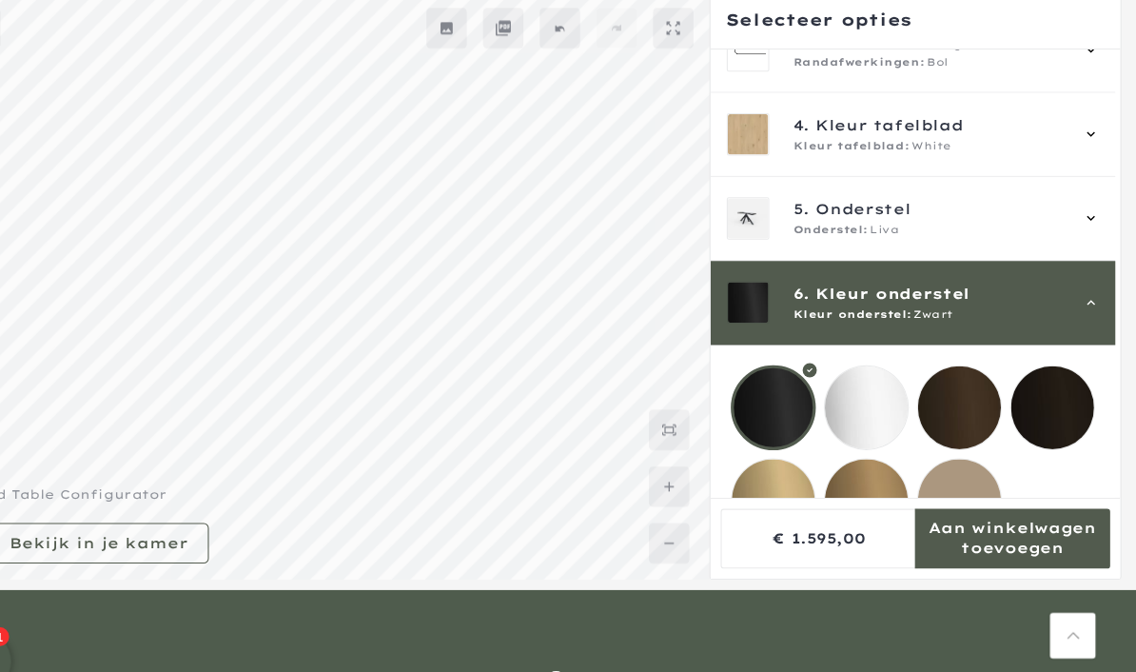
scroll to position [175, 0]
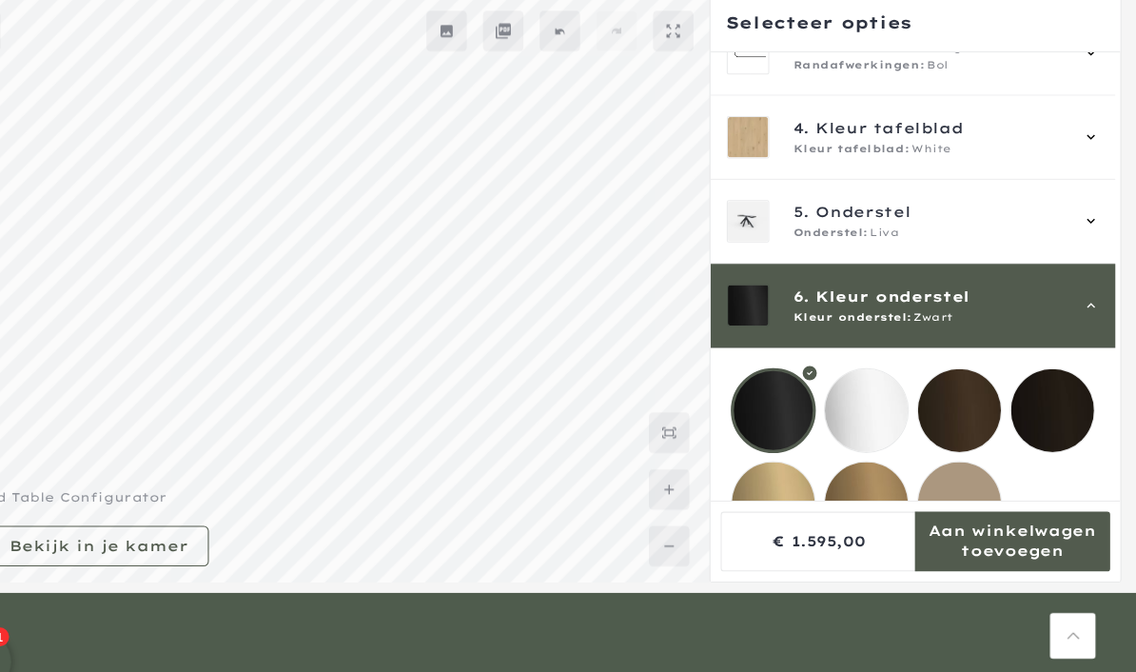
click at [1086, 290] on icon at bounding box center [1093, 287] width 15 height 15
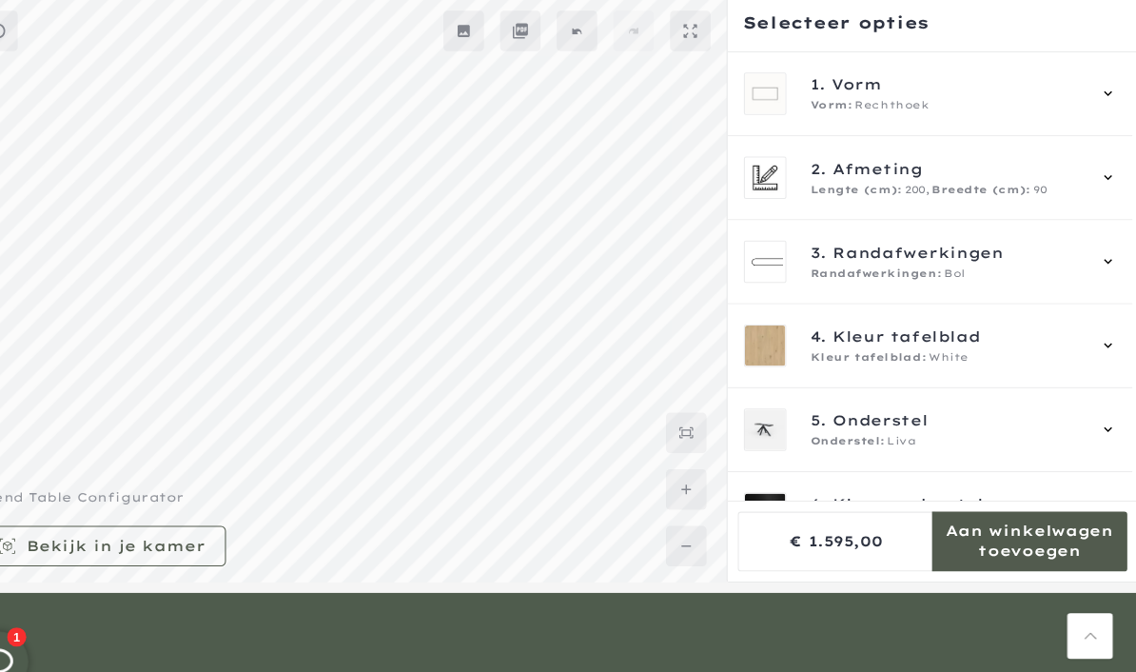
click at [1059, 486] on div "6. Kleur onderstel Kleur onderstel: Zwart" at bounding box center [926, 483] width 381 height 79
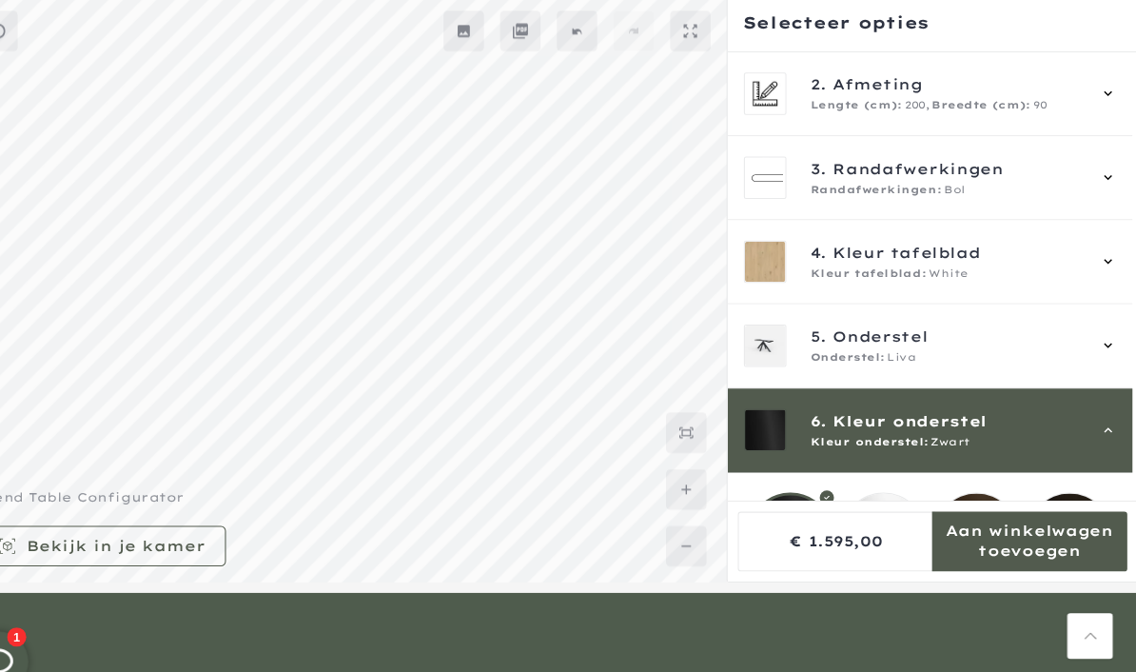
scroll to position [196, 0]
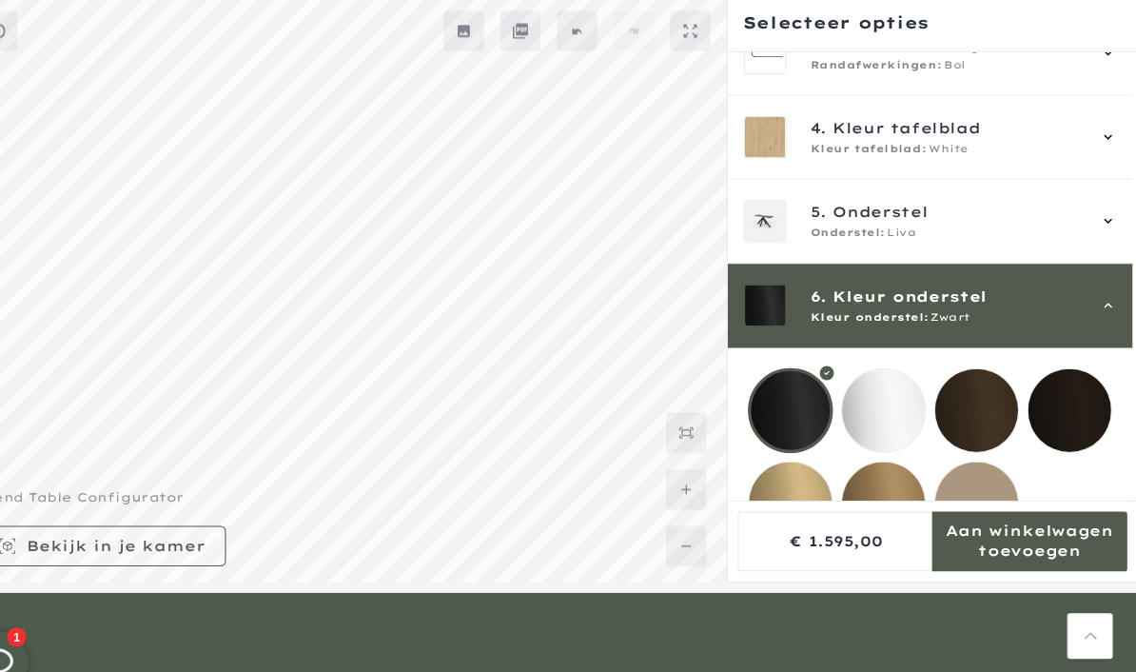
click at [755, 477] on mmq-loader at bounding box center [794, 474] width 78 height 78
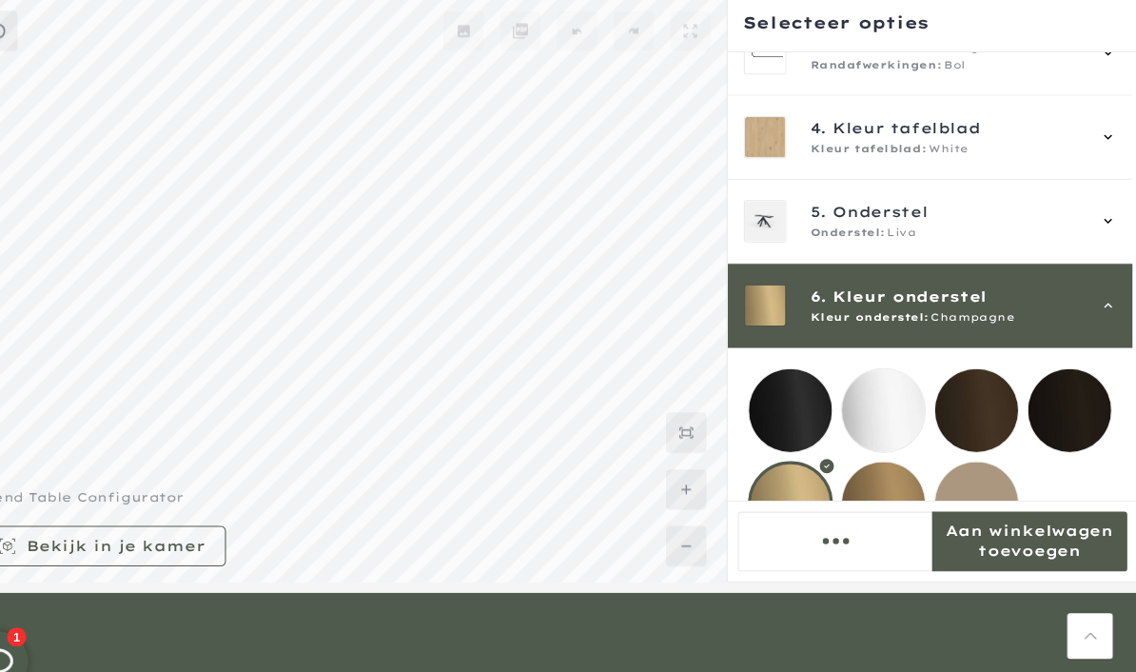
scroll to position [209, 0]
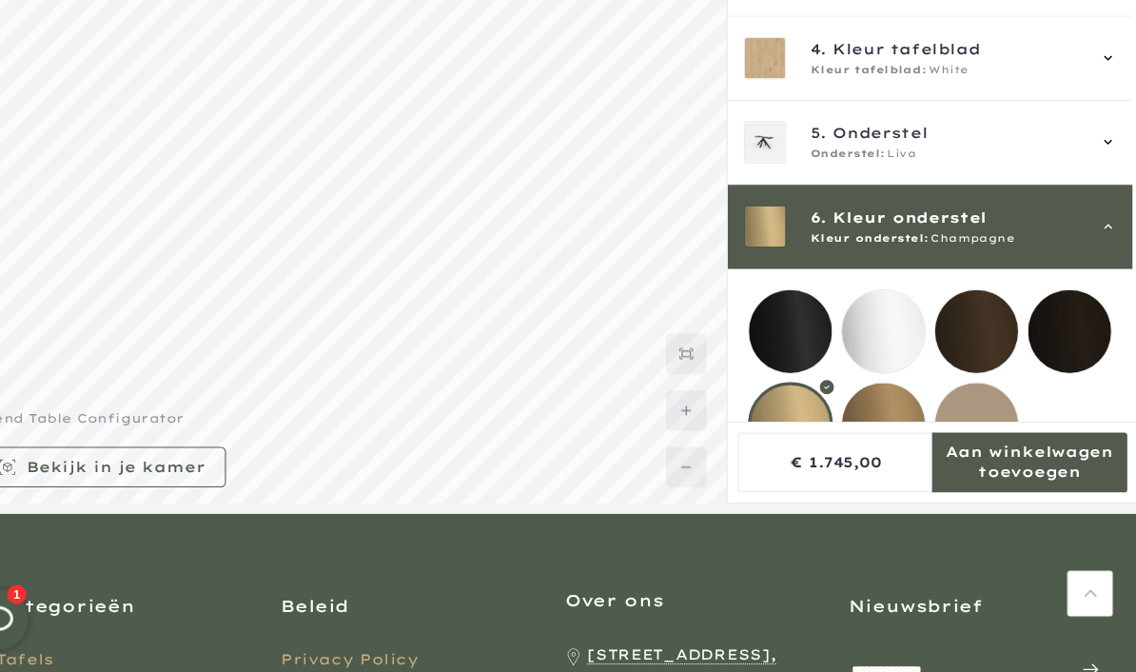
click at [1061, 135] on div "5. Onderstel Onderstel: Liva" at bounding box center [926, 174] width 381 height 79
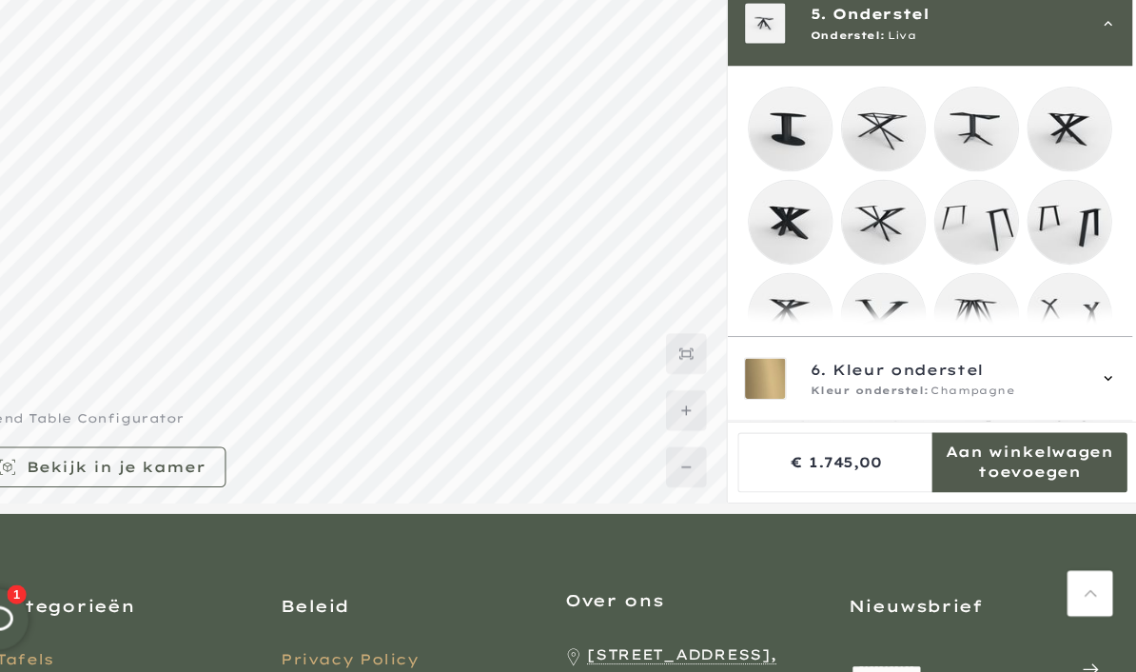
scroll to position [316, 0]
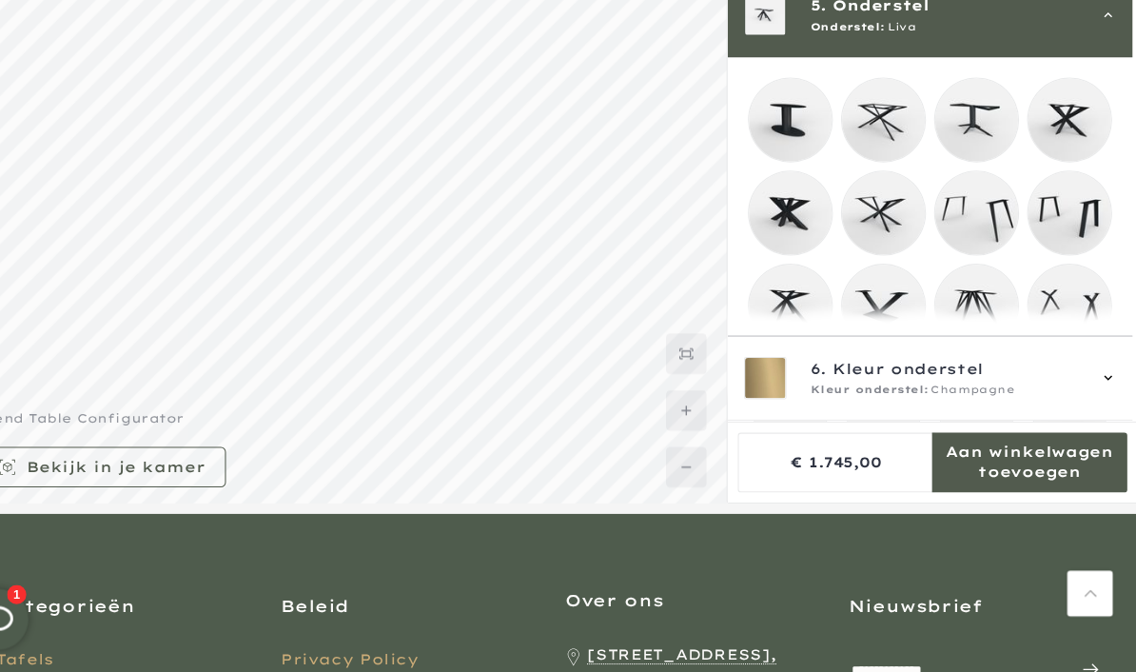
click at [755, 300] on mmq-loader at bounding box center [794, 328] width 78 height 78
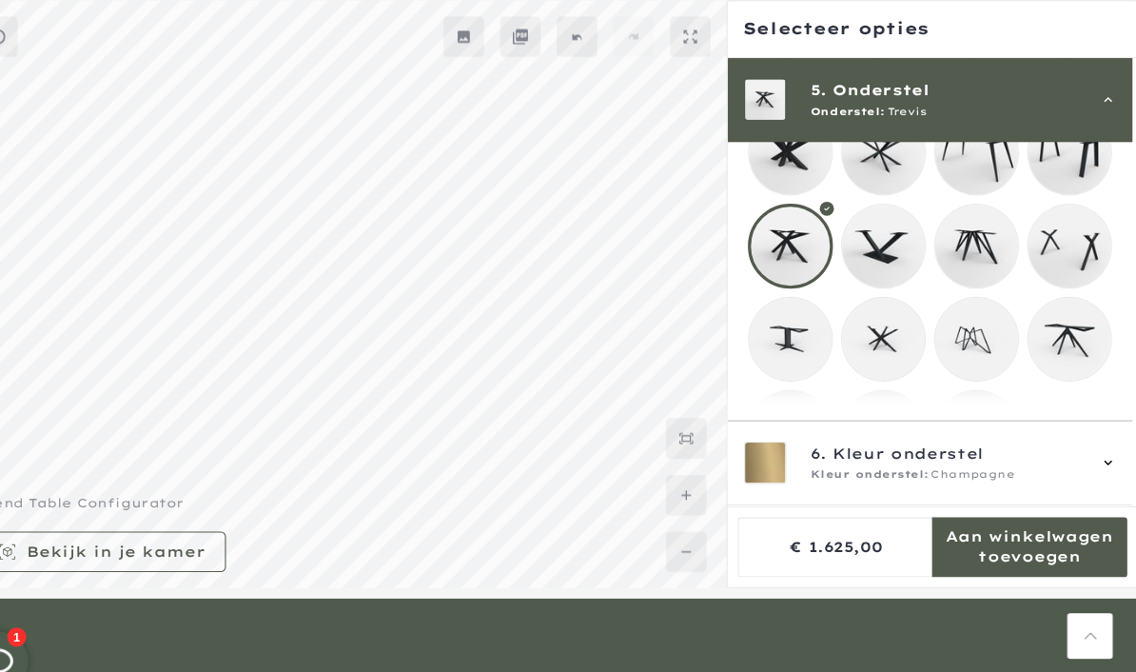
scroll to position [440, 0]
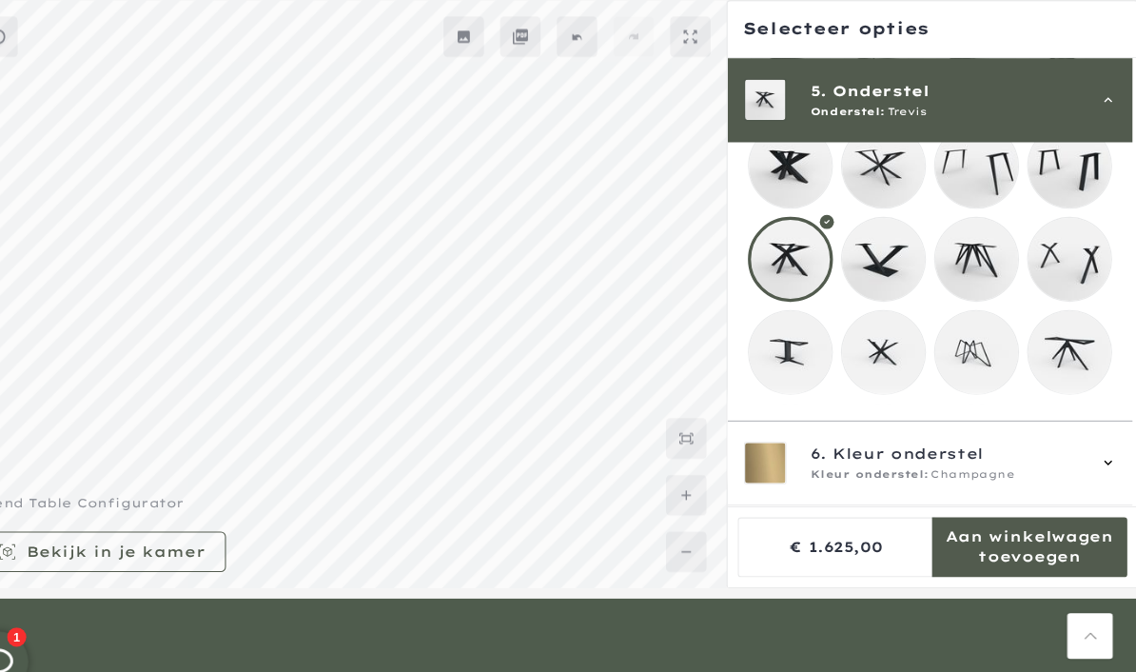
scroll to position [209, 0]
